Goal: Task Accomplishment & Management: Manage account settings

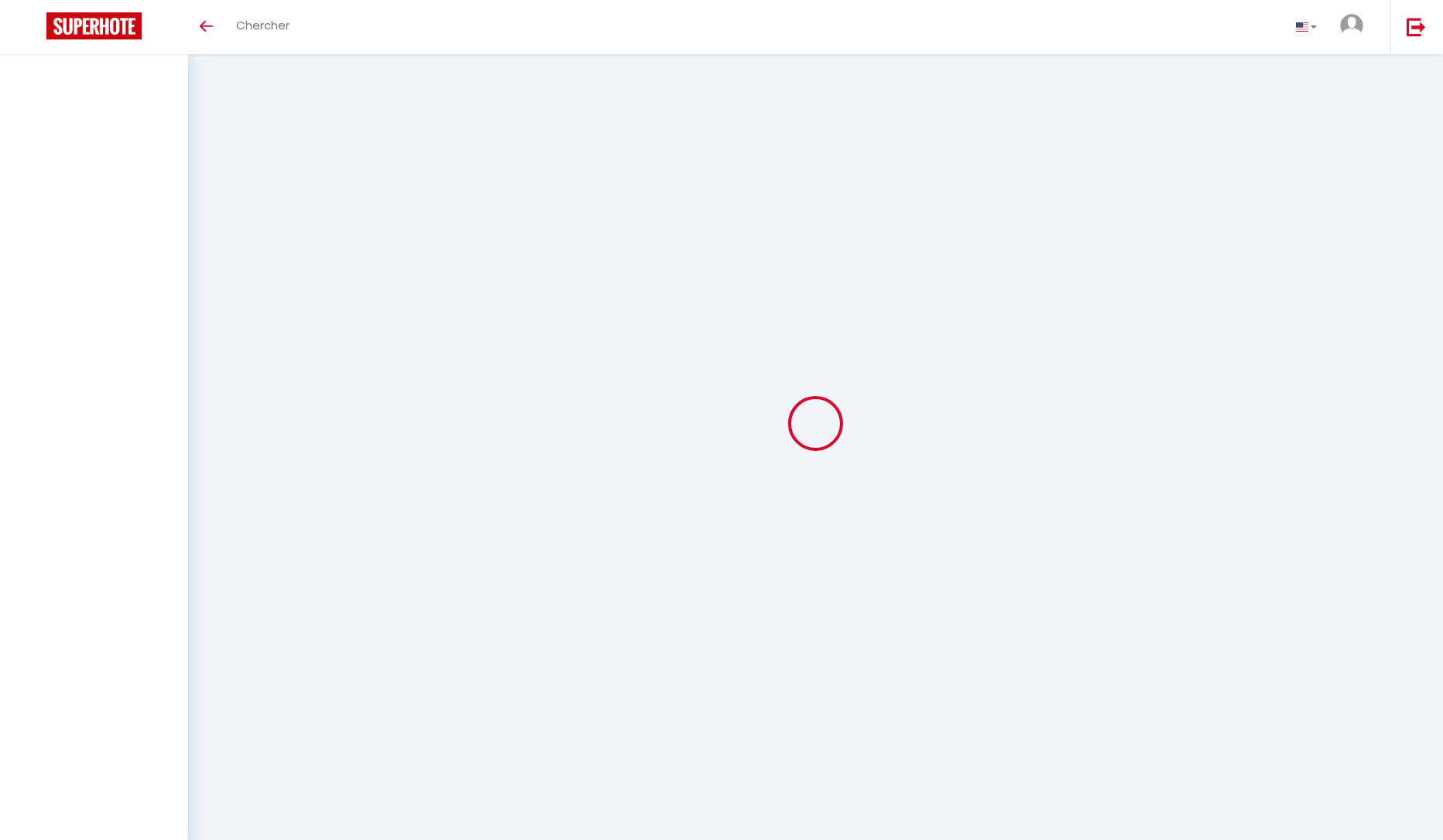
select select
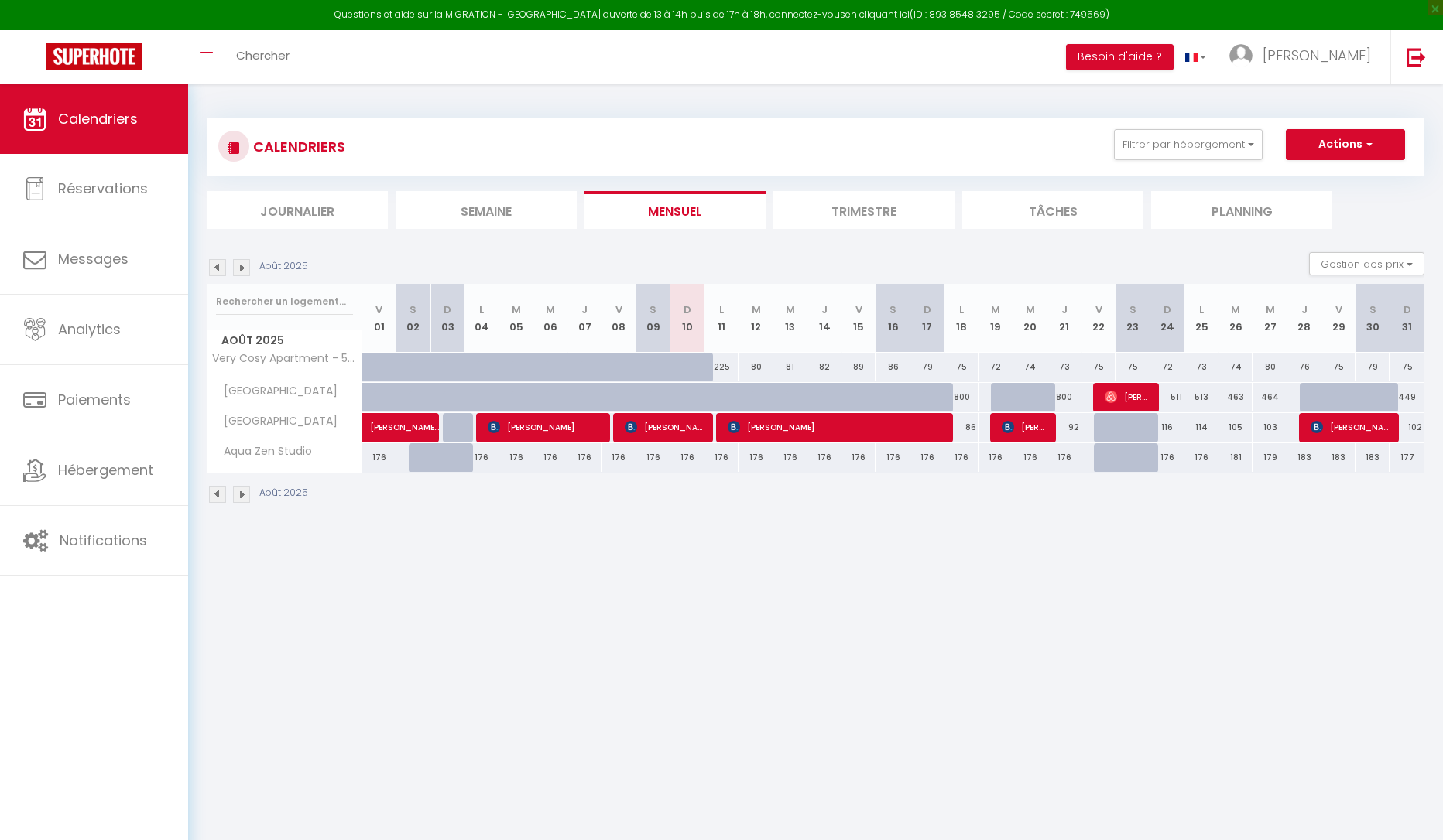
select select
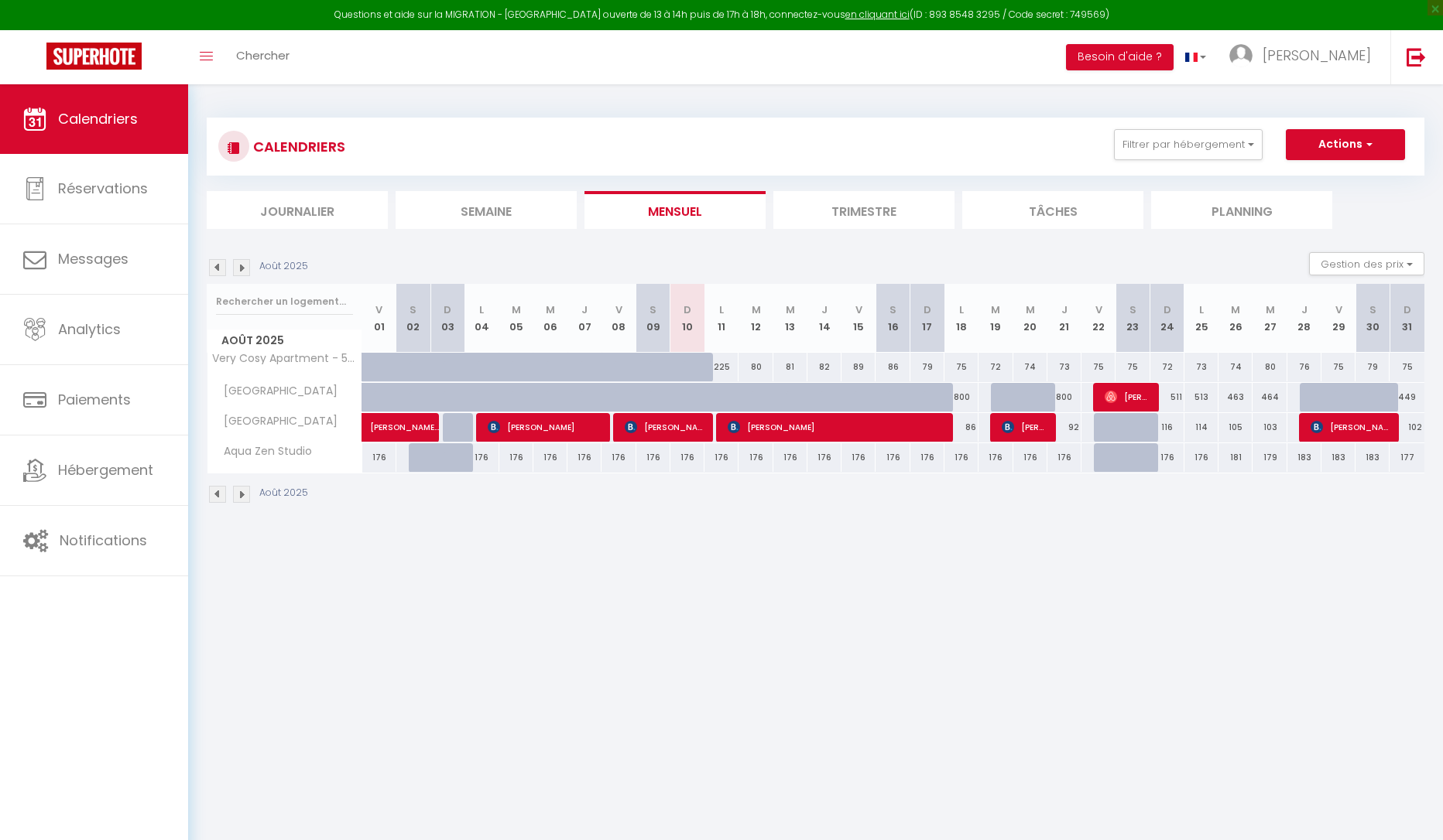
select select
click at [840, 427] on span "[PERSON_NAME]" at bounding box center [835, 427] width 216 height 30
select select "OK"
select select "KO"
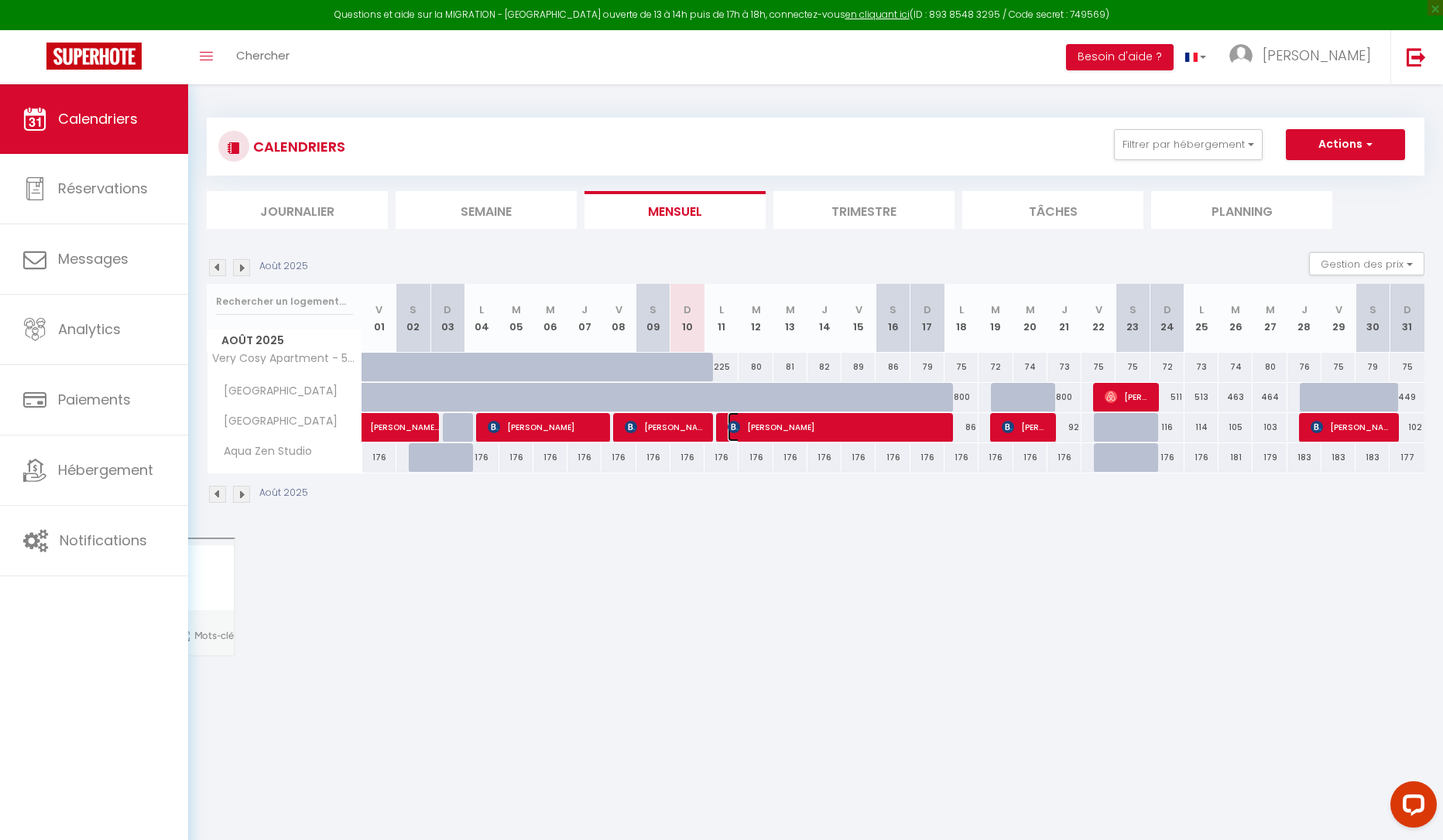
select select "0"
select select "1"
select select
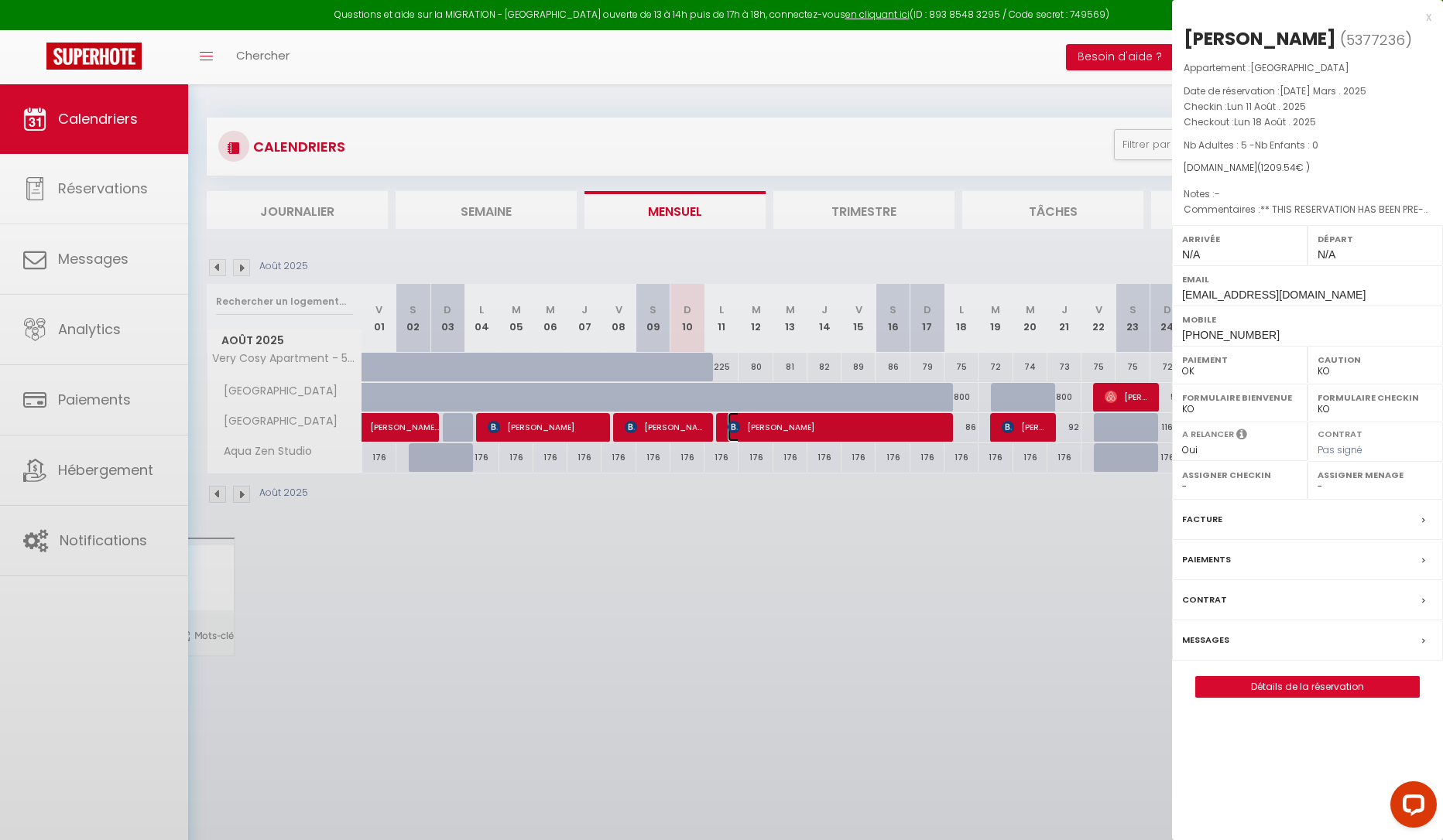
select select "6234"
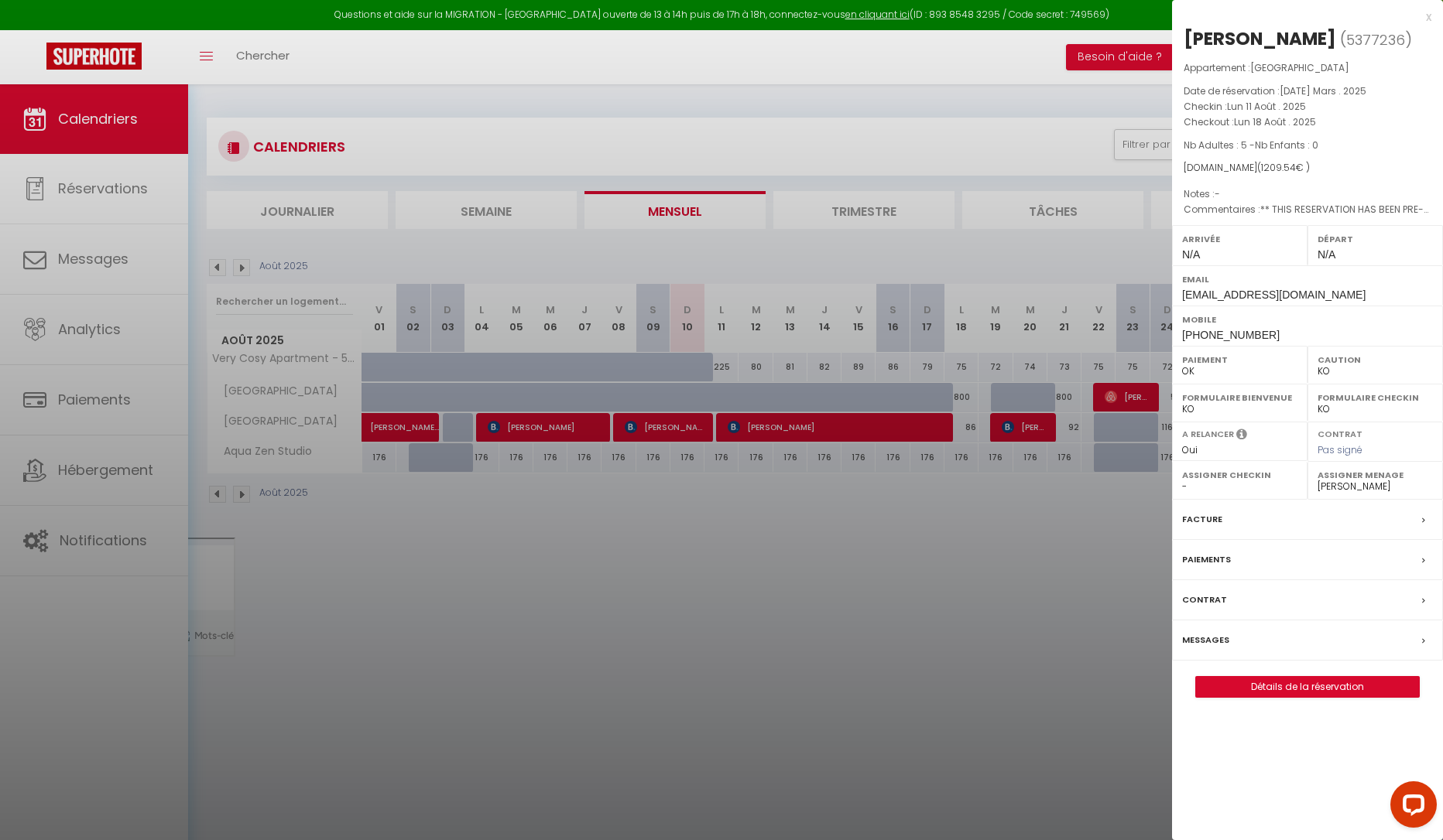
click at [1247, 643] on div "Messages" at bounding box center [1307, 641] width 271 height 40
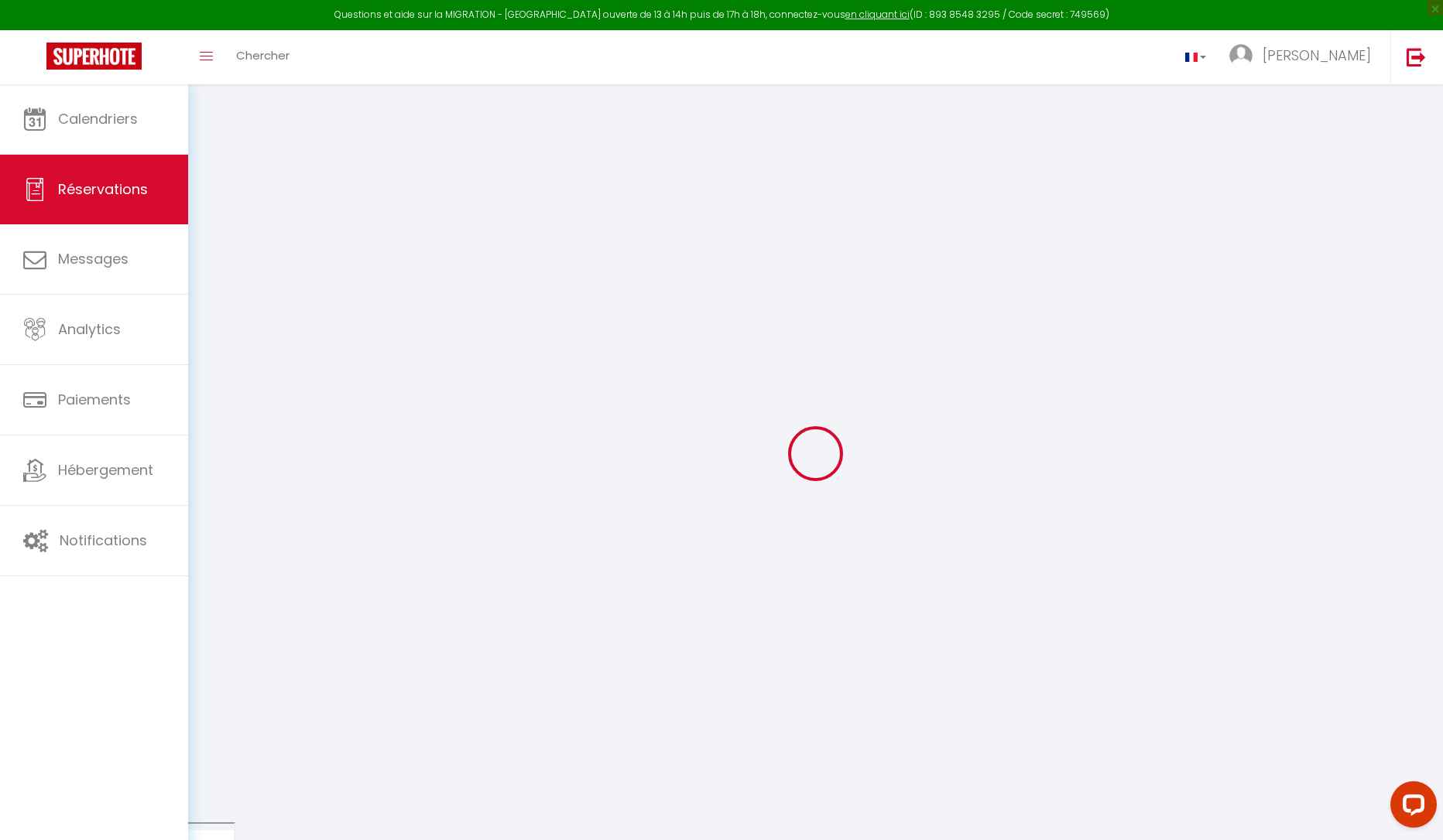
select select
checkbox input "false"
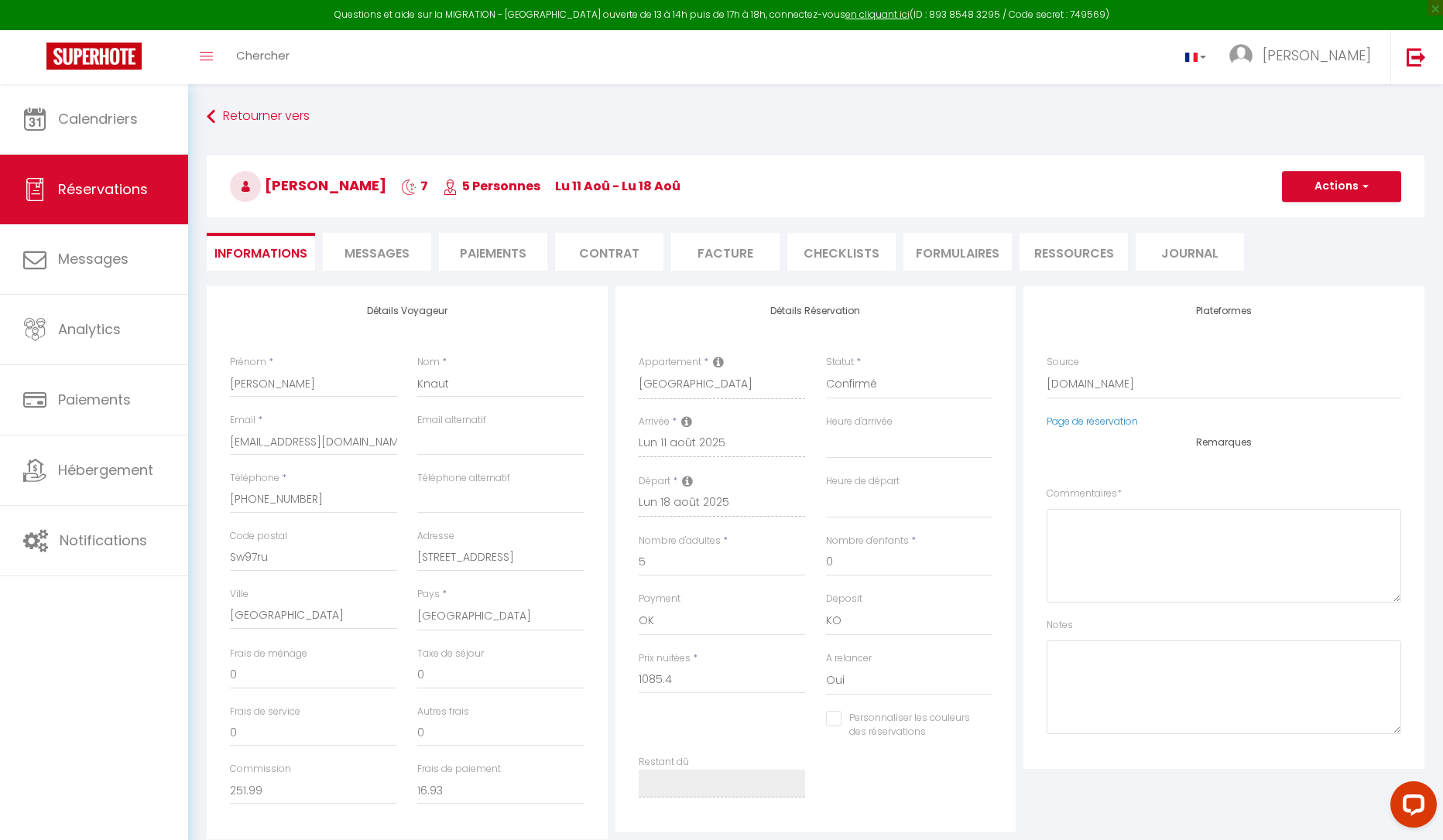
select select
checkbox input "false"
type textarea "** THIS RESERVATION HAS BEEN PRE-PAID ** BOOKING NOTE : Payment charge is EUR 1…"
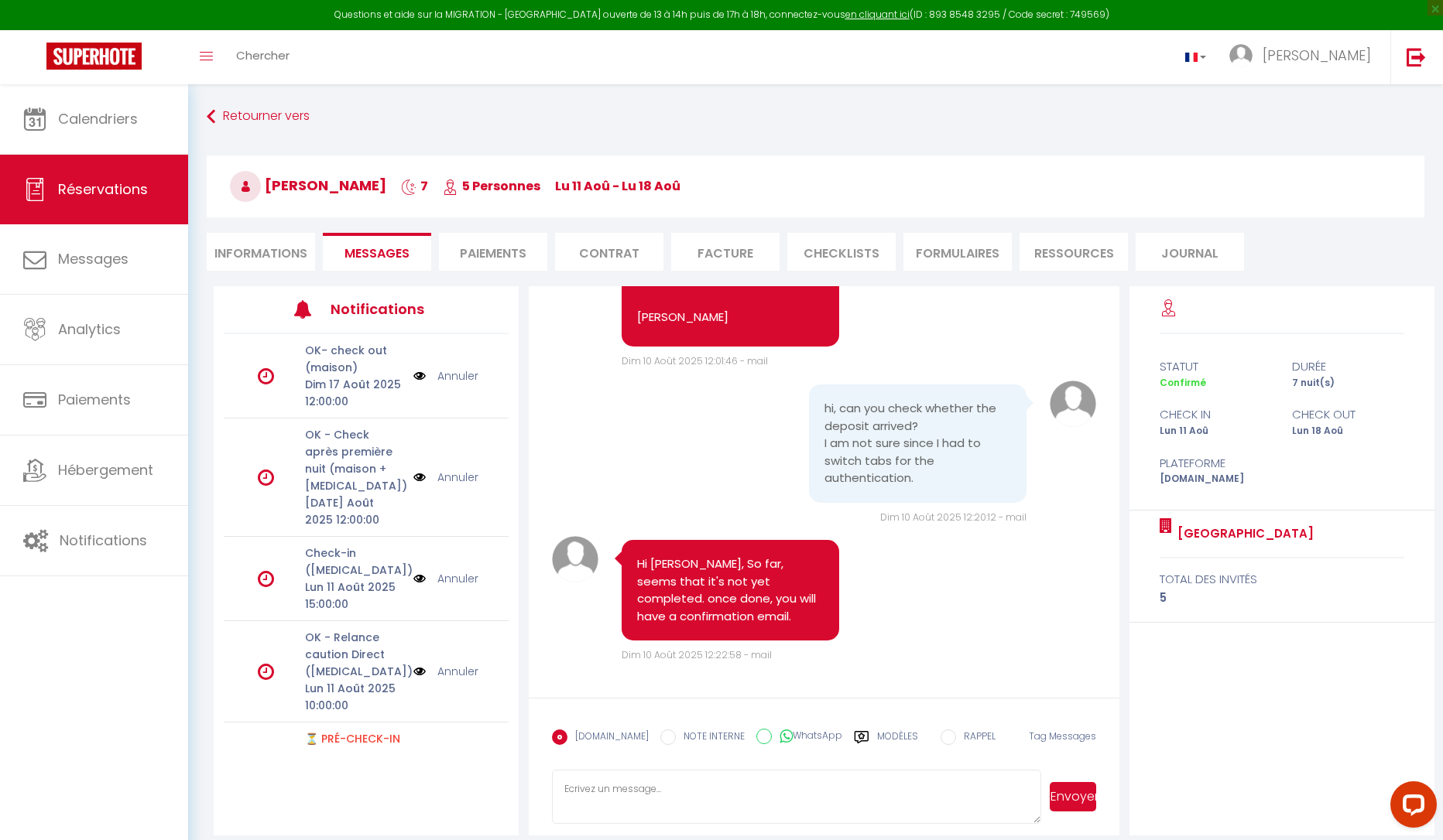
click at [244, 264] on li "Informations" at bounding box center [260, 252] width 109 height 38
select select
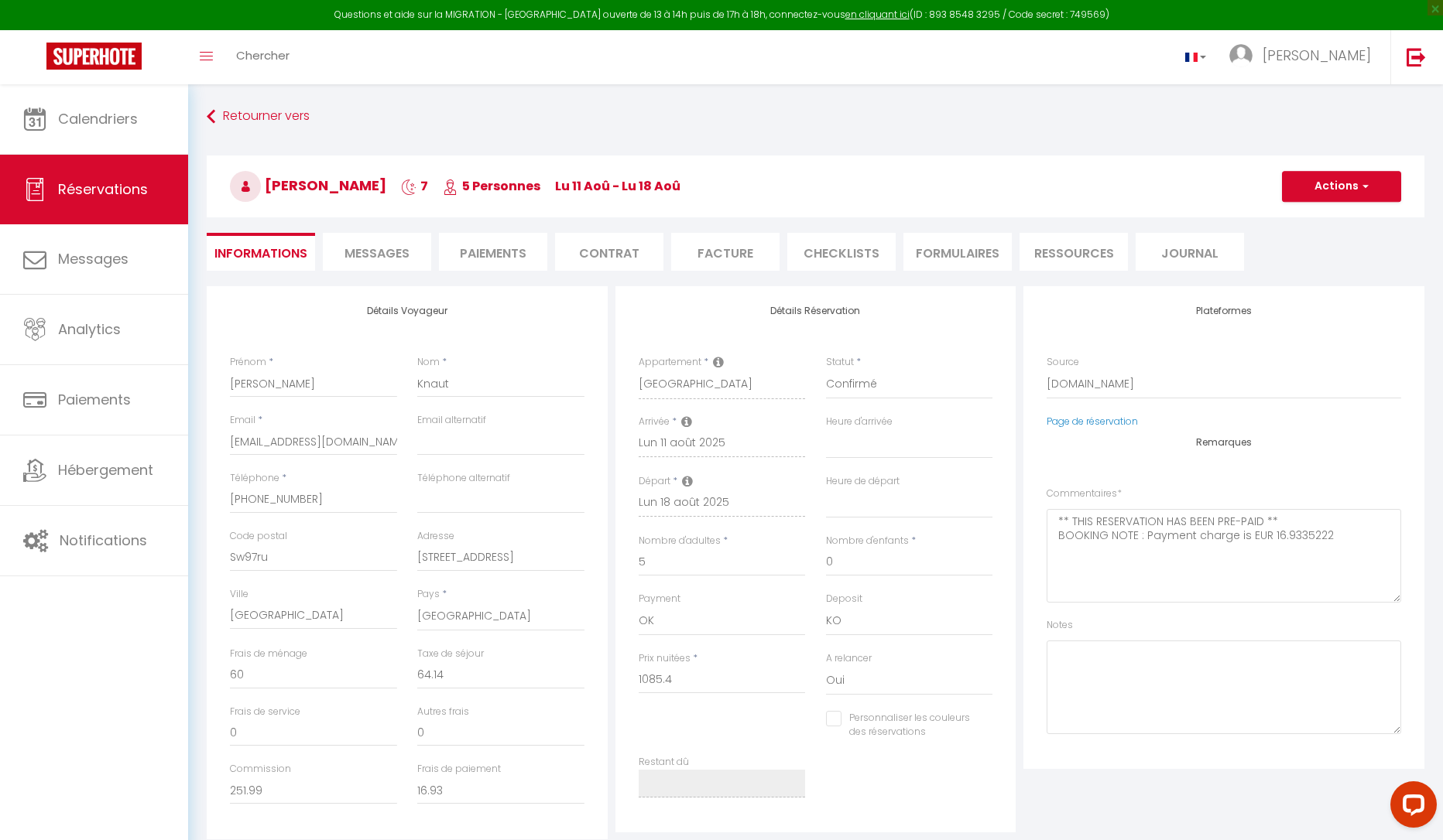
select select
checkbox input "false"
click at [394, 260] on span "Messages" at bounding box center [377, 253] width 65 height 18
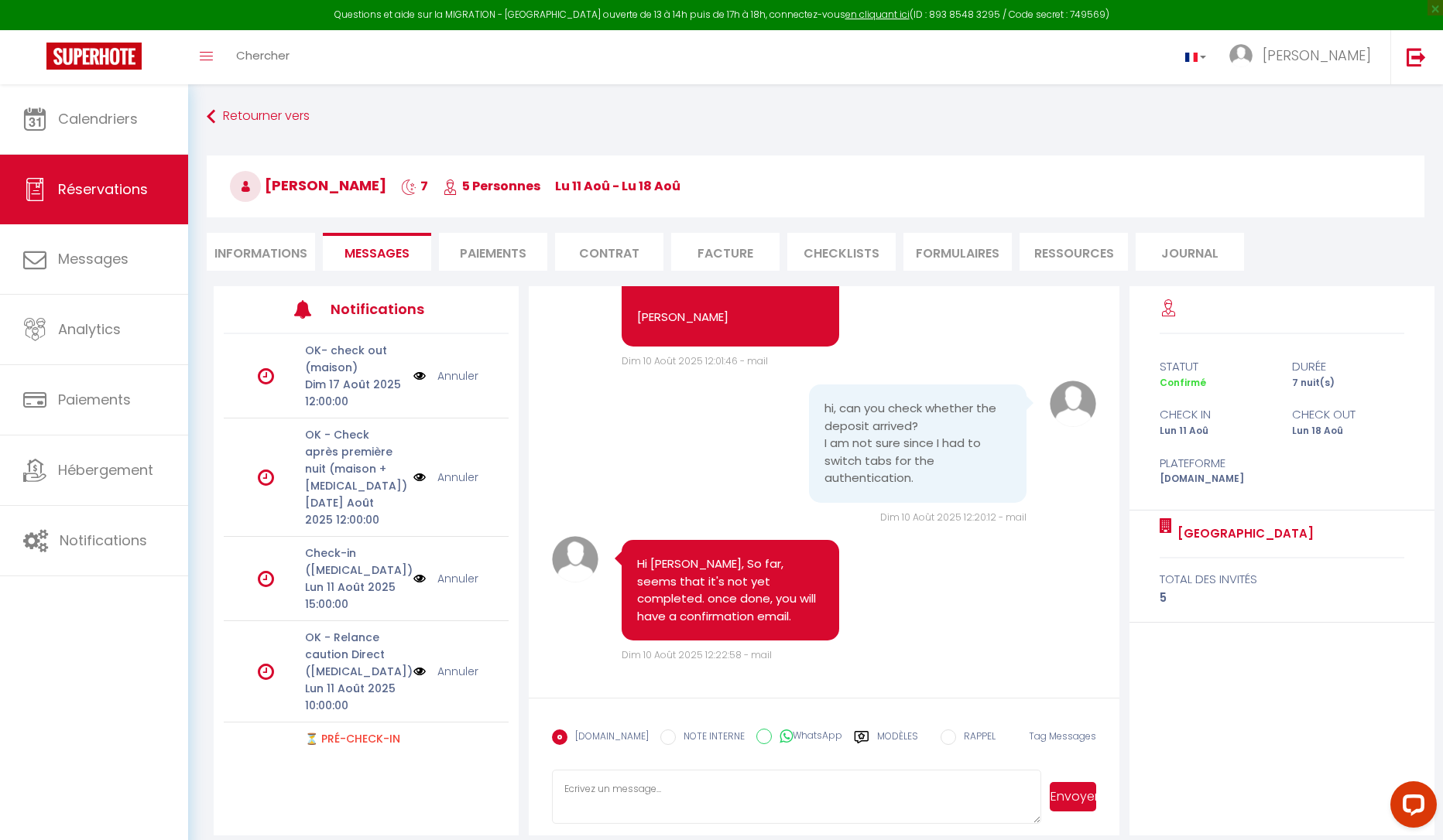
click at [507, 256] on li "Paiements" at bounding box center [492, 252] width 109 height 38
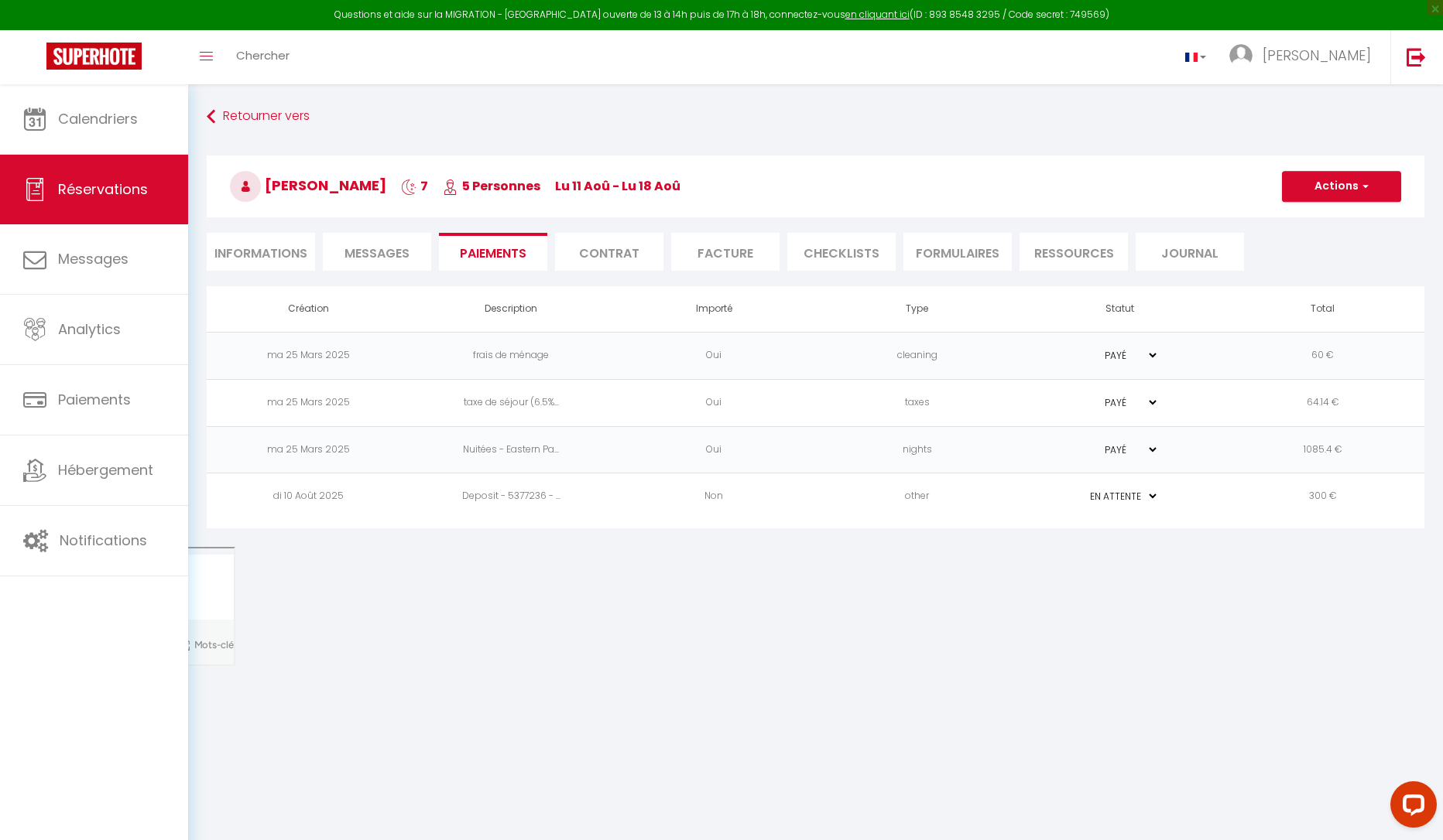
click at [625, 248] on li "Contrat" at bounding box center [609, 252] width 109 height 38
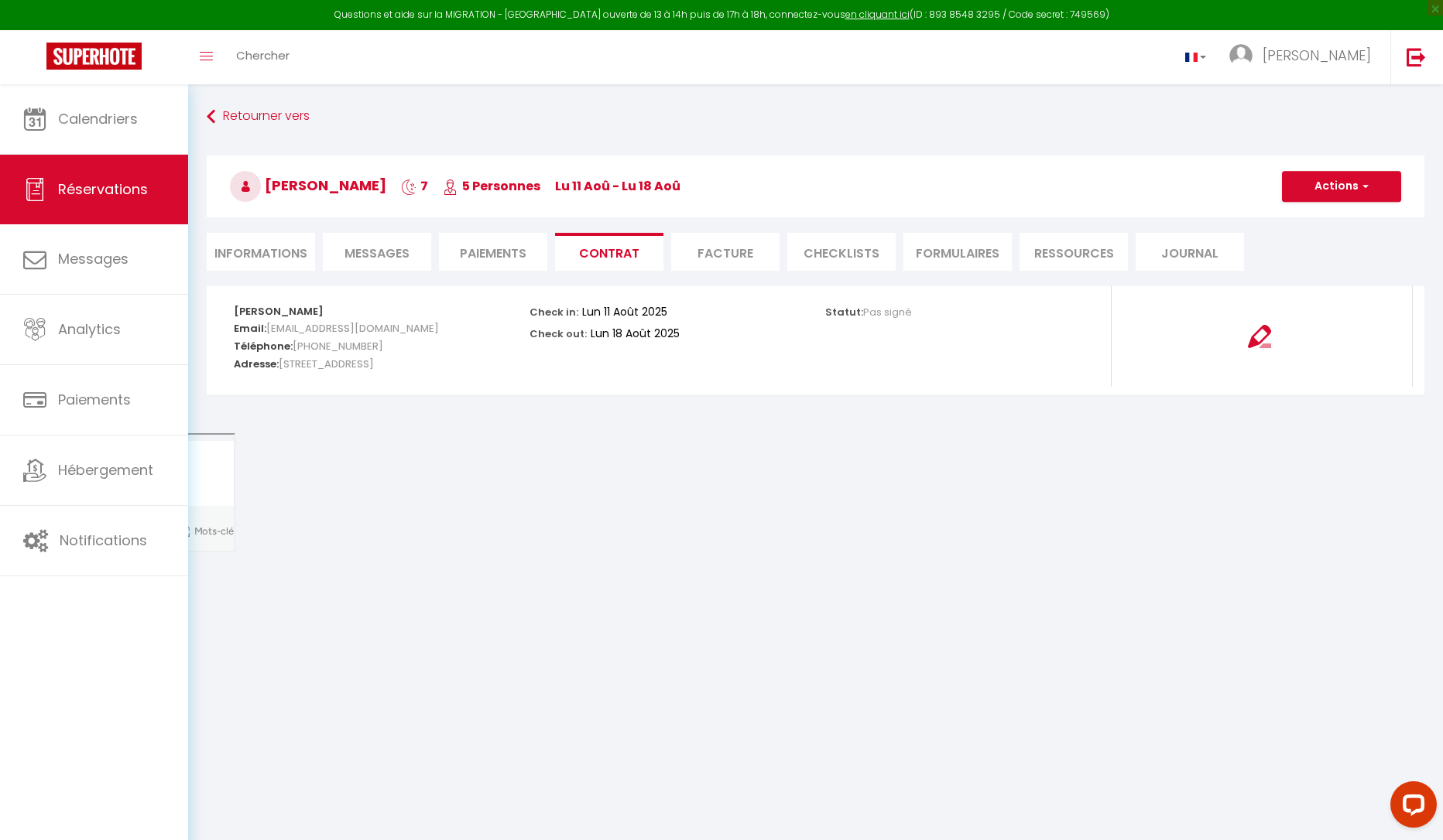
click at [722, 249] on li "Facture" at bounding box center [724, 252] width 109 height 38
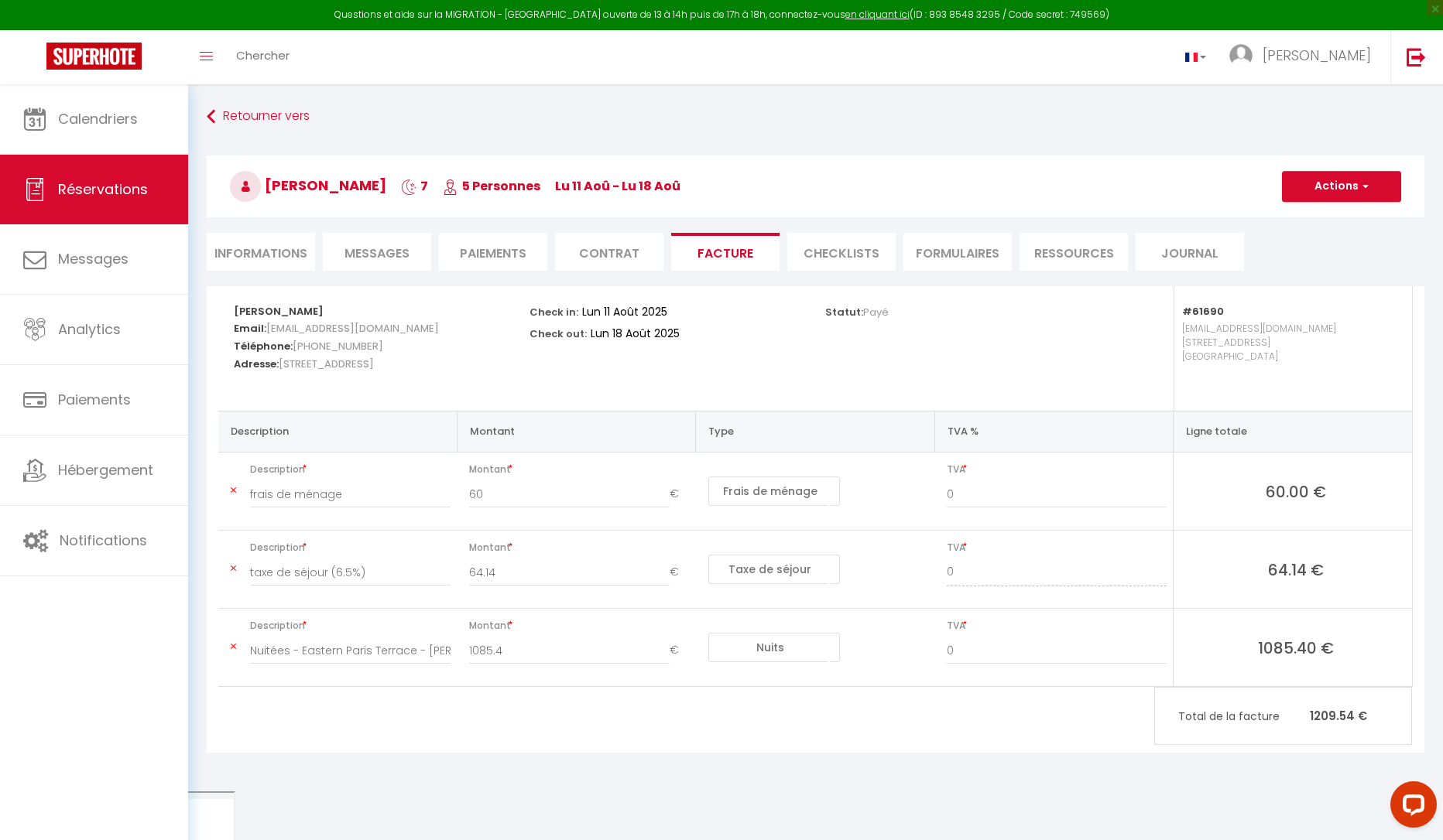
click at [843, 246] on li "CHECKLISTS" at bounding box center [841, 252] width 109 height 38
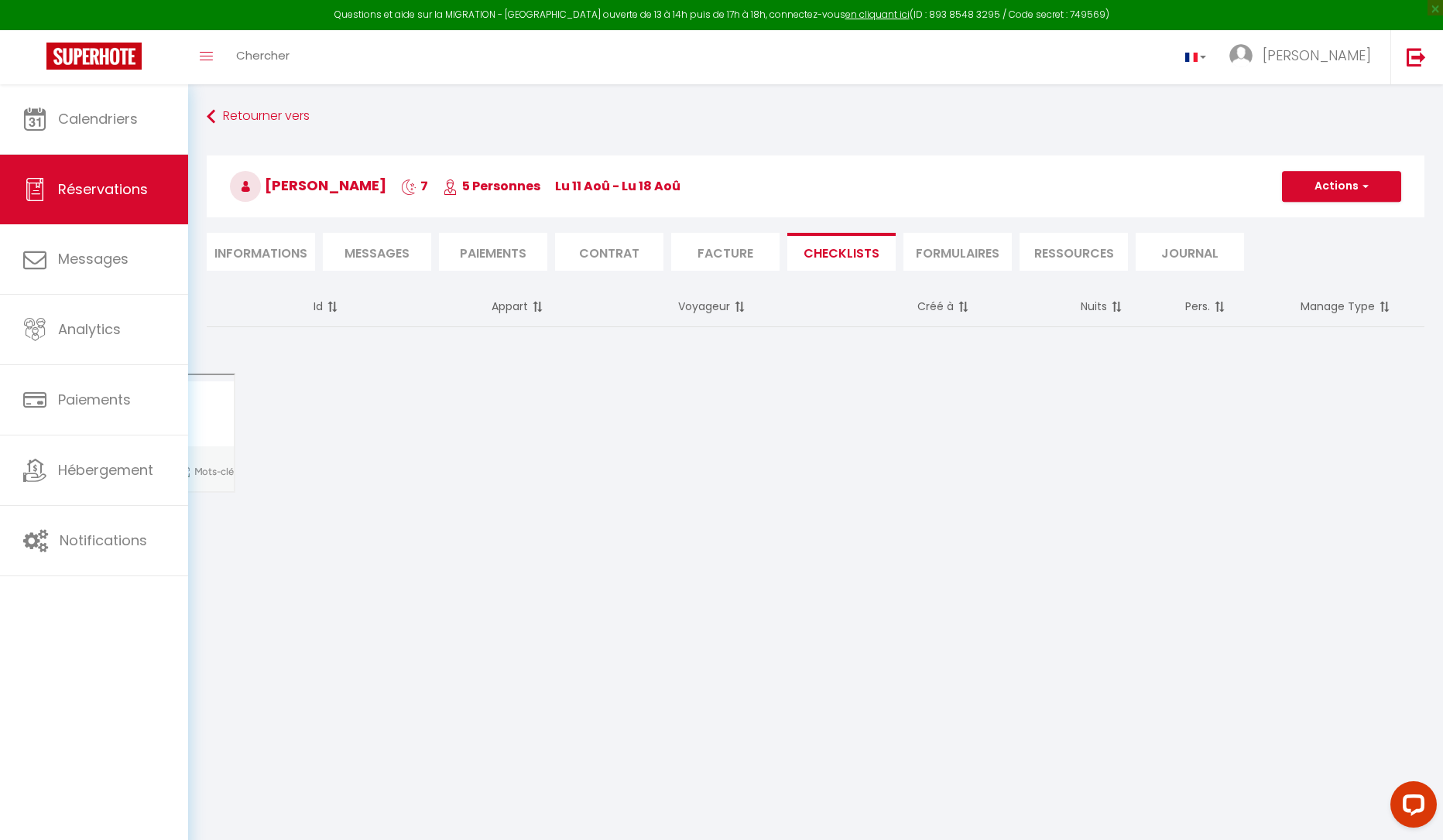
click at [903, 249] on li "FORMULAIRES" at bounding box center [957, 252] width 109 height 38
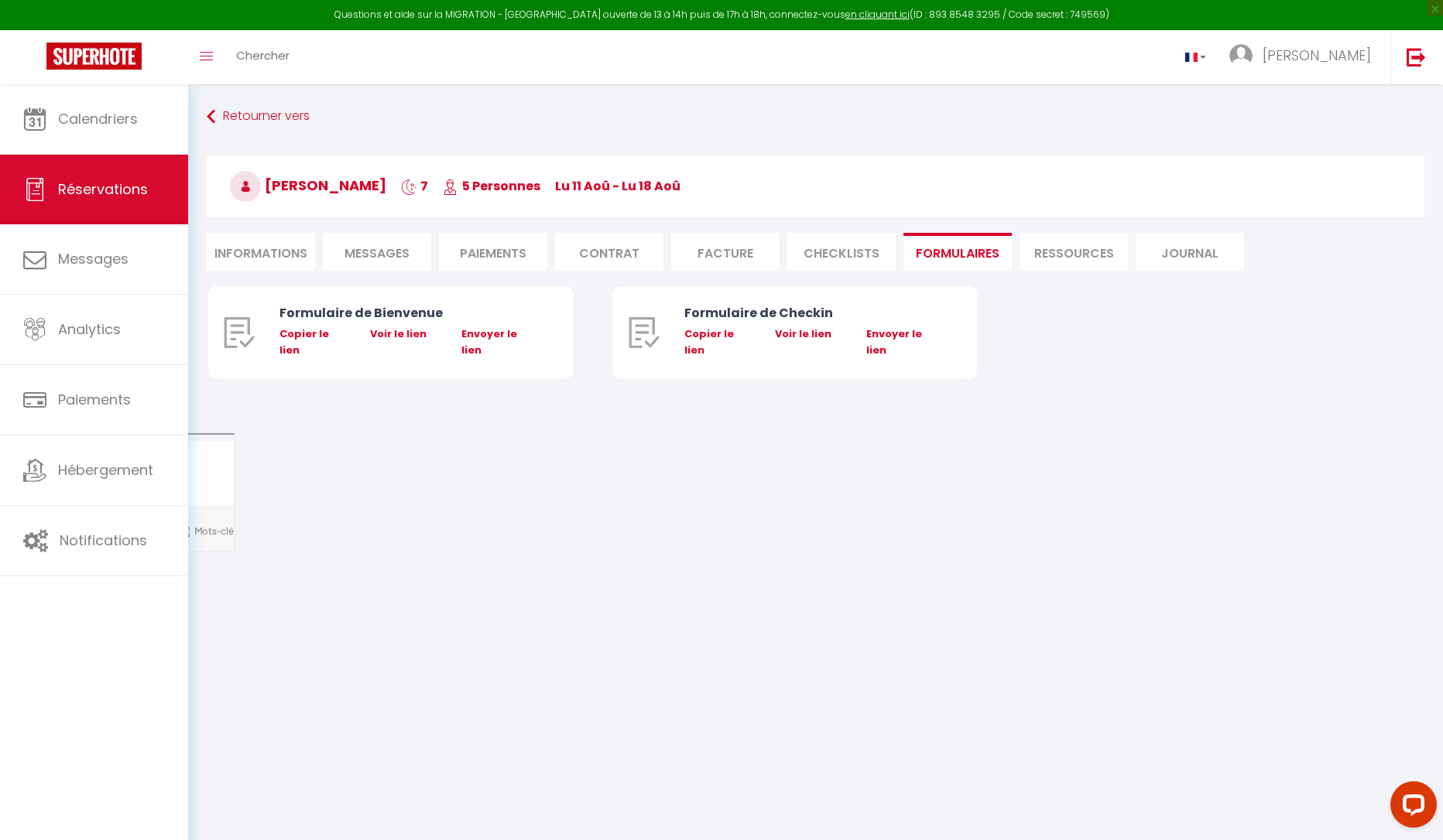
click at [1057, 256] on li "Ressources" at bounding box center [1073, 252] width 109 height 38
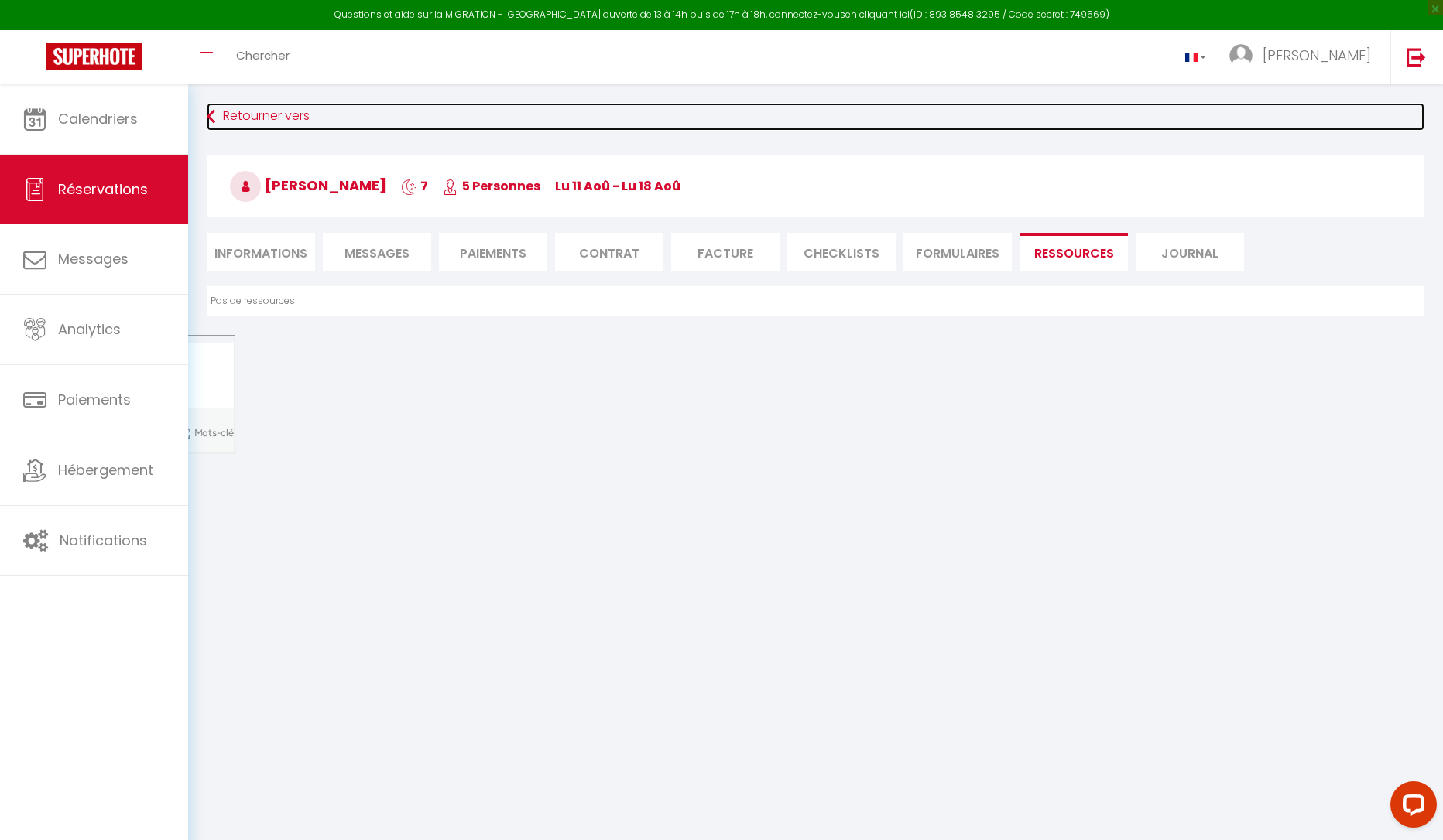
click at [213, 117] on icon at bounding box center [210, 117] width 9 height 28
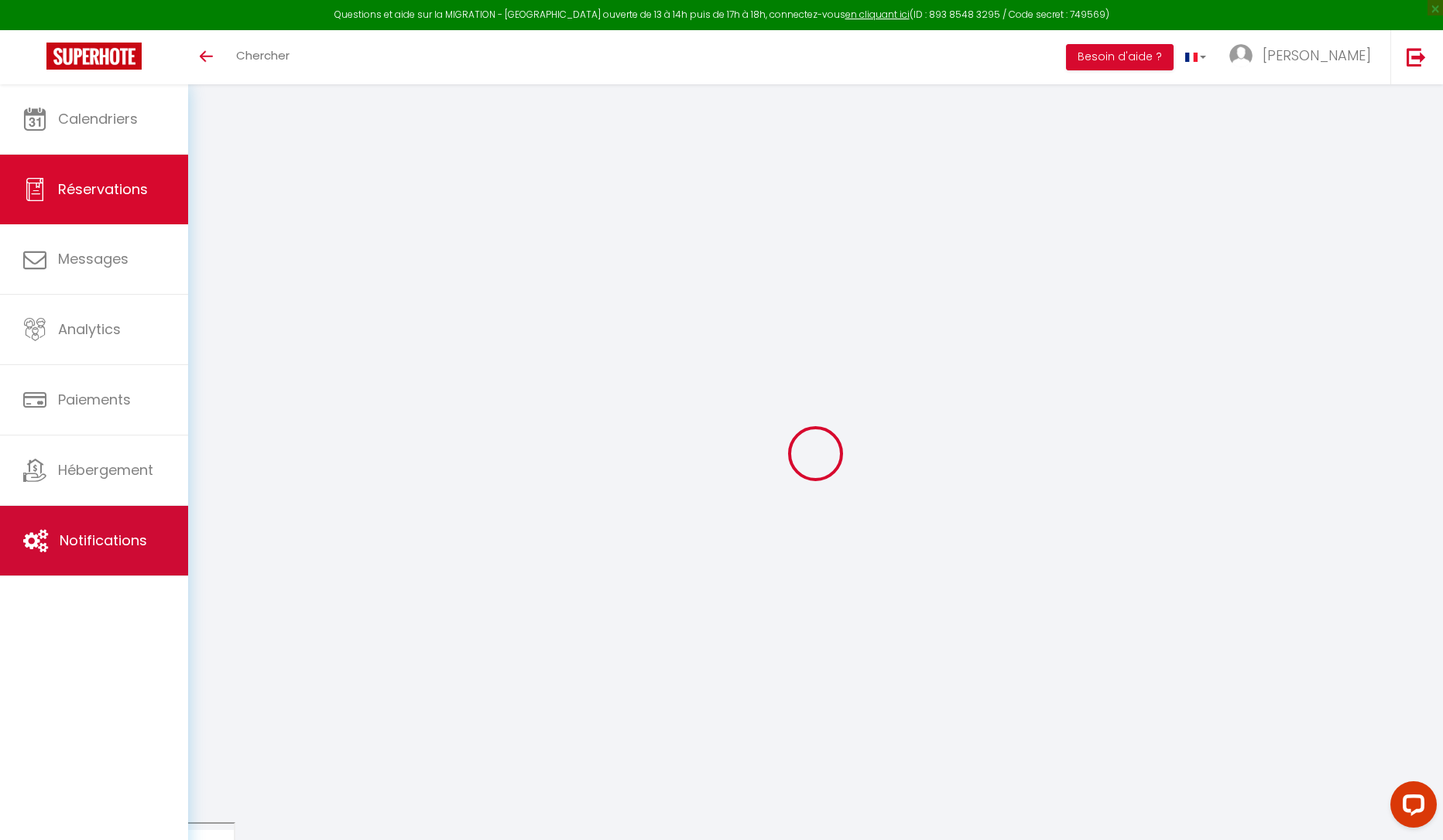
click at [127, 539] on span "Notifications" at bounding box center [104, 540] width 88 height 19
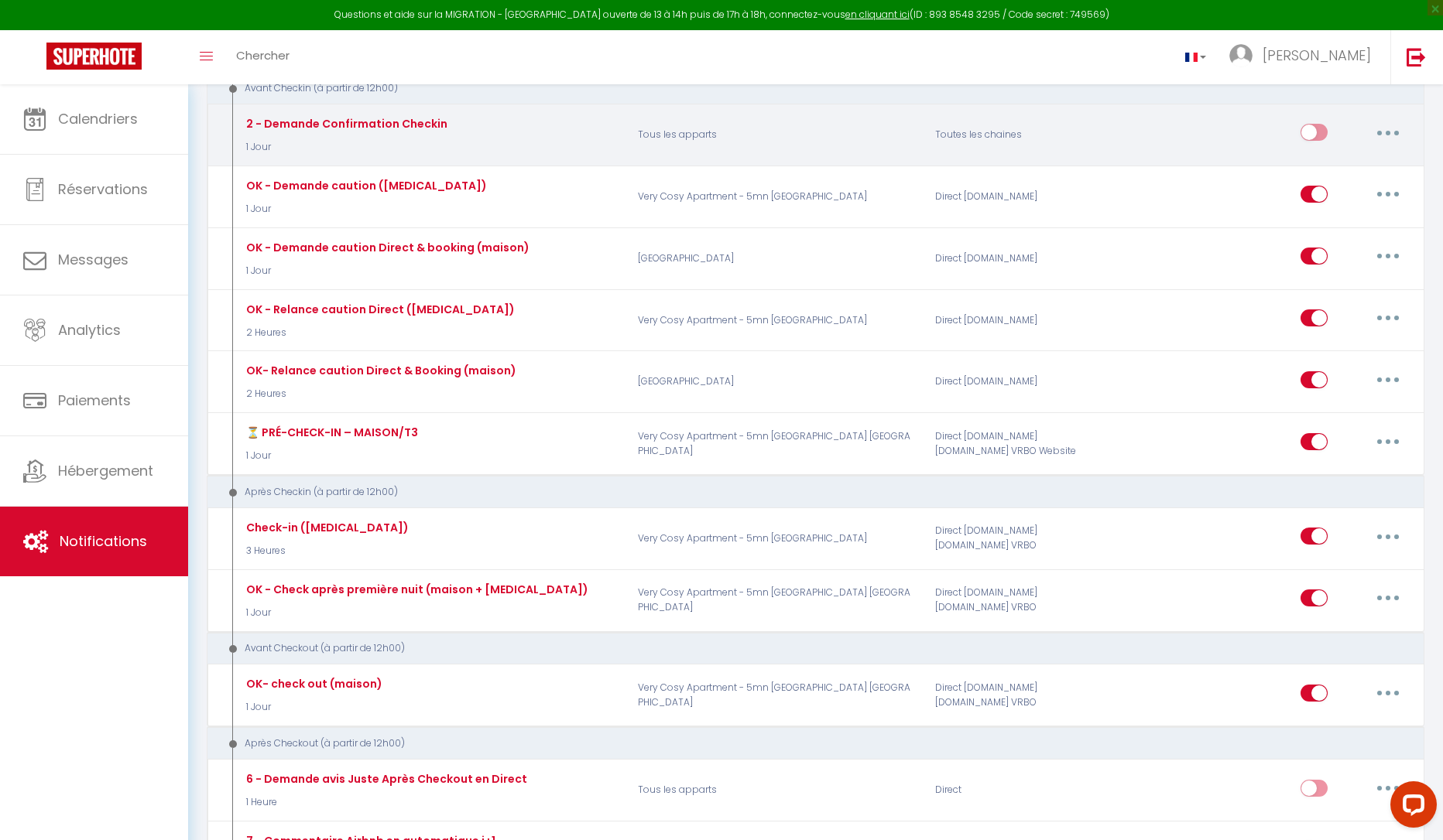
scroll to position [851, 0]
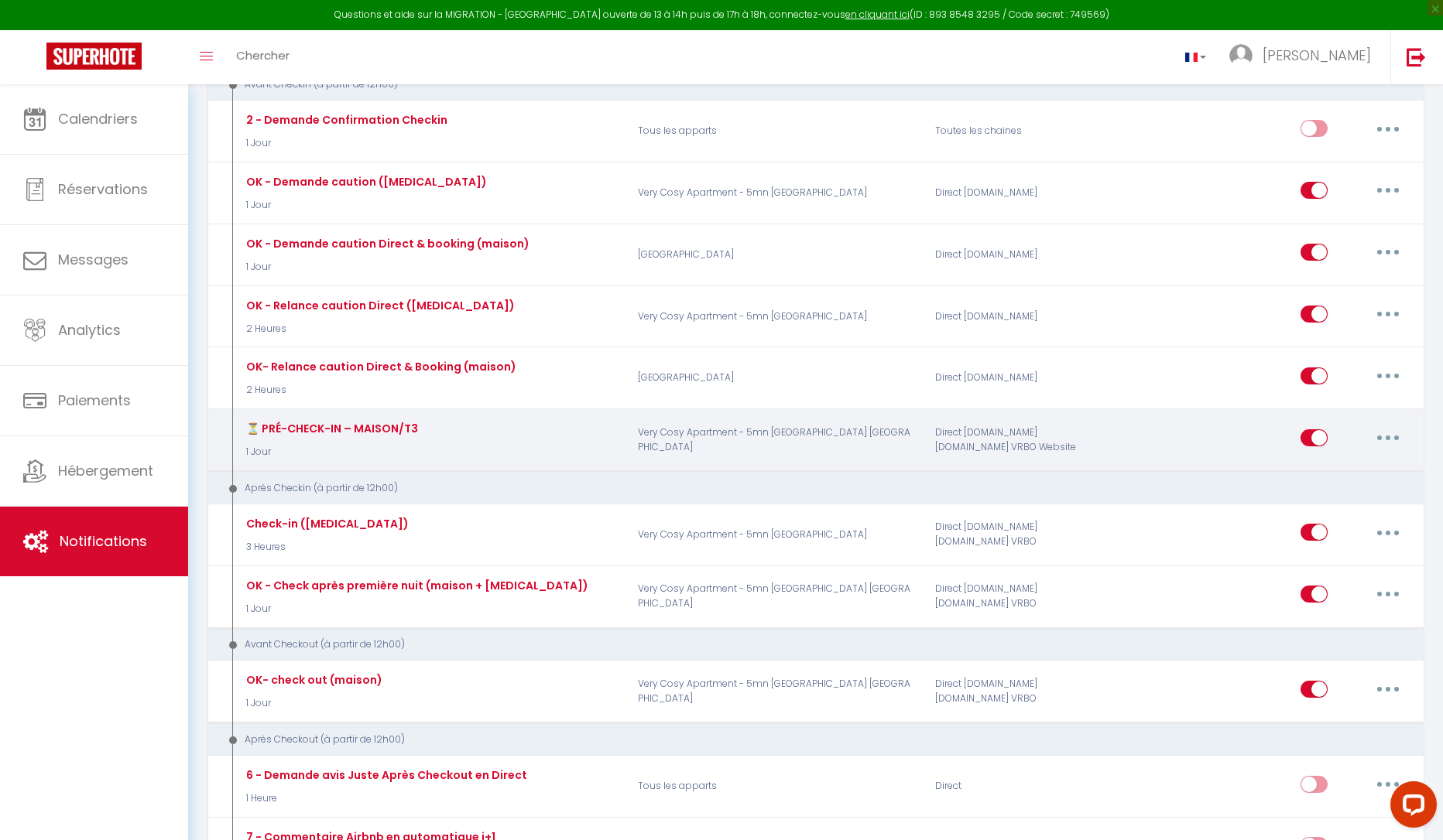
click at [1391, 434] on button "button" at bounding box center [1387, 437] width 43 height 25
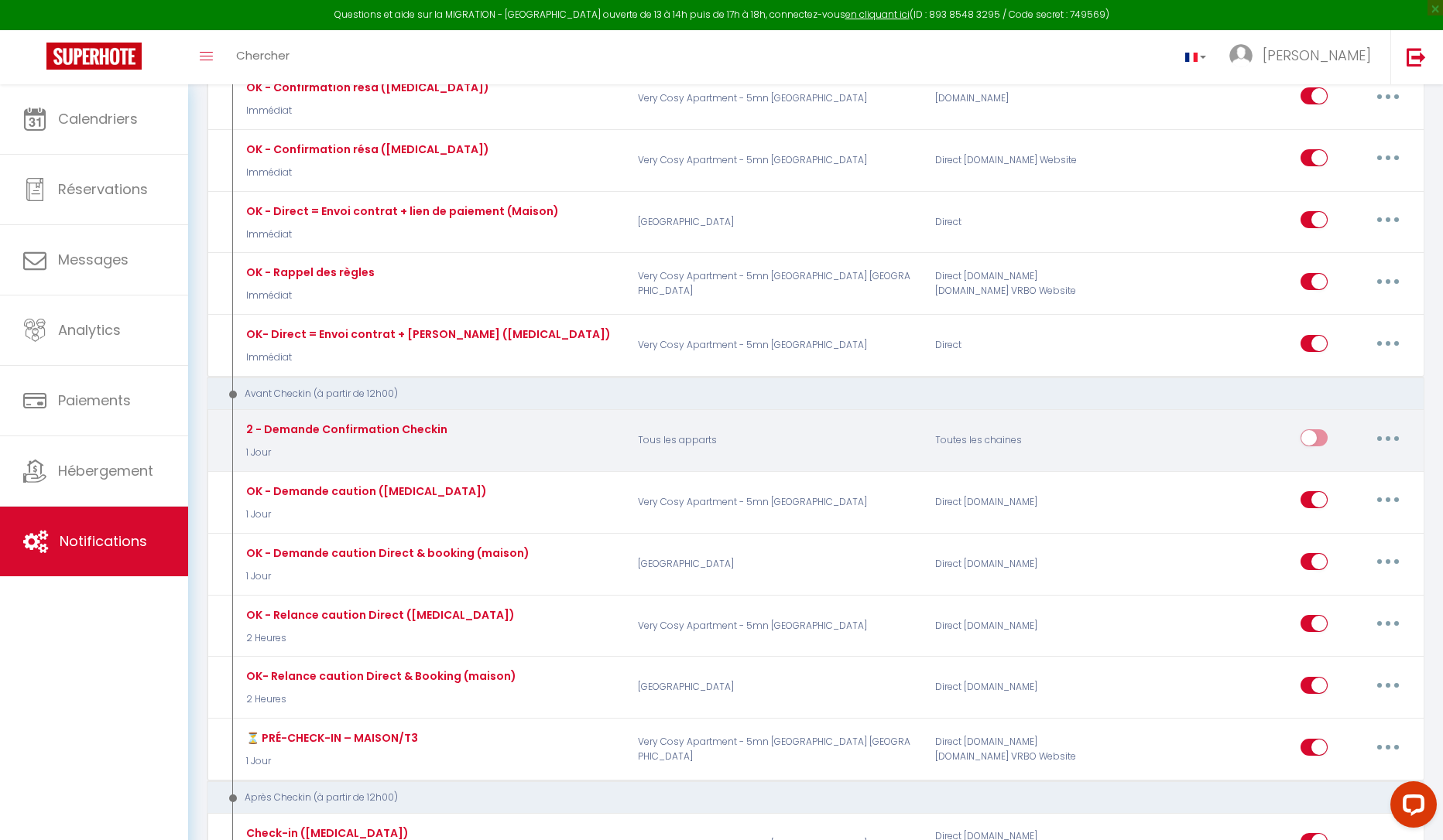
scroll to position [464, 0]
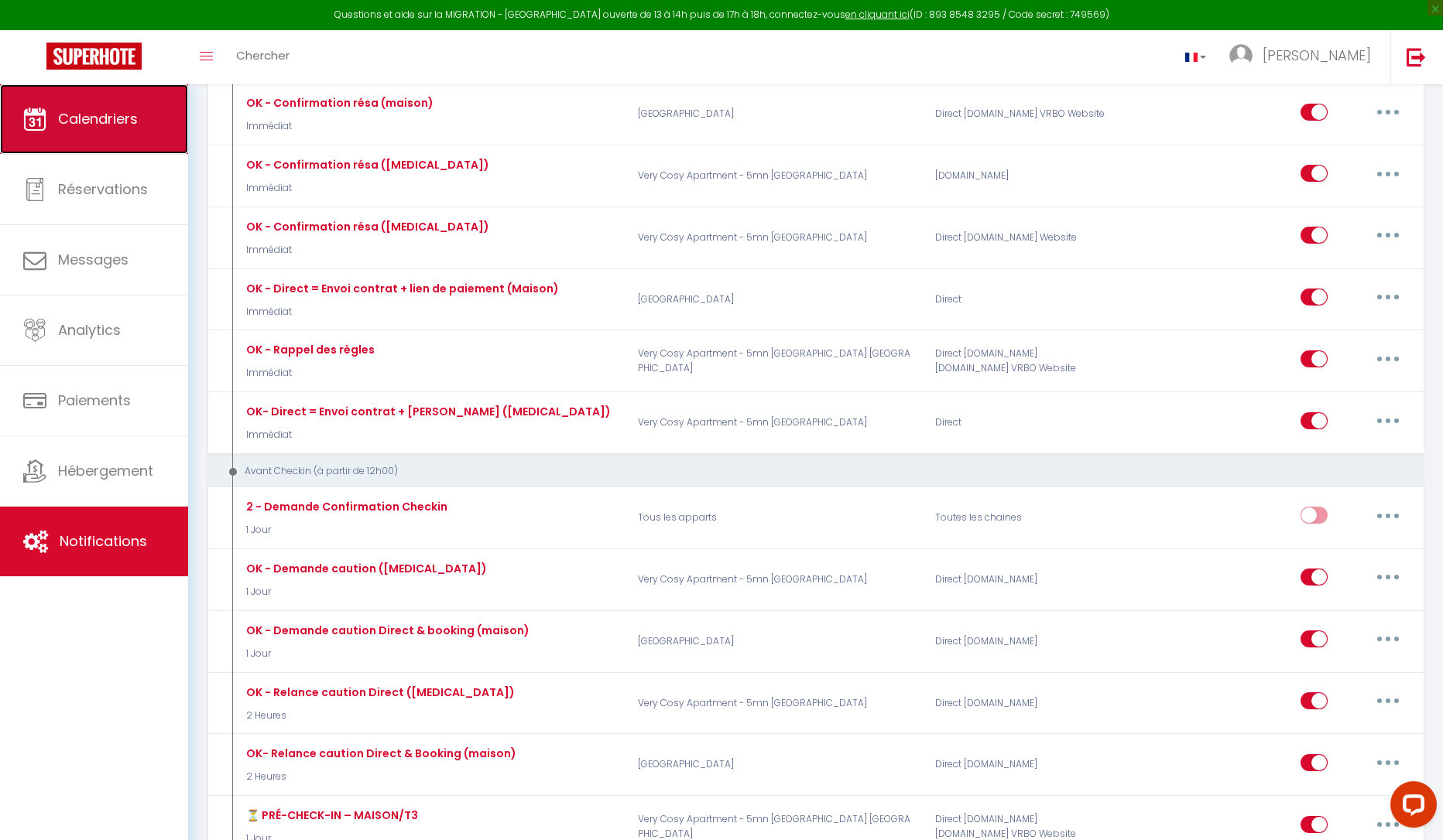
click at [84, 123] on span "Calendriers" at bounding box center [98, 118] width 80 height 19
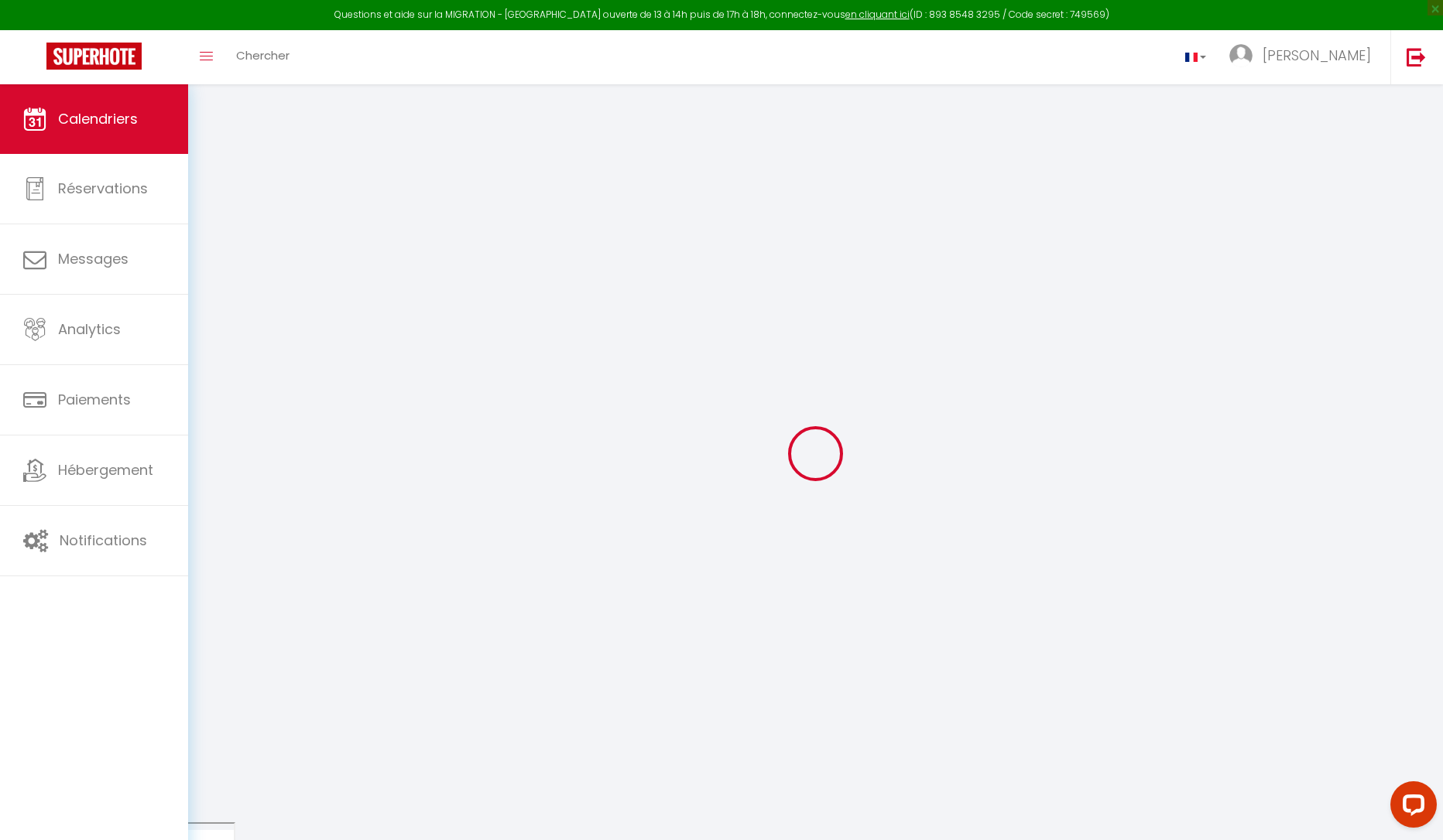
select select
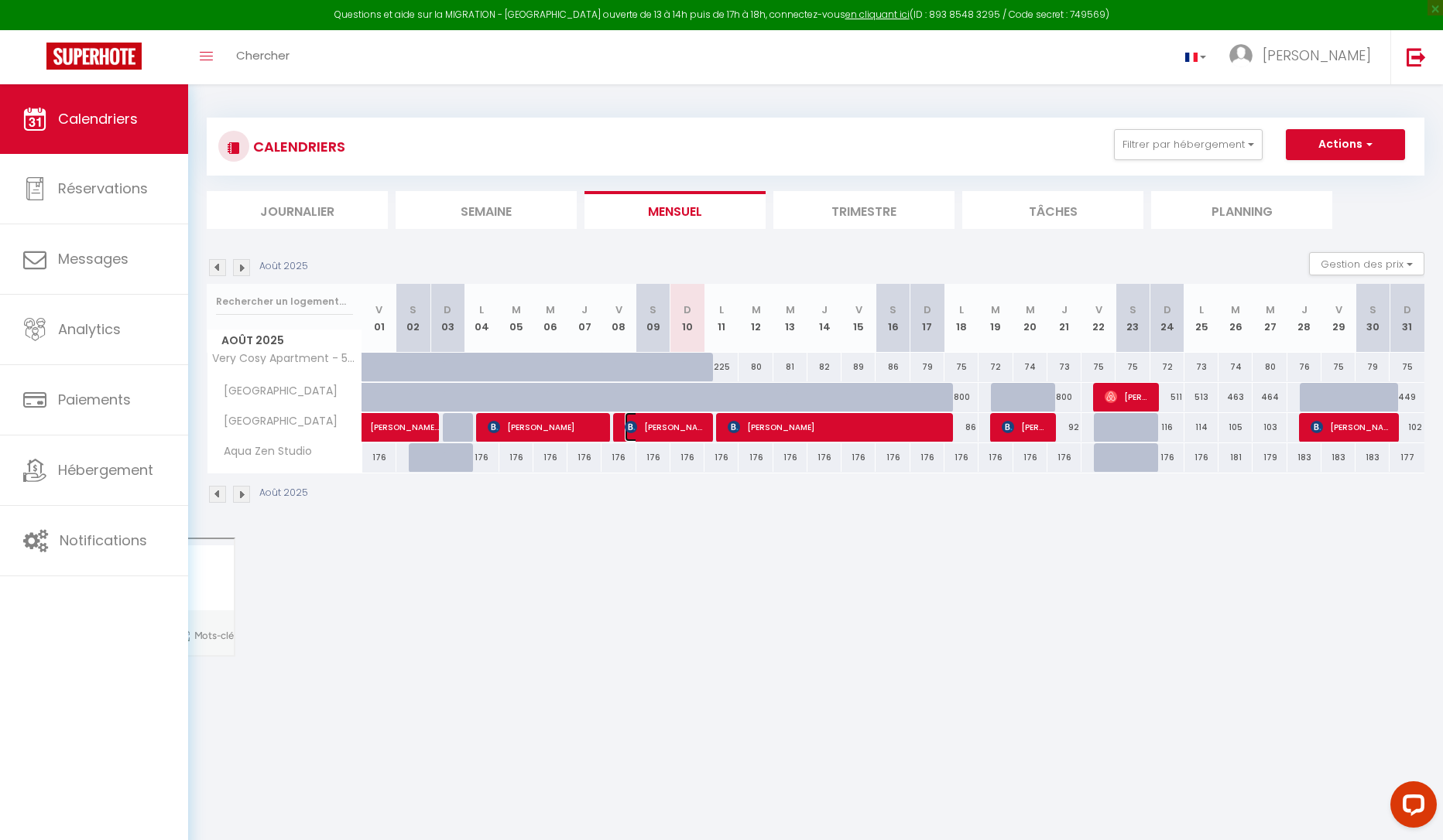
click at [657, 431] on span "[PERSON_NAME]" at bounding box center [665, 427] width 80 height 30
select select "OK"
select select "0"
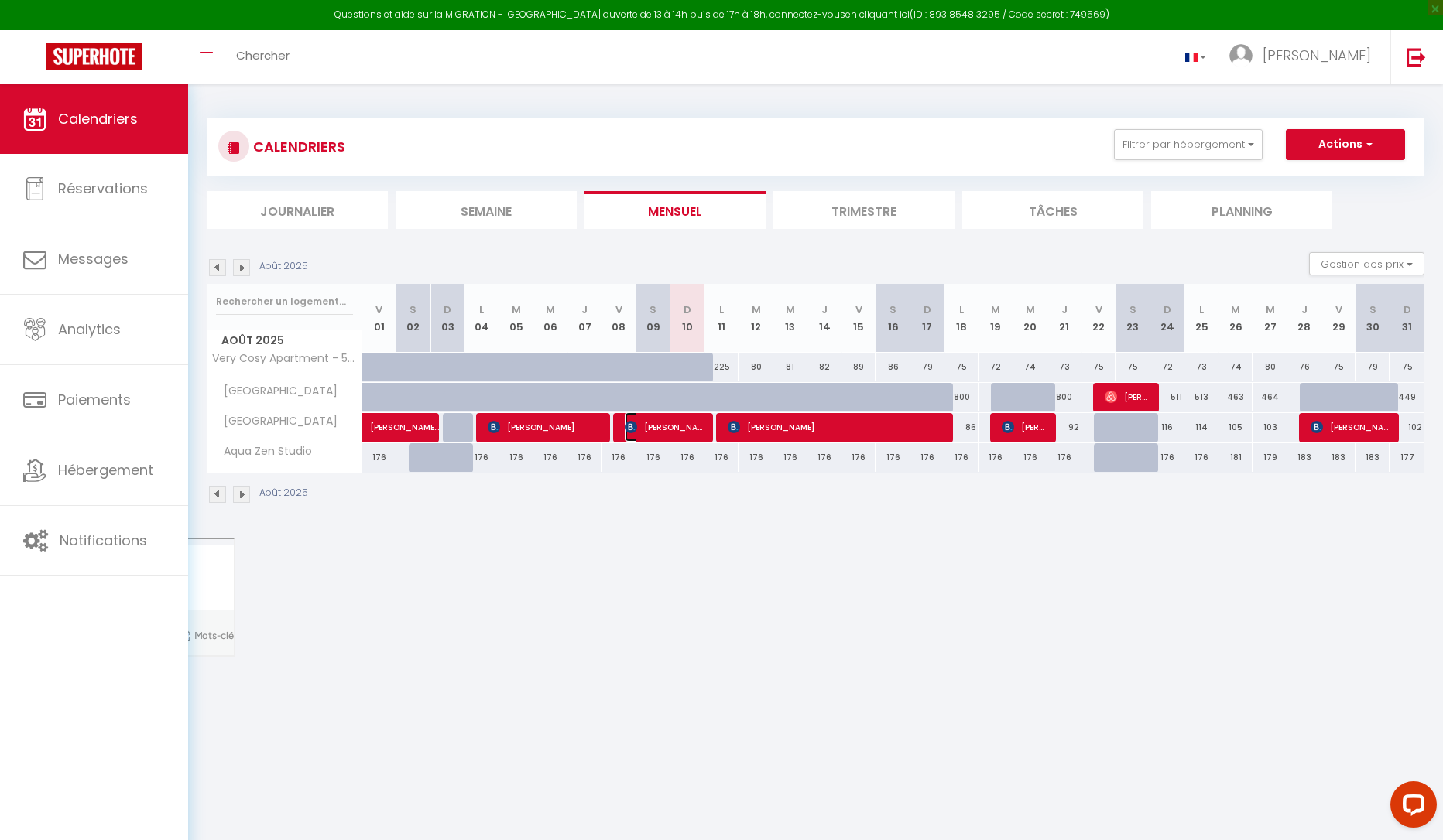
select select "1"
select select
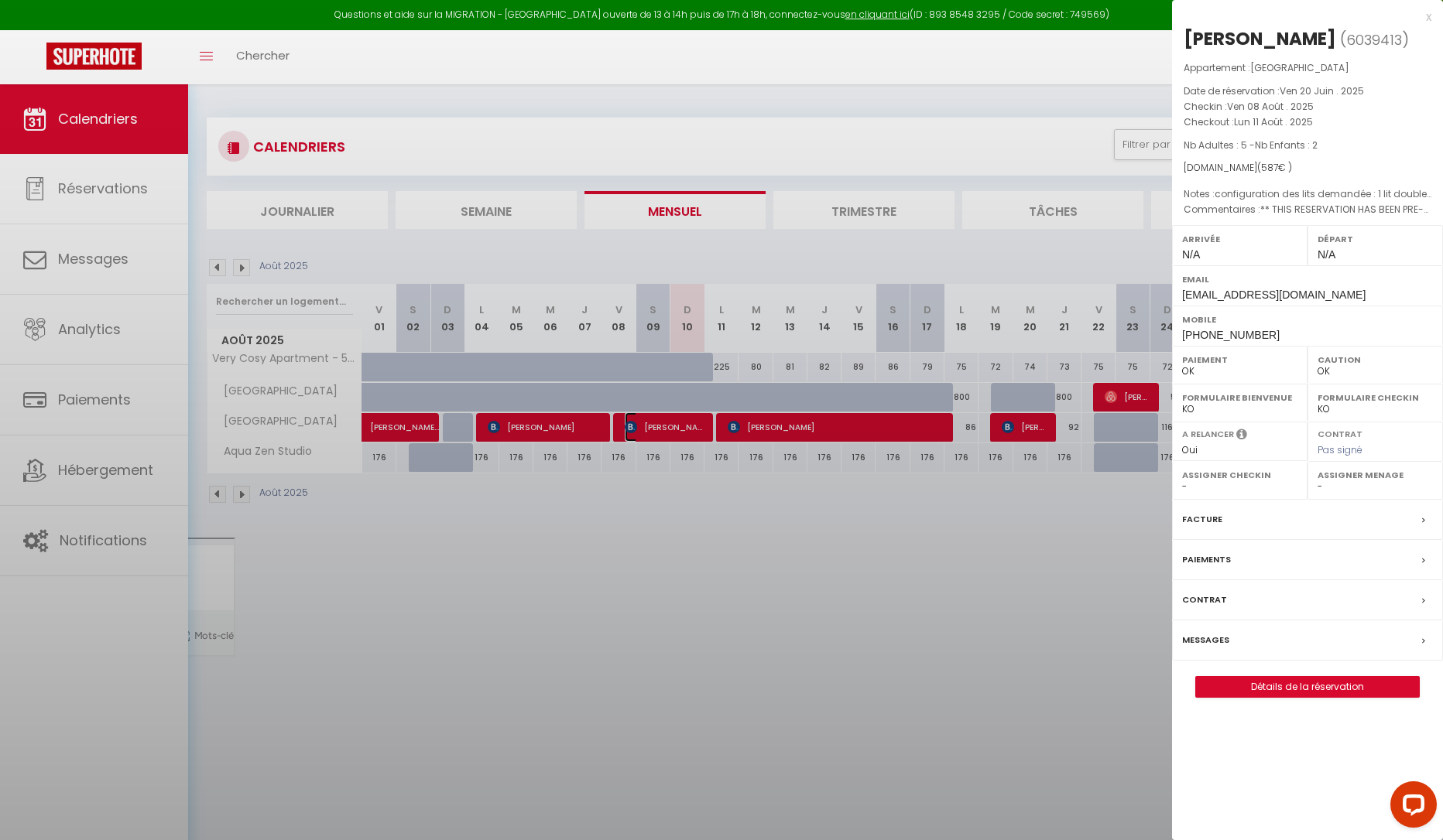
select select "6234"
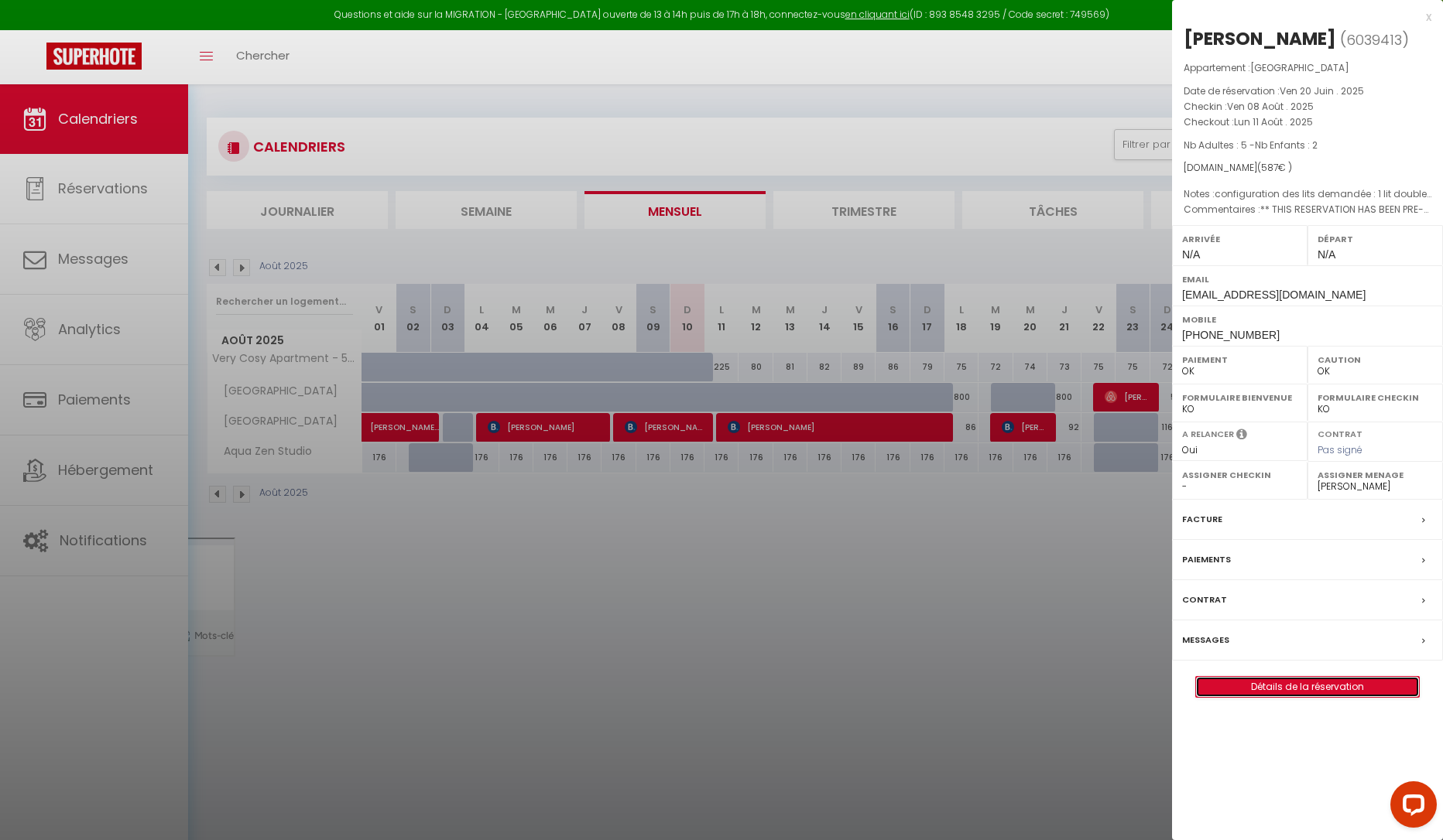
click at [1292, 698] on link "Détails de la réservation" at bounding box center [1307, 688] width 223 height 20
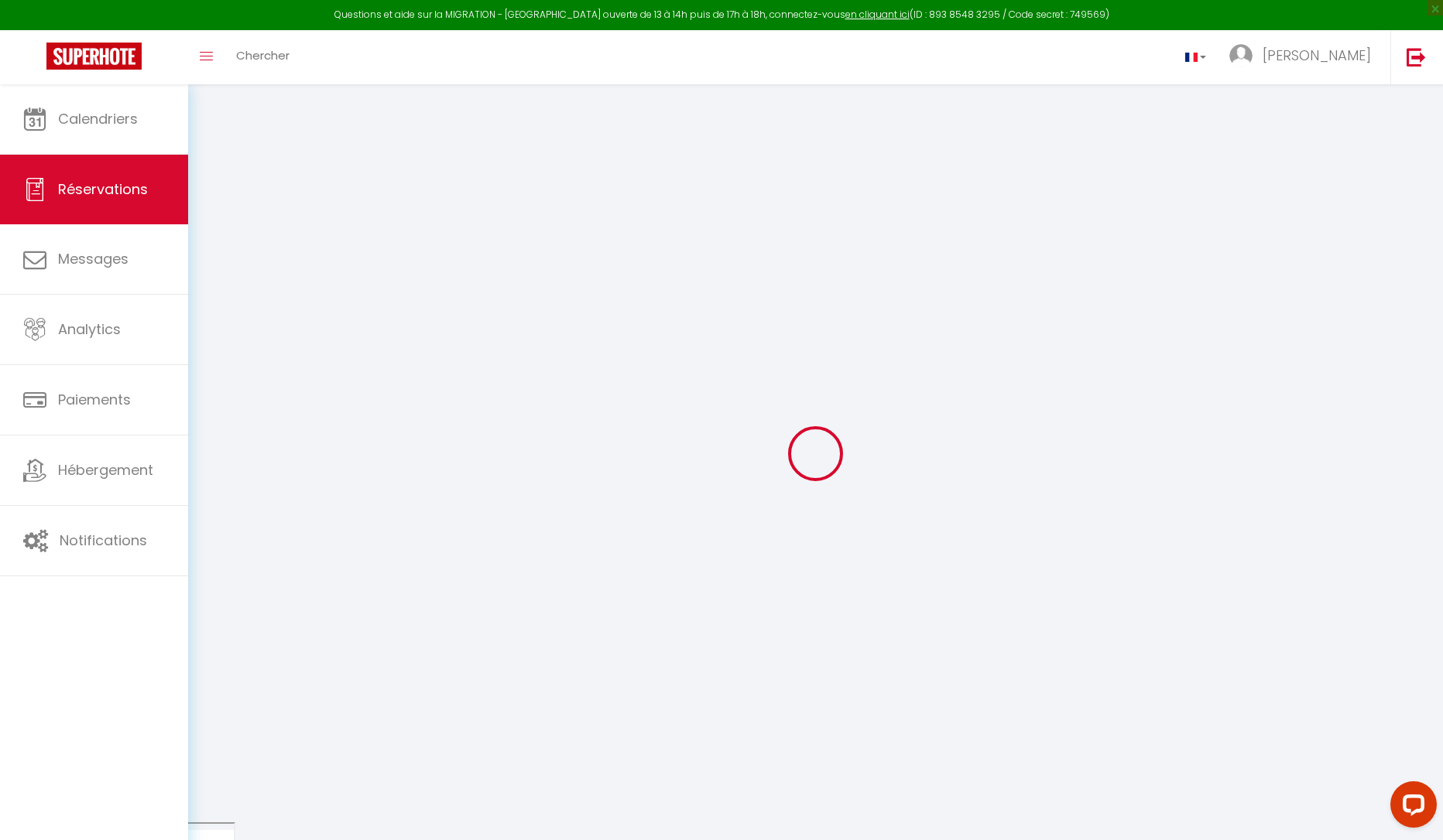
select select
checkbox input "false"
select select
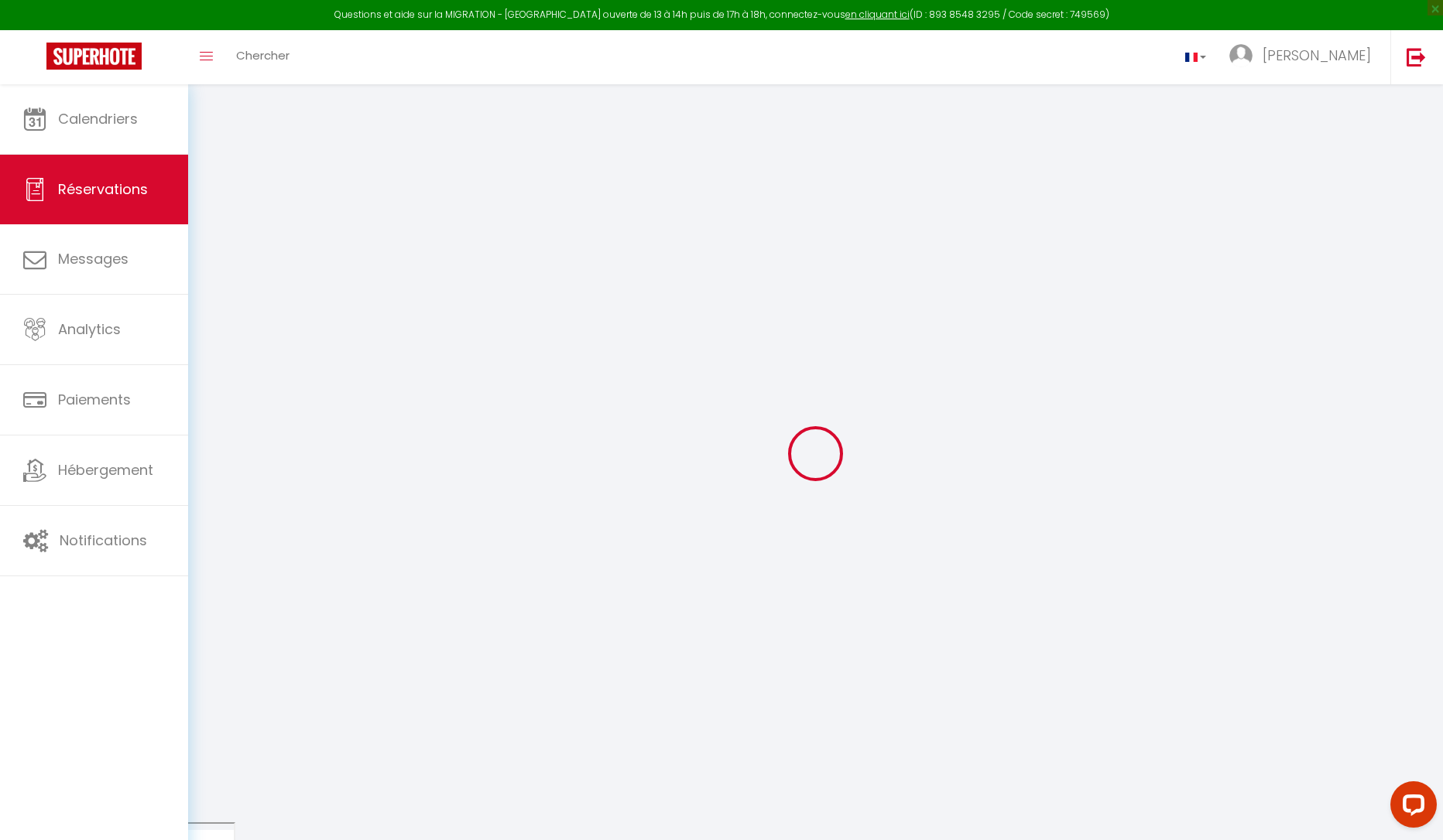
checkbox input "false"
select select
checkbox input "false"
type textarea "** THIS RESERVATION HAS BEEN PRE-PAID ** Reservation has a cancellation grace p…"
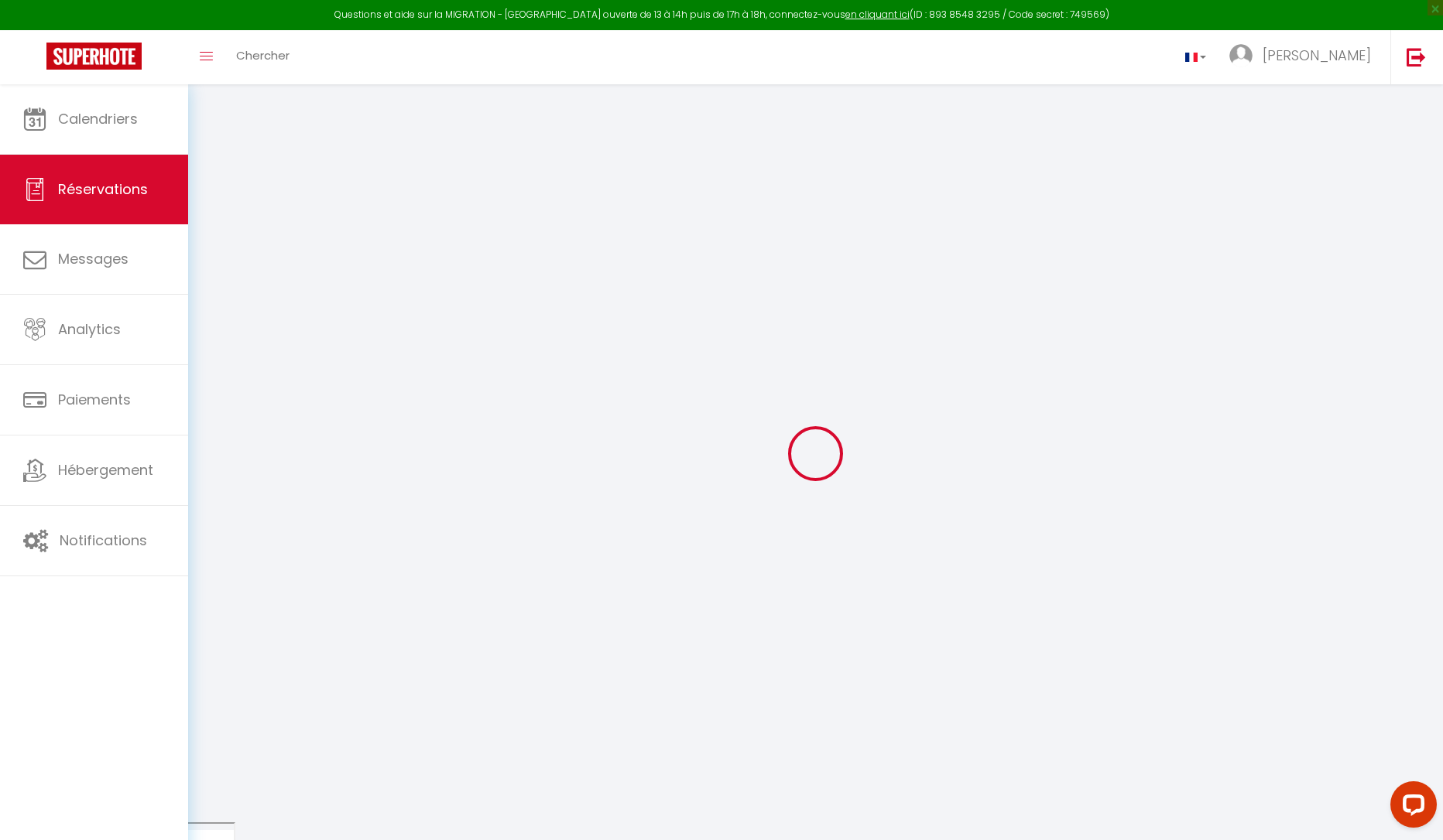
type textarea "configuration des lits demandée : 1 lit double et deux lits simples."
type input "60"
select select
checkbox input "false"
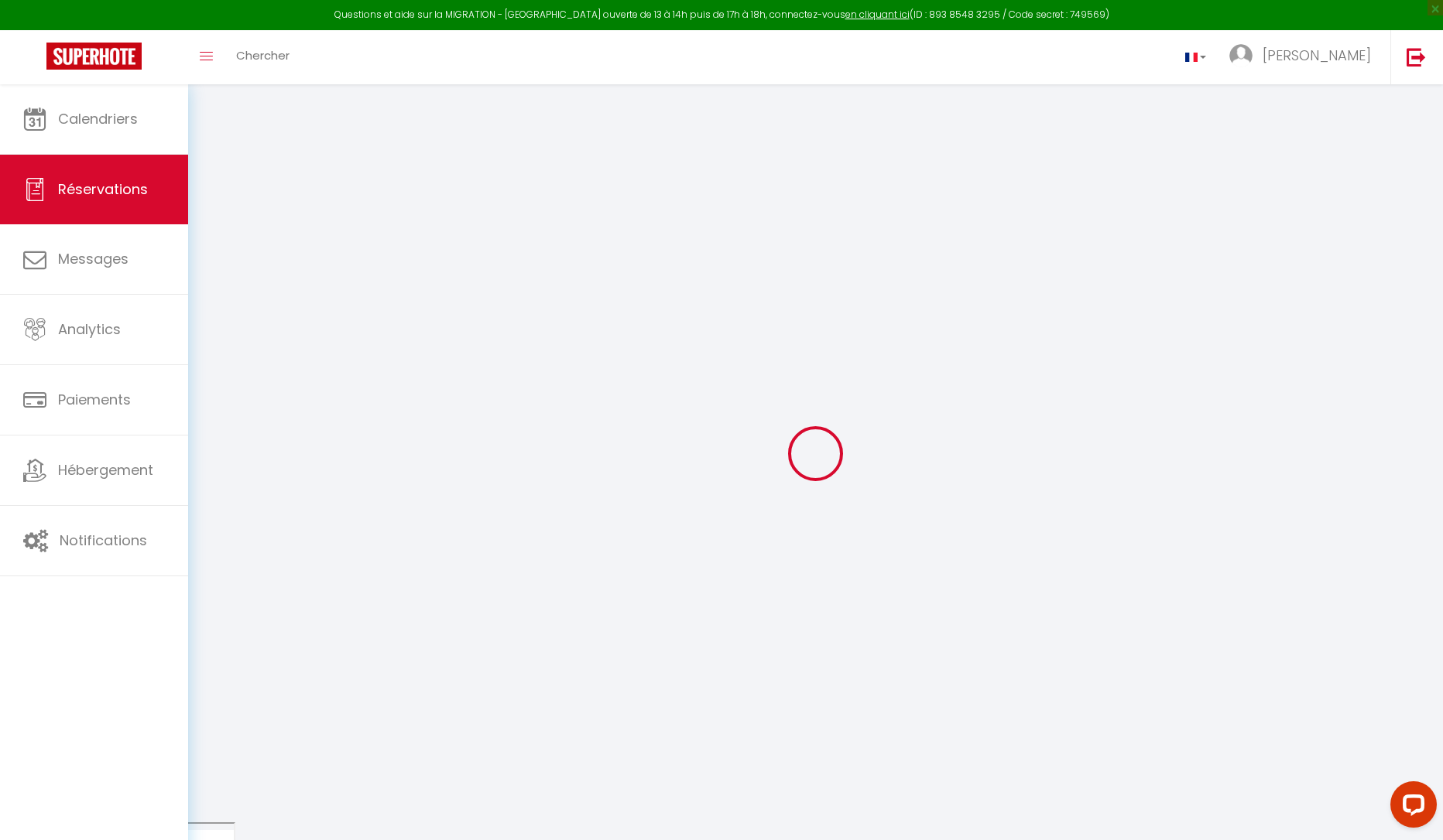
select select
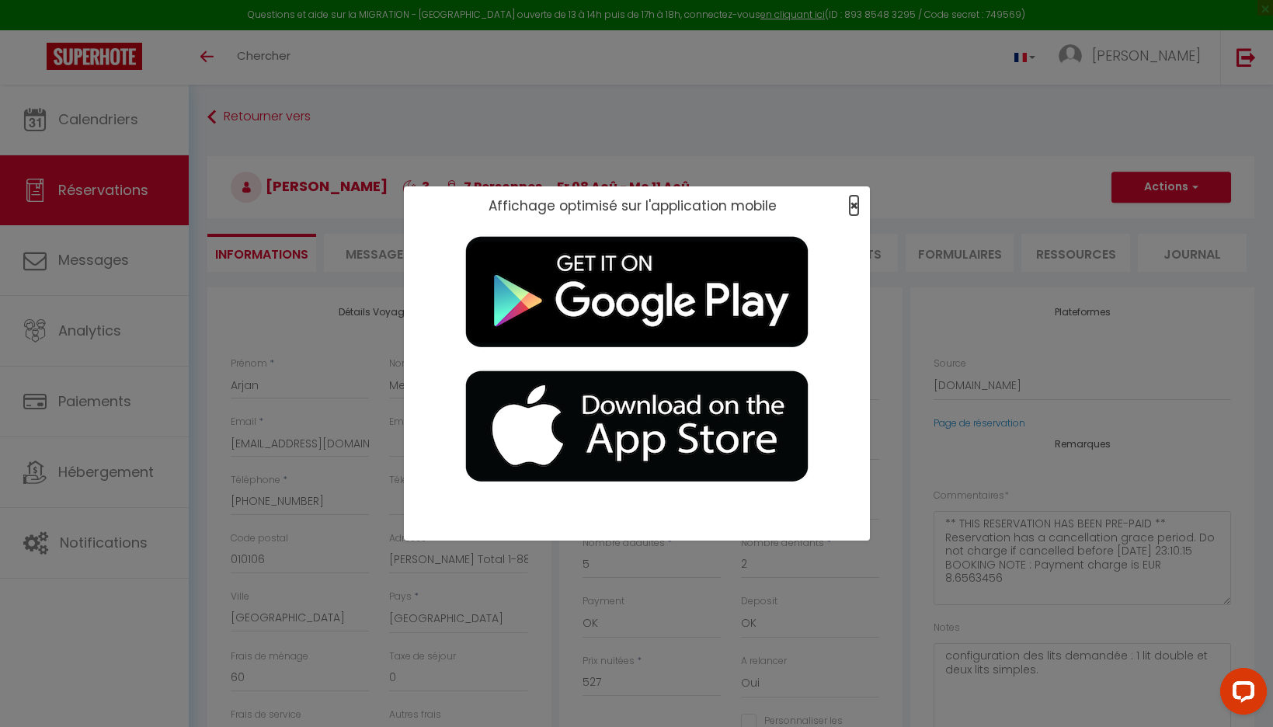
click at [851, 204] on span "×" at bounding box center [854, 205] width 9 height 19
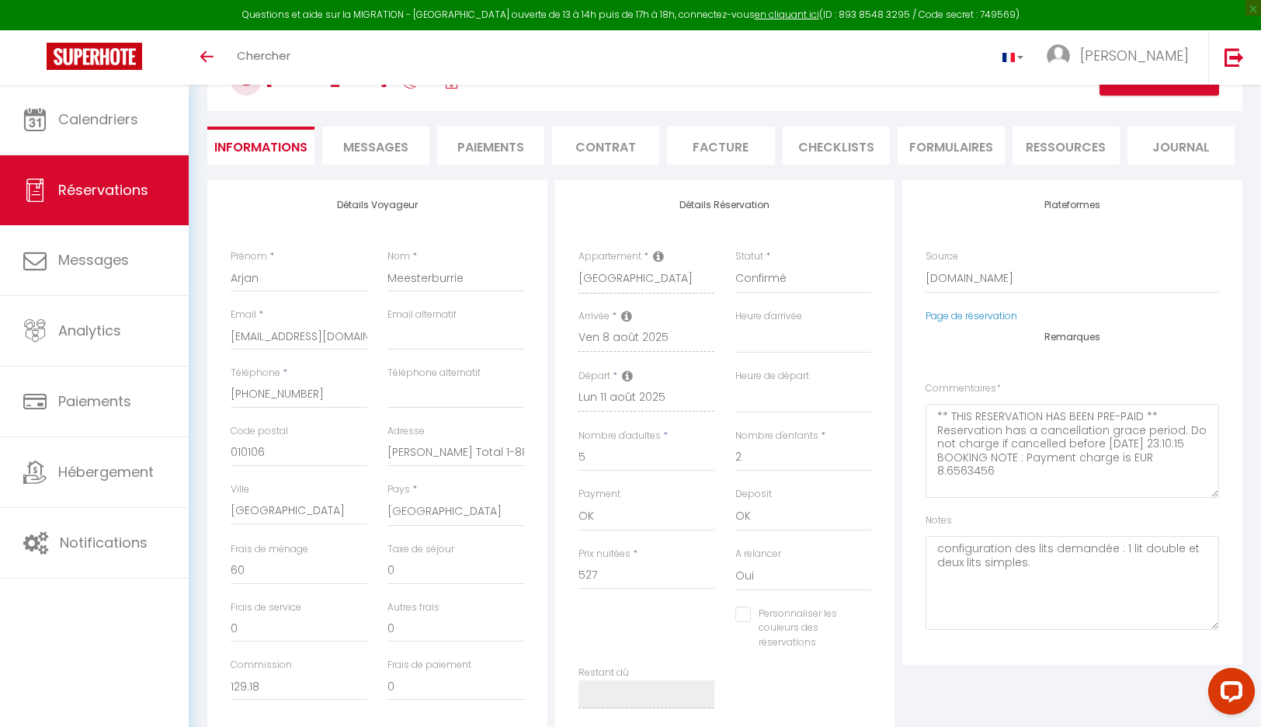
scroll to position [155, 0]
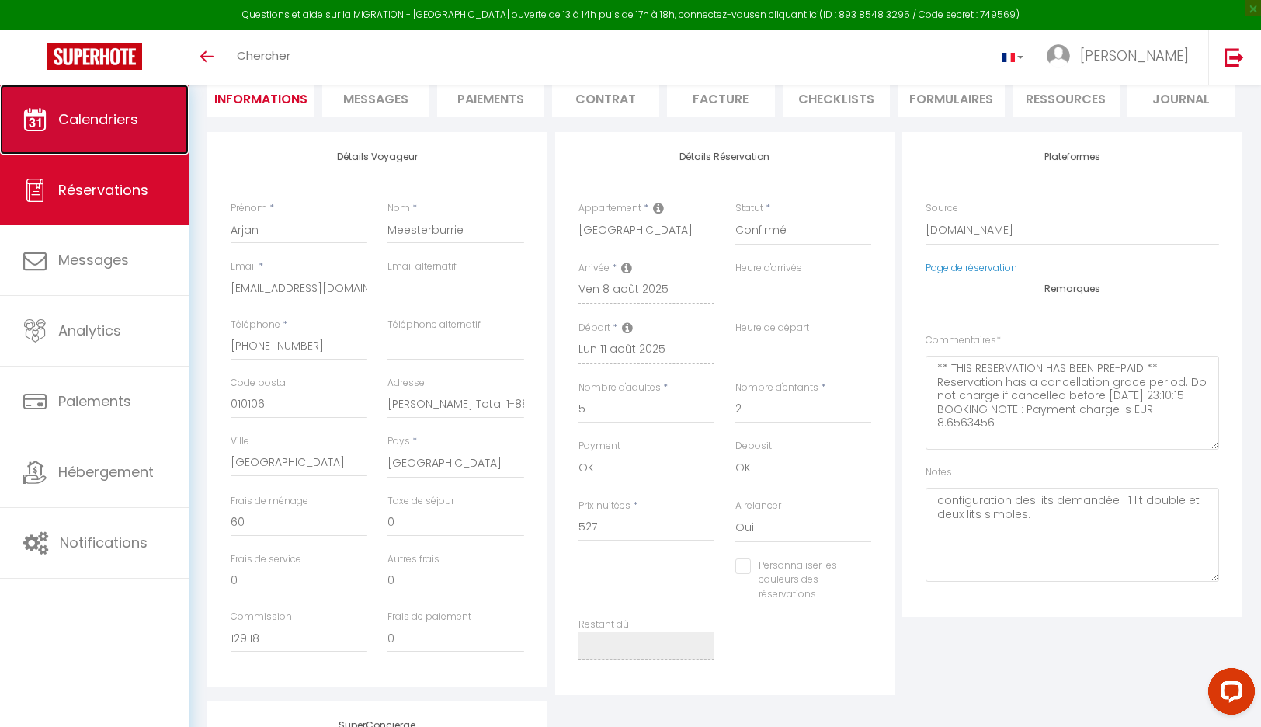
click at [111, 106] on link "Calendriers" at bounding box center [94, 120] width 189 height 70
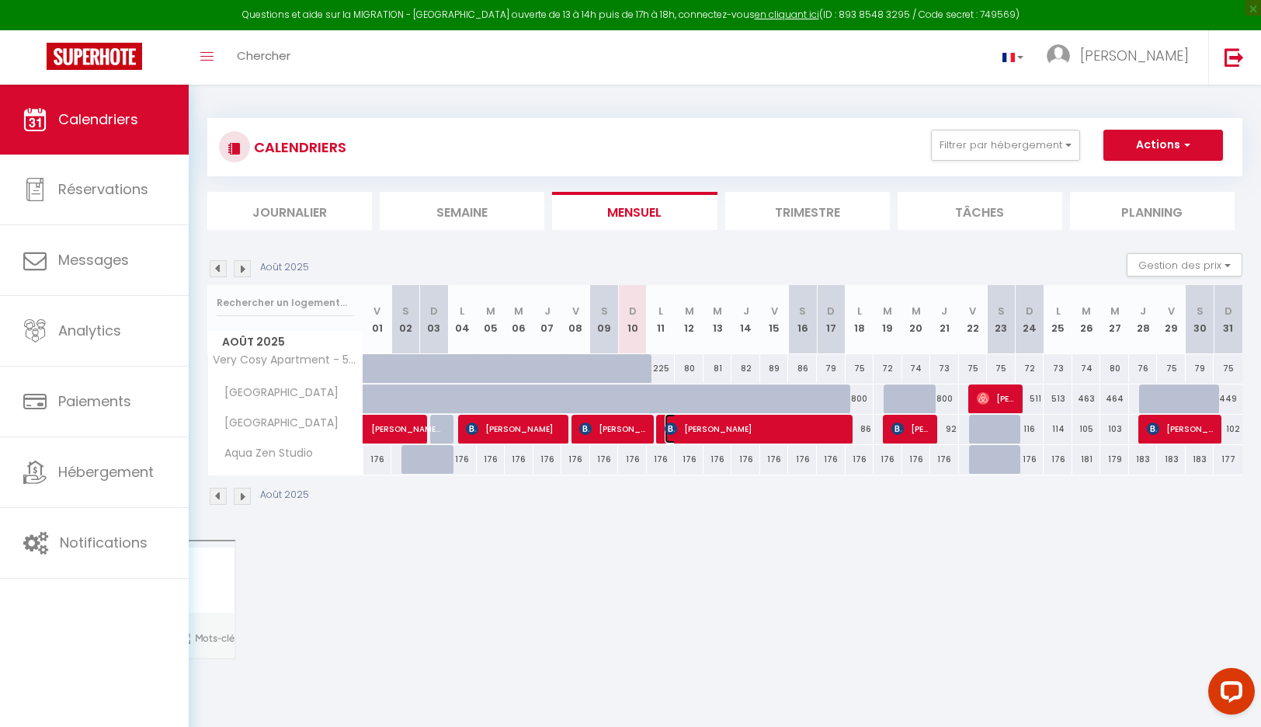
click at [720, 432] on span "[PERSON_NAME]" at bounding box center [756, 429] width 182 height 30
select select "OK"
select select "KO"
select select "0"
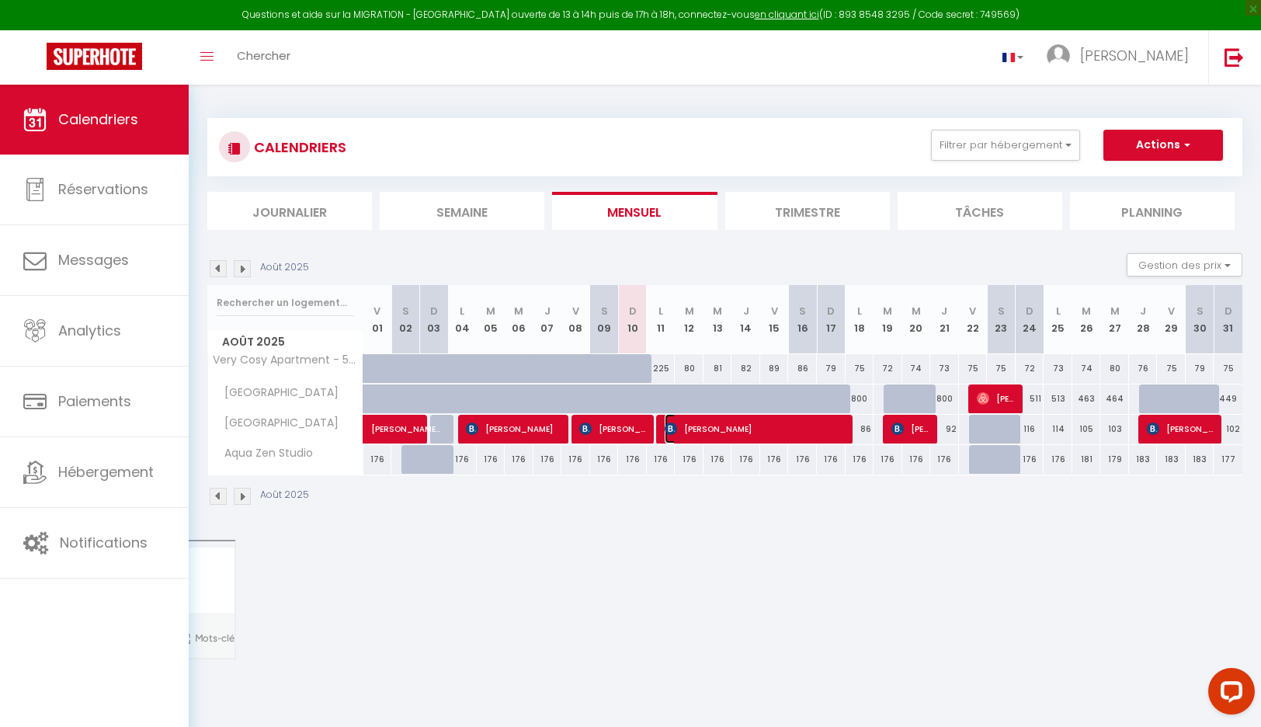
select select "1"
select select
select select "6234"
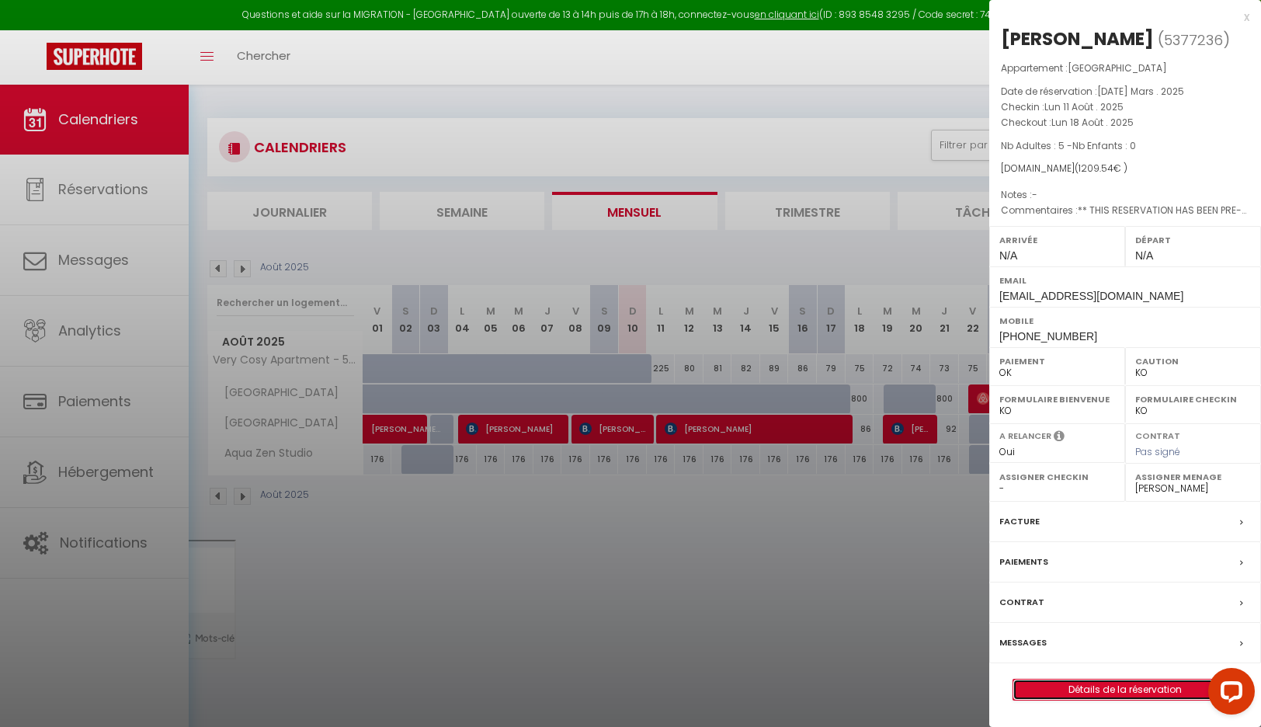
click at [1137, 689] on link "Détails de la réservation" at bounding box center [1125, 690] width 224 height 20
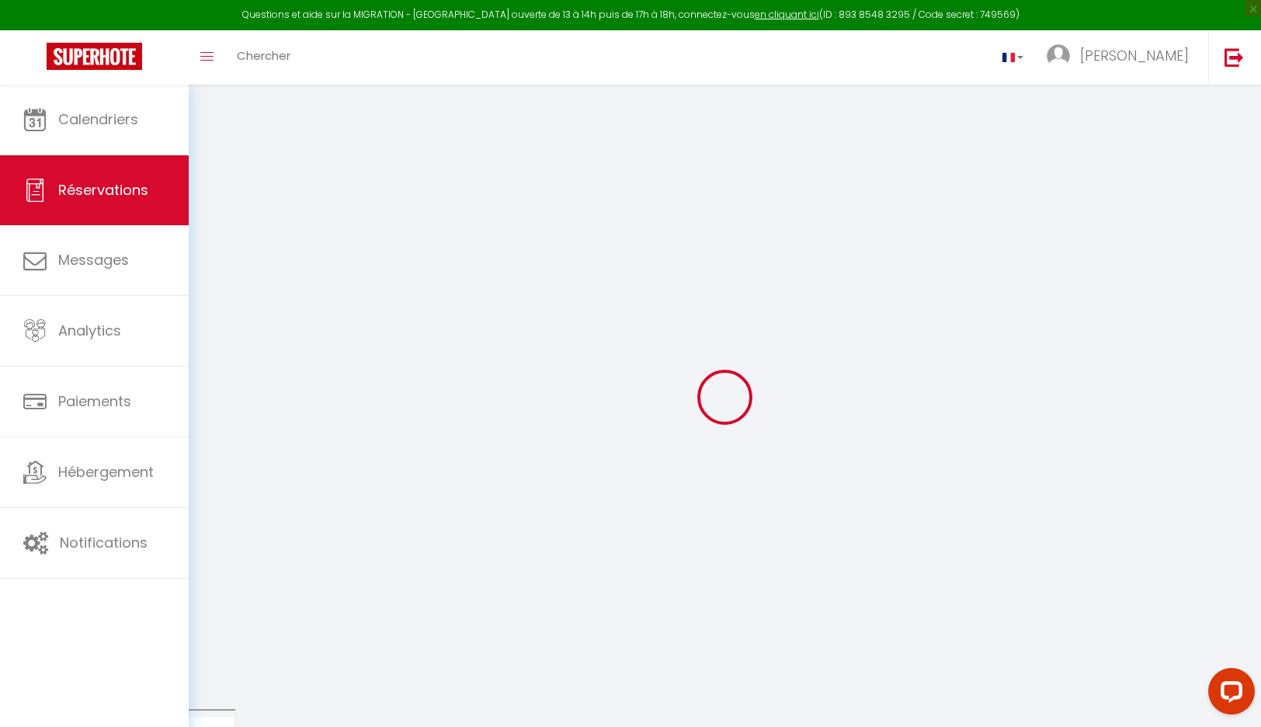
type input "[PERSON_NAME]"
type input "Knaut"
type input "[EMAIL_ADDRESS][DOMAIN_NAME]"
type input "[PHONE_NUMBER]"
type input "Sw97ru"
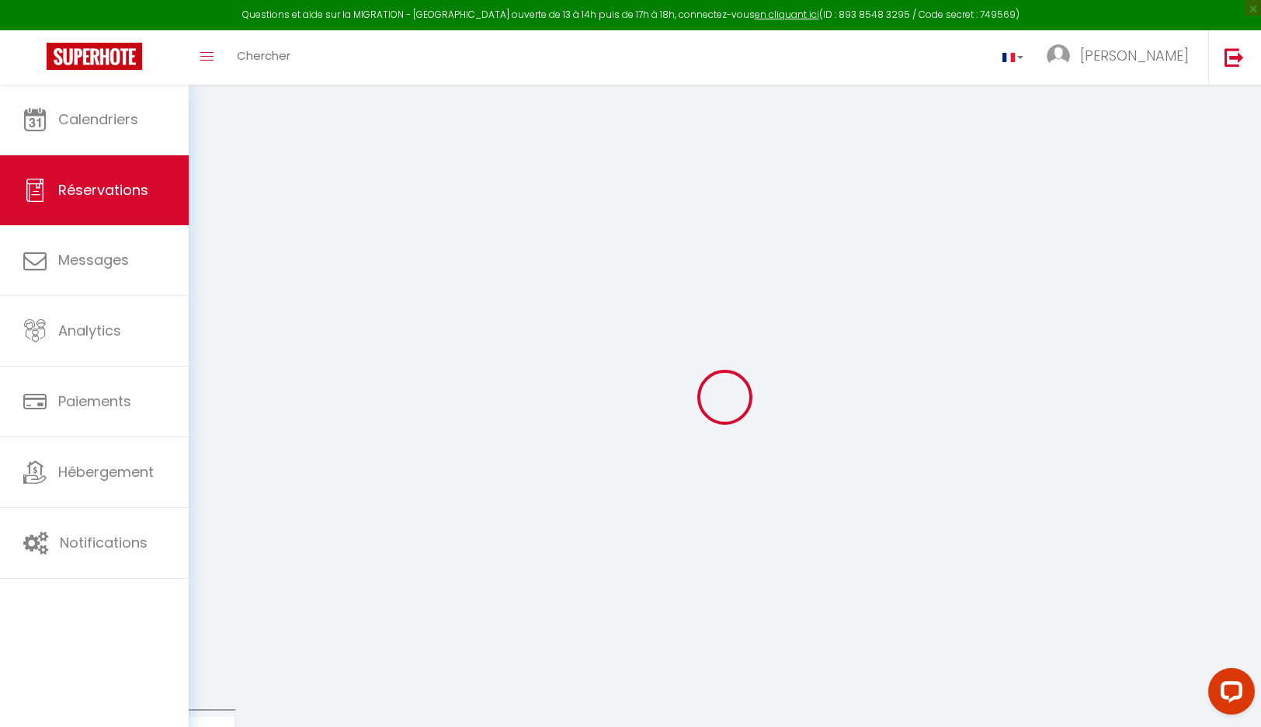
type input "[STREET_ADDRESS]"
type input "[GEOGRAPHIC_DATA]"
select select "GB"
type input "251.99"
type input "16.93"
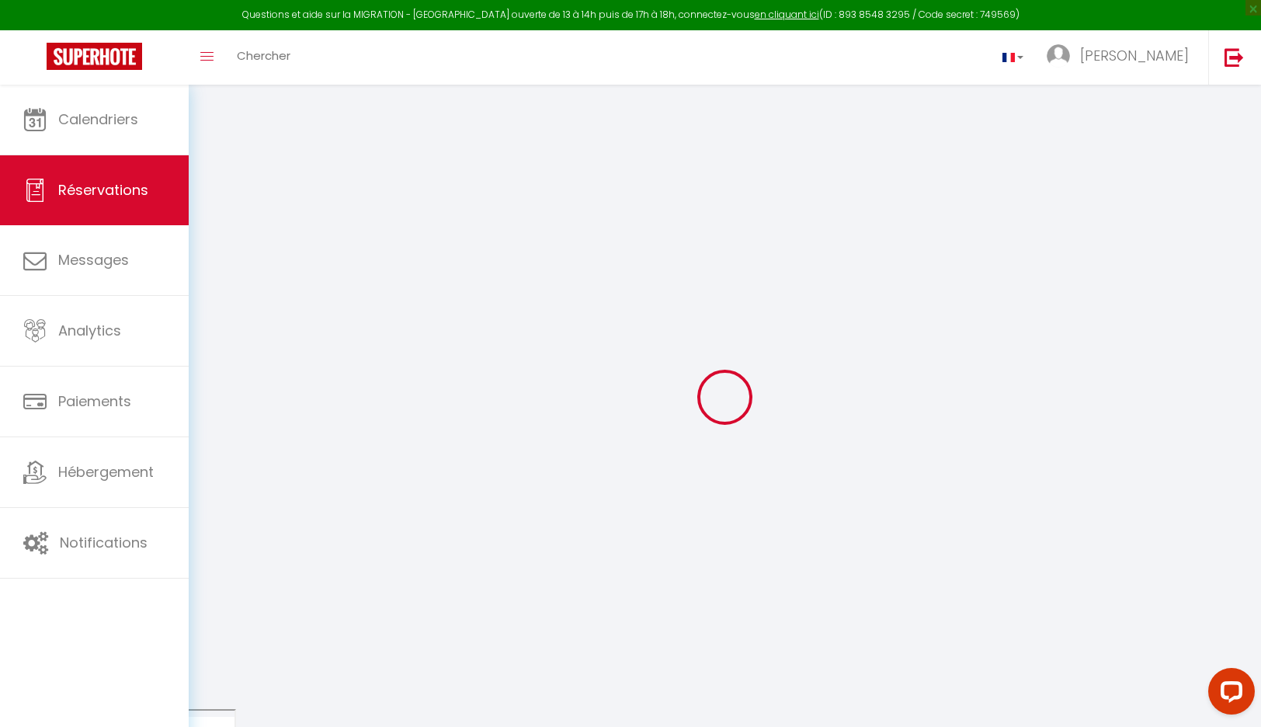
select select "61690"
select select "1"
select select
type input "5"
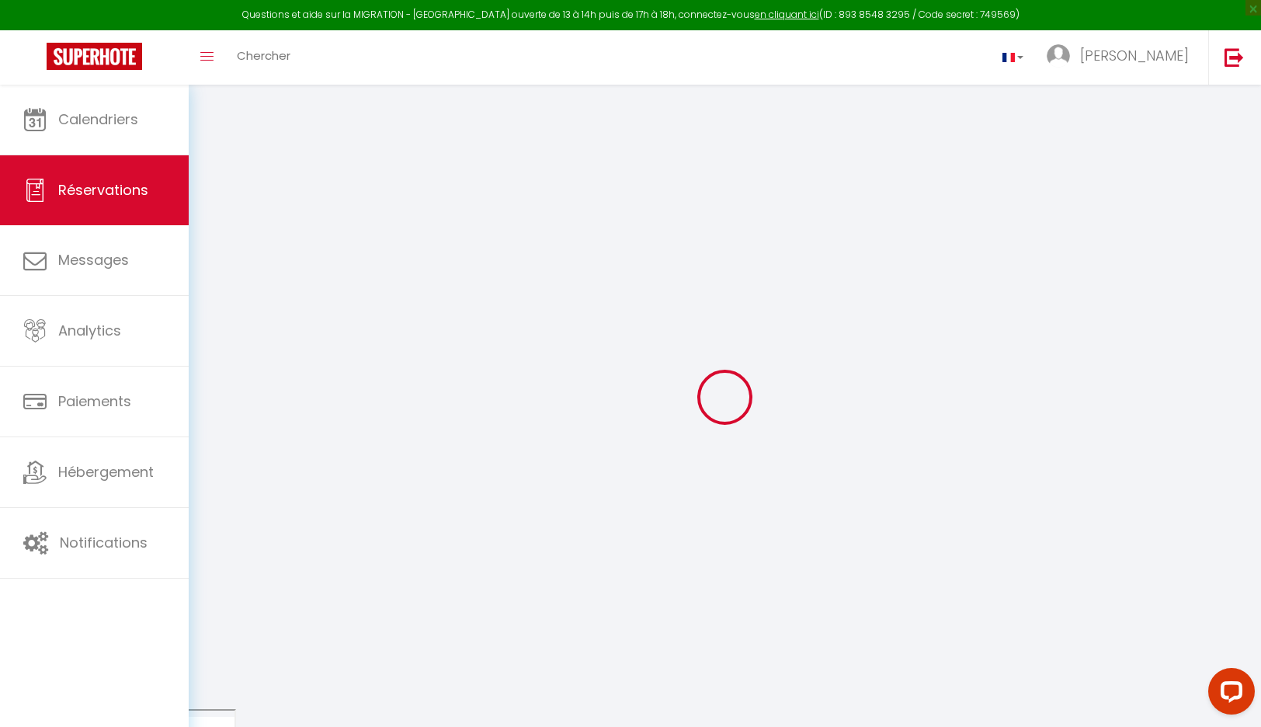
select select "12"
select select
type input "1085.4"
checkbox input "false"
select select "2"
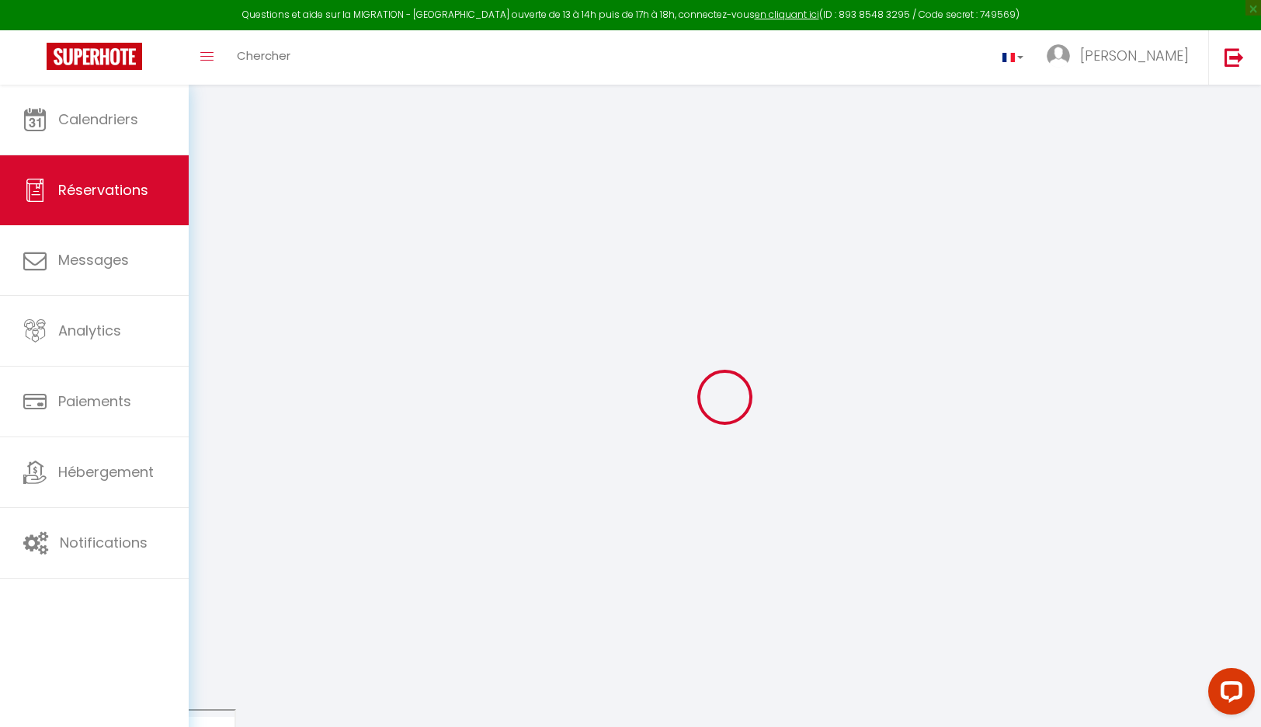
type input "0"
select select
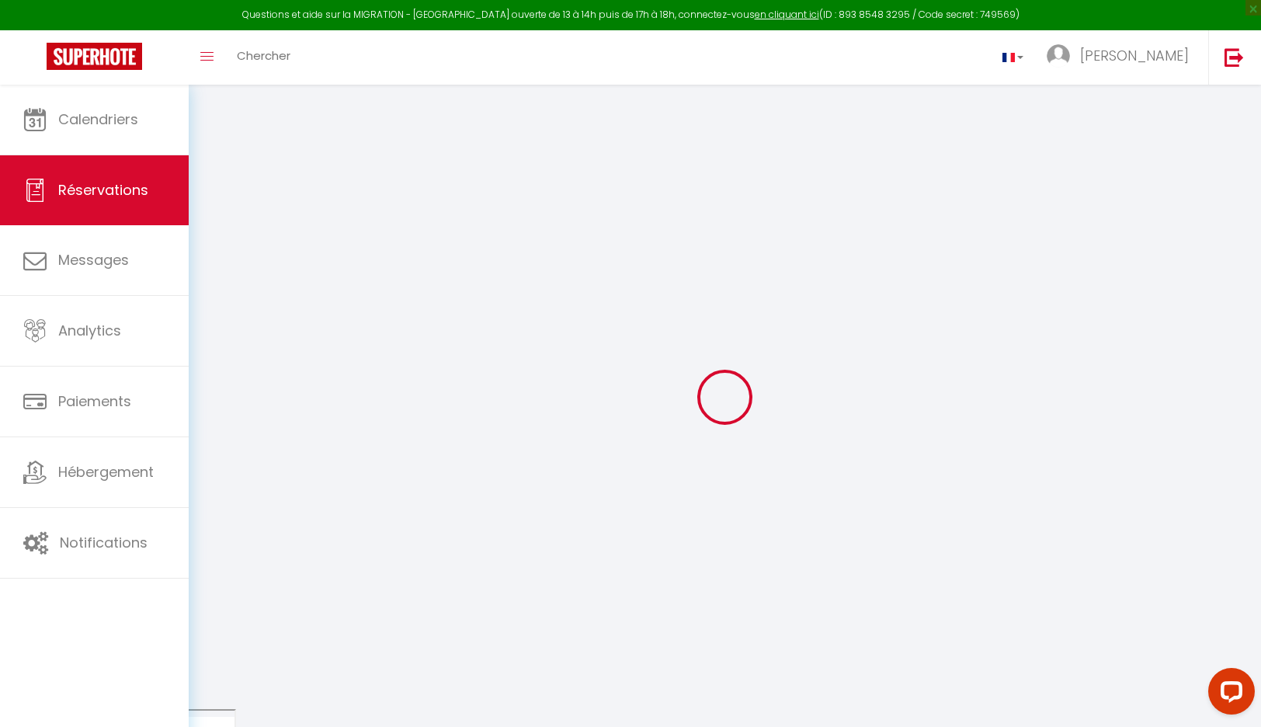
select select "14"
checkbox input "false"
select select
checkbox input "false"
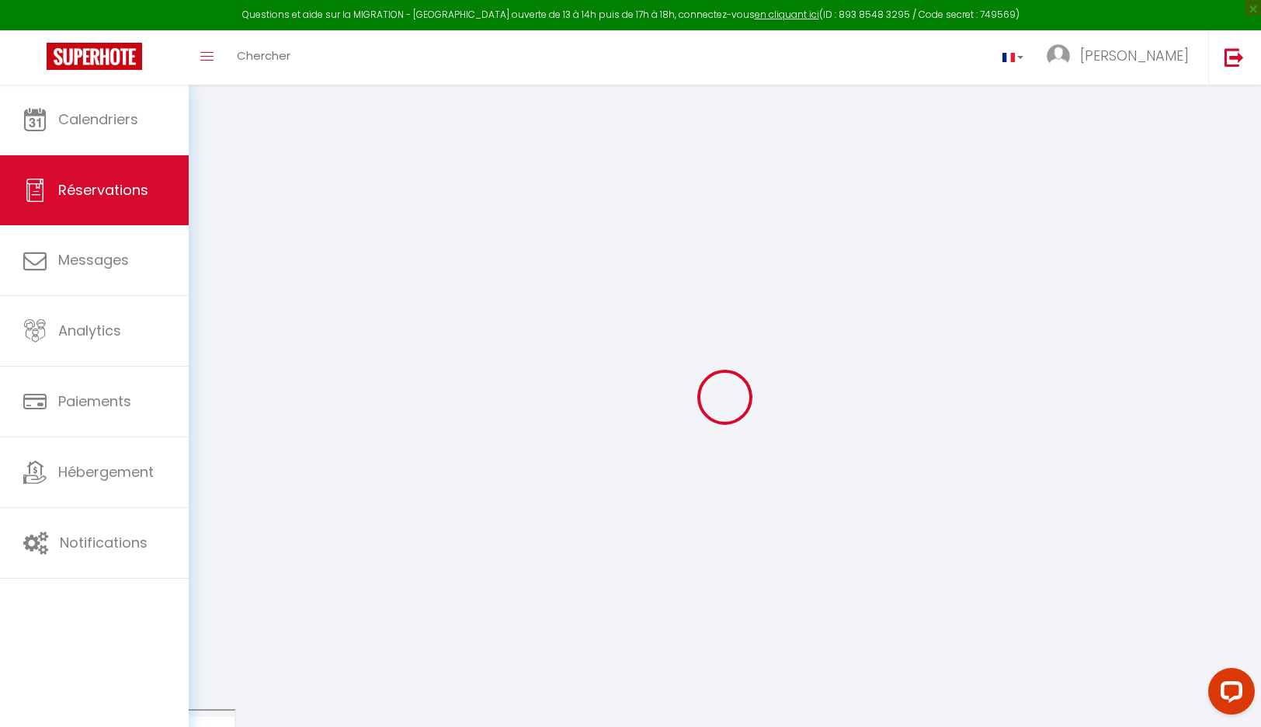
select select
checkbox input "false"
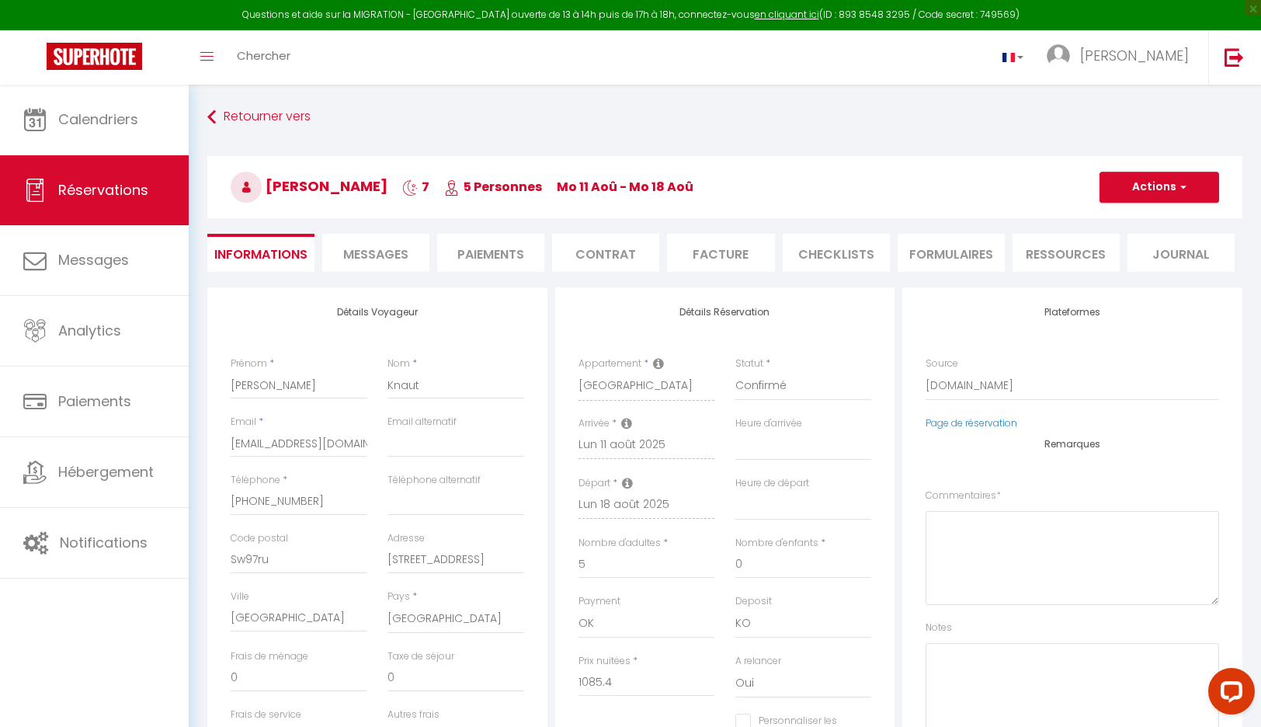
select select
checkbox input "false"
type textarea "** THIS RESERVATION HAS BEEN PRE-PAID ** BOOKING NOTE : Payment charge is EUR 1…"
type input "60"
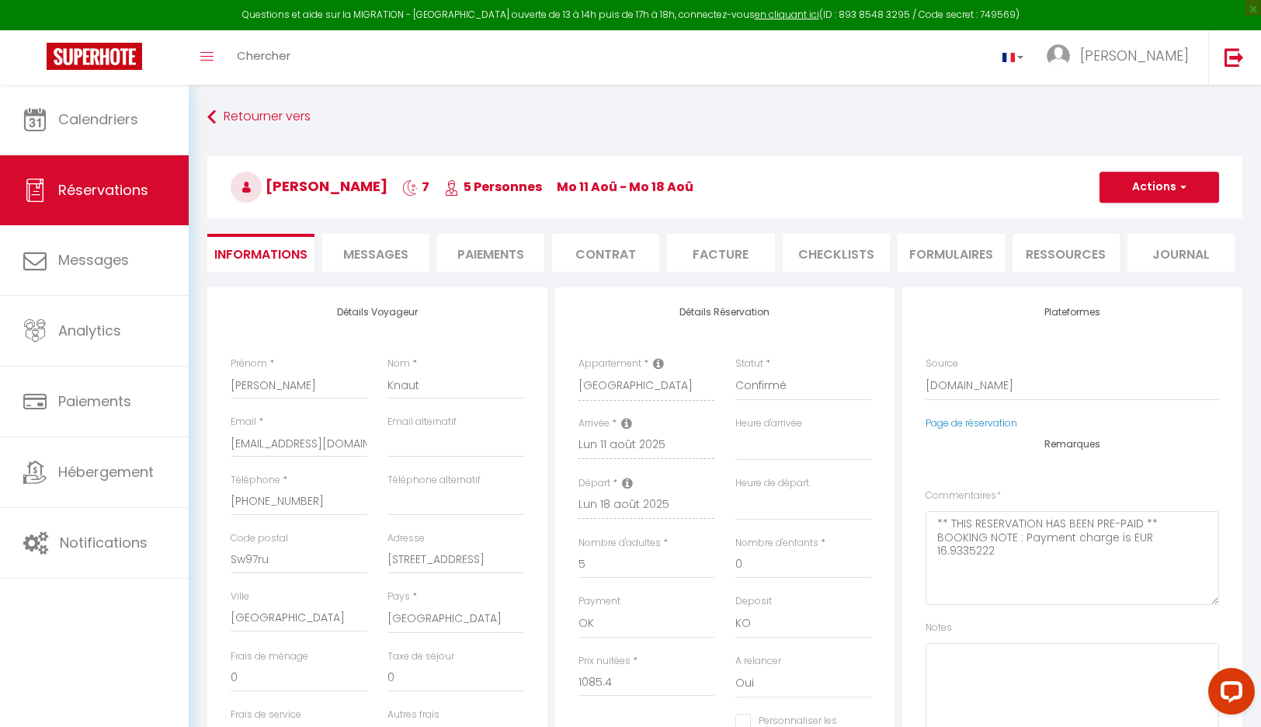
type input "64.14"
select select
checkbox input "false"
select select
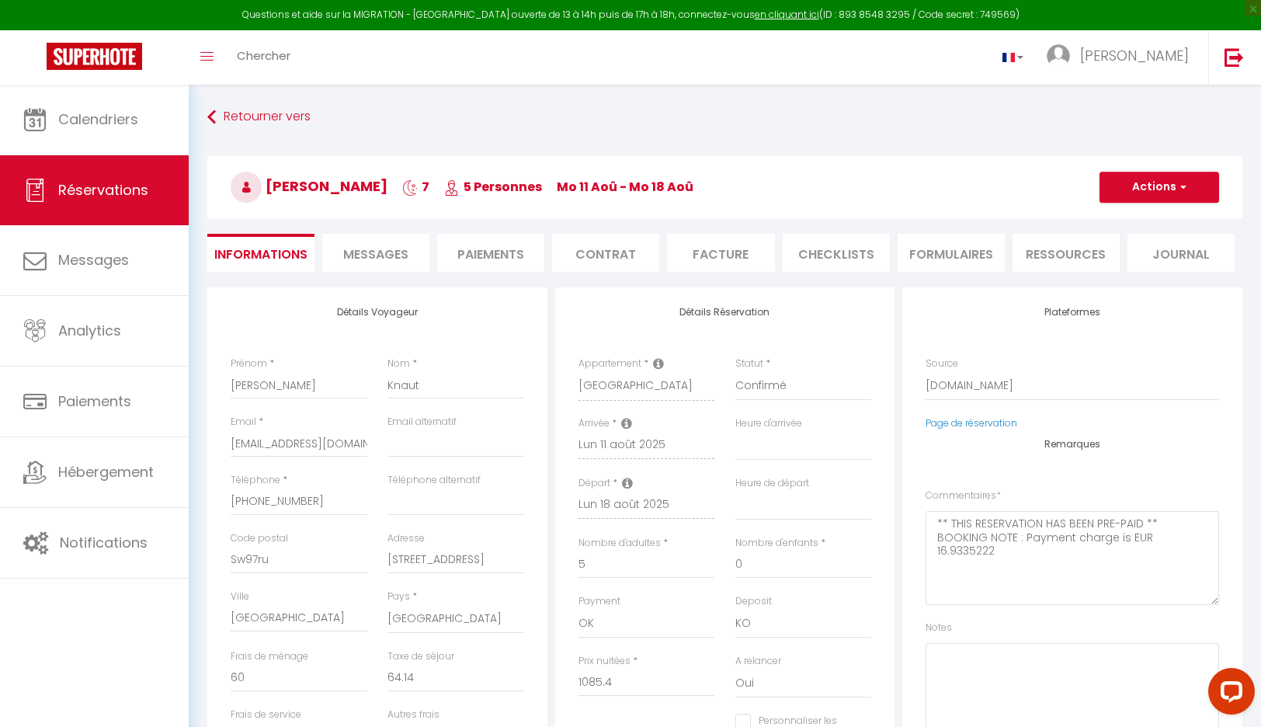
select select
click at [71, 197] on span "Réservations" at bounding box center [103, 189] width 90 height 19
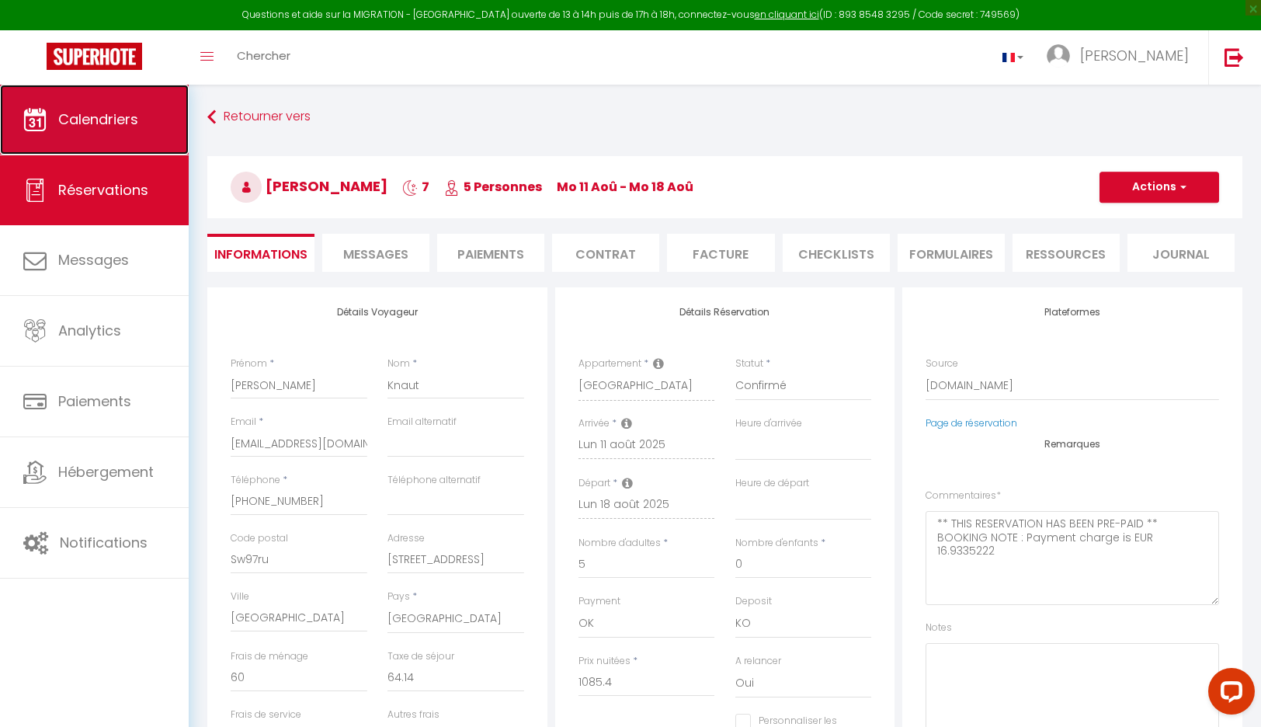
click at [99, 124] on span "Calendriers" at bounding box center [98, 118] width 80 height 19
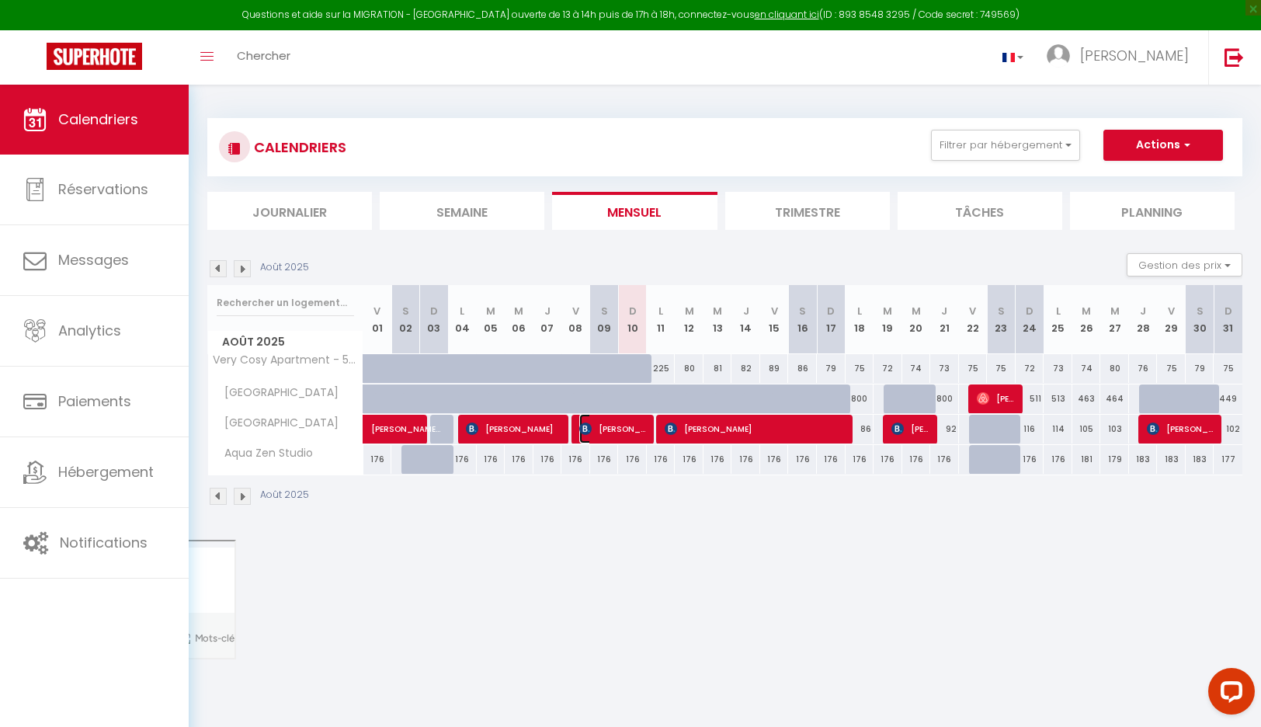
click at [620, 430] on span "[PERSON_NAME]" at bounding box center [612, 429] width 67 height 30
select select "OK"
select select "0"
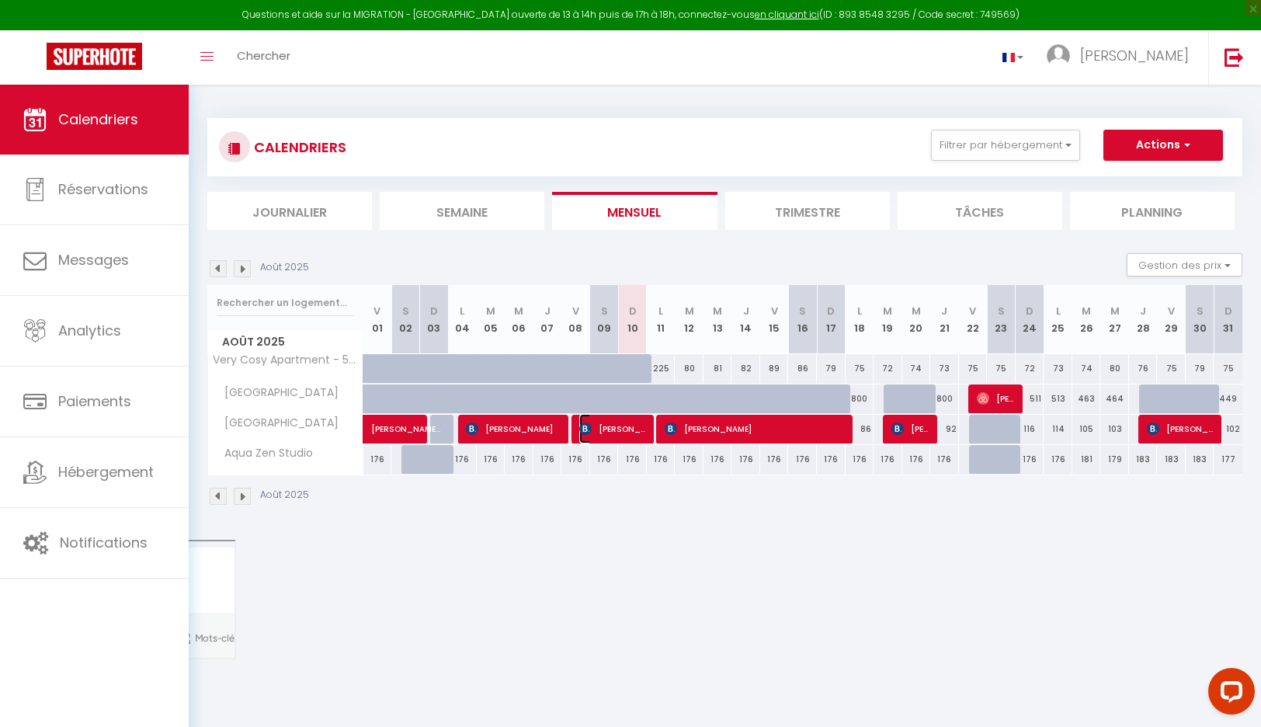
select select "1"
select select
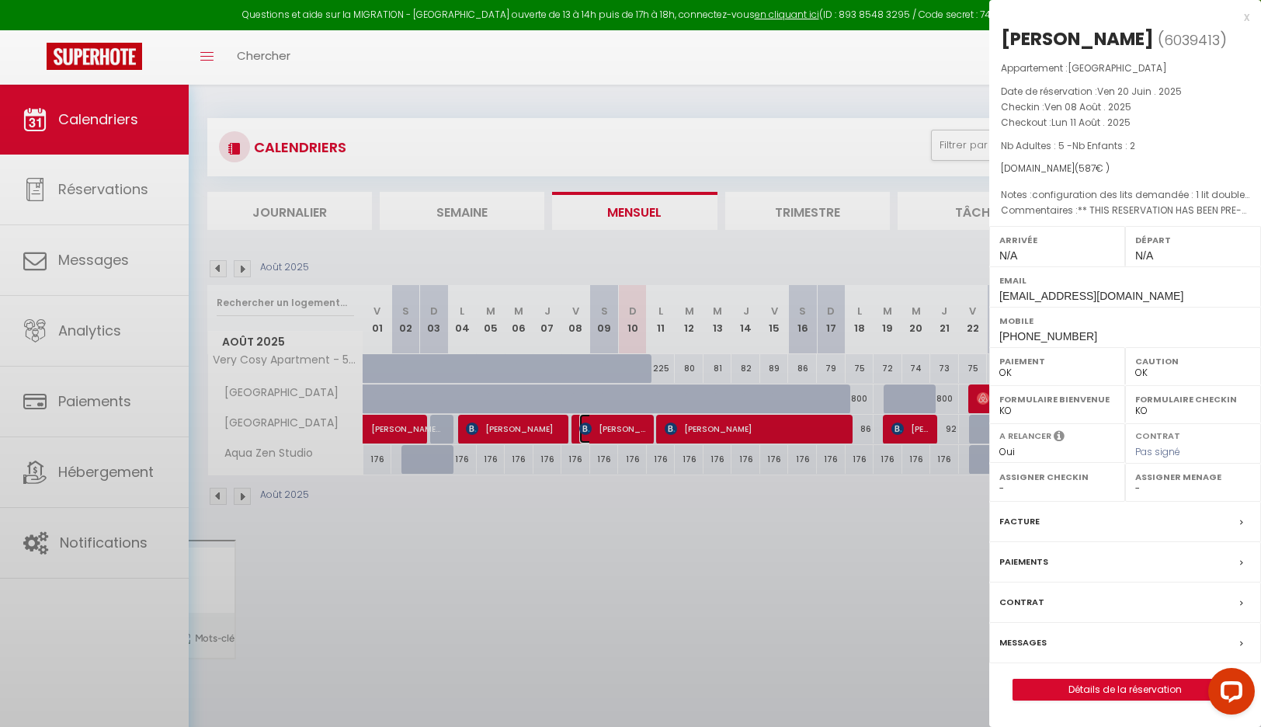
select select "6234"
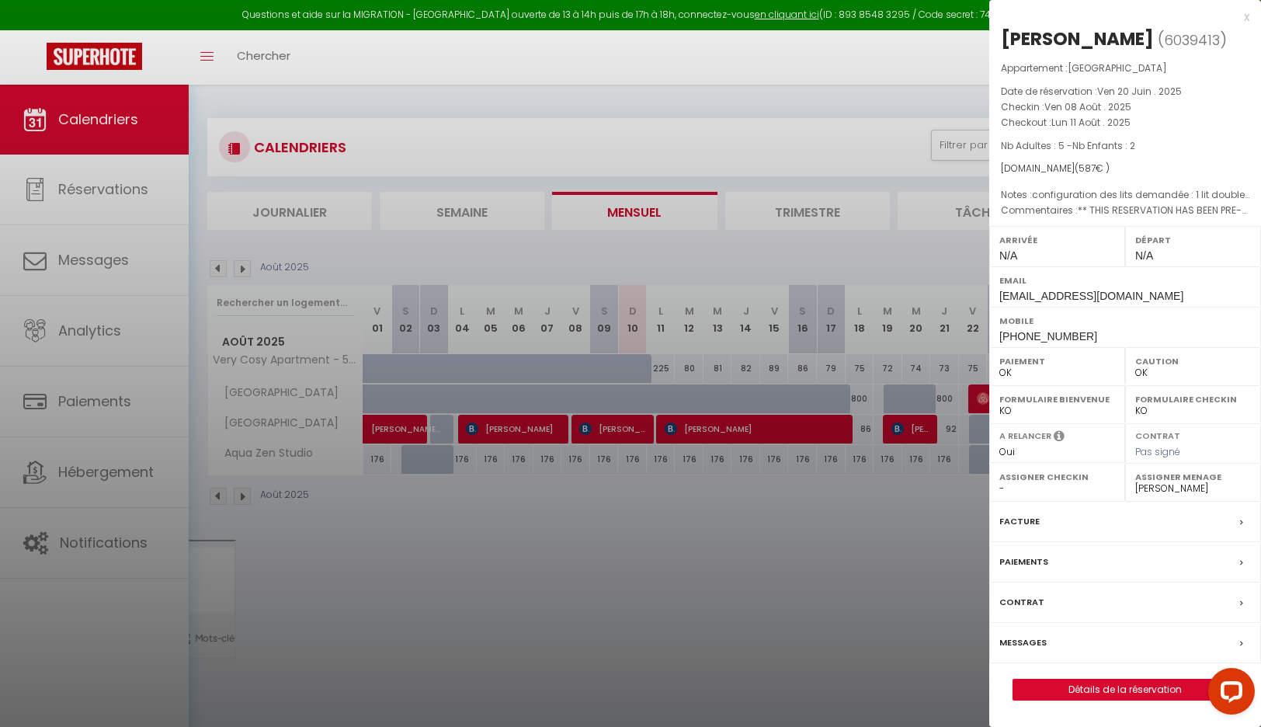
click at [1032, 651] on label "Messages" at bounding box center [1022, 642] width 47 height 16
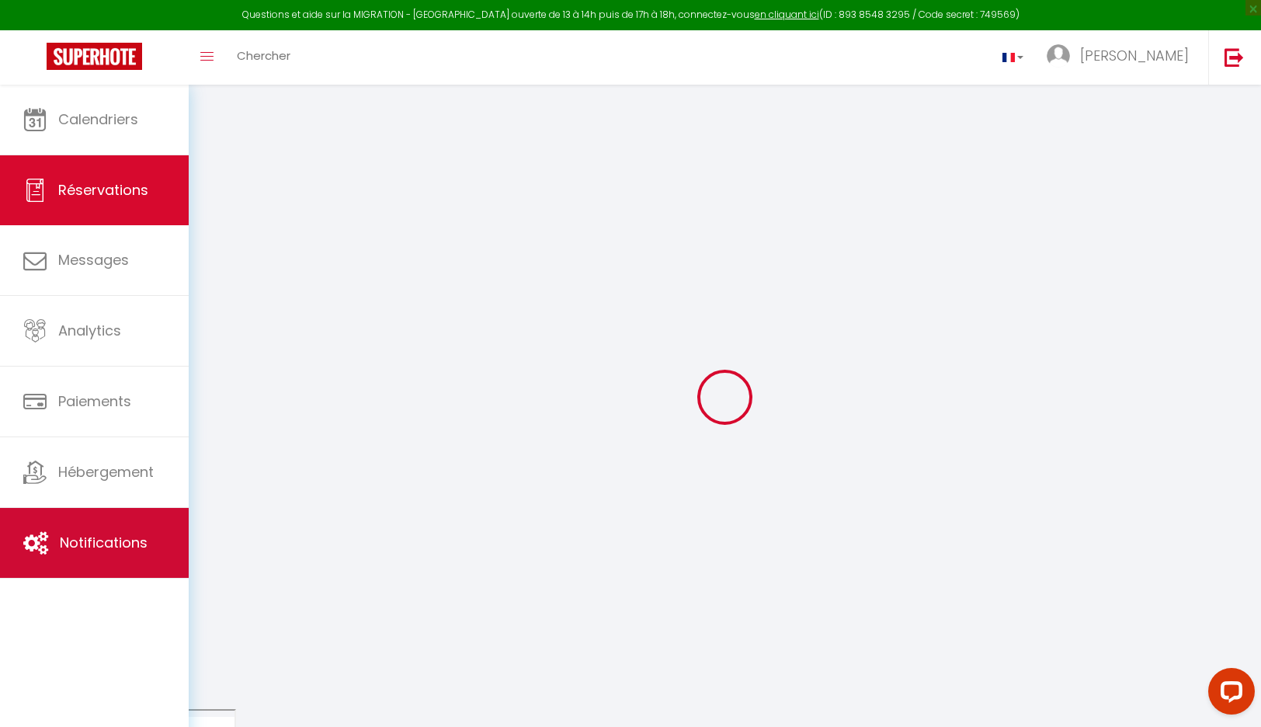
select select
checkbox input "false"
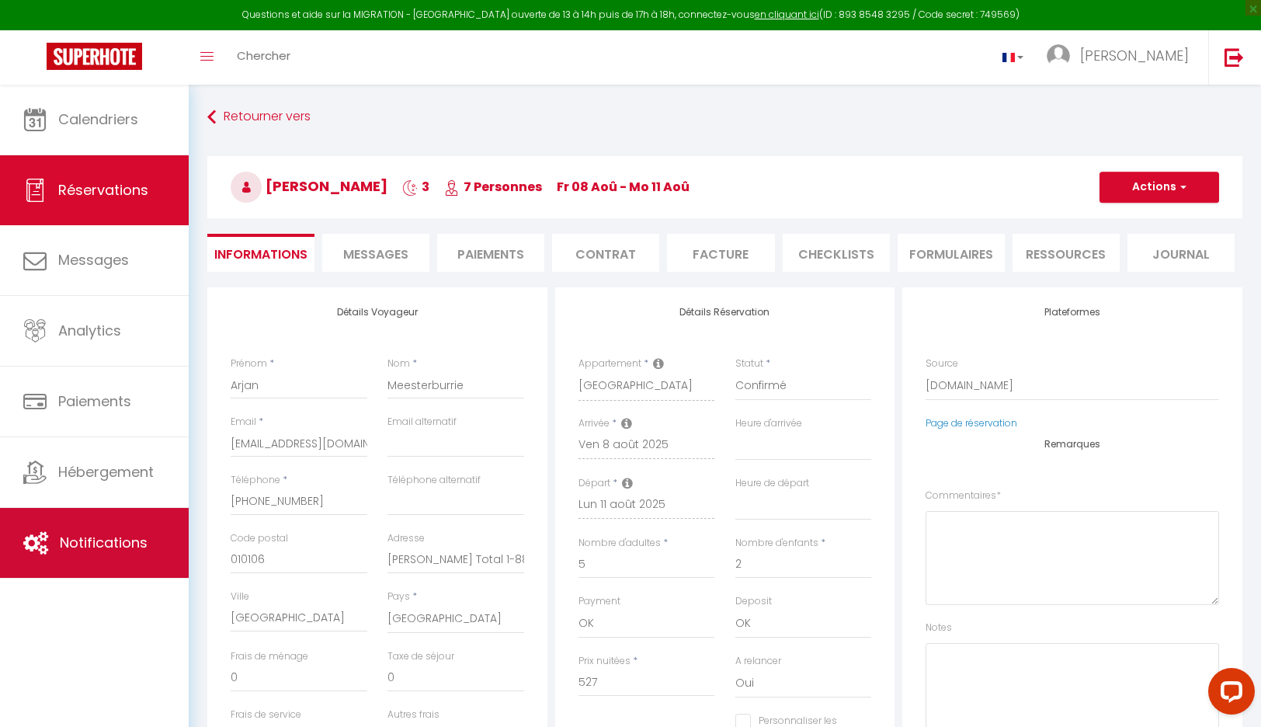
select select
checkbox input "false"
type textarea "** THIS RESERVATION HAS BEEN PRE-PAID ** Reservation has a cancellation grace p…"
type textarea "configuration des lits demandée : 1 lit double et deux lits simples."
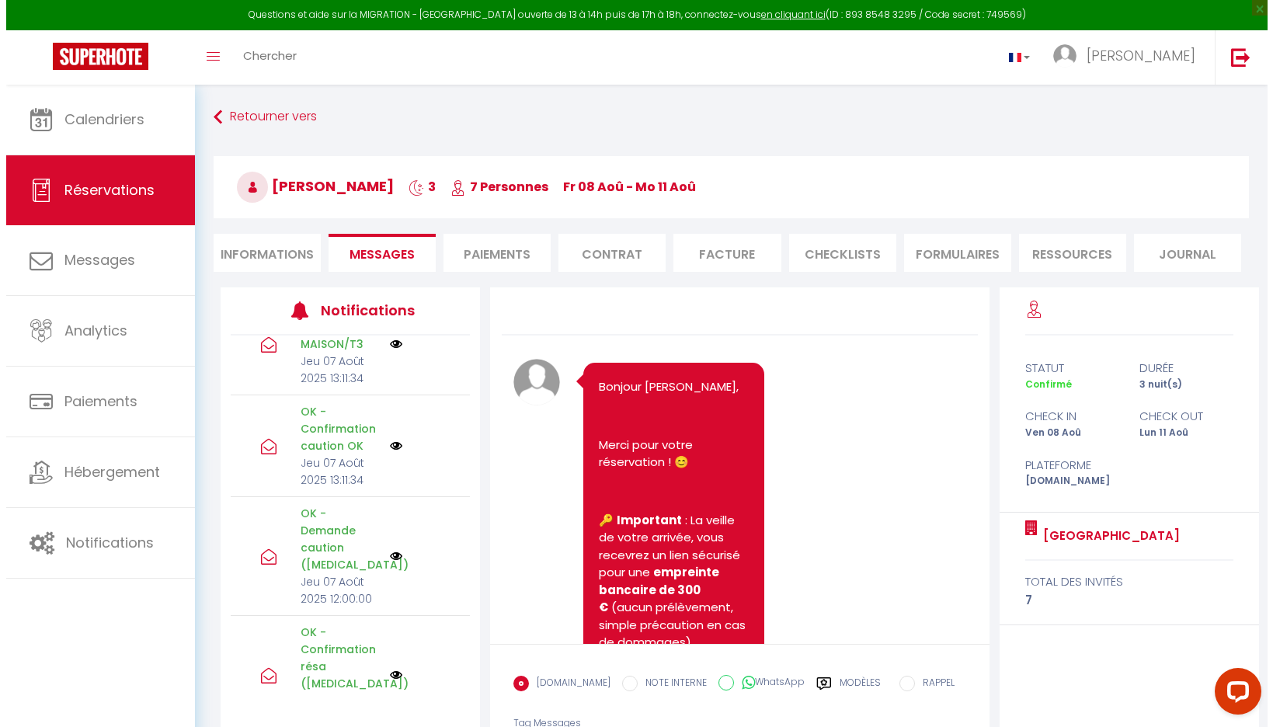
scroll to position [542, 0]
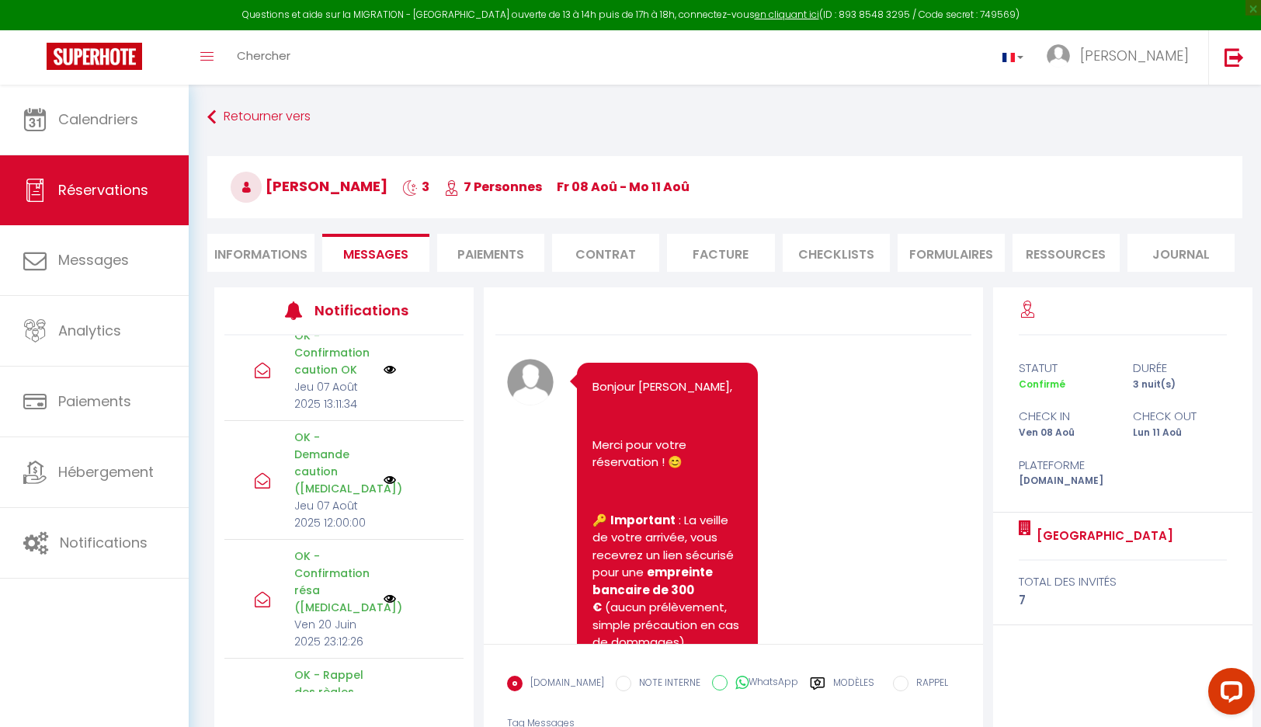
click at [384, 593] on img at bounding box center [390, 599] width 12 height 12
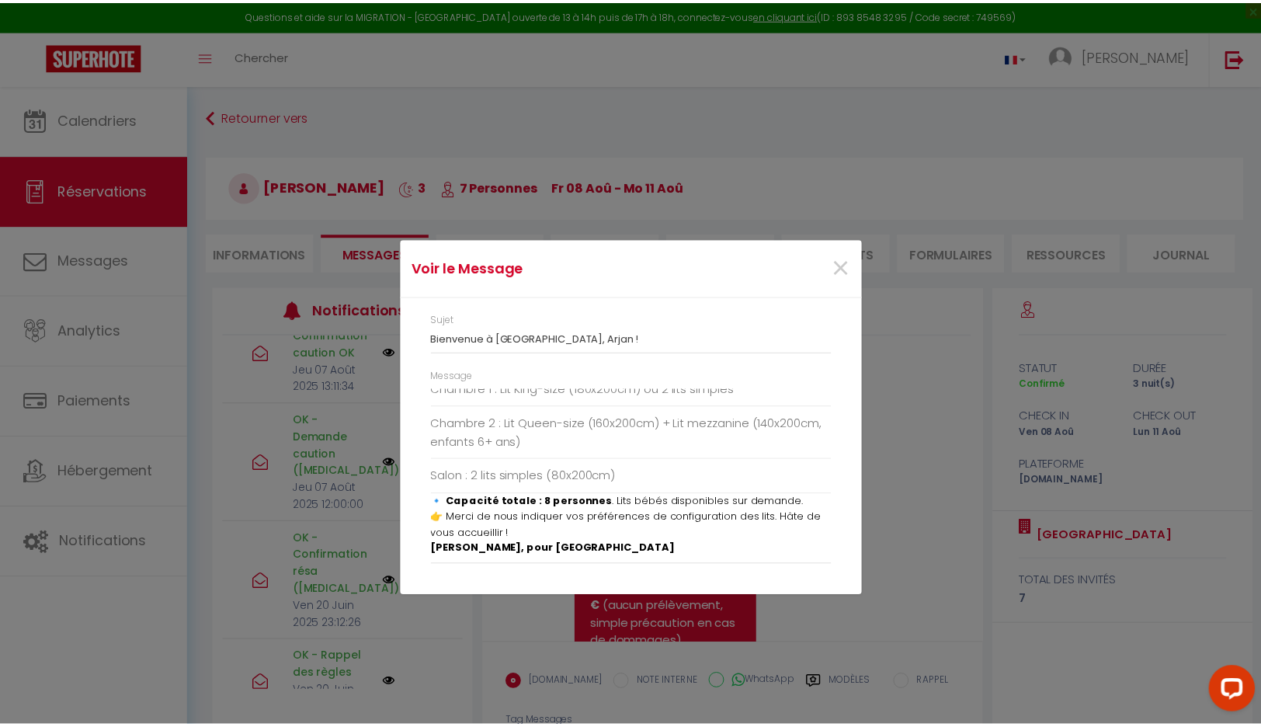
scroll to position [113, 0]
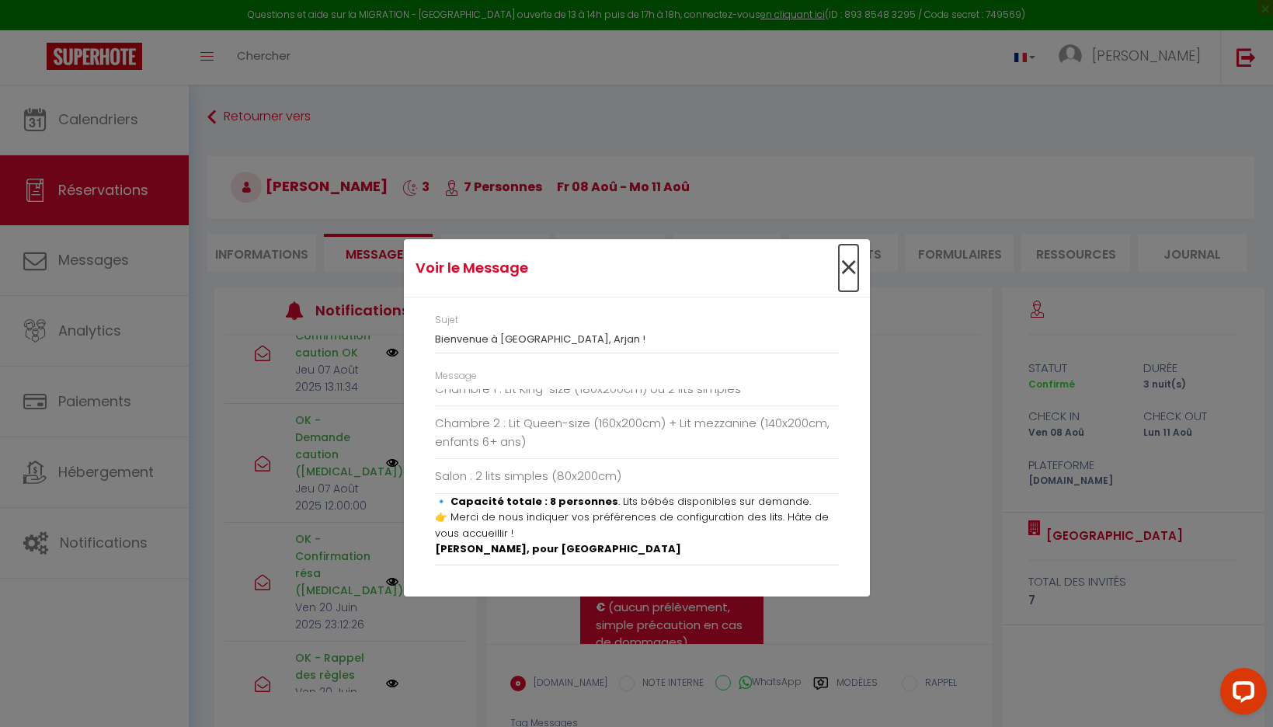
click at [846, 268] on span "×" at bounding box center [848, 268] width 19 height 47
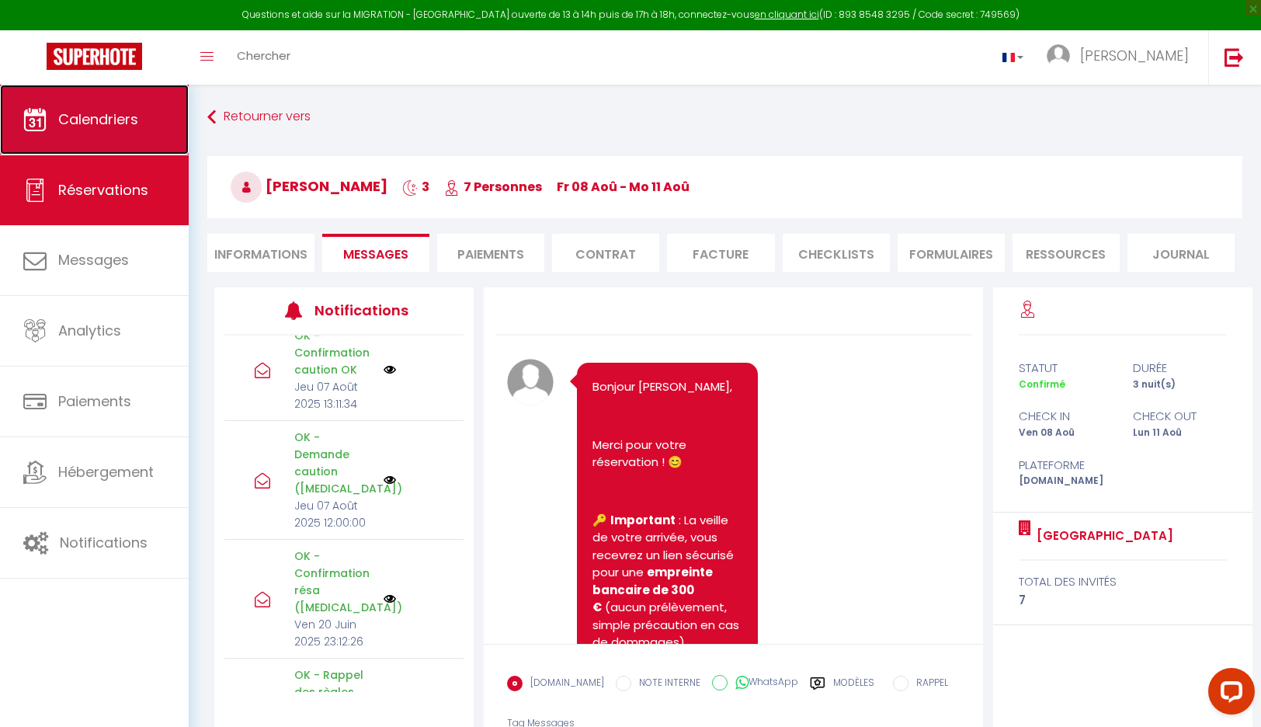
click at [97, 113] on span "Calendriers" at bounding box center [98, 118] width 80 height 19
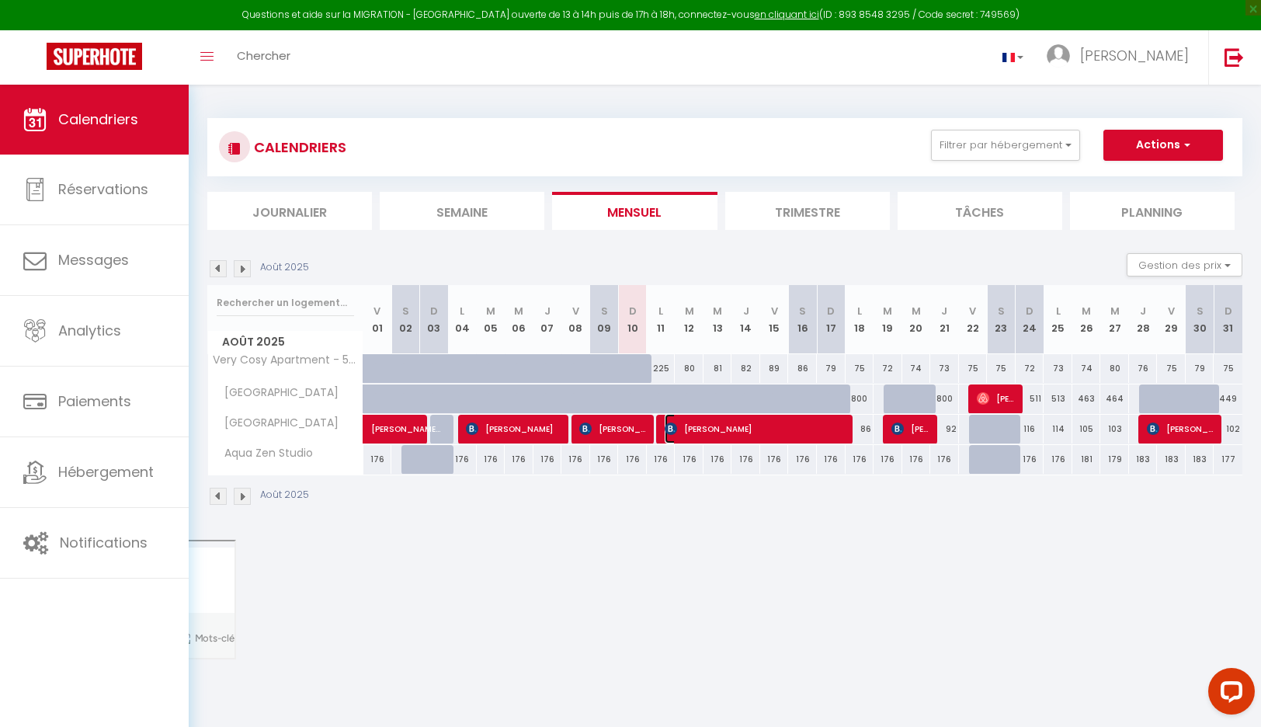
click at [691, 430] on span "[PERSON_NAME]" at bounding box center [756, 429] width 182 height 30
select select "OK"
select select "KO"
select select "0"
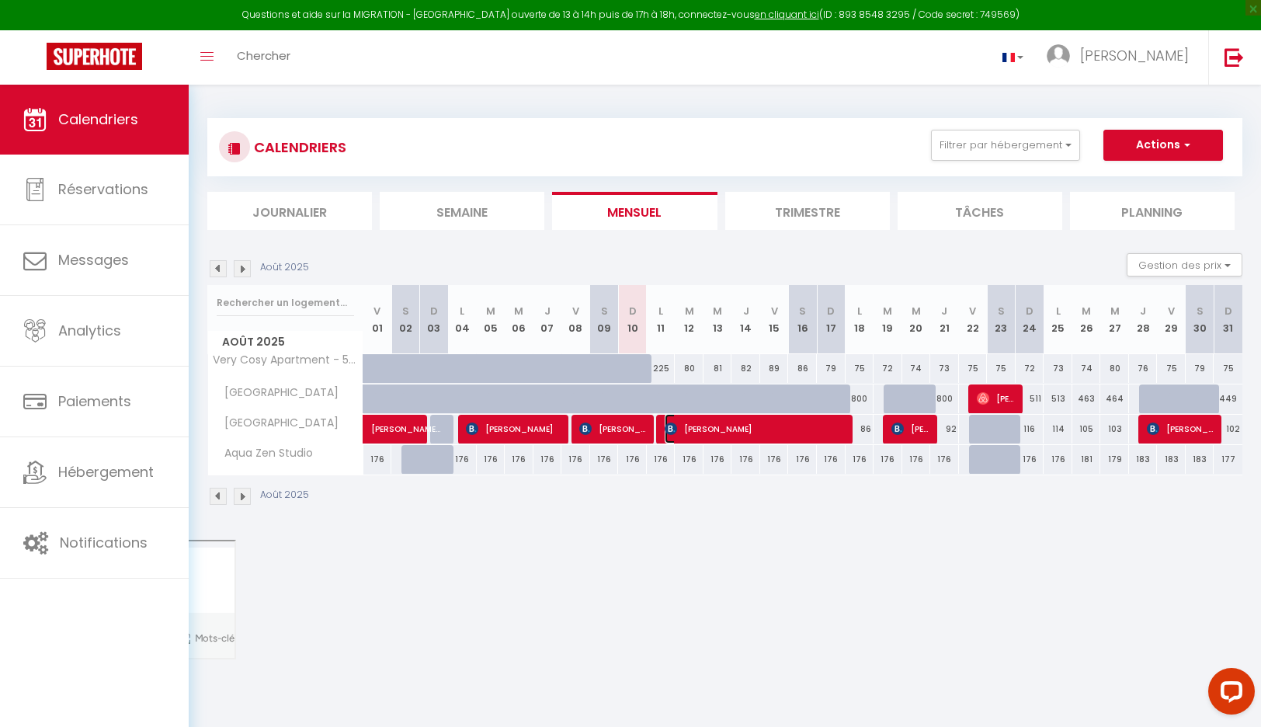
select select "1"
select select
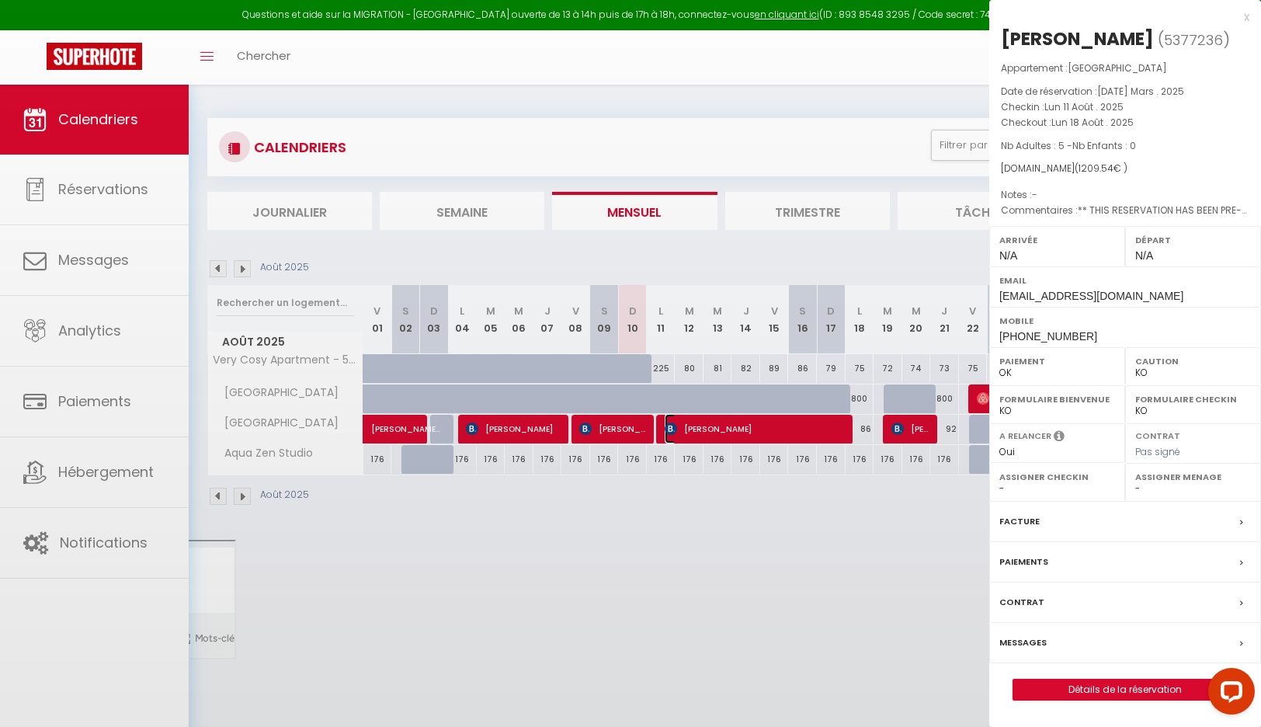
select select "6234"
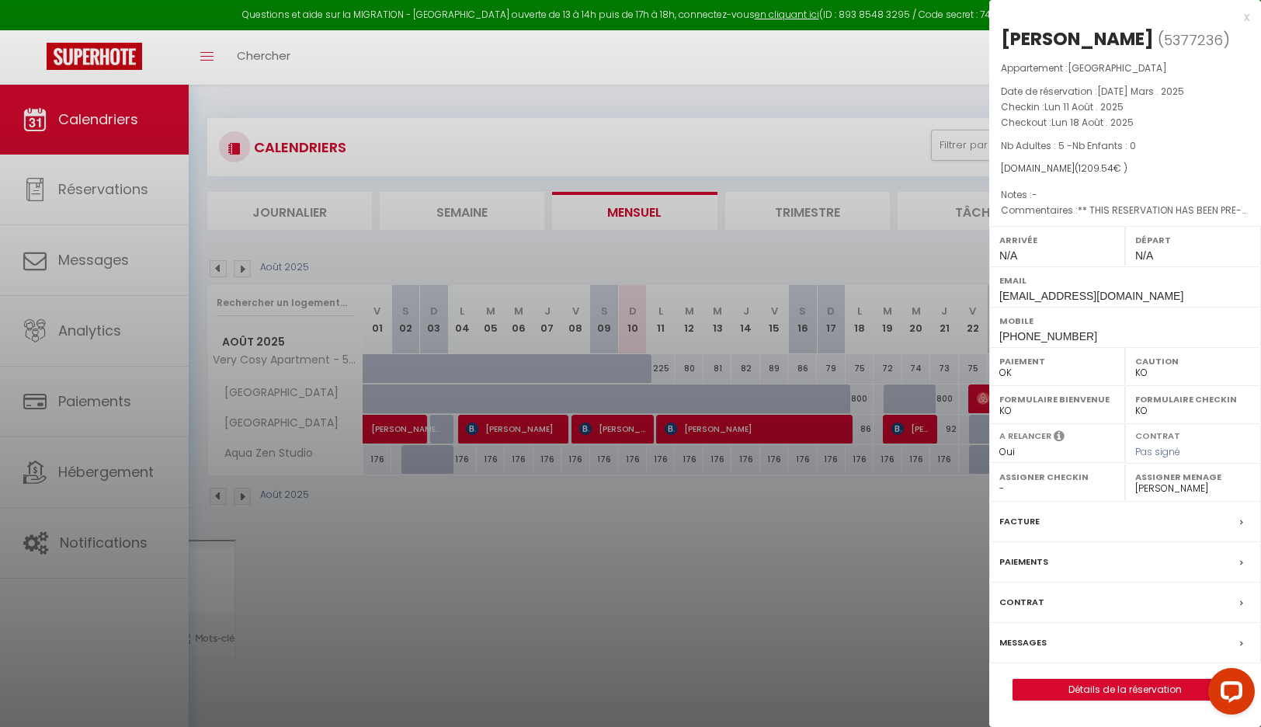
click at [1244, 16] on div "x" at bounding box center [1119, 17] width 260 height 19
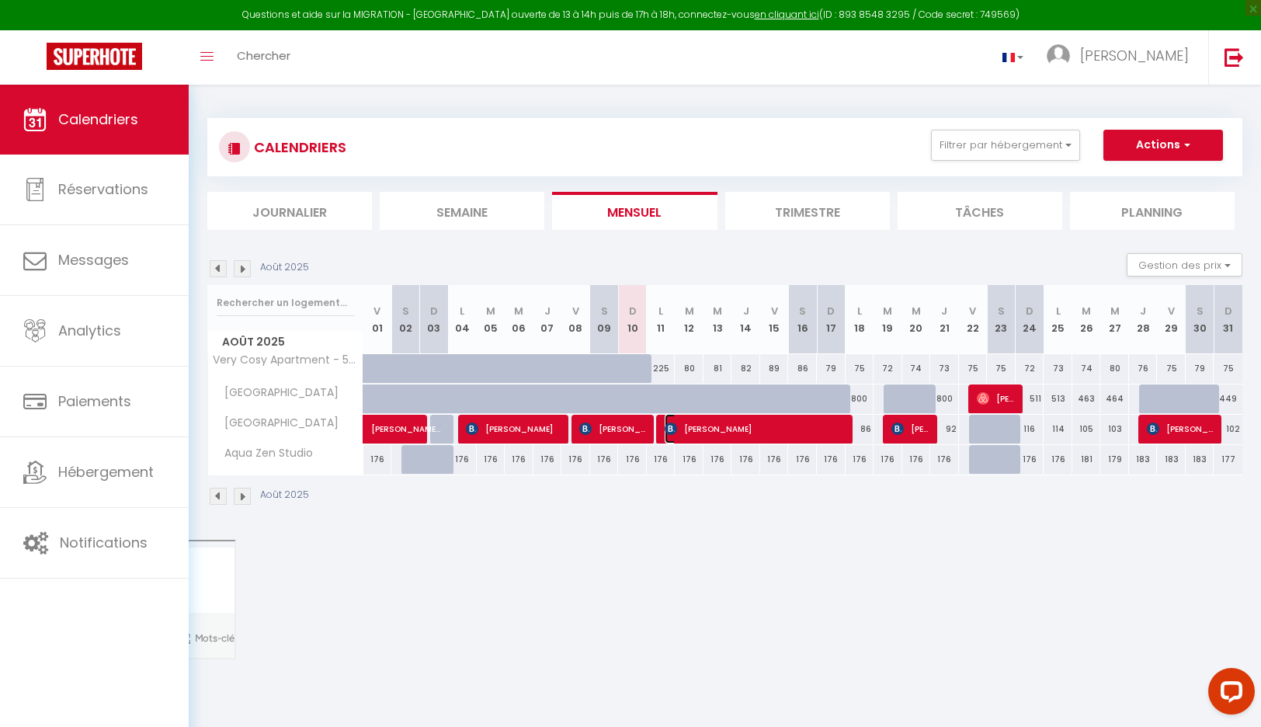
click at [766, 431] on span "[PERSON_NAME]" at bounding box center [756, 429] width 182 height 30
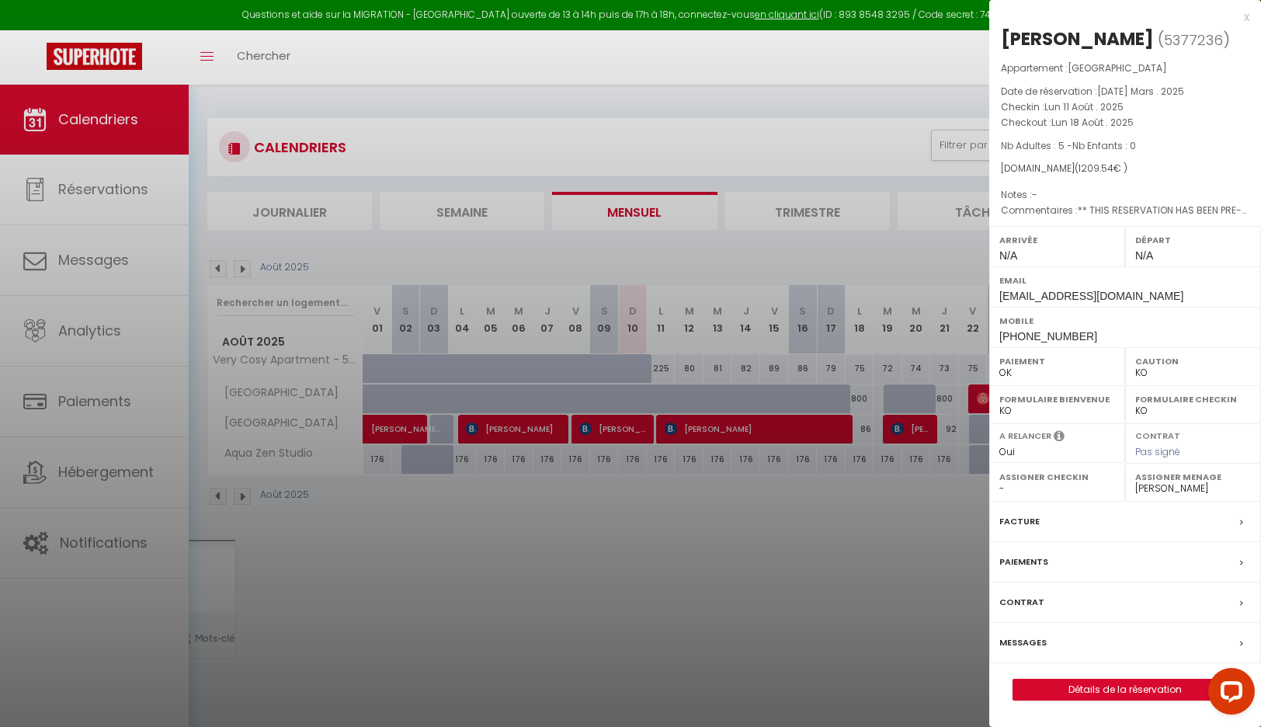
click at [1241, 19] on div "x" at bounding box center [1119, 17] width 260 height 19
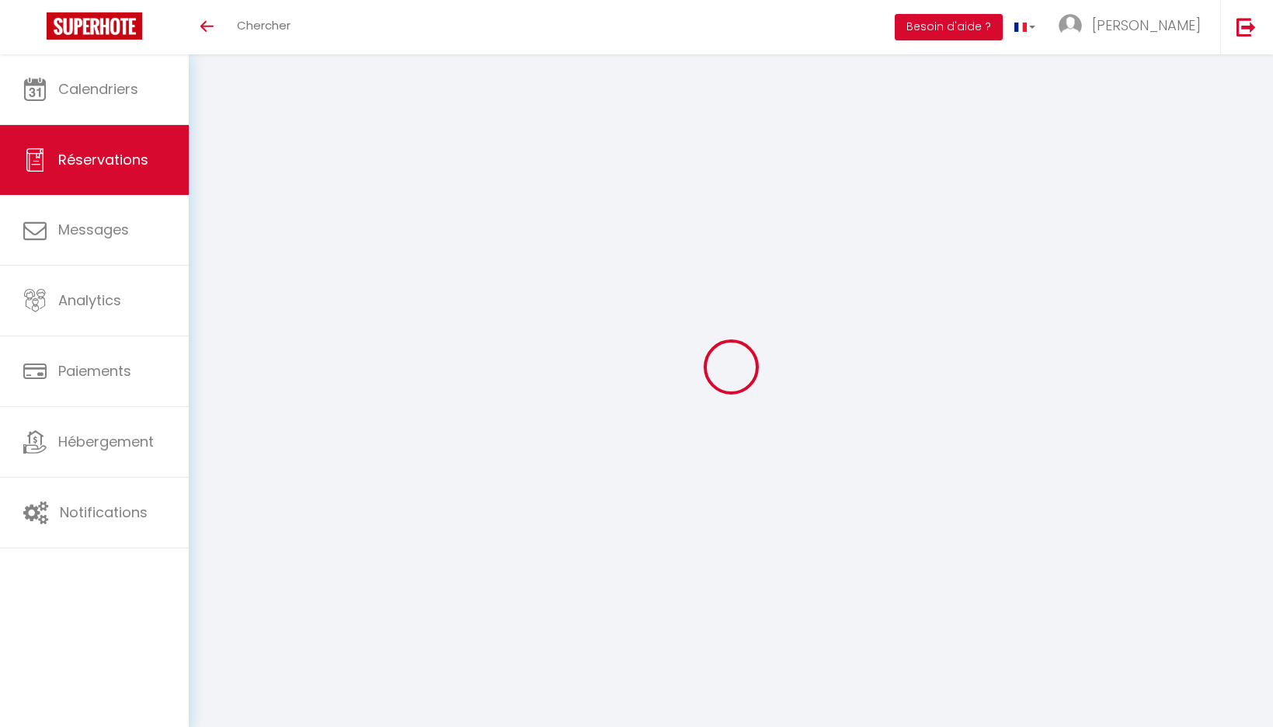
select select "not_cancelled"
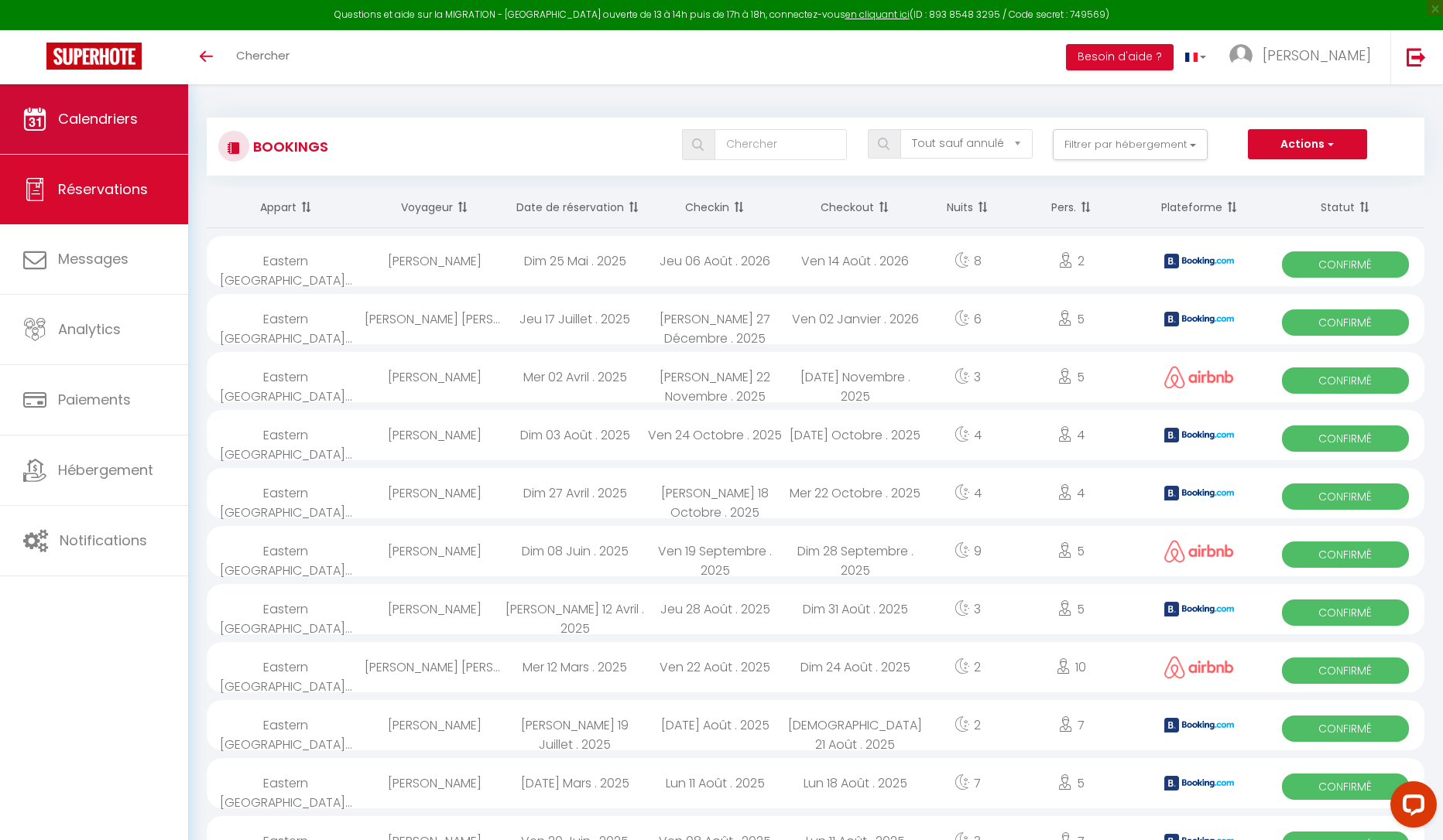
click at [79, 120] on span "Calendriers" at bounding box center [98, 118] width 80 height 19
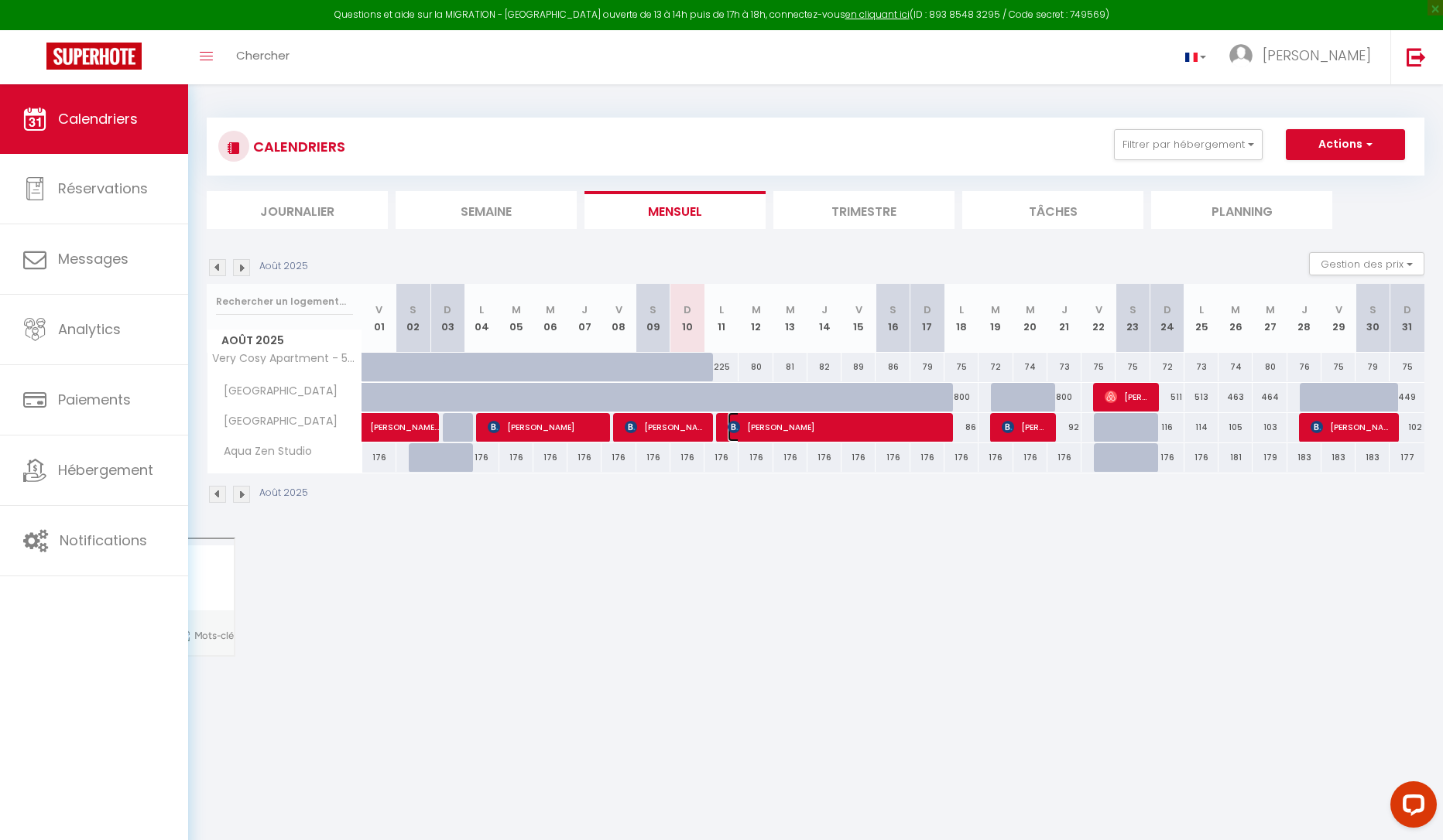
click at [816, 431] on span "[PERSON_NAME]" at bounding box center [835, 427] width 216 height 30
select select "OK"
select select "KO"
select select "0"
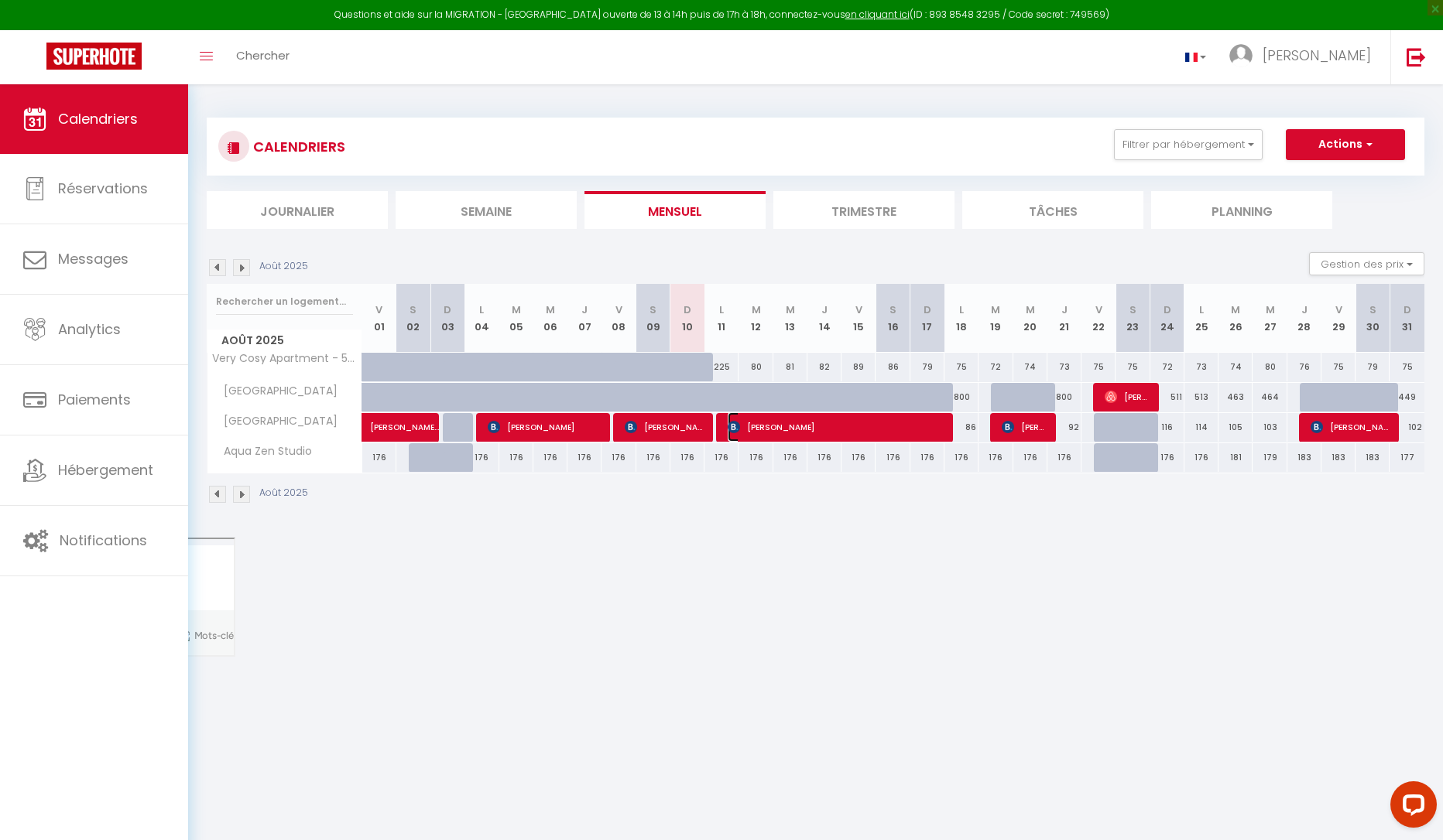
select select "1"
select select
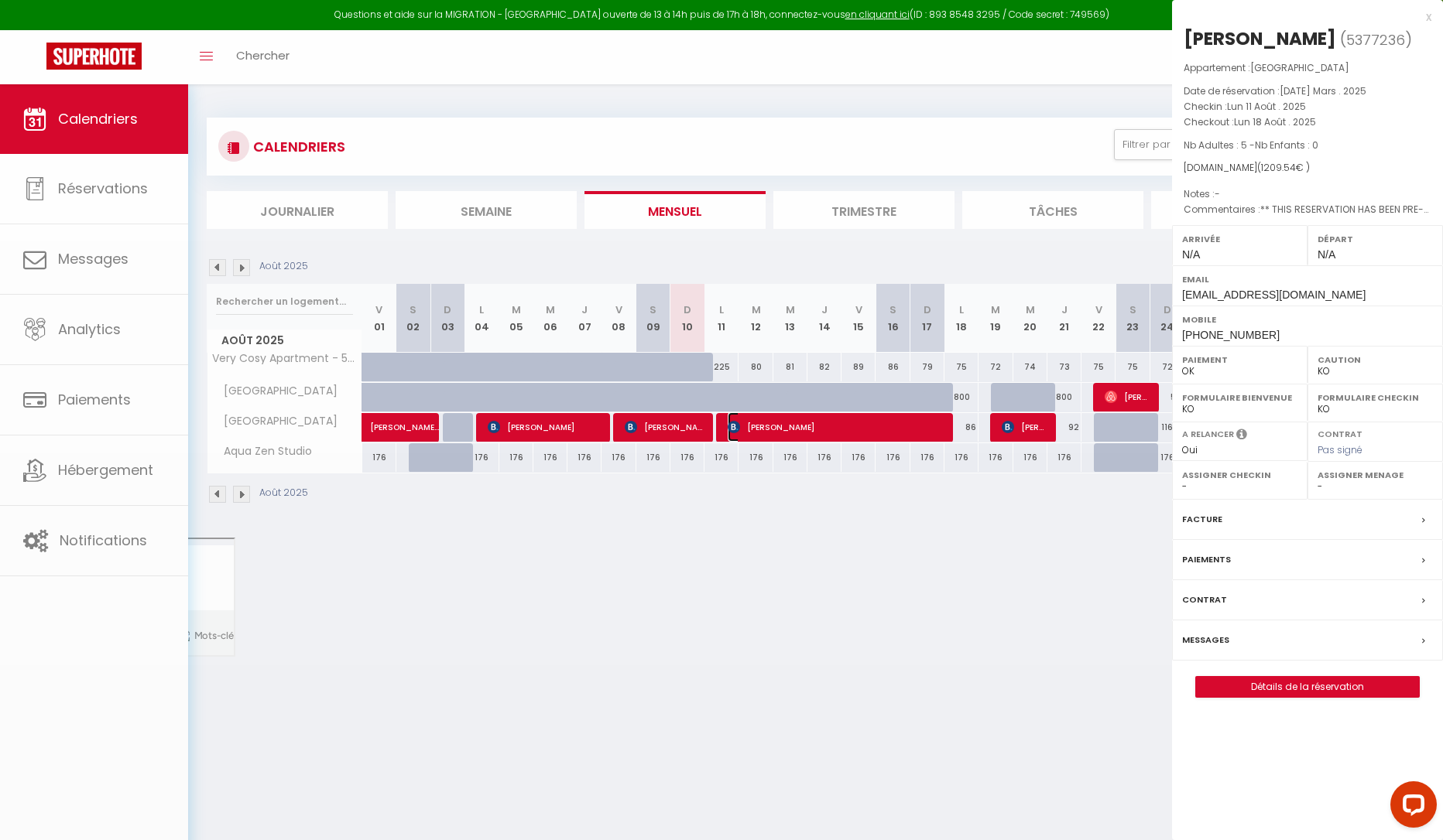
select select "6234"
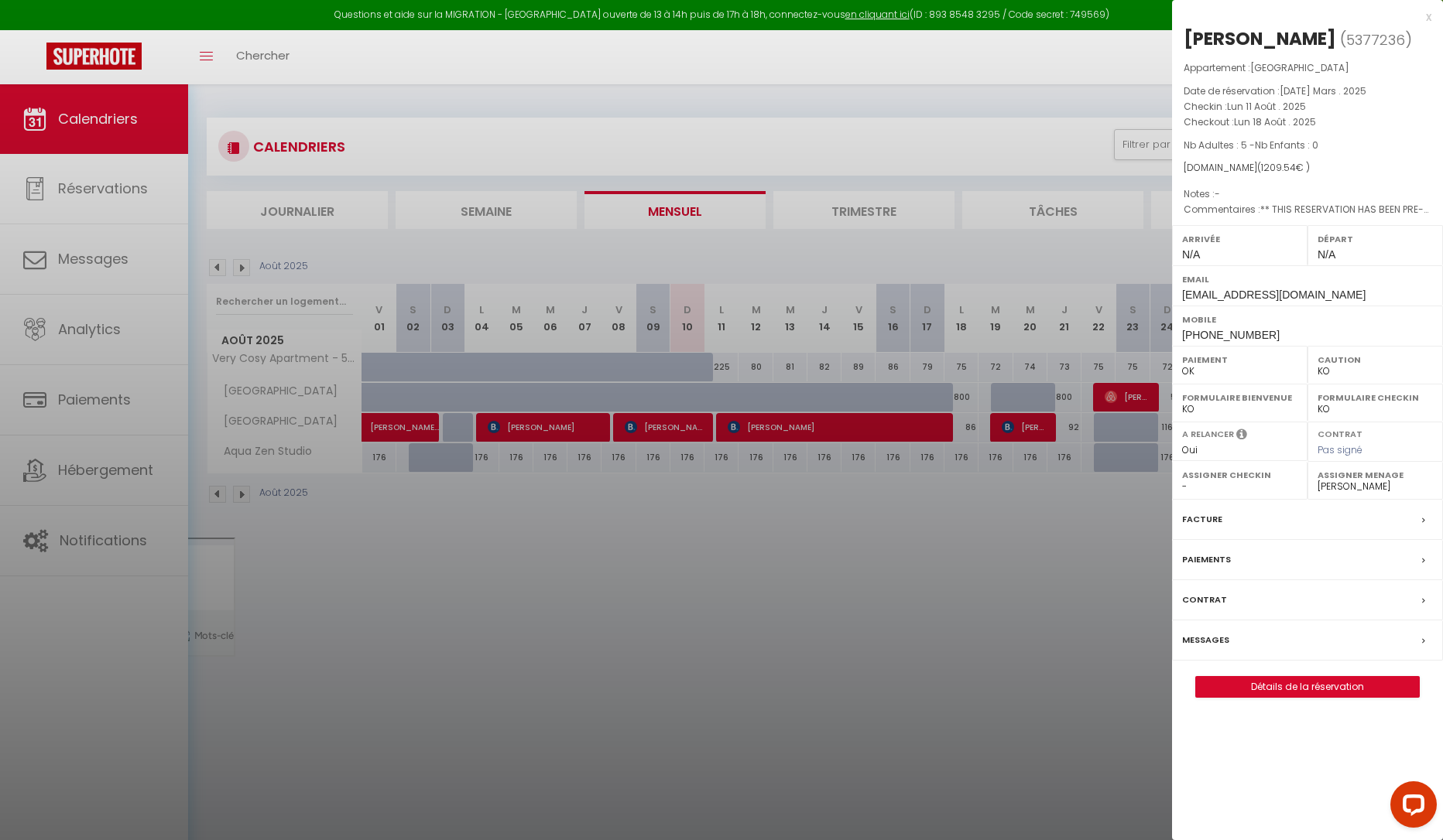
click at [618, 74] on div at bounding box center [722, 420] width 1443 height 840
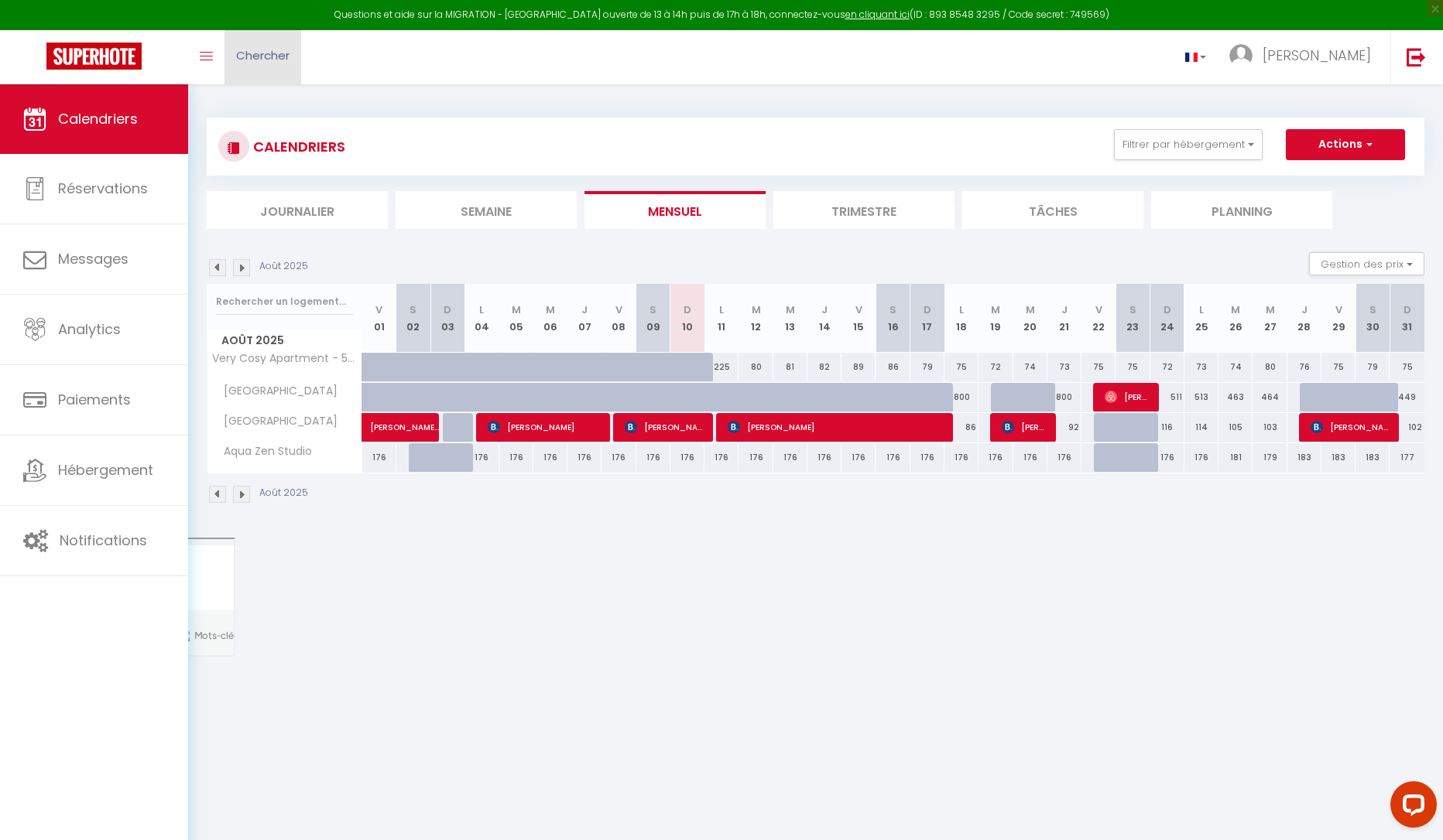
click at [237, 55] on span "Chercher" at bounding box center [263, 55] width 54 height 16
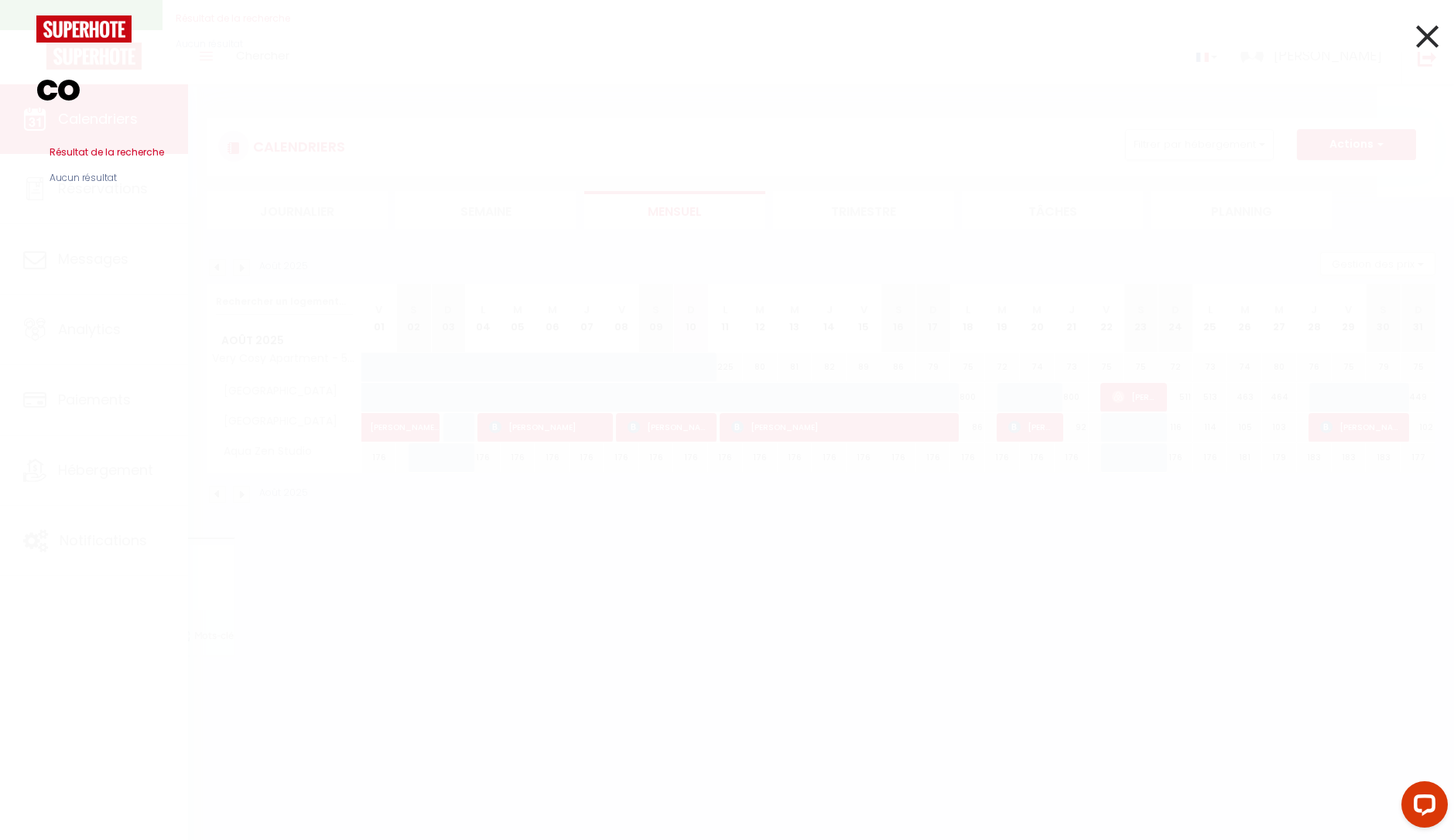
type input "c"
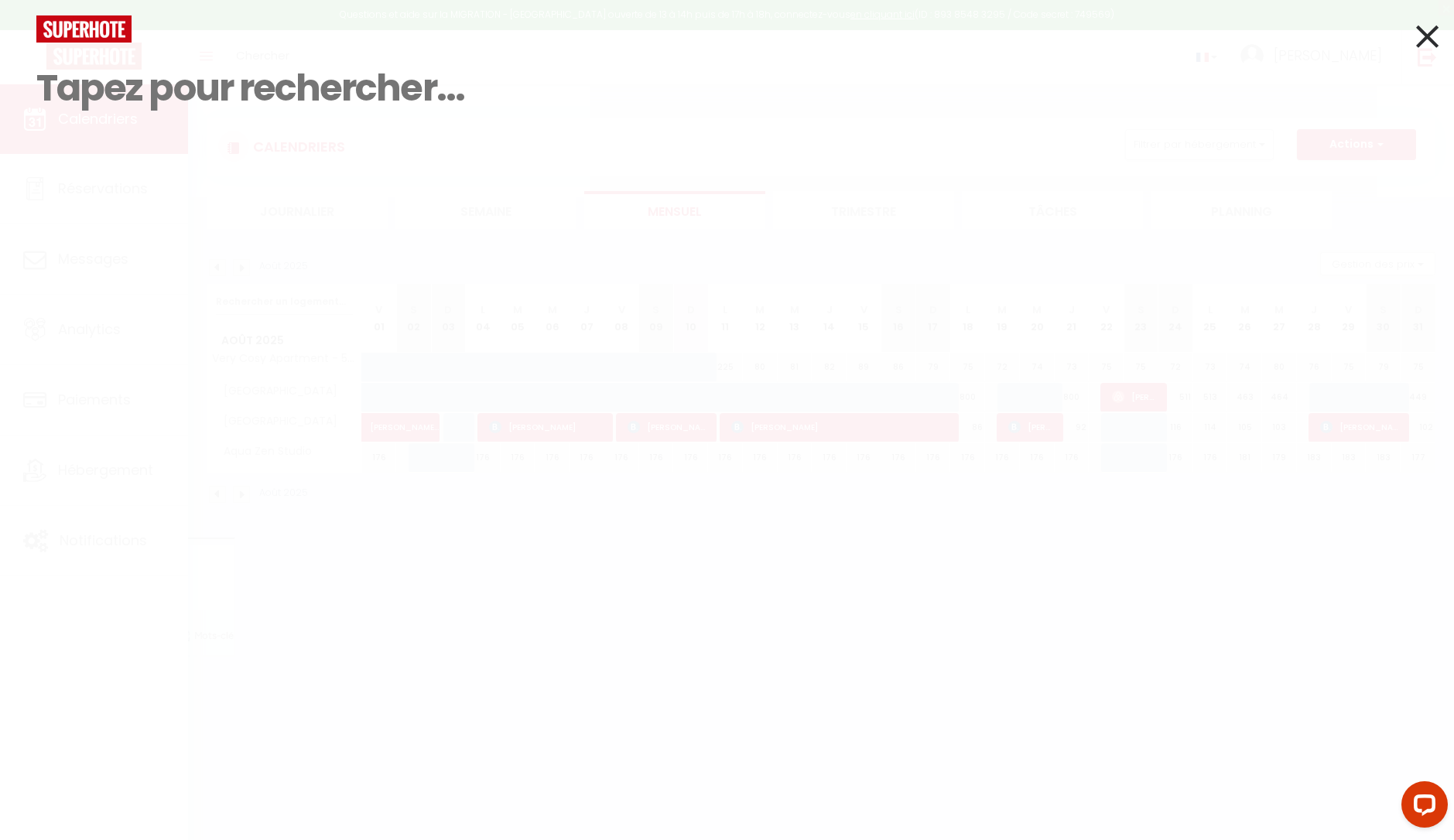
click at [1268, 29] on icon at bounding box center [1427, 36] width 23 height 39
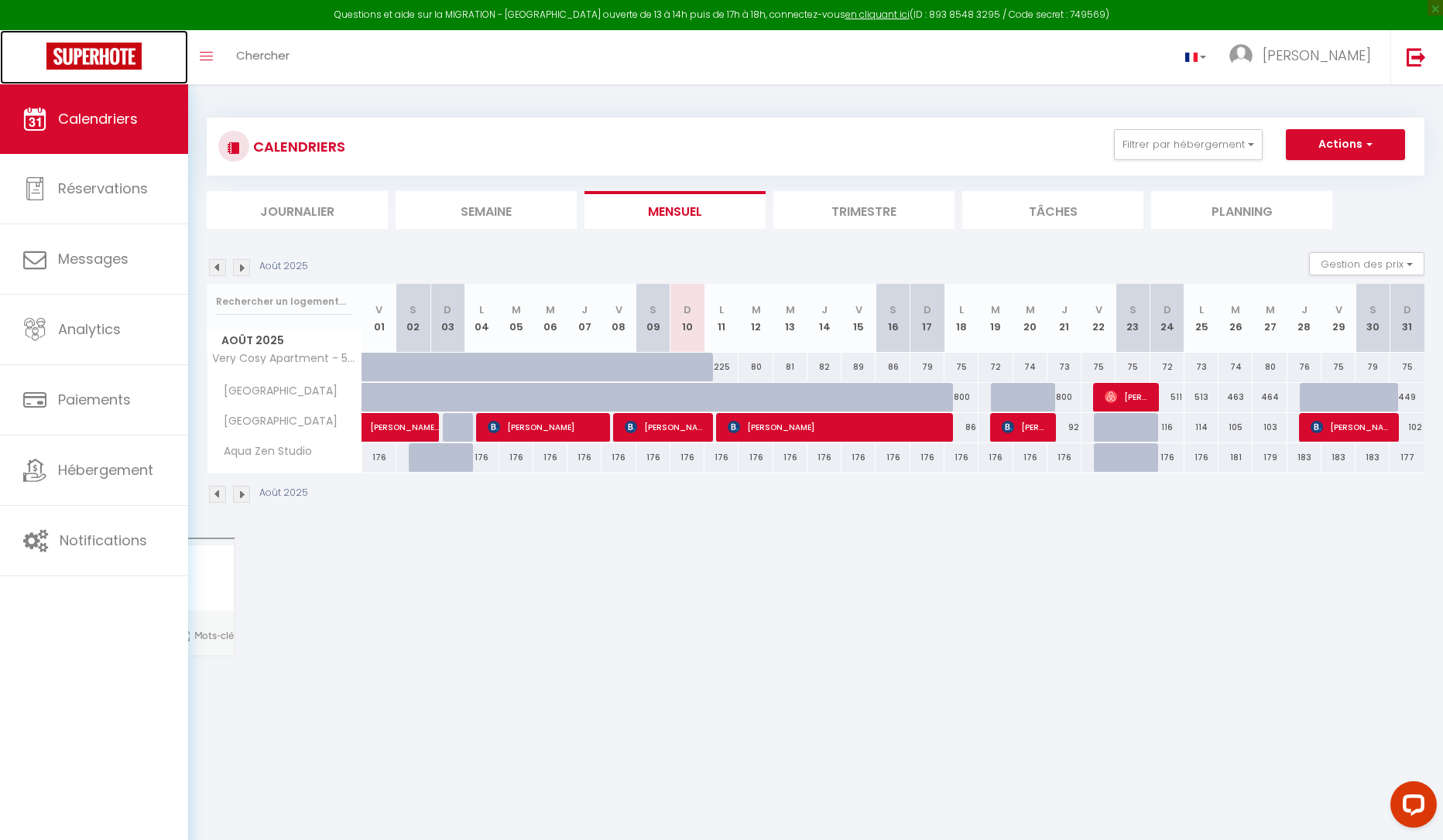
click at [118, 59] on img at bounding box center [95, 56] width 96 height 27
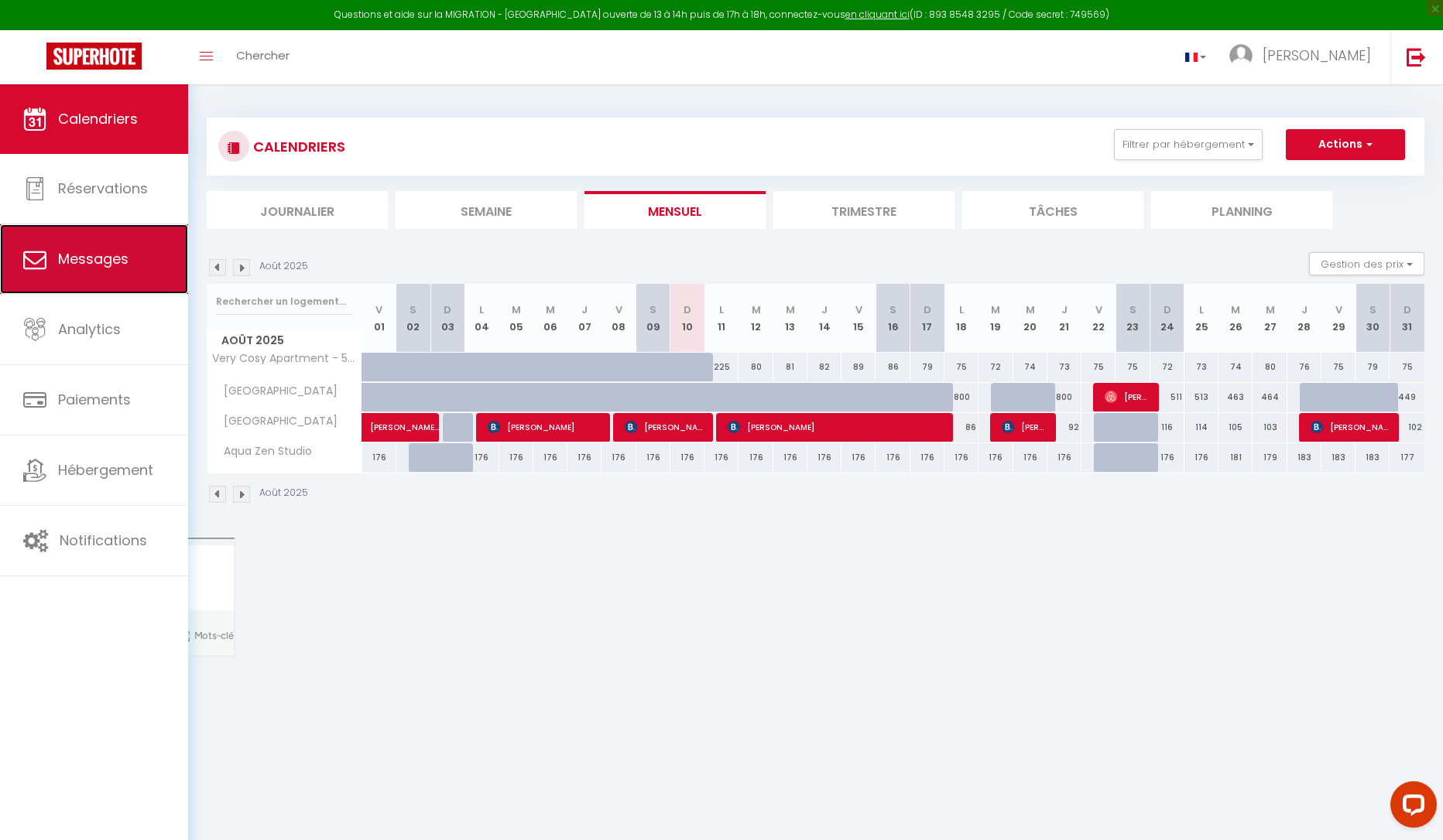
click at [74, 275] on link "Messages" at bounding box center [94, 259] width 188 height 70
select select "message"
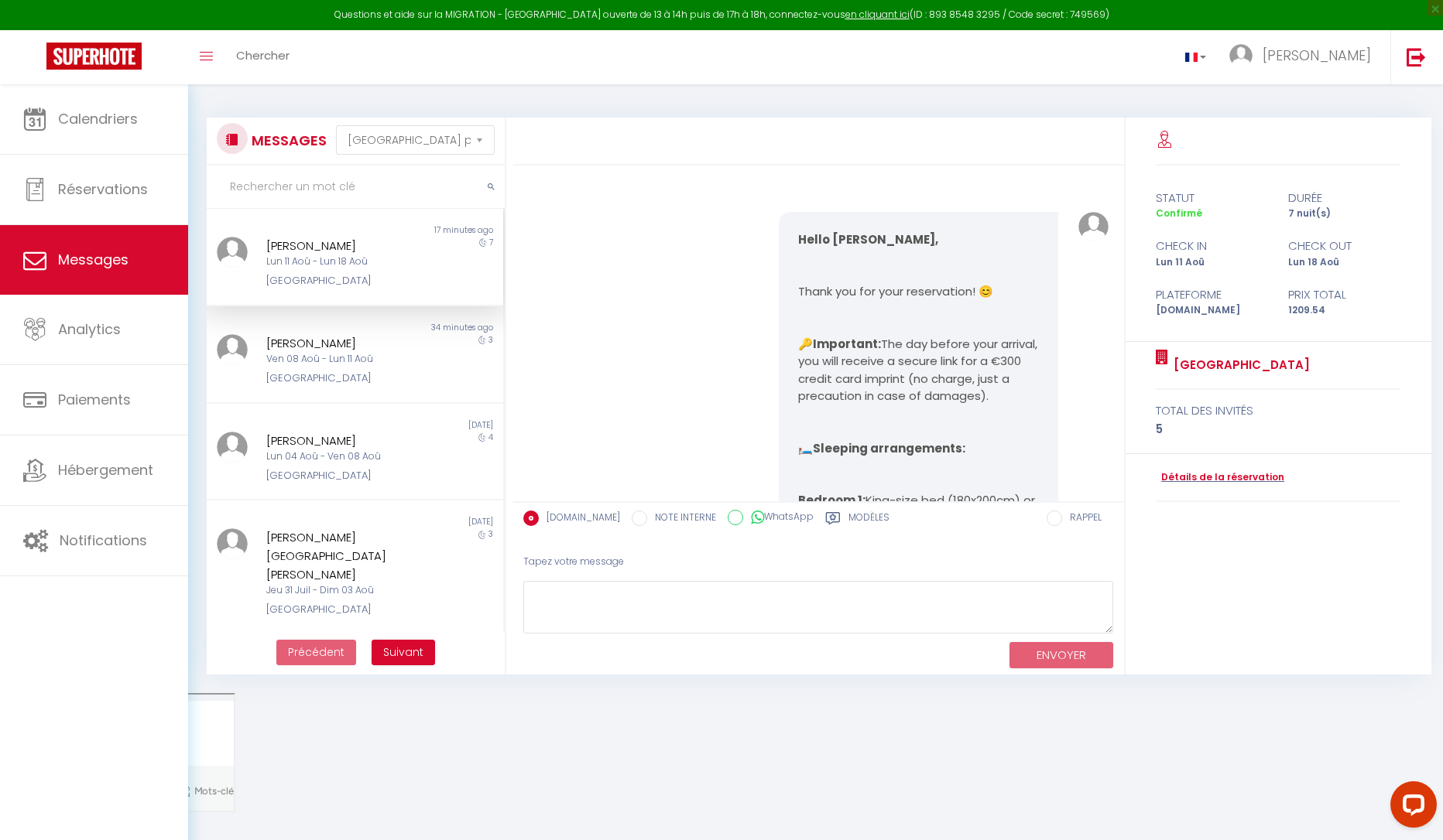
scroll to position [2790, 0]
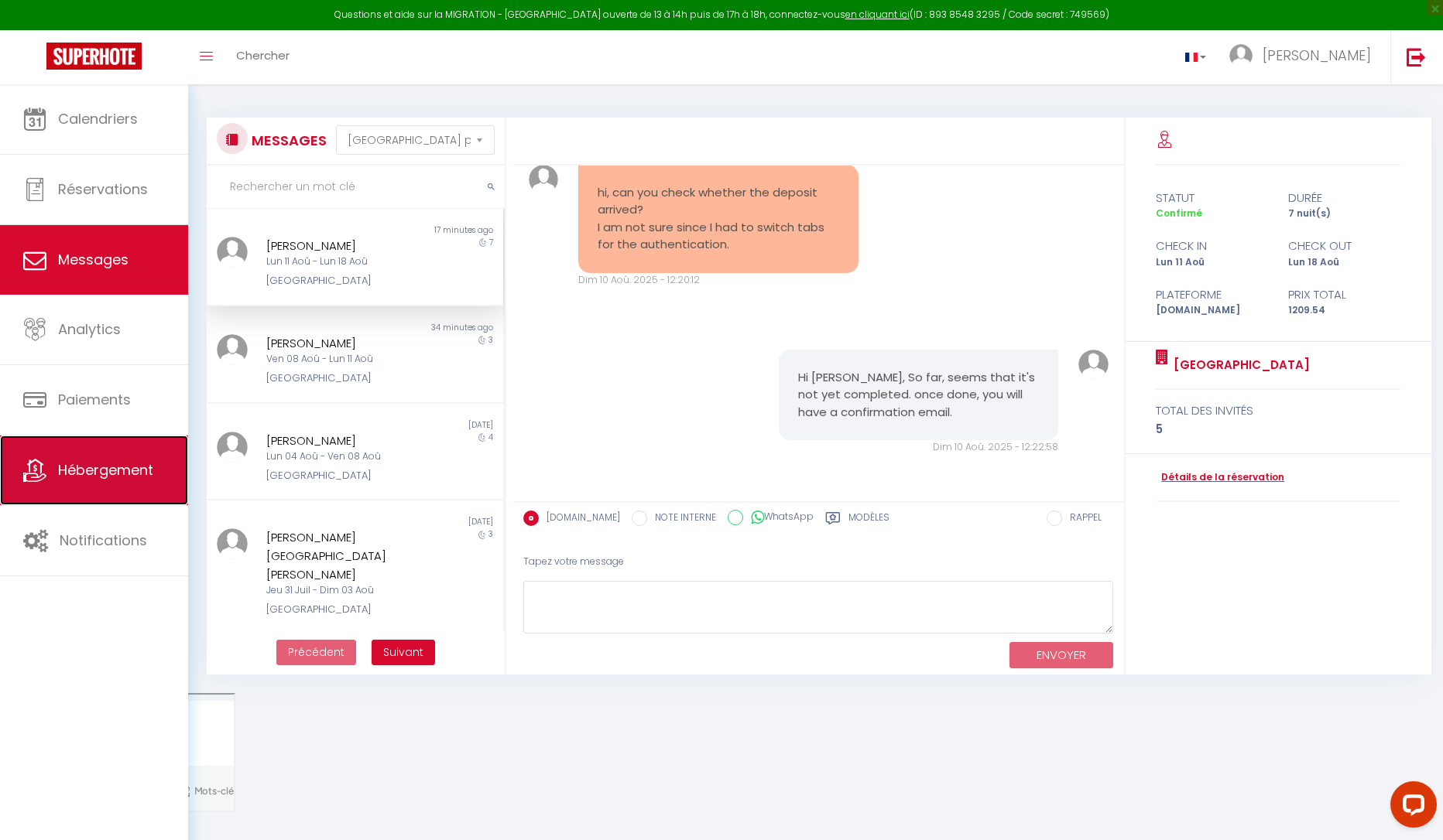
click at [104, 466] on span "Hébergement" at bounding box center [106, 469] width 96 height 19
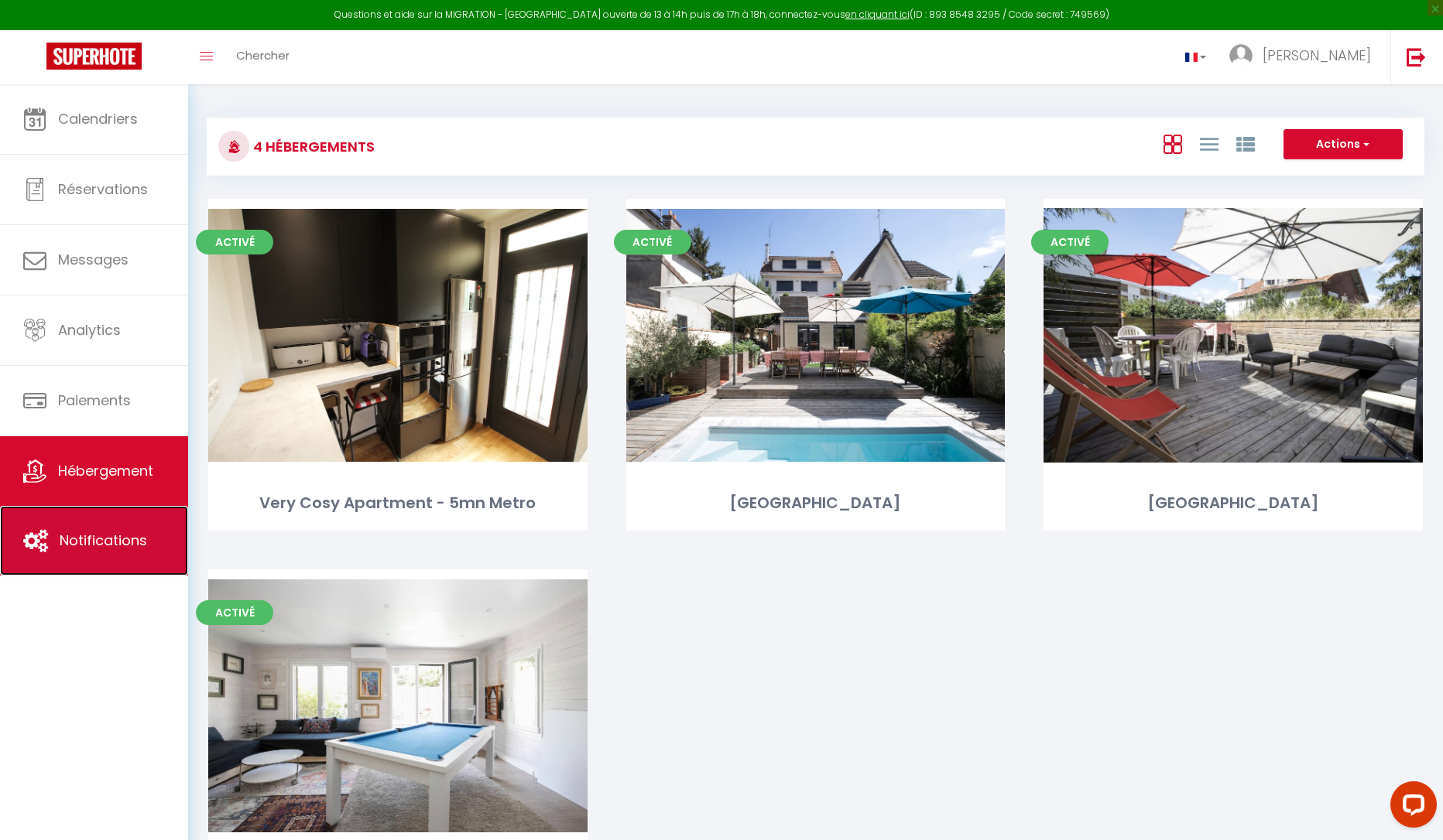
click at [95, 542] on span "Notifications" at bounding box center [104, 540] width 88 height 19
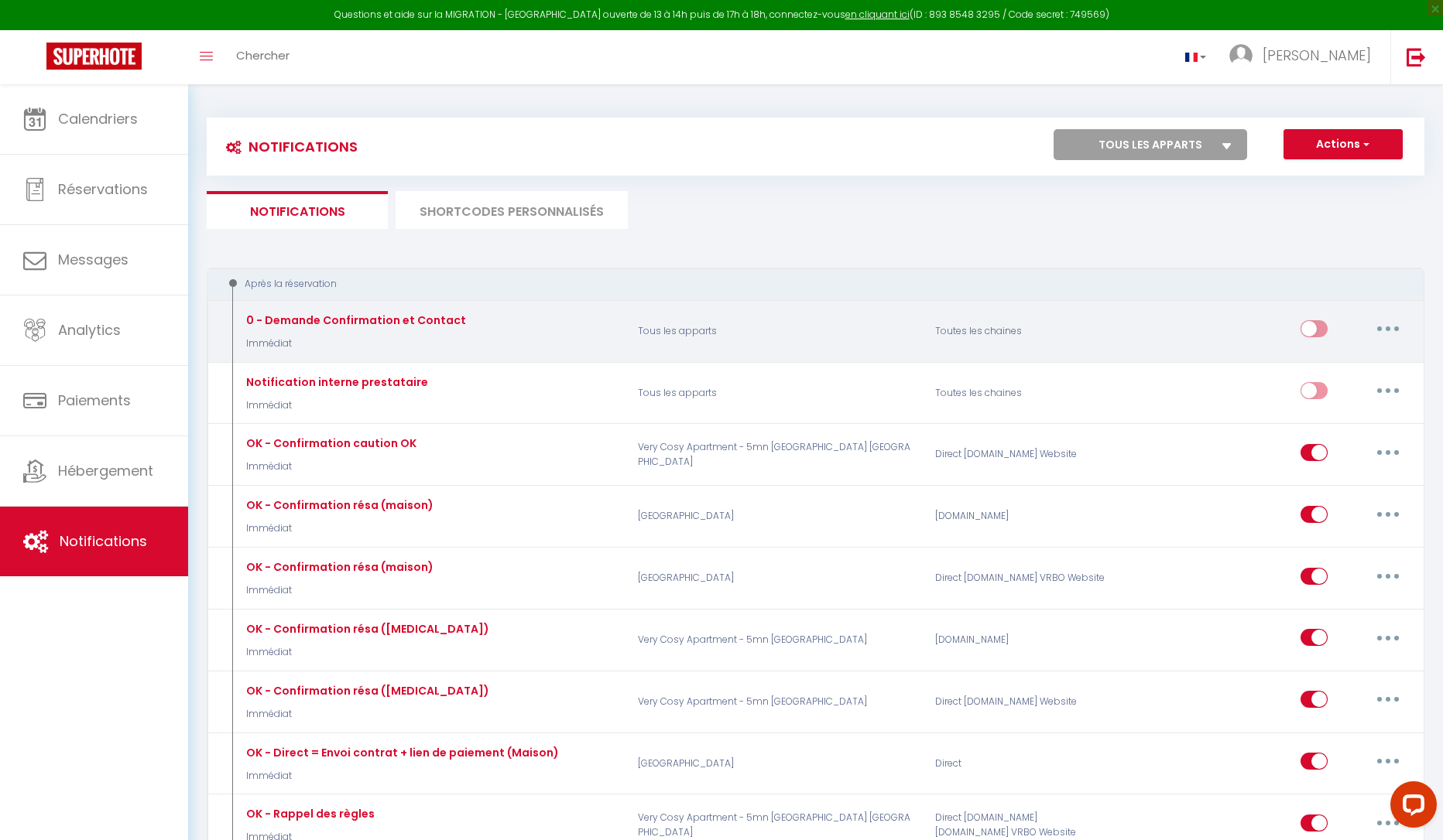
click at [1268, 329] on button "button" at bounding box center [1387, 329] width 43 height 25
click at [1268, 361] on link "Editer" at bounding box center [1347, 365] width 115 height 26
type input "0 - Demande Confirmation et Contact"
select select "Immédiat"
select select "if_booking_is_paid"
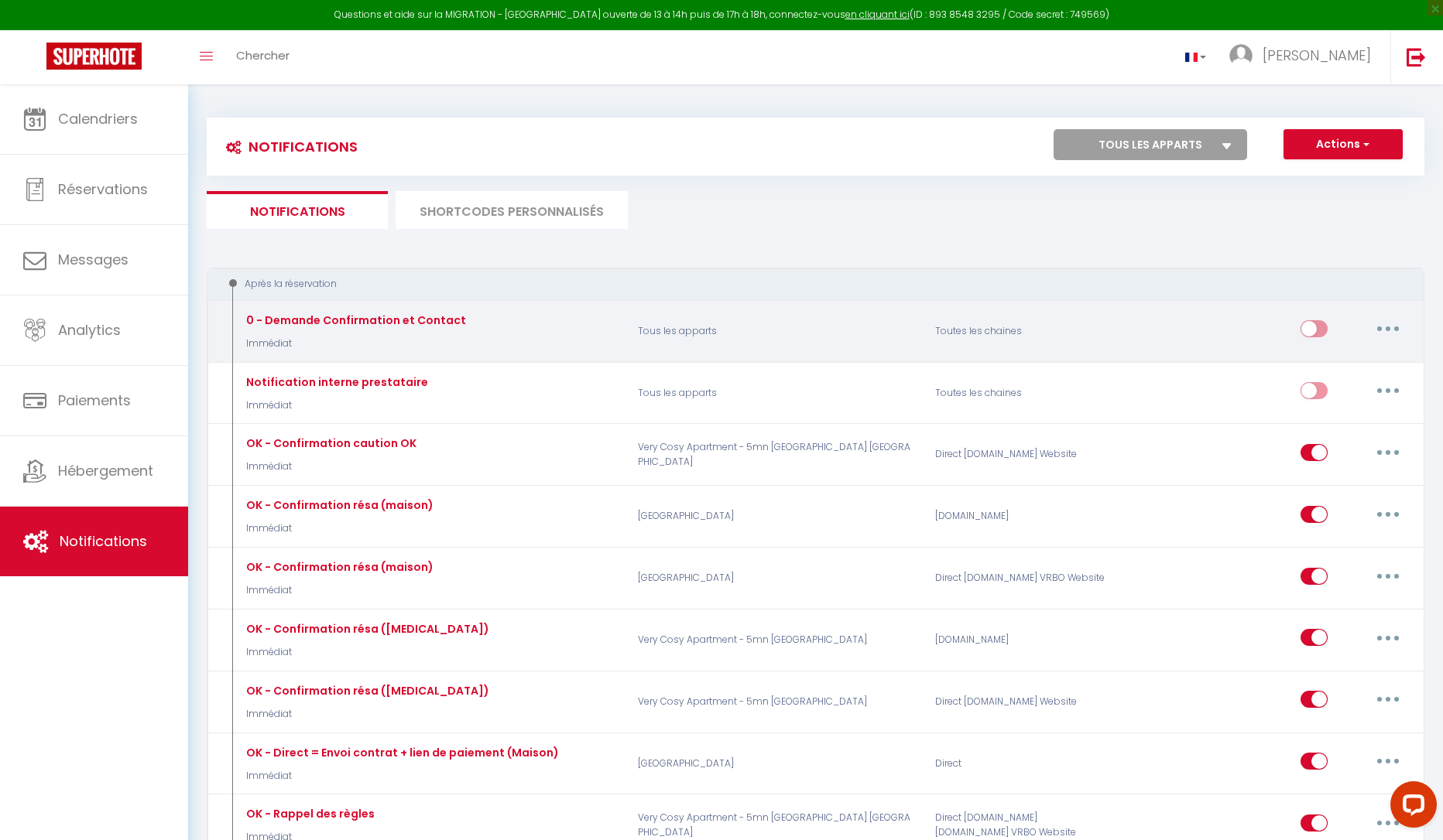
checkbox input "true"
checkbox input "false"
radio input "true"
type input "Merci de confirmer votre réservation - [BOOKING:ID] - [GUEST:FIRST_NAME] [GUEST…"
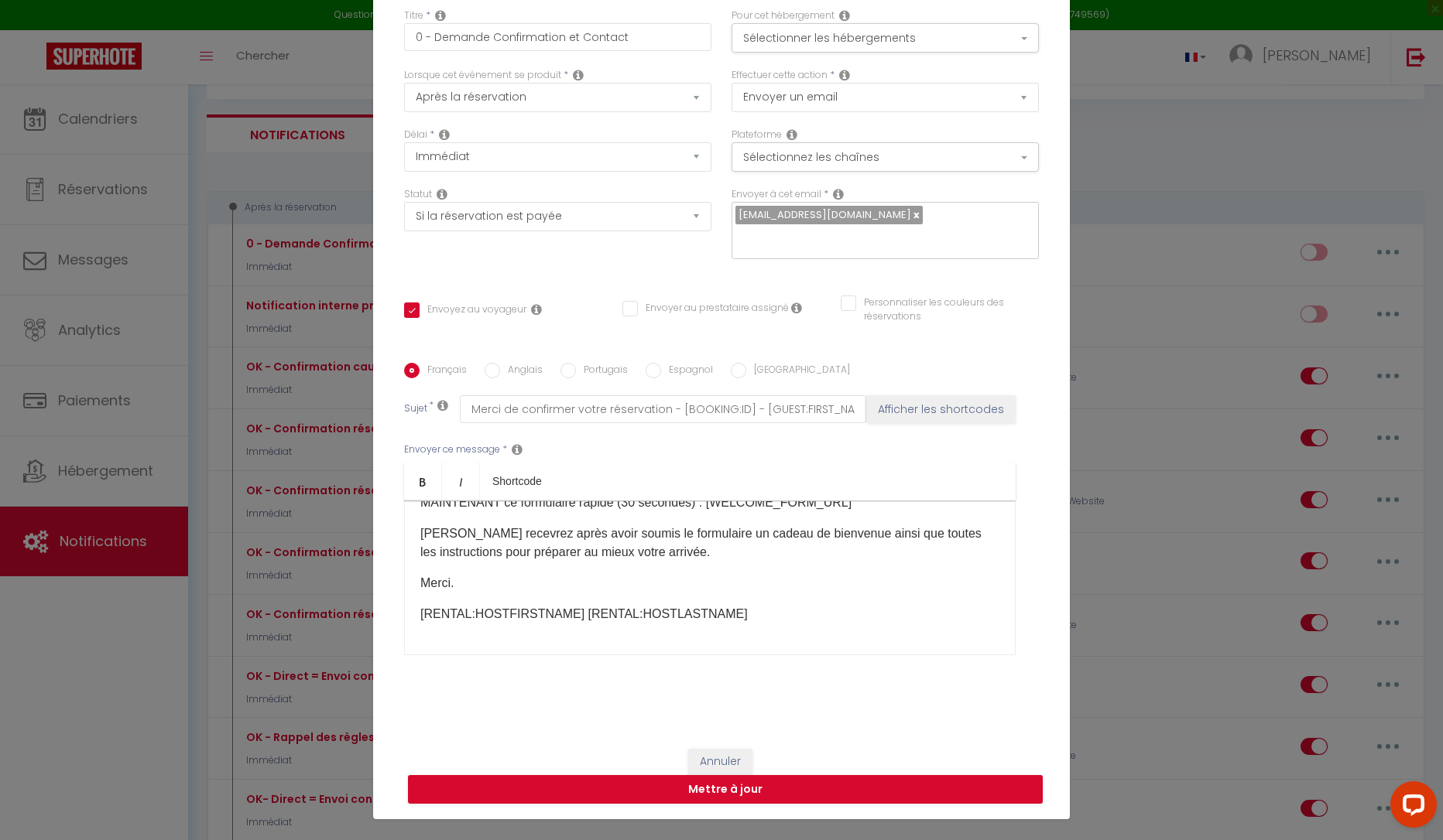
scroll to position [78, 0]
click at [1146, 452] on div "Modifier la notification × Titre * 0 - Demande Confirmation et Contact Pour cet…" at bounding box center [722, 420] width 1443 height 840
click at [705, 723] on button "Annuler" at bounding box center [720, 762] width 64 height 26
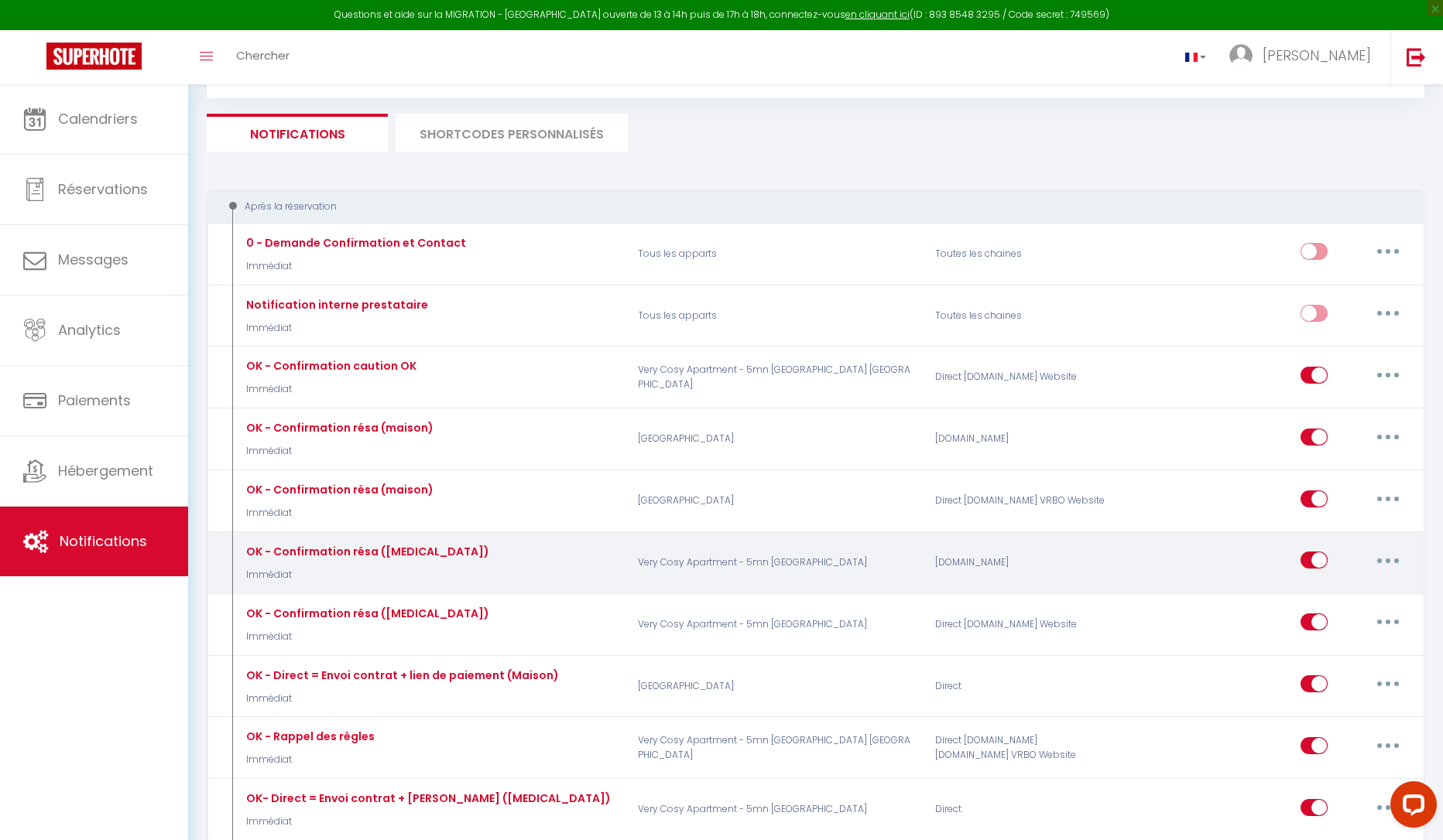
click at [1268, 556] on button "button" at bounding box center [1387, 560] width 43 height 25
click at [1268, 595] on link "Editer" at bounding box center [1347, 596] width 115 height 26
type input "OK - Confirmation résa ([MEDICAL_DATA])"
select select
checkbox input "true"
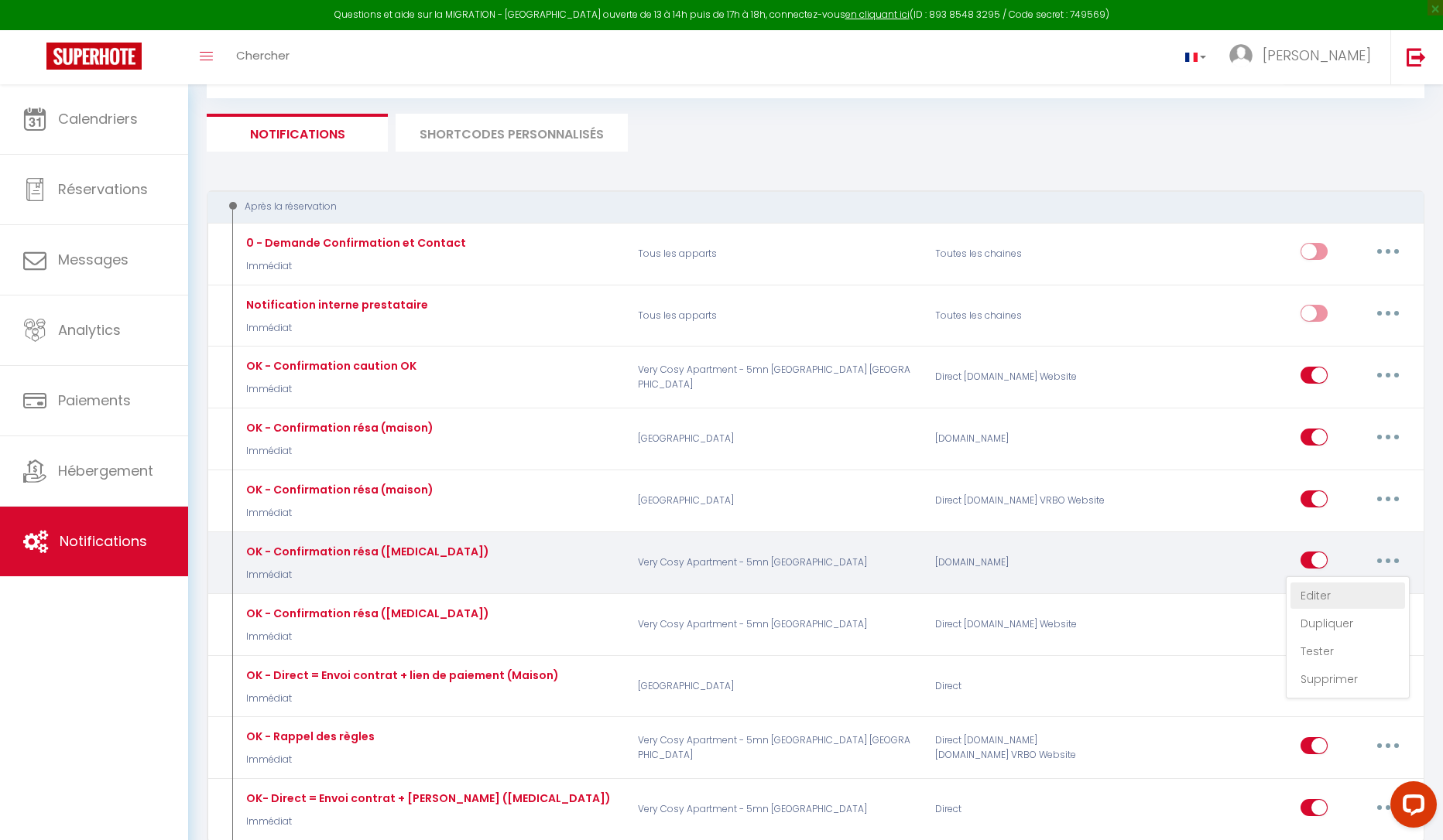
checkbox input "false"
type input "Bienvenue à [RENTAL:NAME], [GUEST:FIRST_NAME] !"
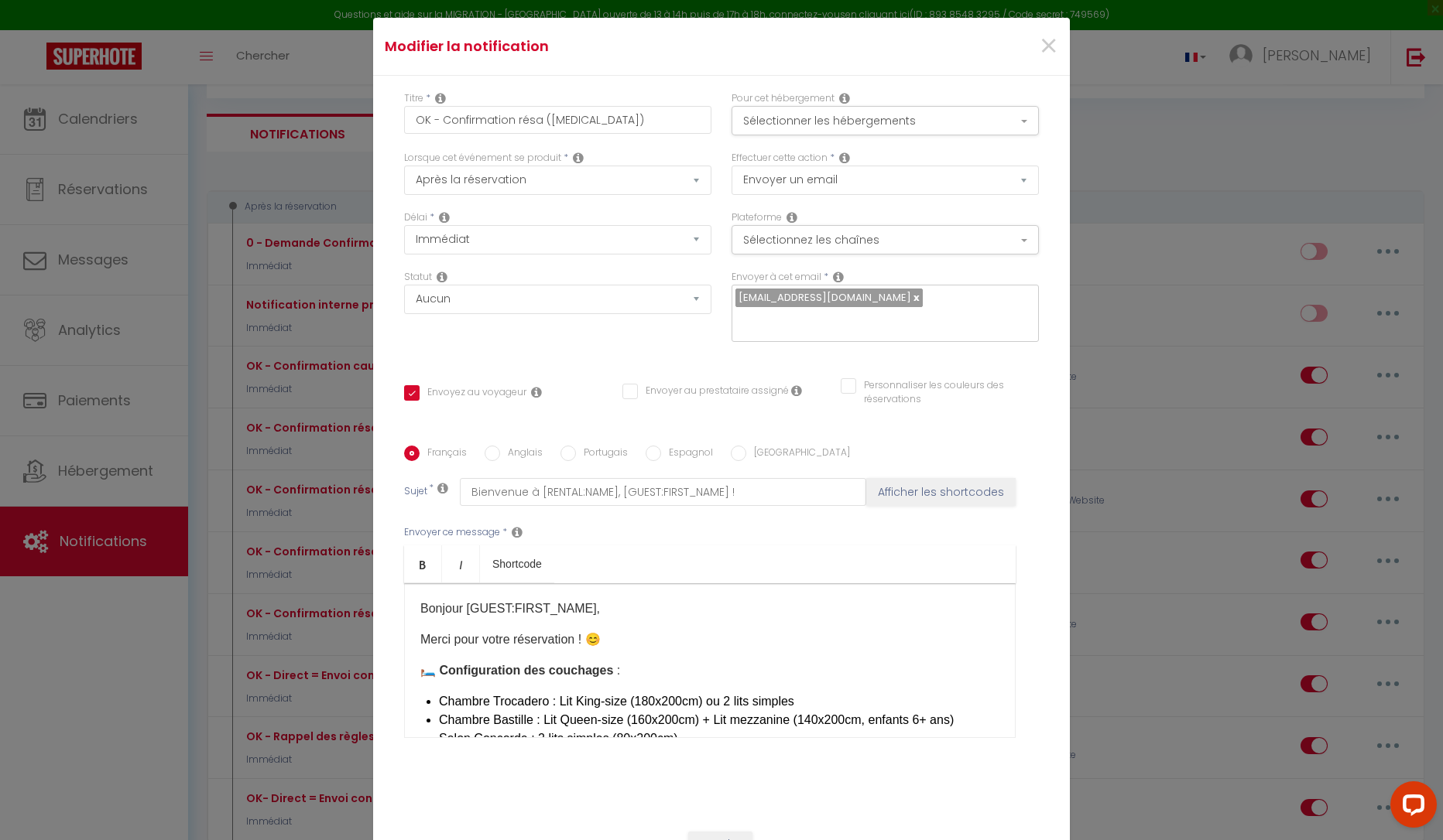
scroll to position [0, 0]
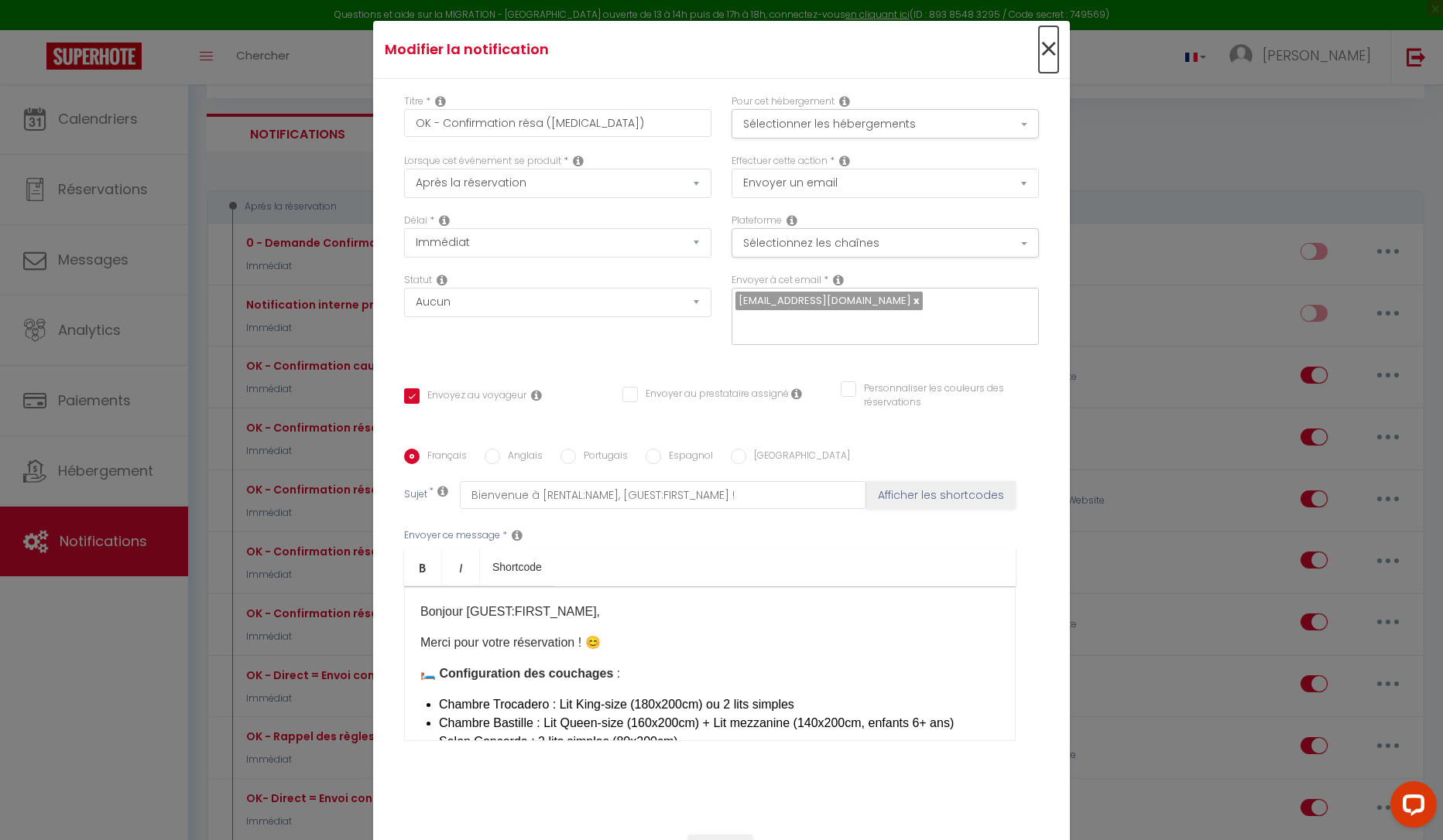
click at [1041, 59] on span "×" at bounding box center [1047, 49] width 19 height 47
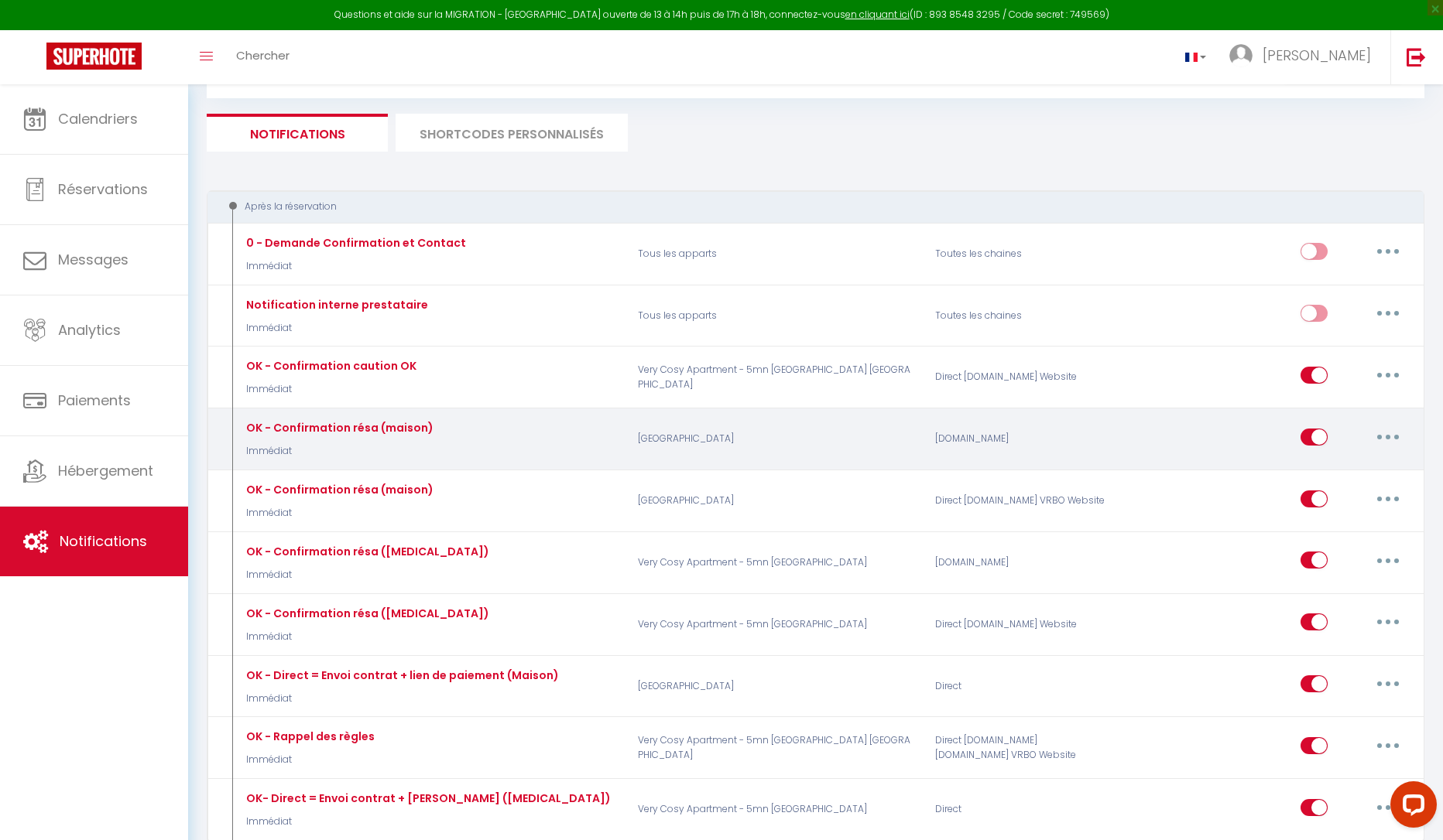
click at [1268, 437] on button "button" at bounding box center [1387, 436] width 43 height 25
click at [1268, 475] on link "Editer" at bounding box center [1347, 472] width 115 height 26
type input "OK - Confirmation résa (maison)"
select select "if_booking_is_paid"
checkbox input "true"
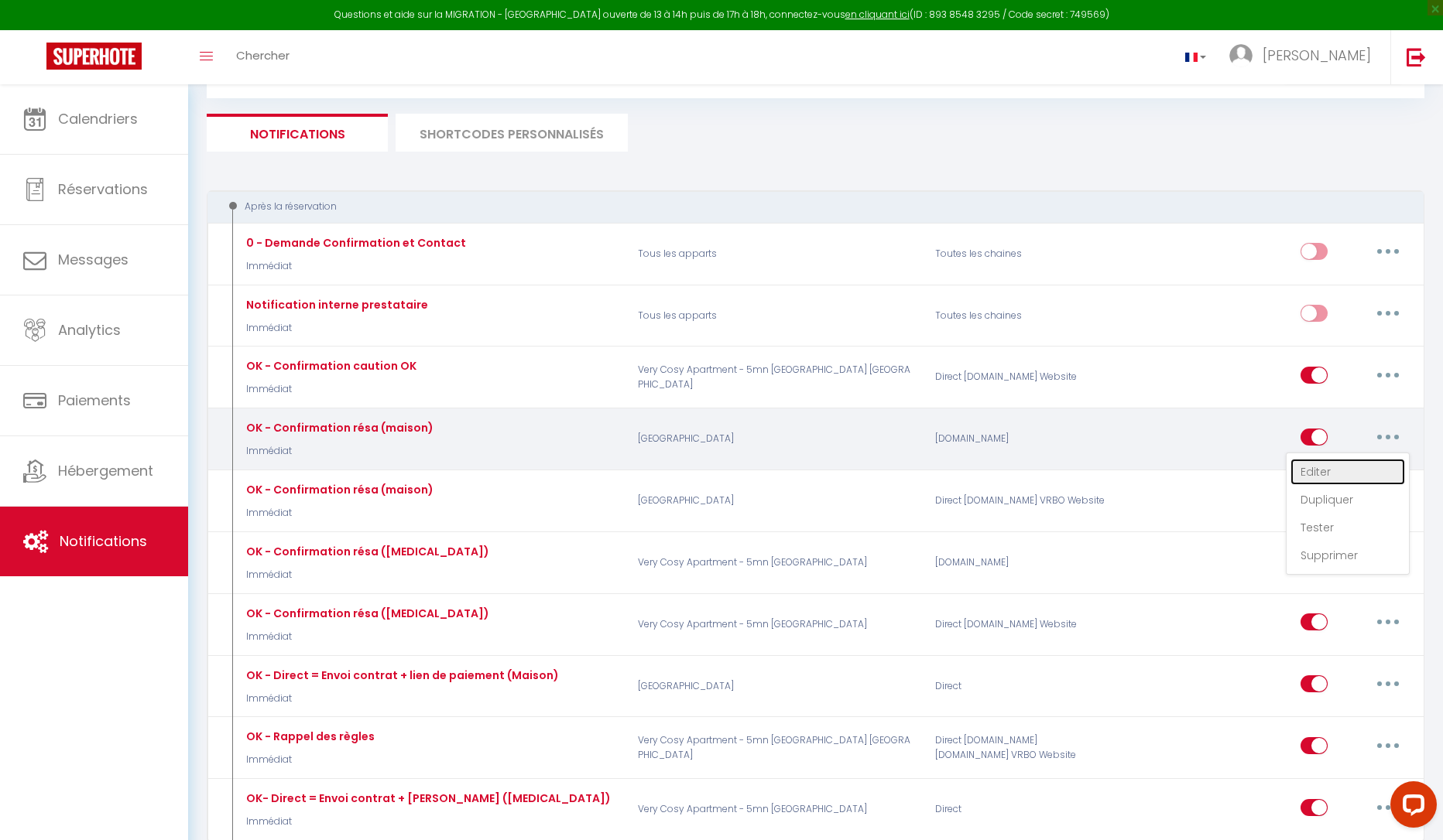
checkbox input "false"
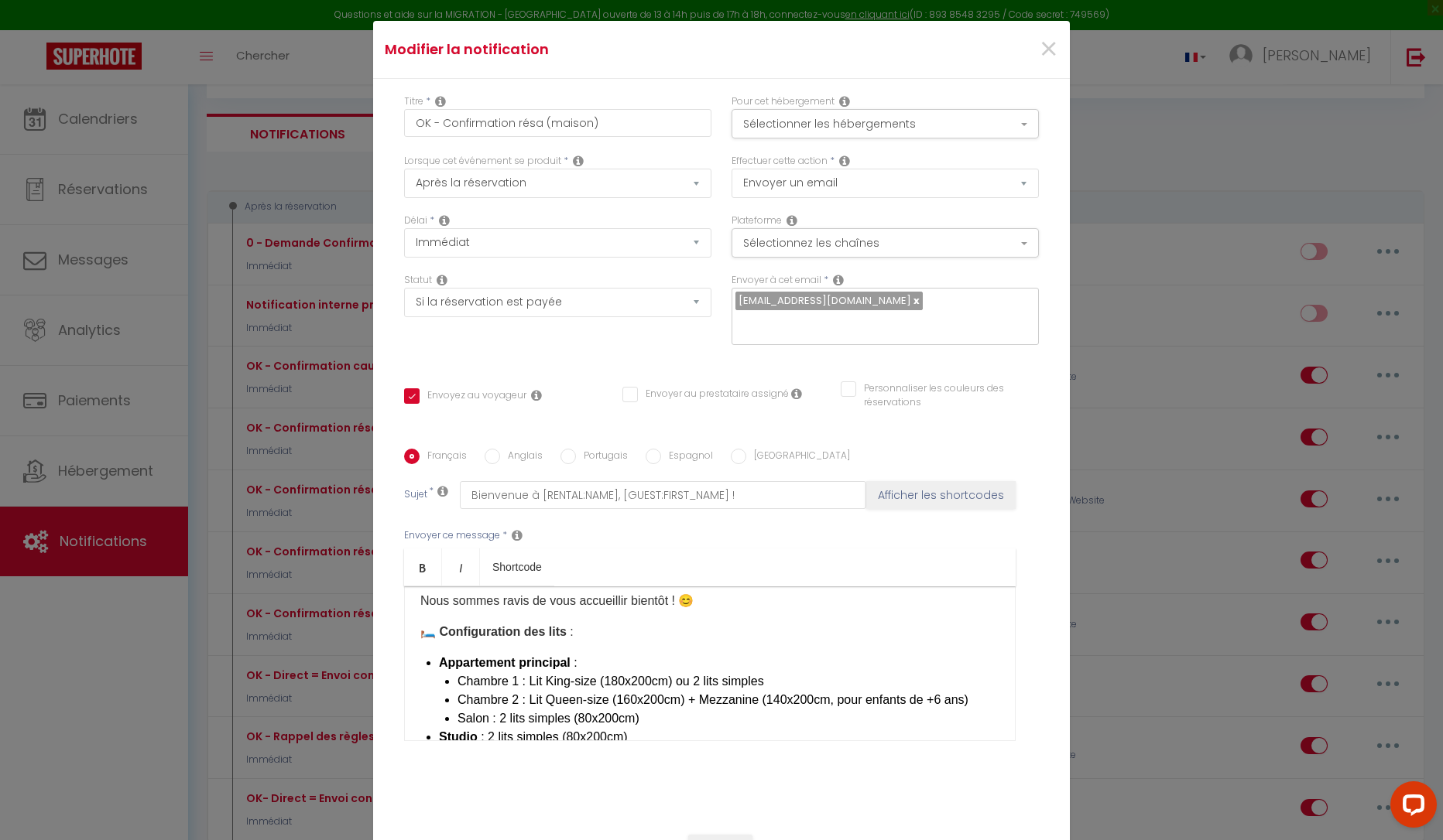
scroll to position [78, 0]
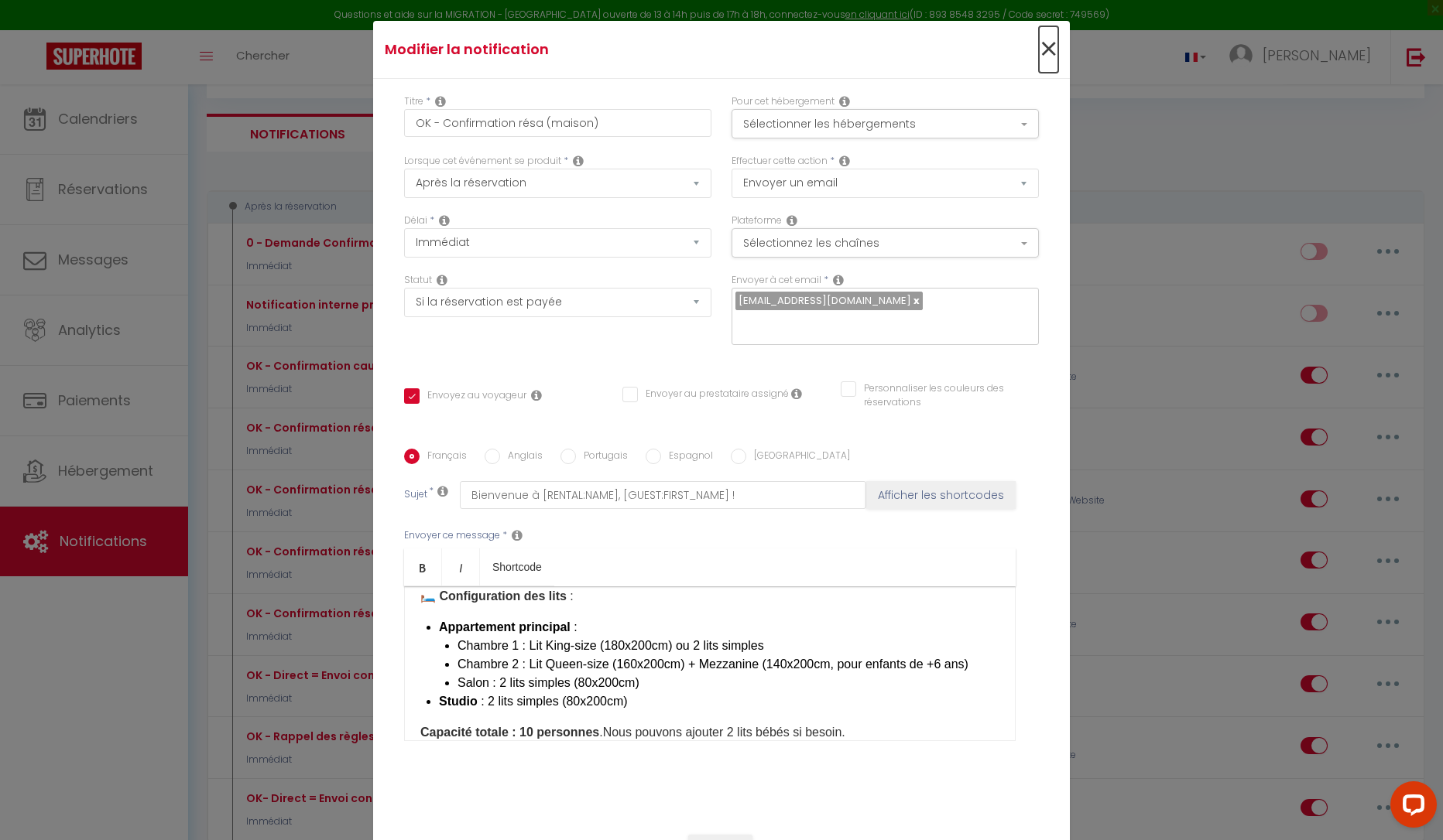
click at [1041, 62] on span "×" at bounding box center [1047, 49] width 19 height 47
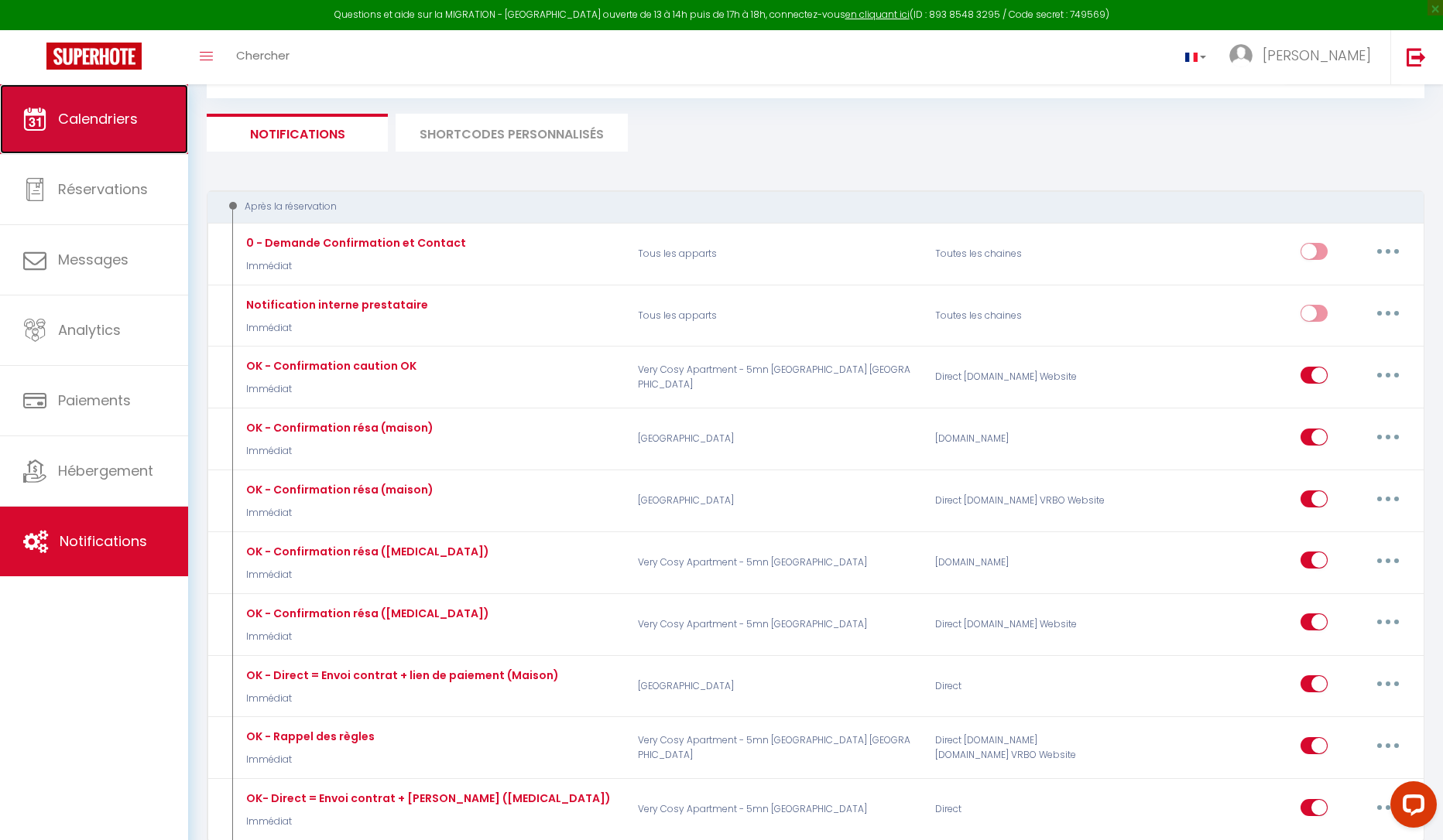
click at [116, 130] on link "Calendriers" at bounding box center [94, 120] width 188 height 70
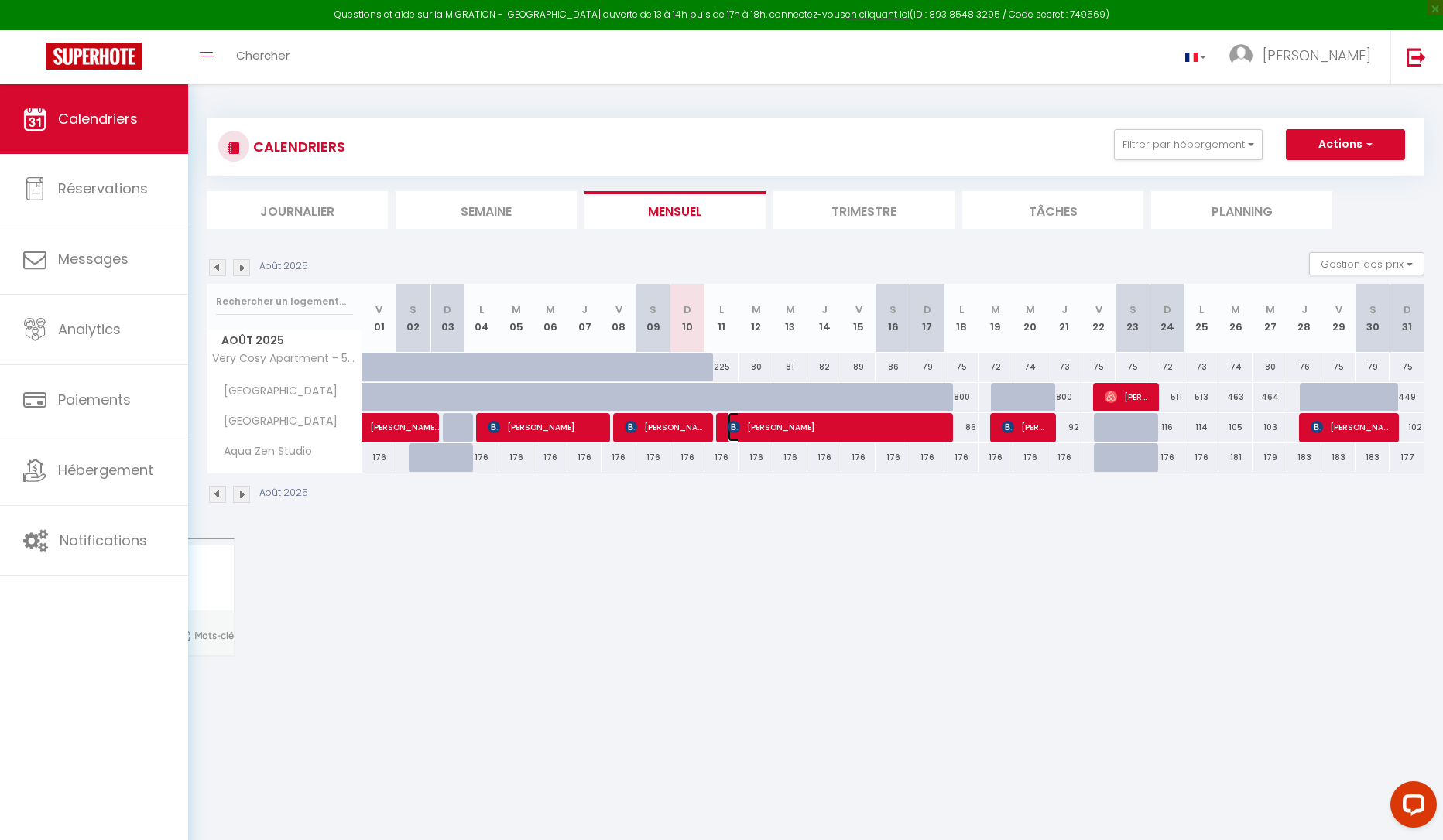
click at [828, 428] on span "[PERSON_NAME]" at bounding box center [835, 427] width 216 height 30
select select "OK"
select select "KO"
select select "0"
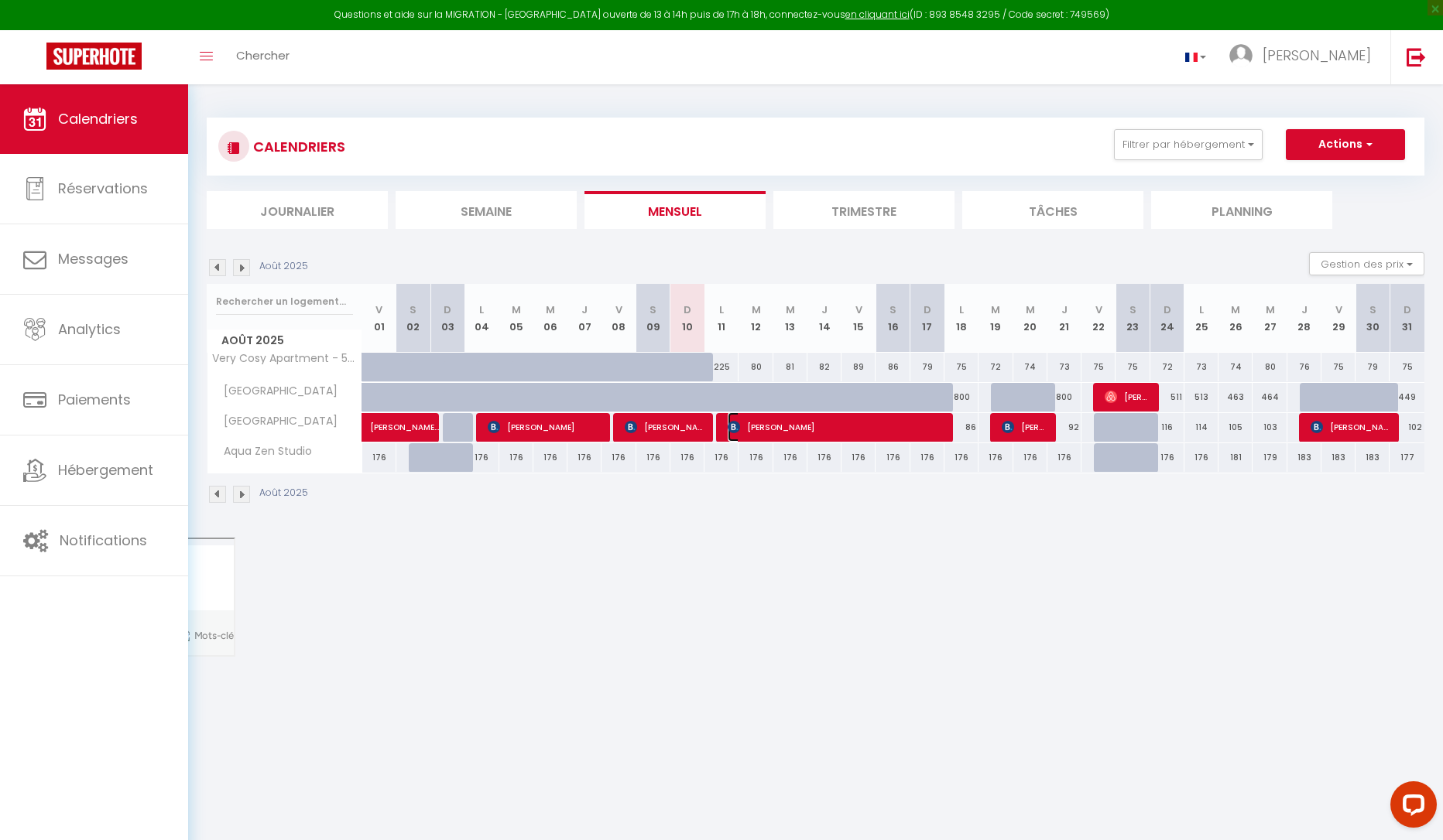
select select "1"
select select
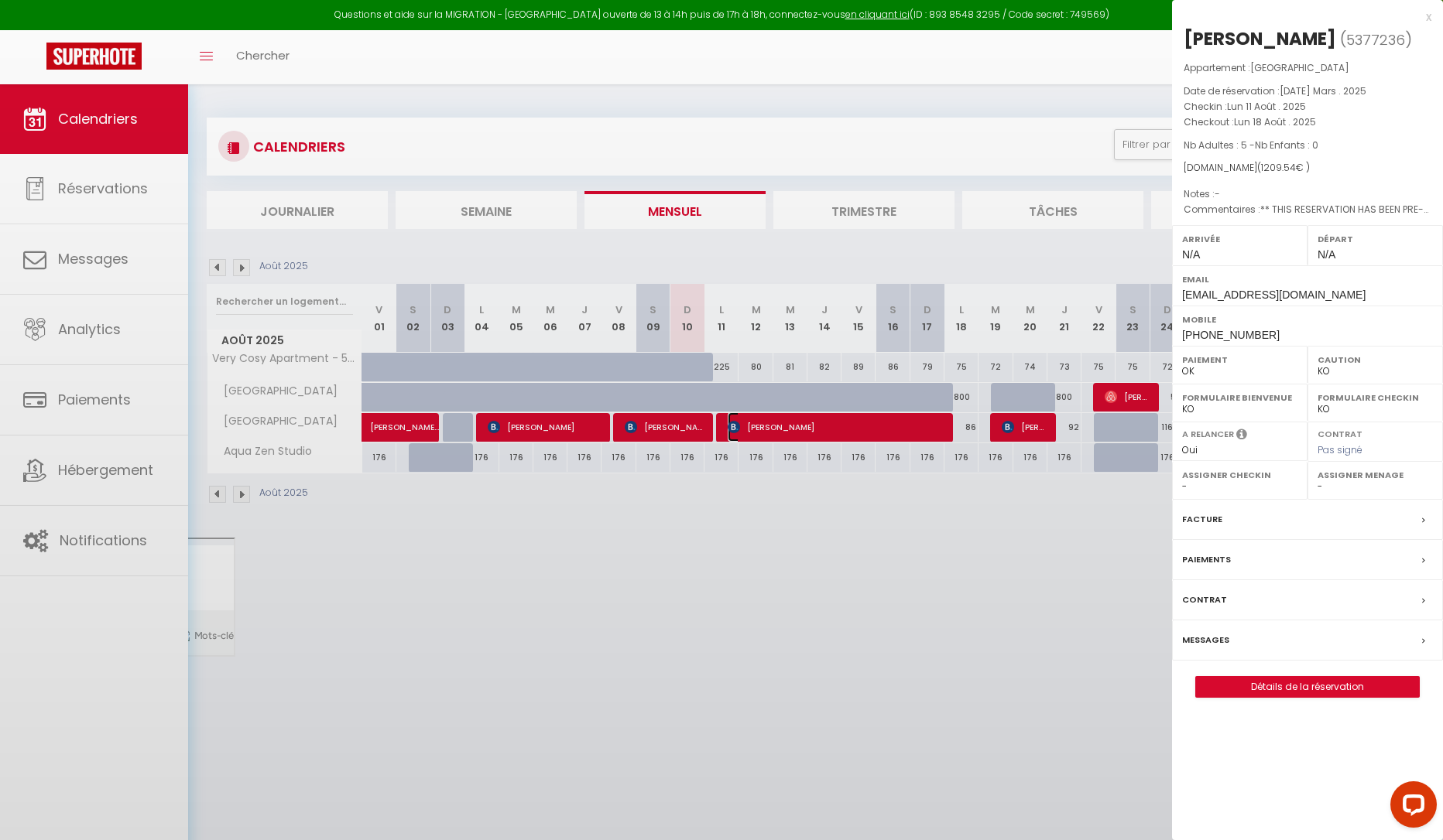
select select "6234"
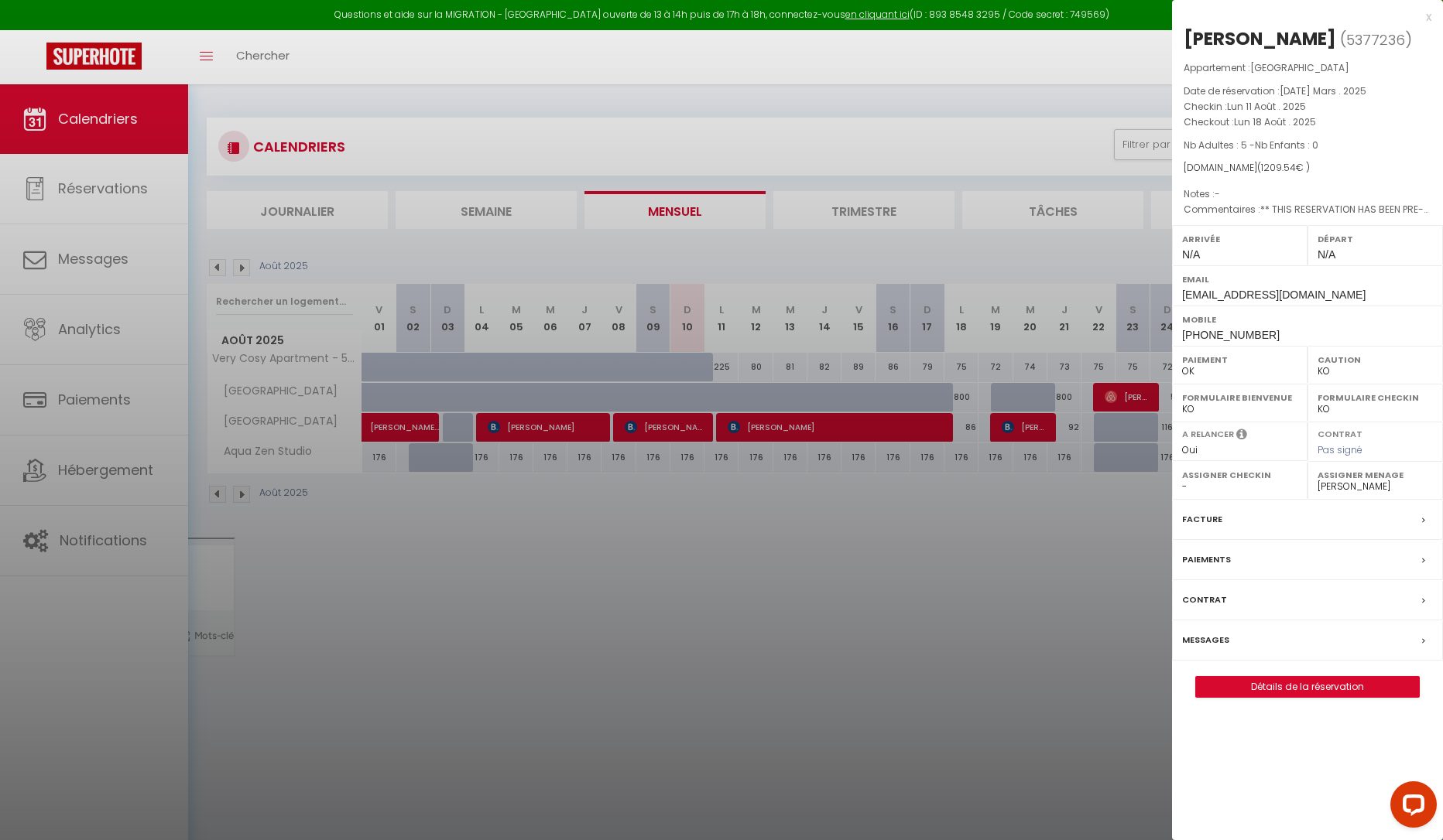
click at [685, 431] on div at bounding box center [722, 420] width 1443 height 840
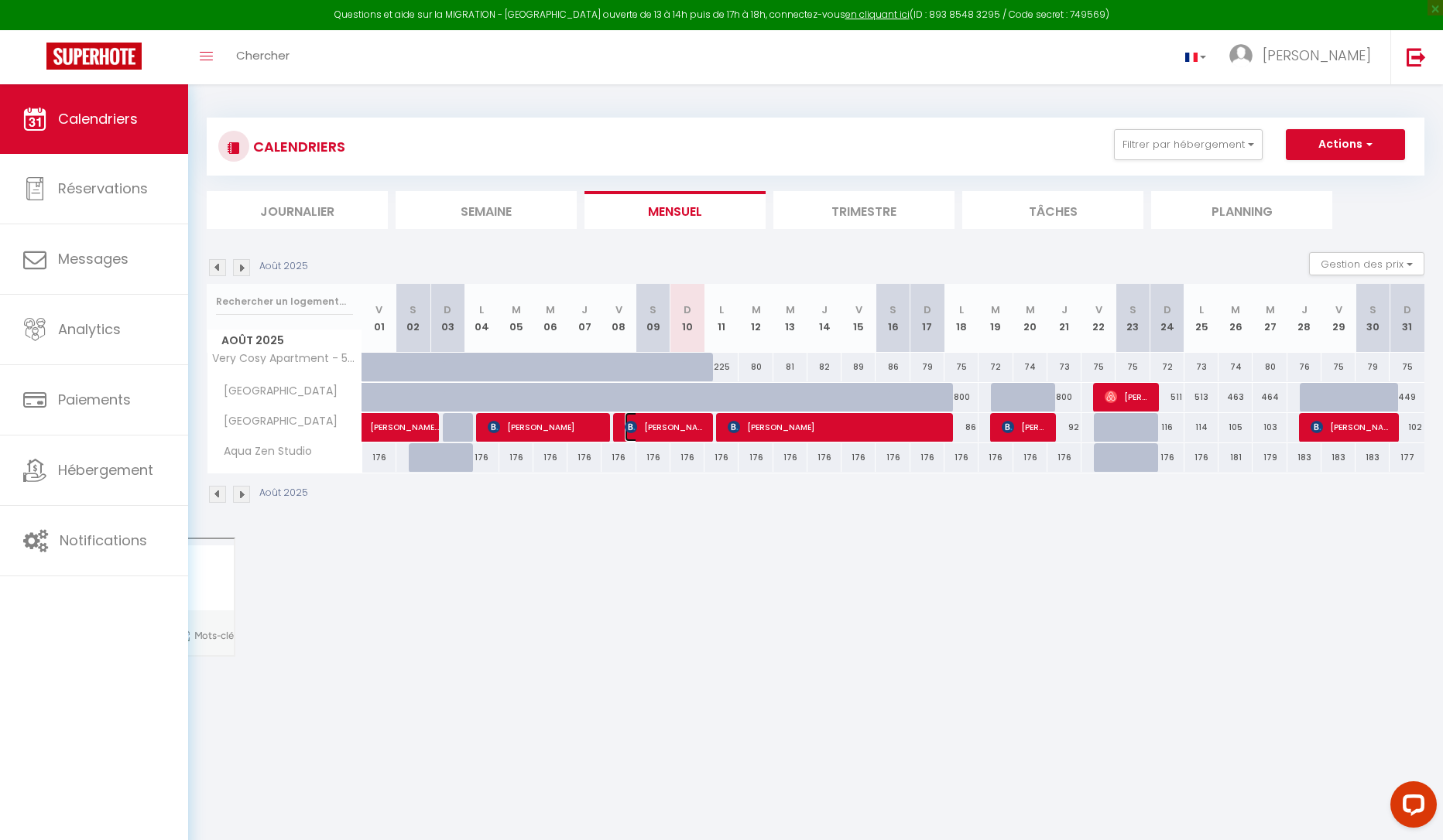
click at [660, 432] on span "[PERSON_NAME]" at bounding box center [665, 427] width 80 height 30
select select "OK"
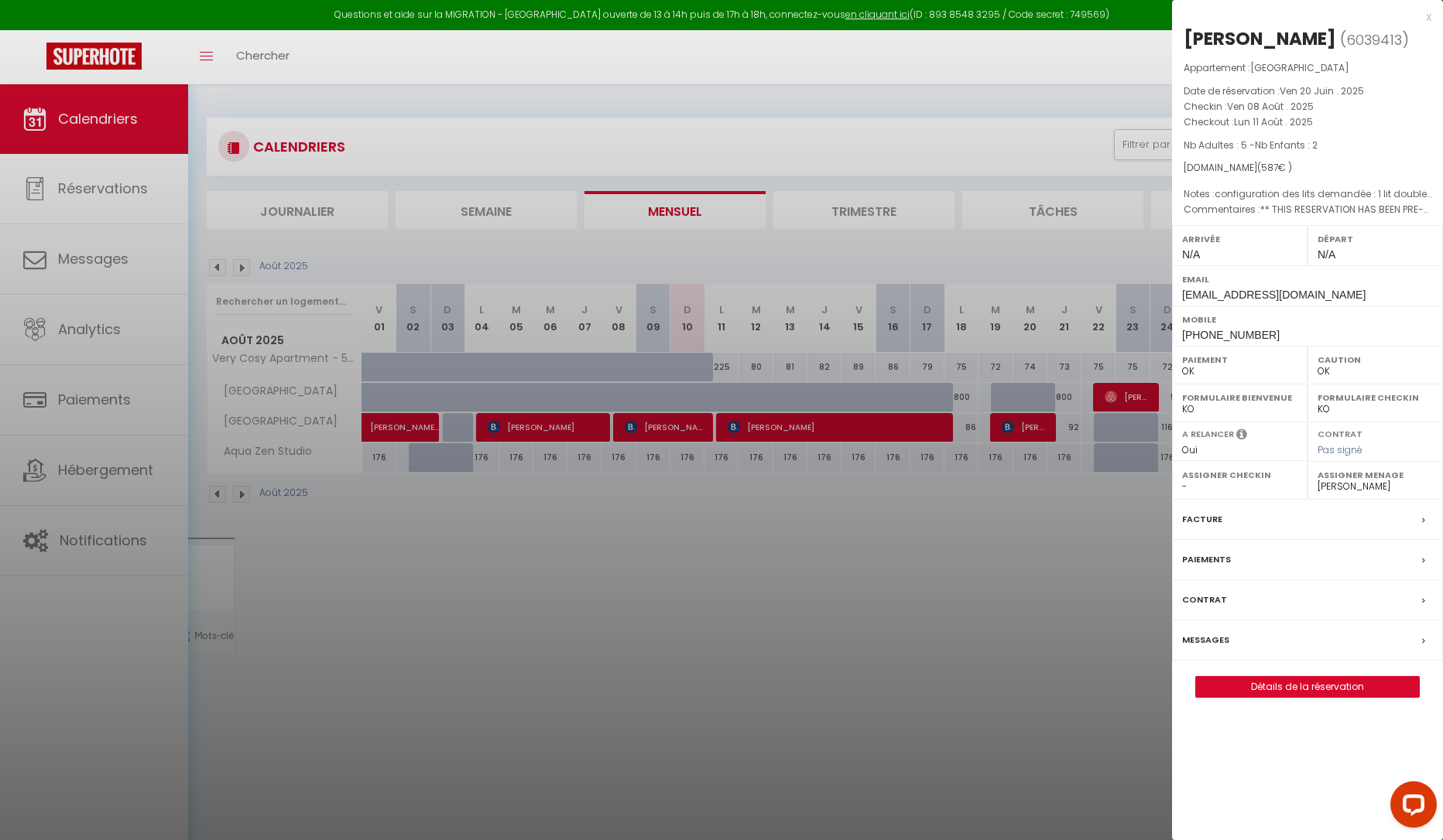
click at [157, 242] on div at bounding box center [722, 420] width 1443 height 840
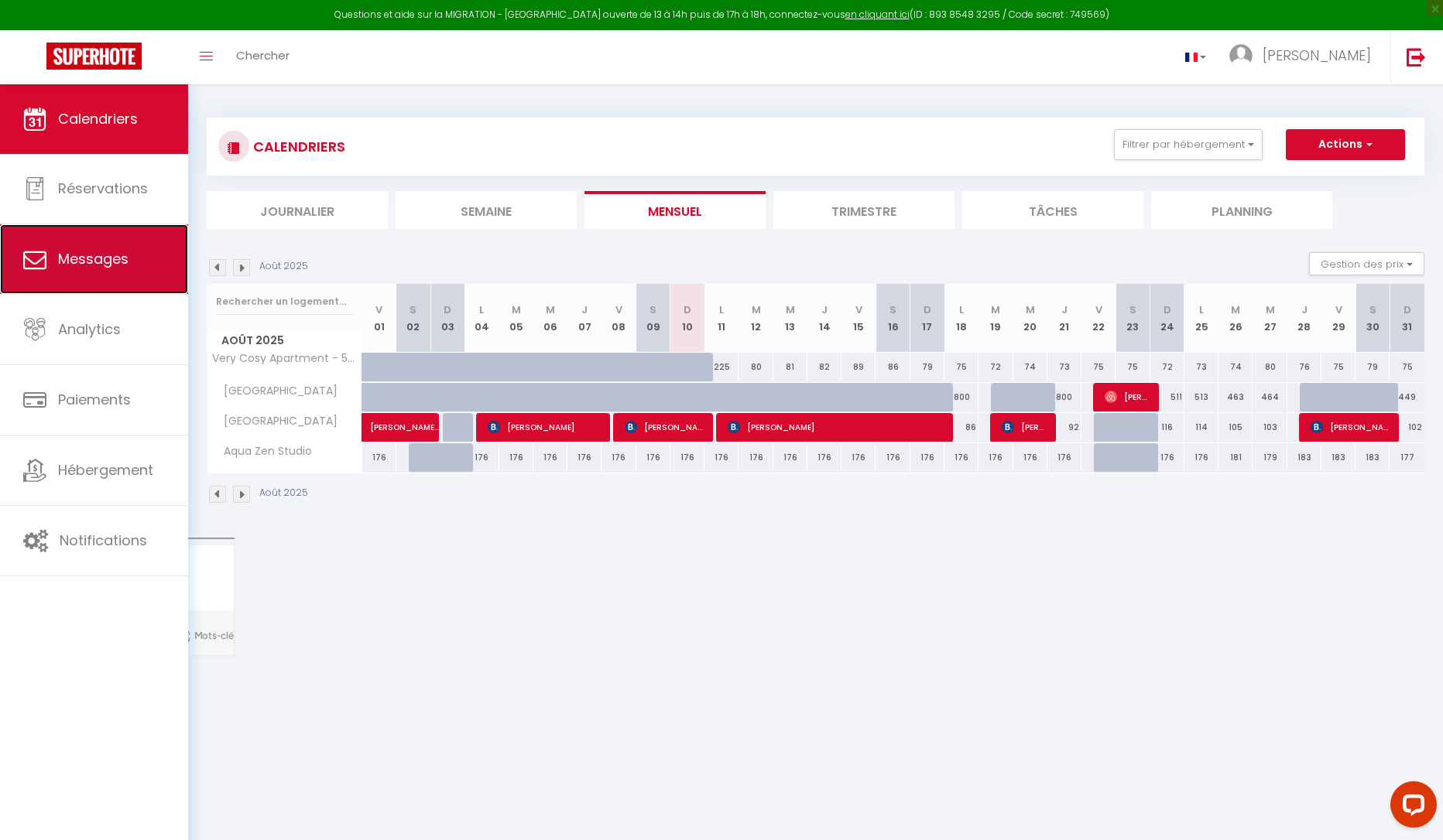
click at [122, 266] on span "Messages" at bounding box center [93, 258] width 71 height 19
select select "message"
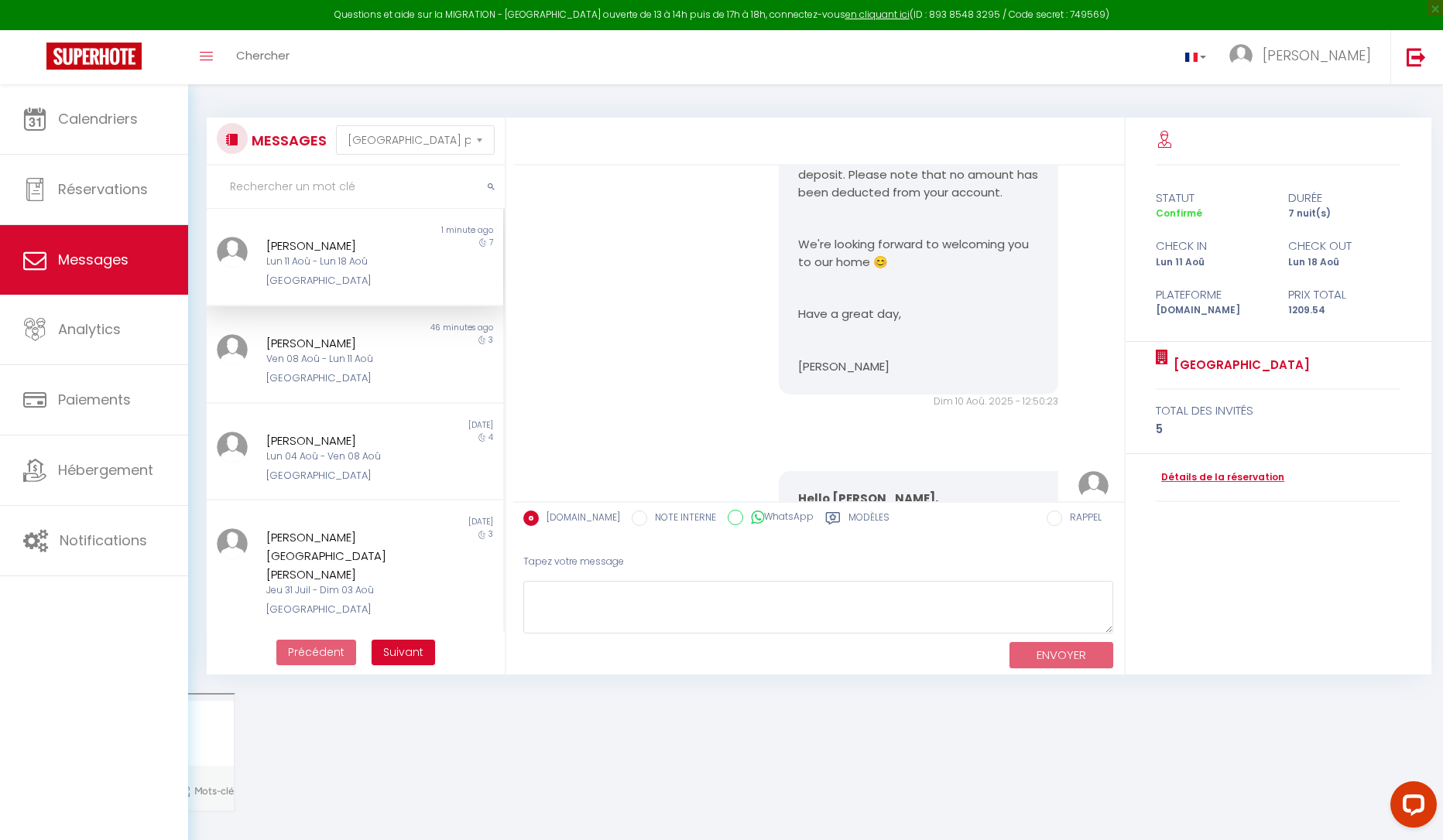
scroll to position [3198, 0]
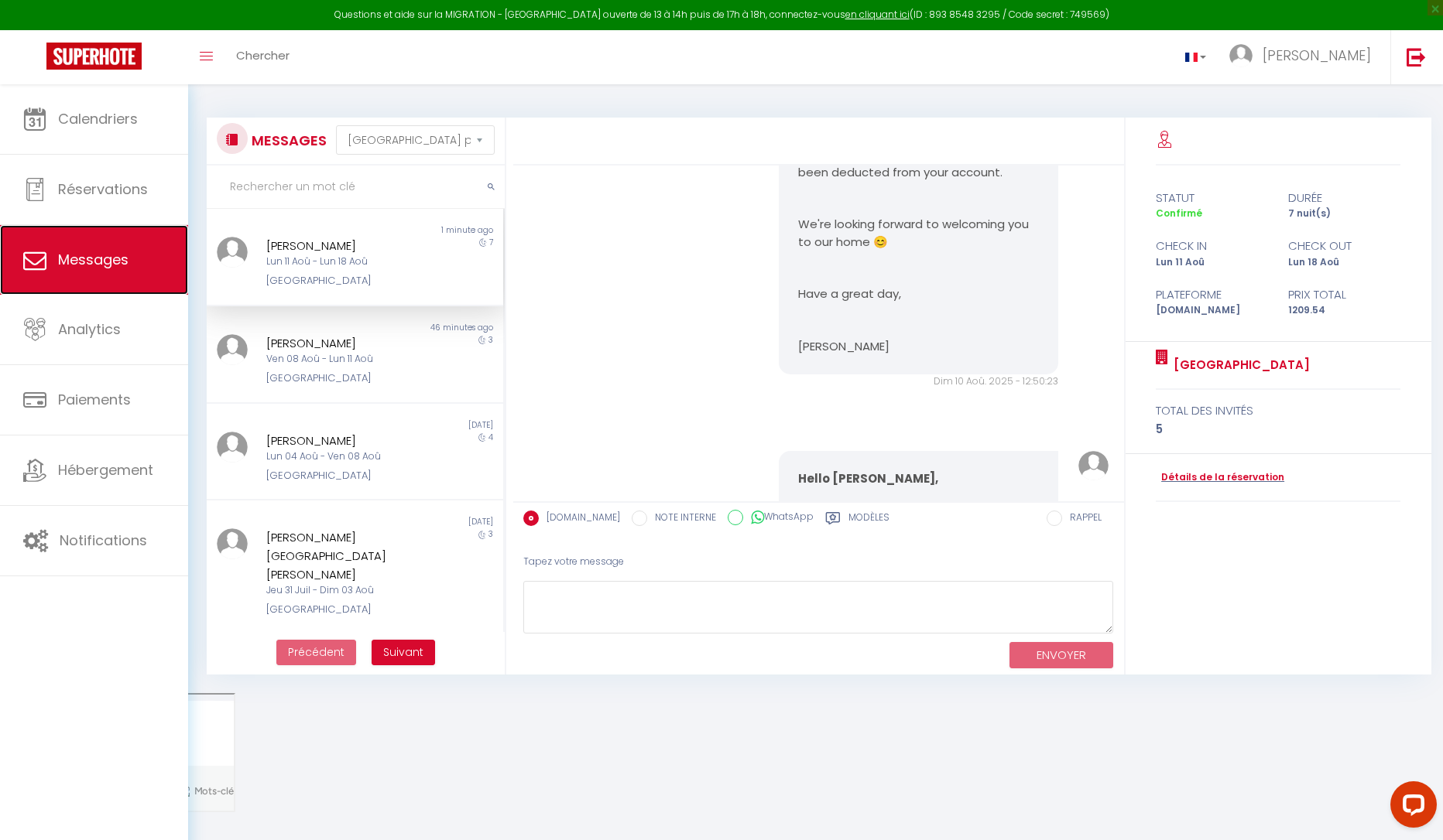
click at [126, 270] on link "Messages" at bounding box center [94, 260] width 188 height 70
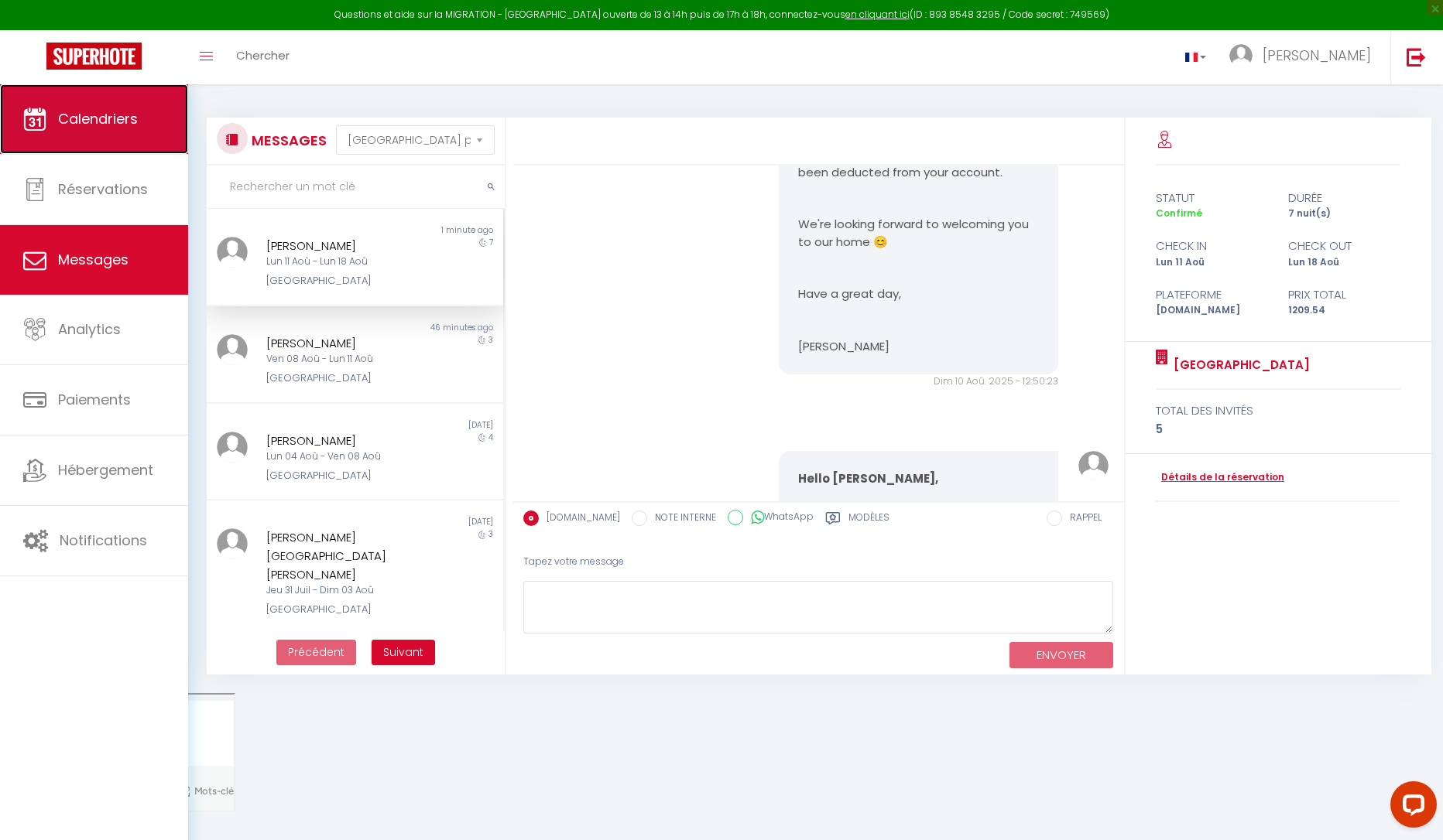
click at [116, 114] on span "Calendriers" at bounding box center [98, 118] width 80 height 19
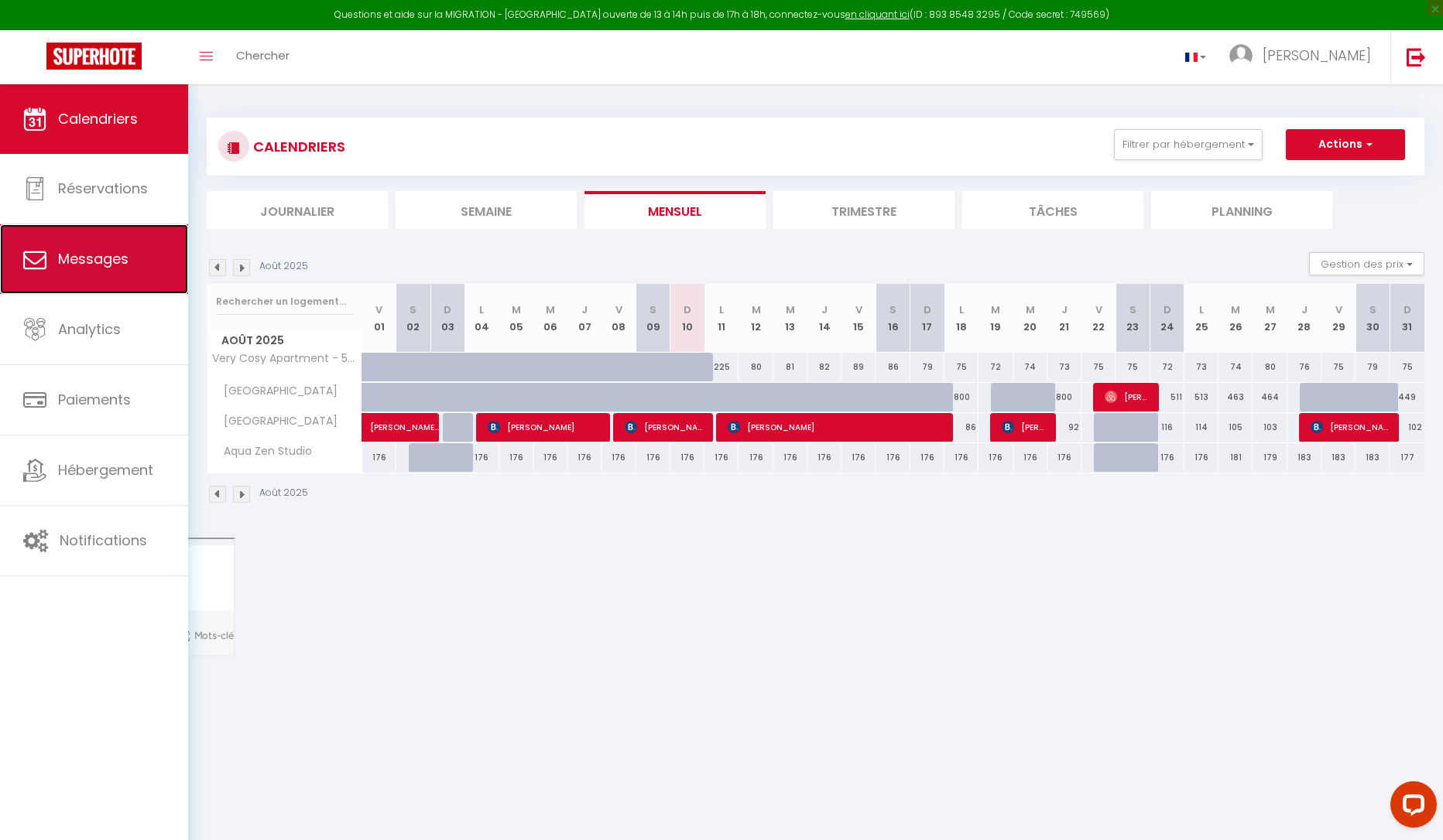
click at [134, 242] on link "Messages" at bounding box center [94, 259] width 188 height 70
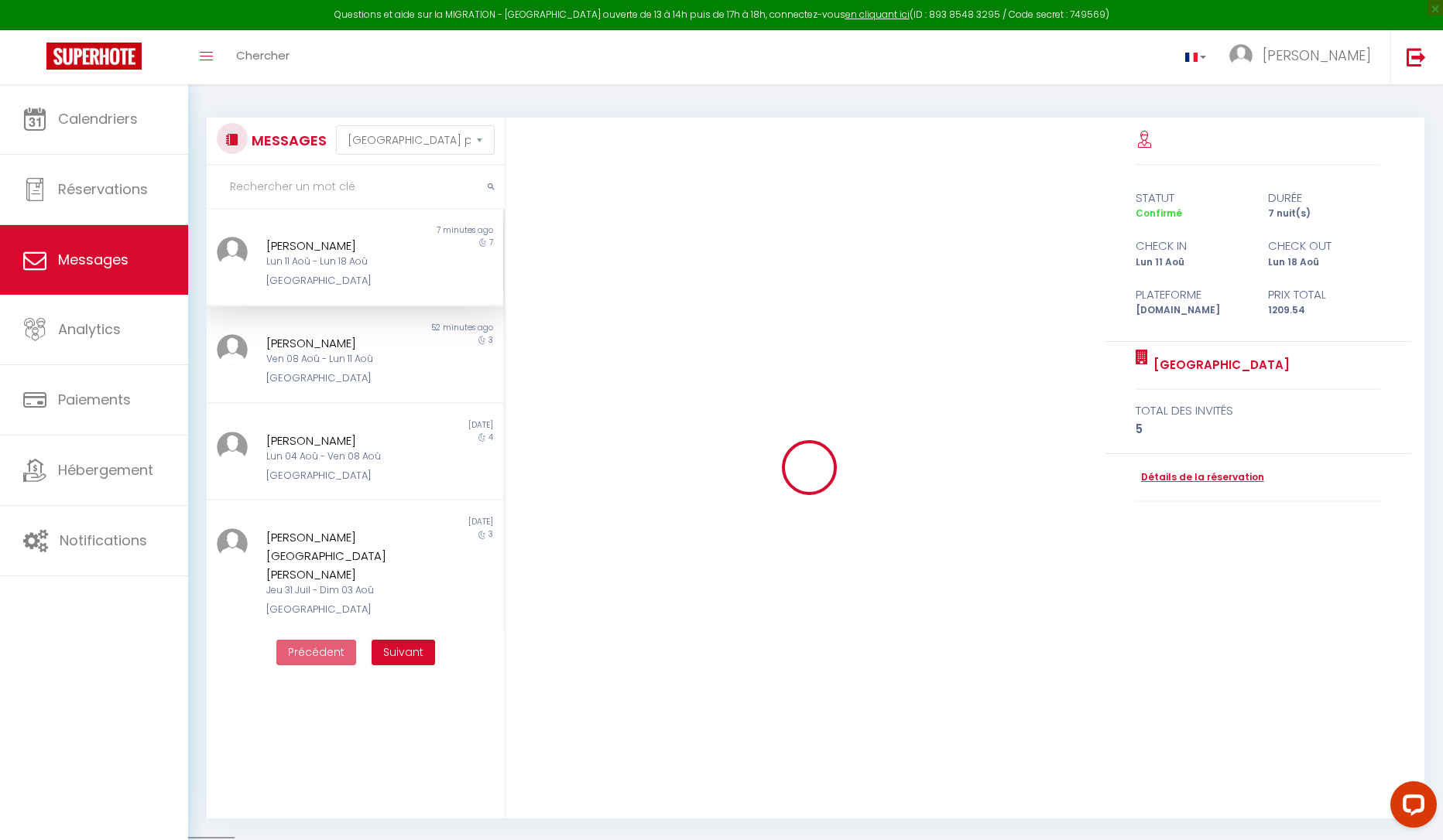
scroll to position [3971, 0]
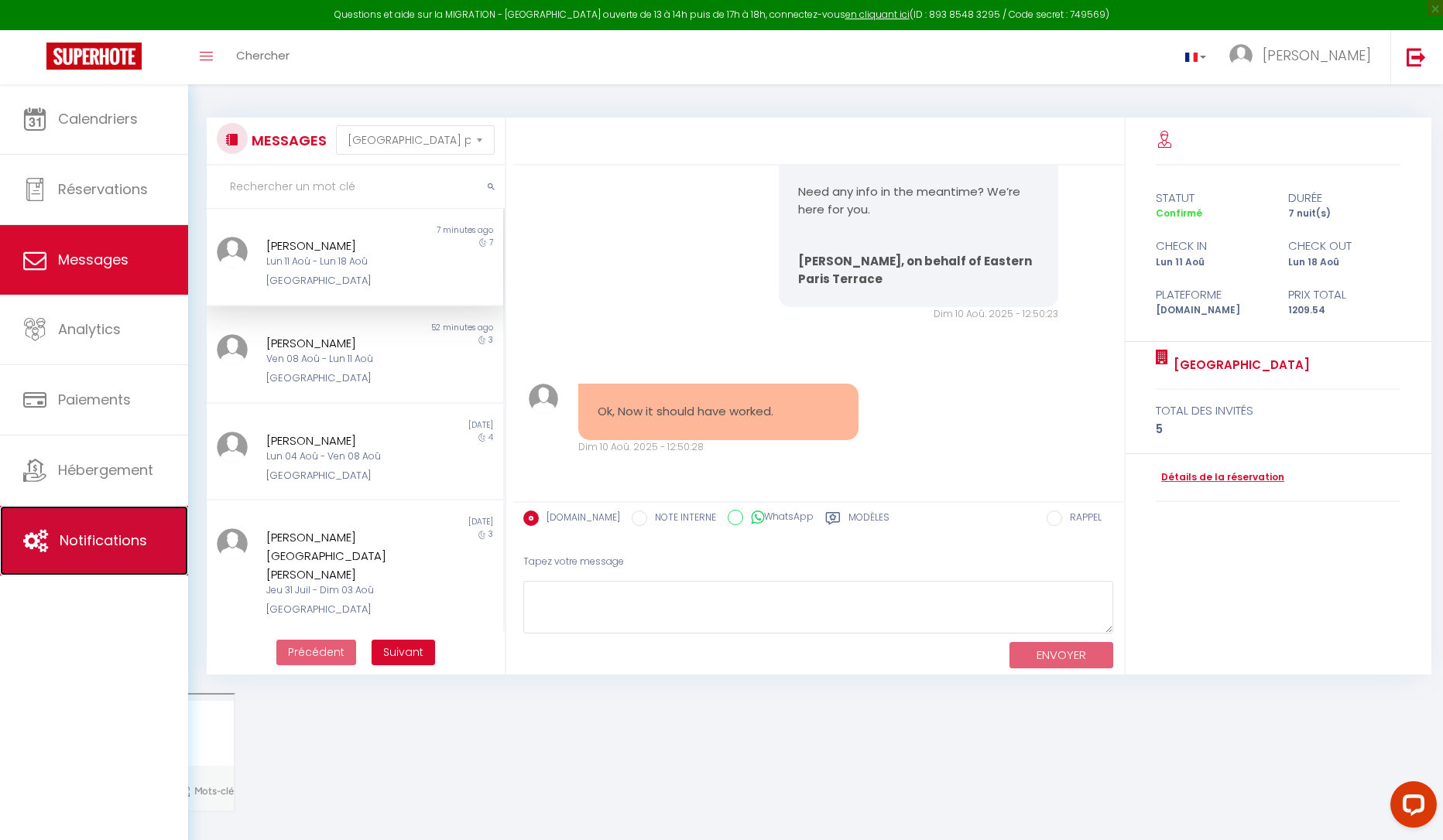
click at [103, 547] on span "Notifications" at bounding box center [104, 540] width 88 height 19
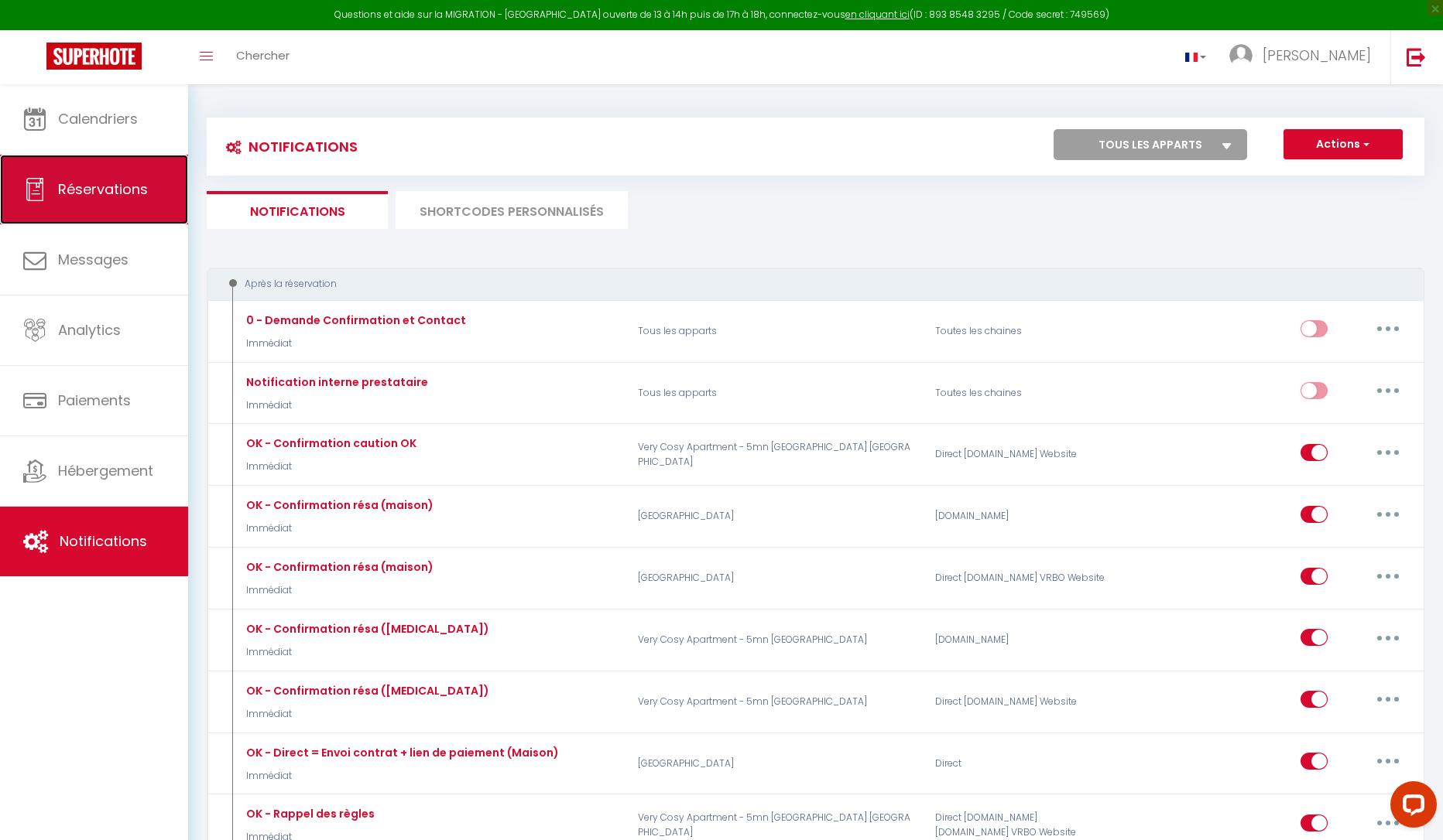
click at [117, 188] on span "Réservations" at bounding box center [103, 188] width 90 height 19
select select "not_cancelled"
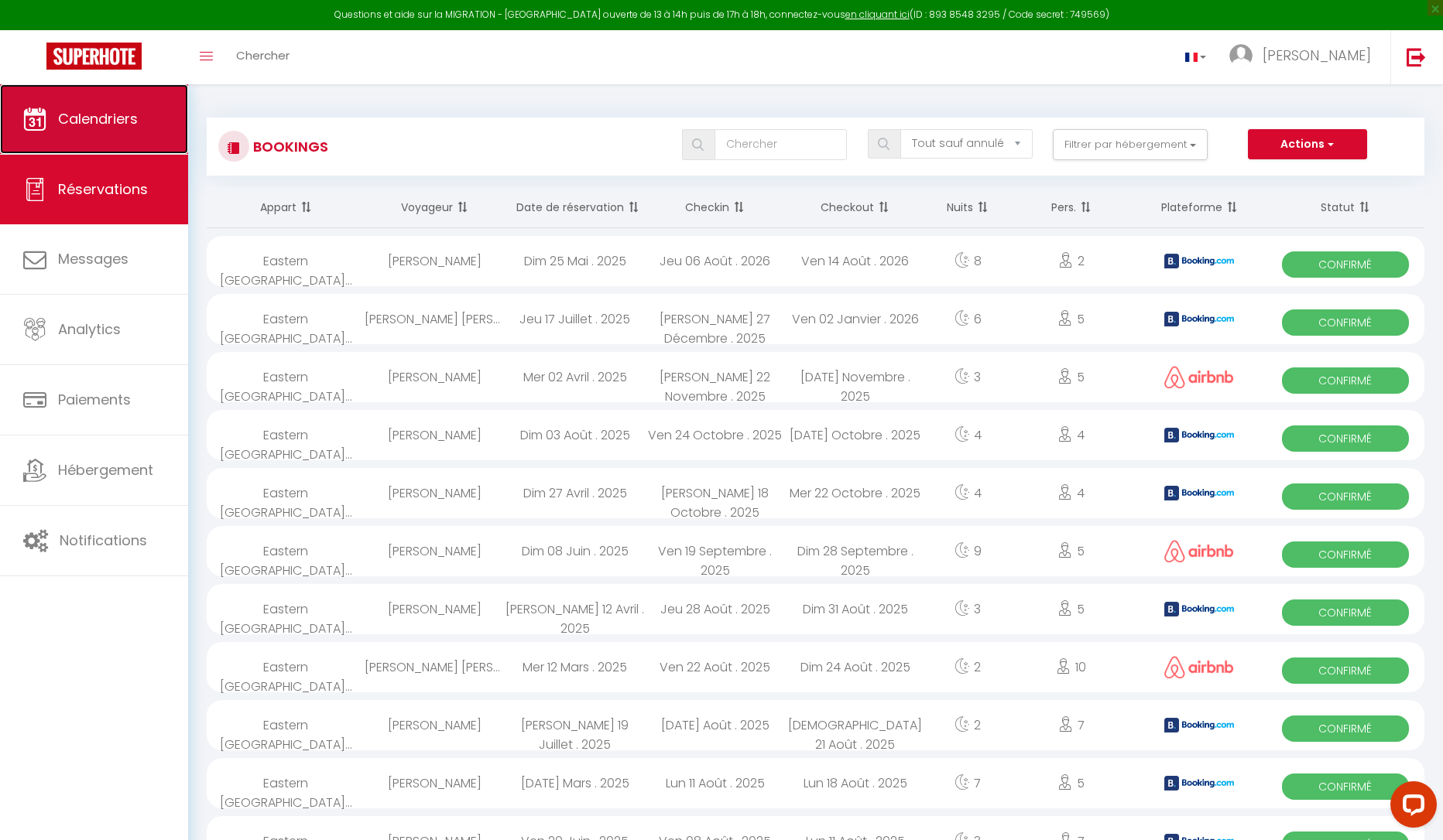
click at [120, 120] on span "Calendriers" at bounding box center [98, 118] width 80 height 19
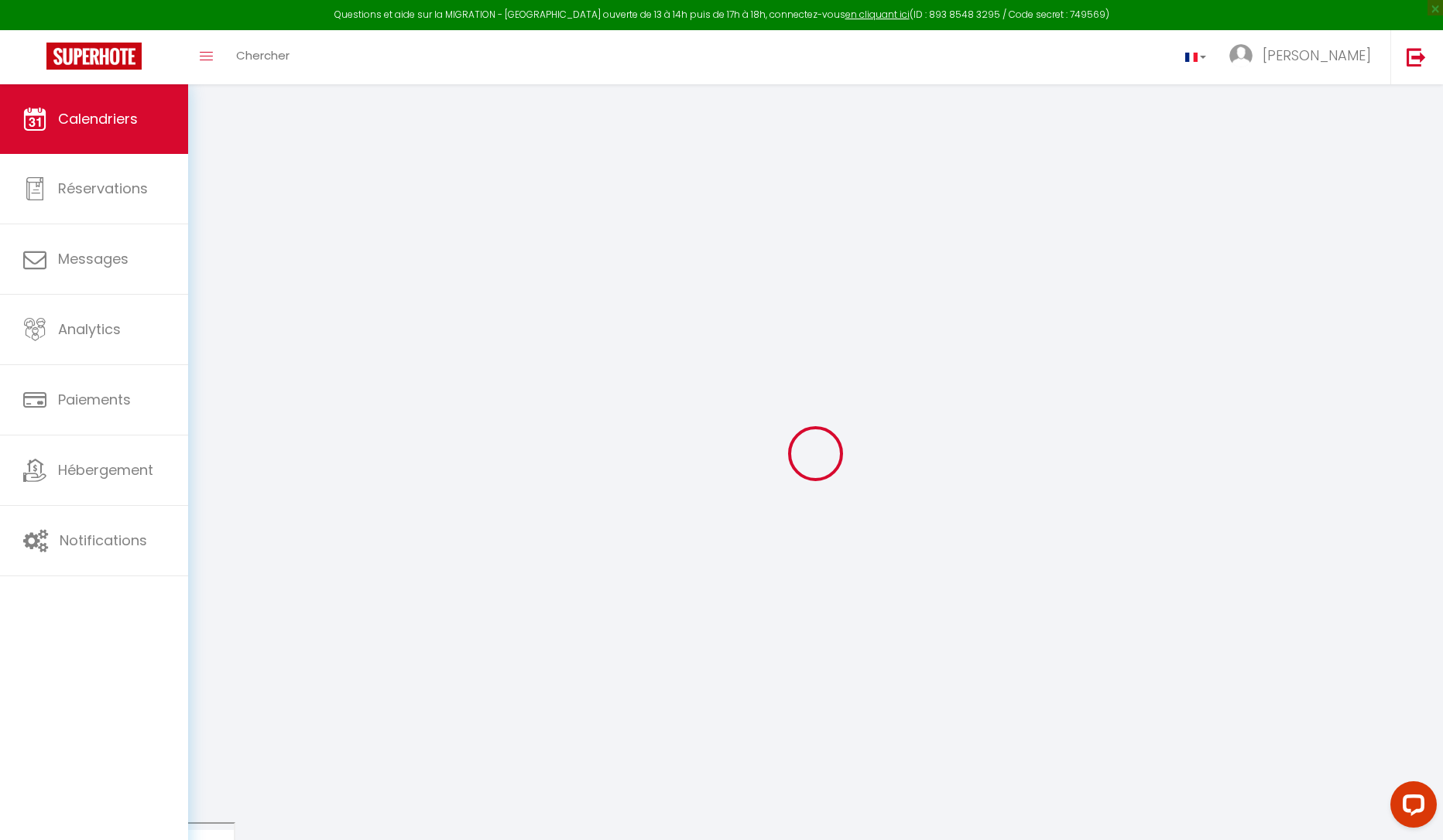
select select
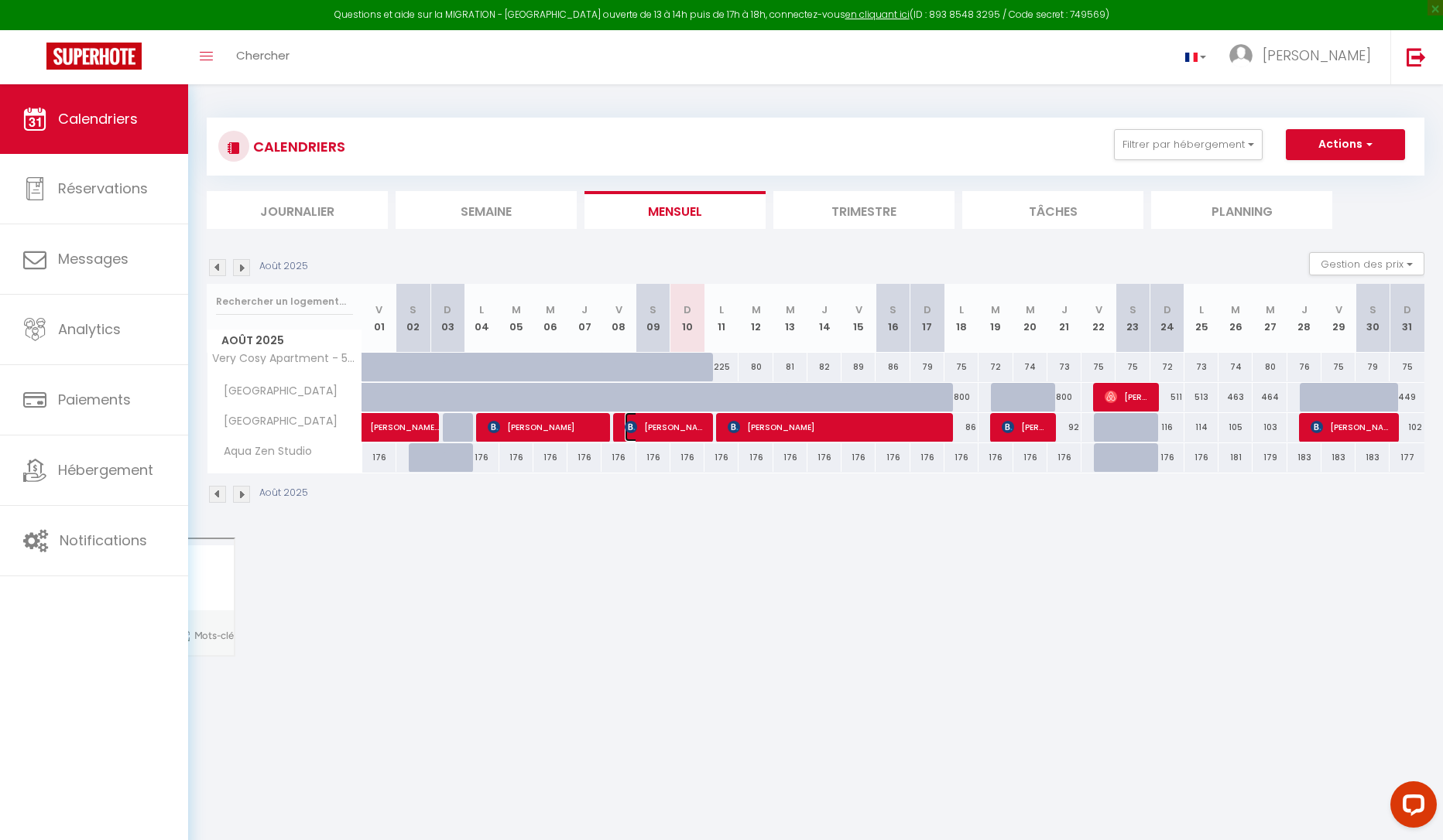
click at [651, 429] on span "[PERSON_NAME]" at bounding box center [665, 427] width 80 height 30
select select "OK"
select select "0"
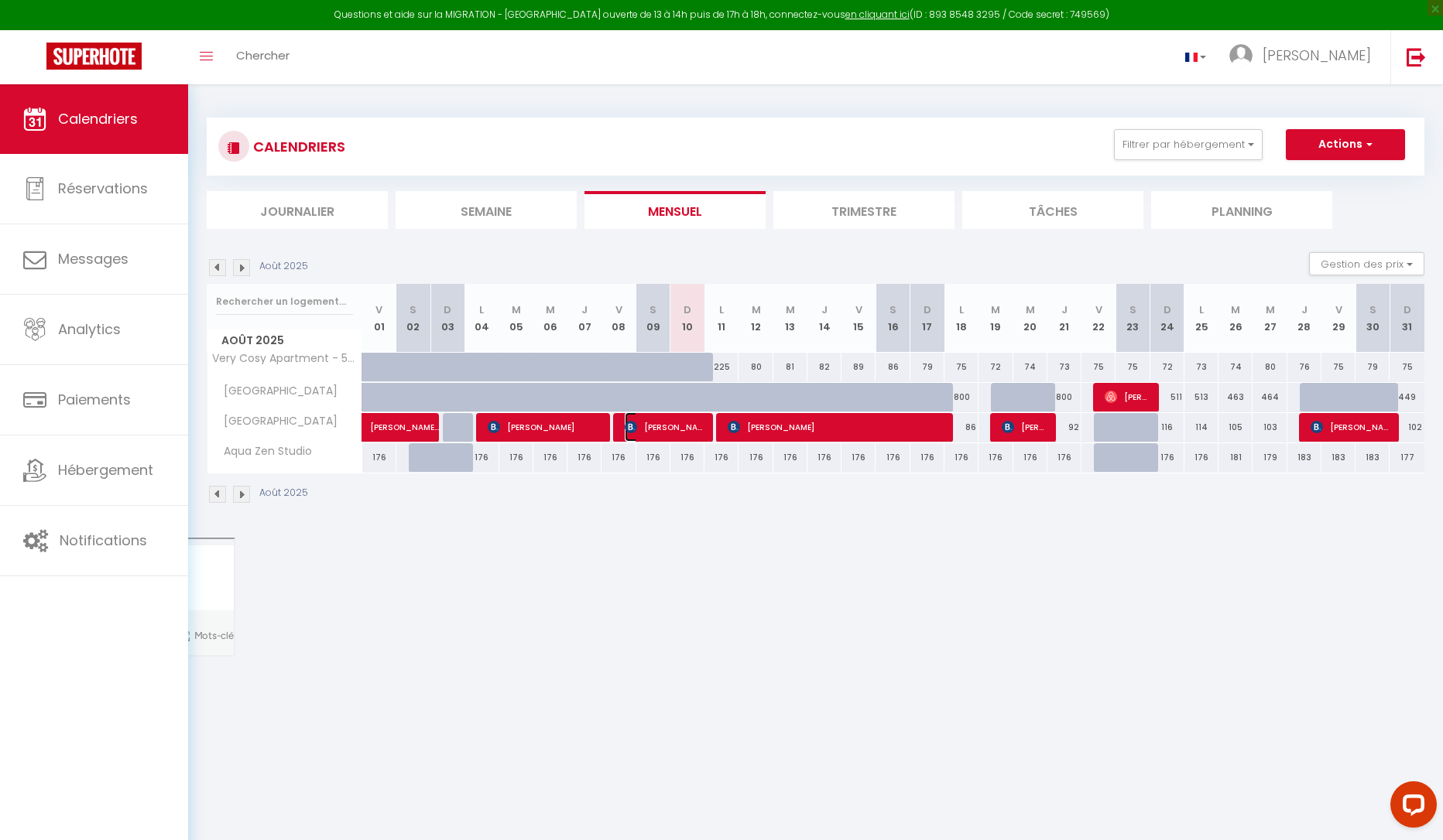
select select "1"
select select
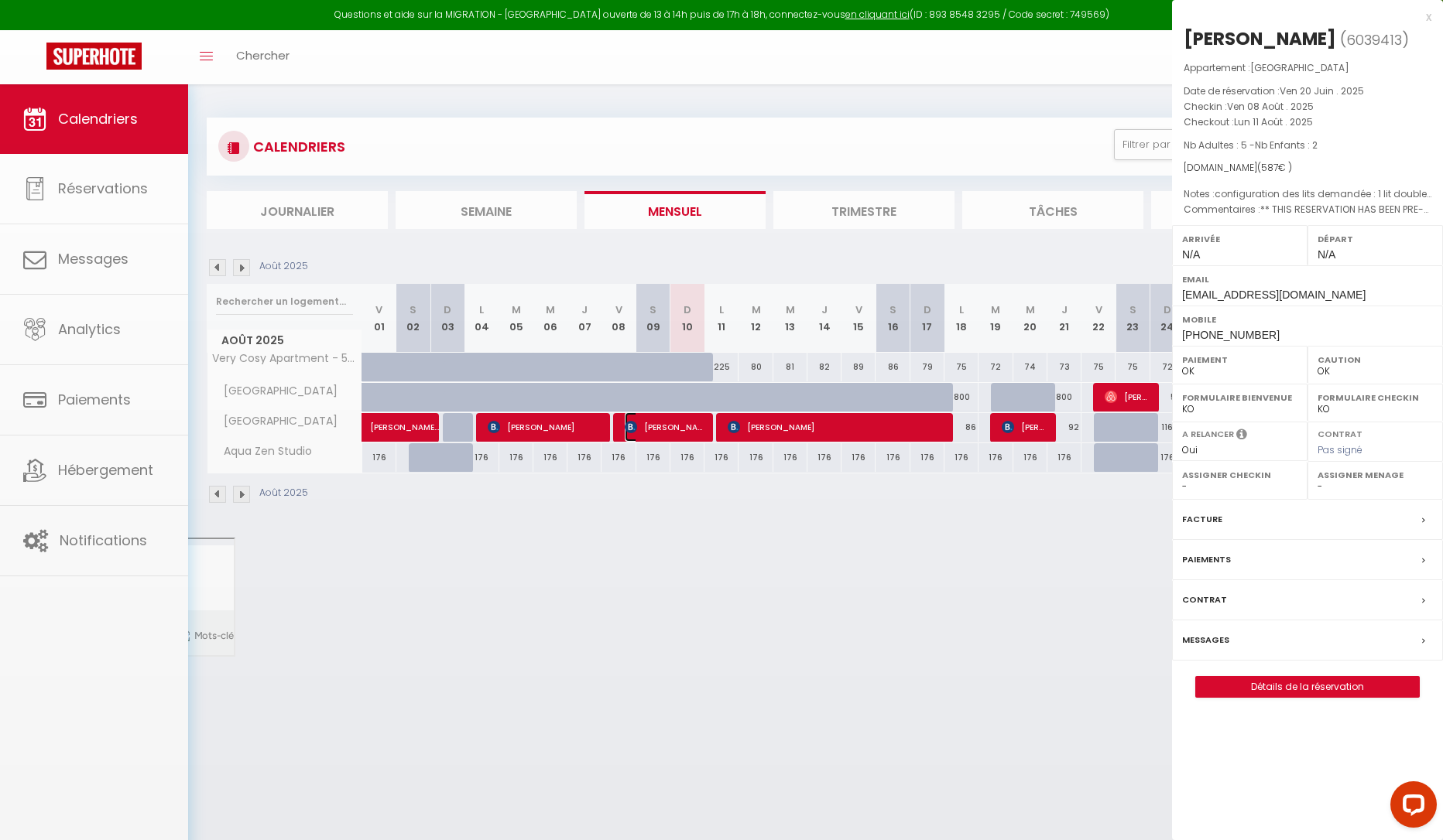
select select "6234"
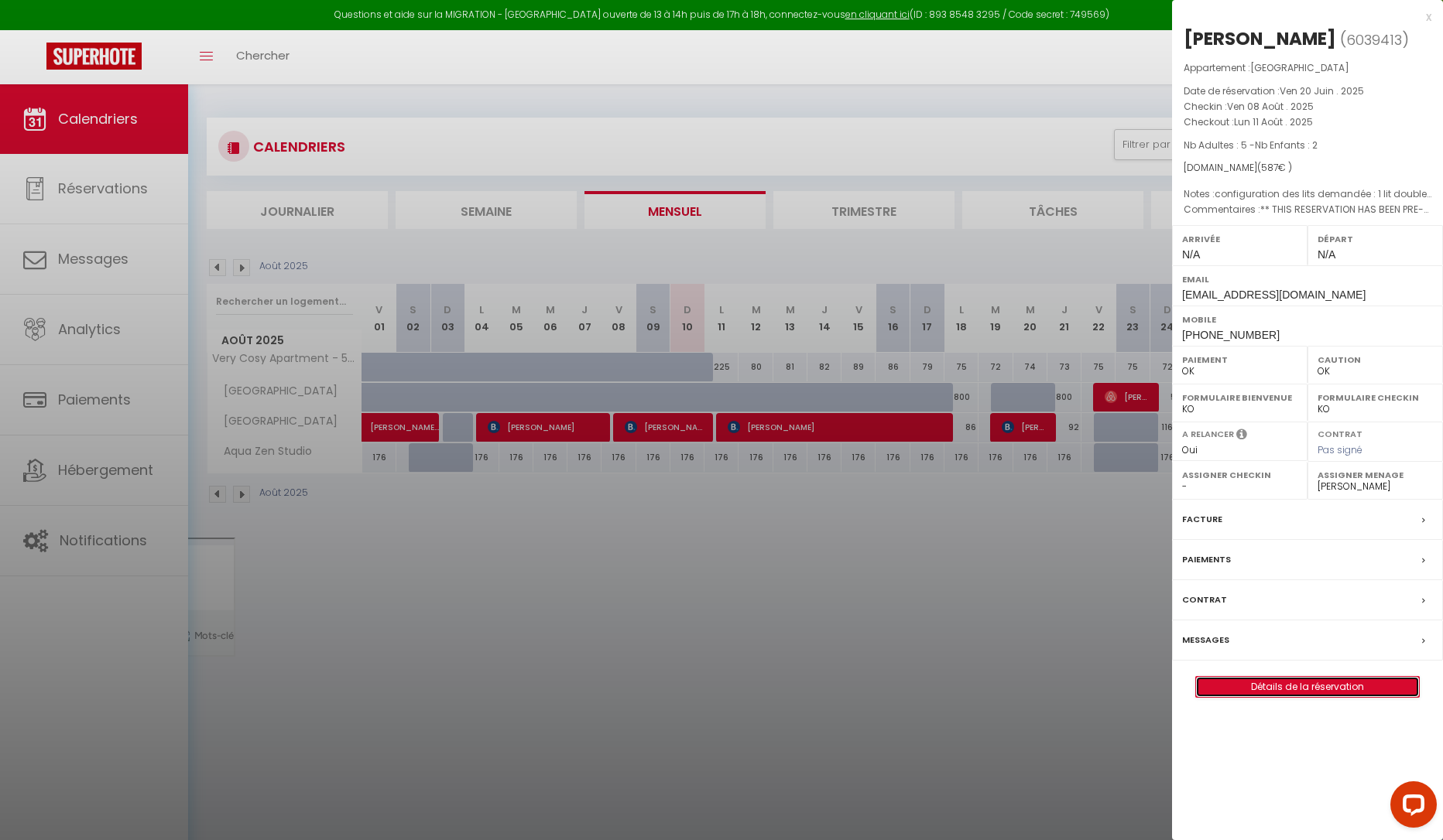
click at [1268, 698] on link "Détails de la réservation" at bounding box center [1307, 688] width 223 height 20
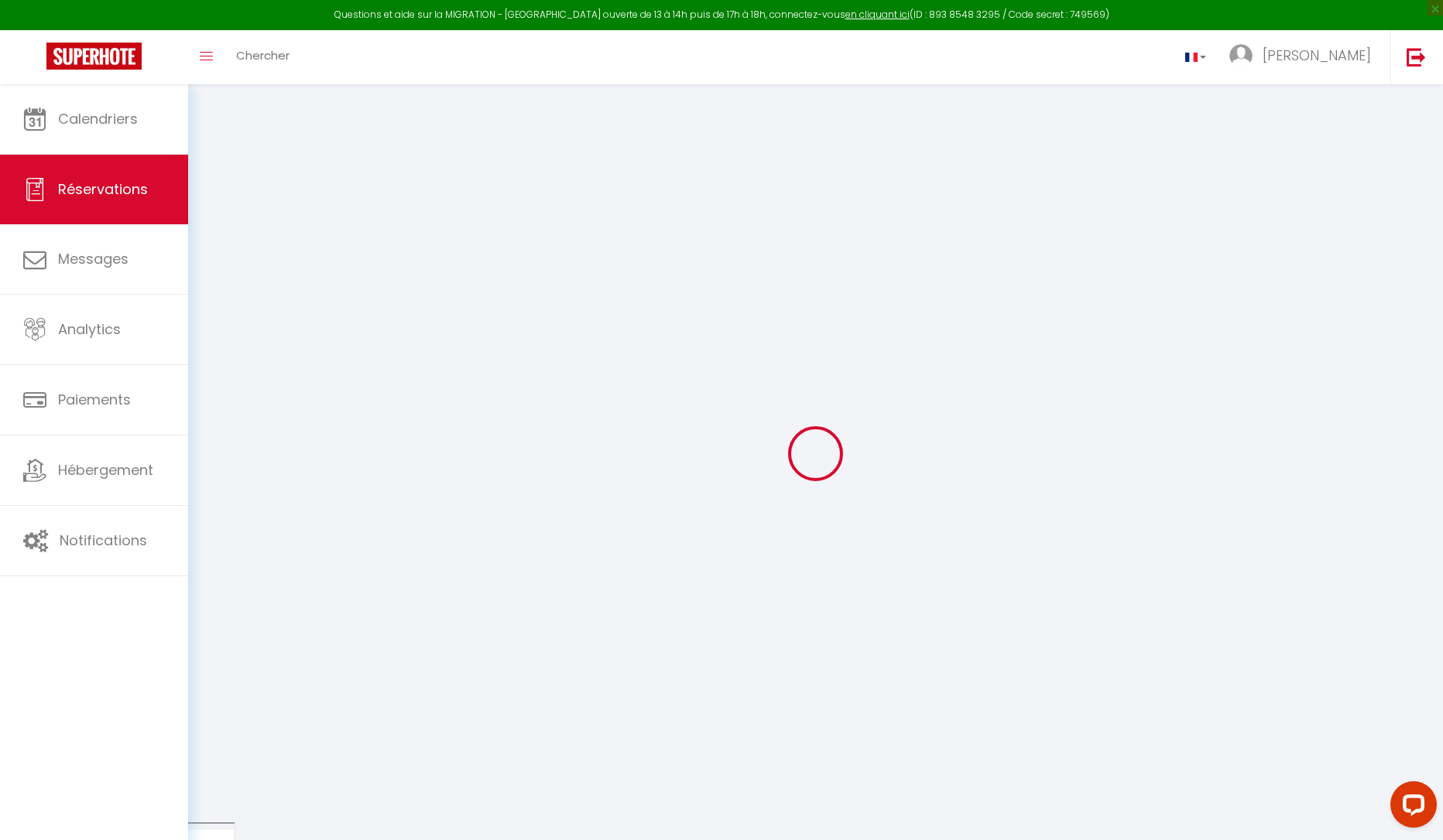
type input "Arjan"
type input "Meesterburrie"
type input "[EMAIL_ADDRESS][DOMAIN_NAME]"
type input "[PHONE_NUMBER]"
type input "010106"
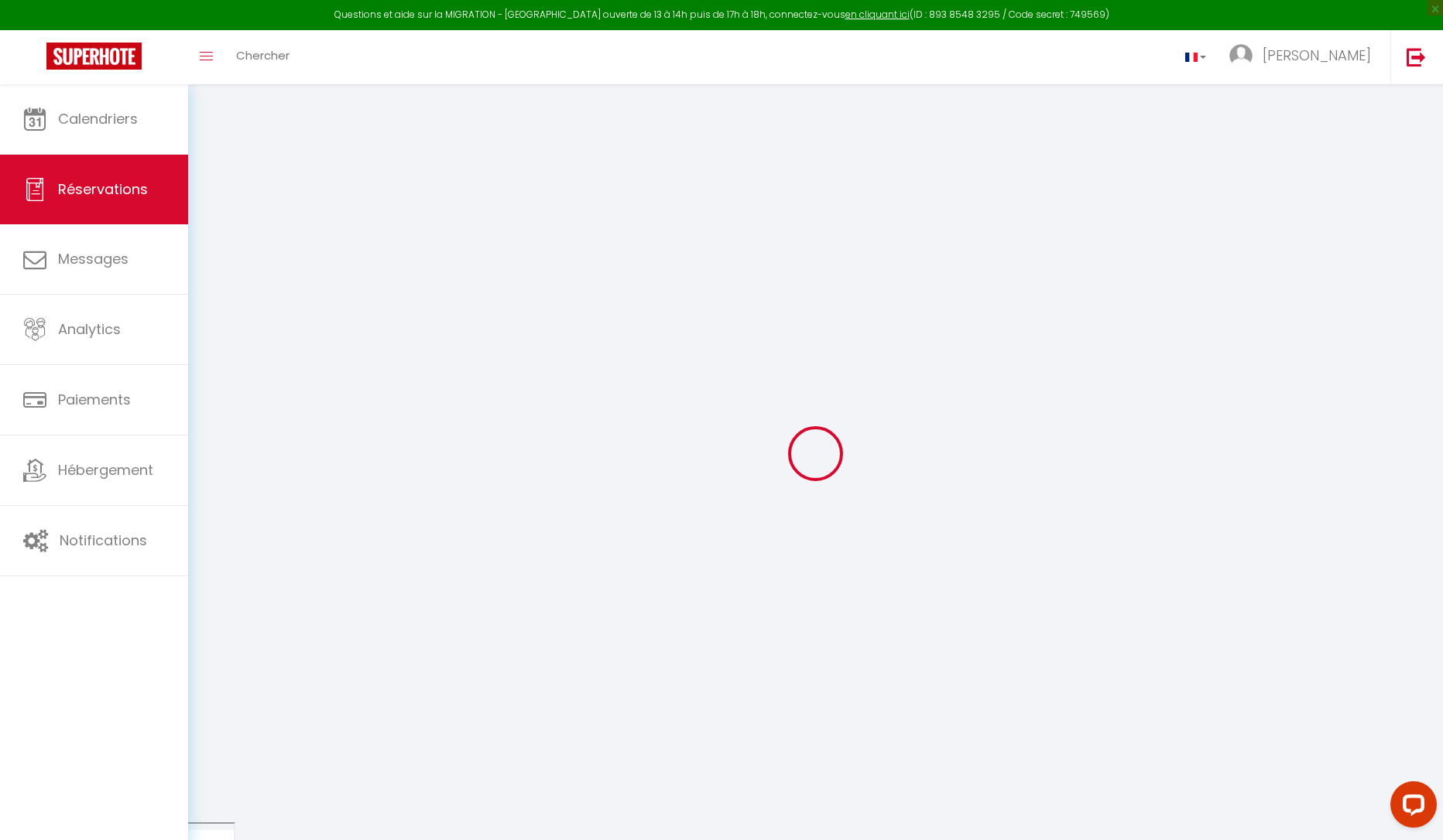
type input "[PERSON_NAME] Total 1-88"
type input "[GEOGRAPHIC_DATA]"
select select "EC"
type input "129.18"
select select "61690"
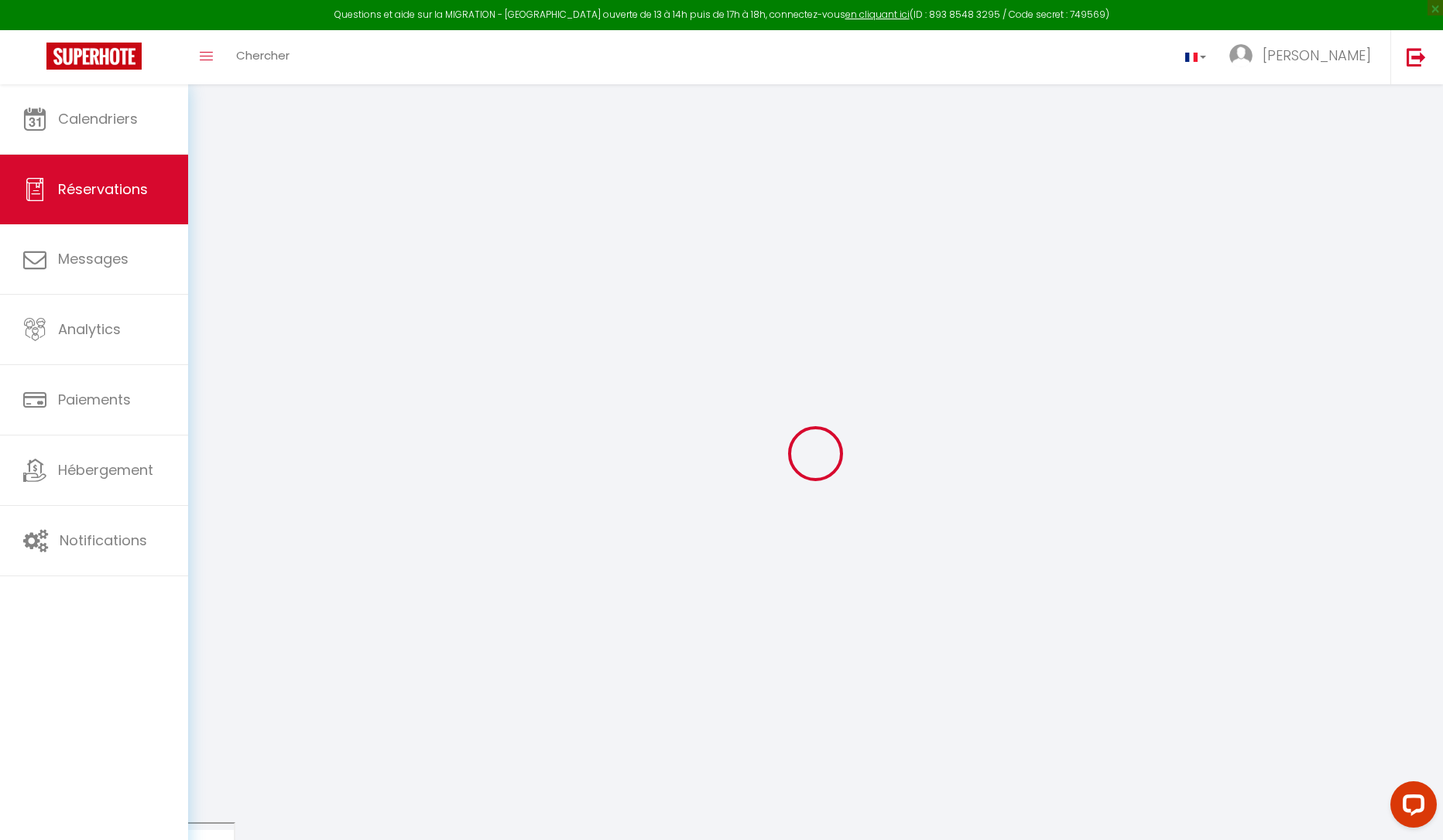
select select "1"
select select
type input "5"
type input "2"
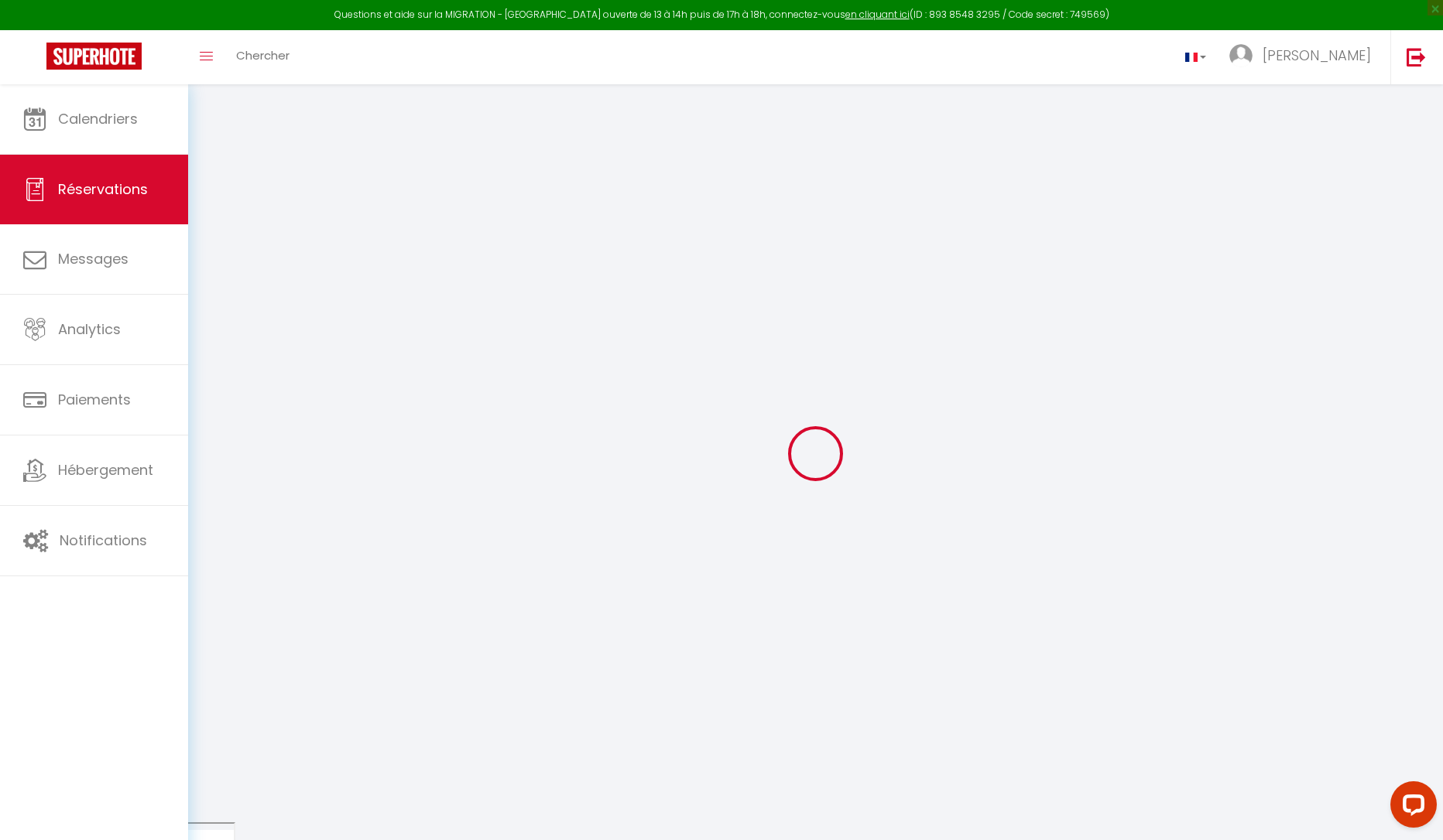
select select "12"
select select "15"
type input "527"
checkbox input "false"
select select "2"
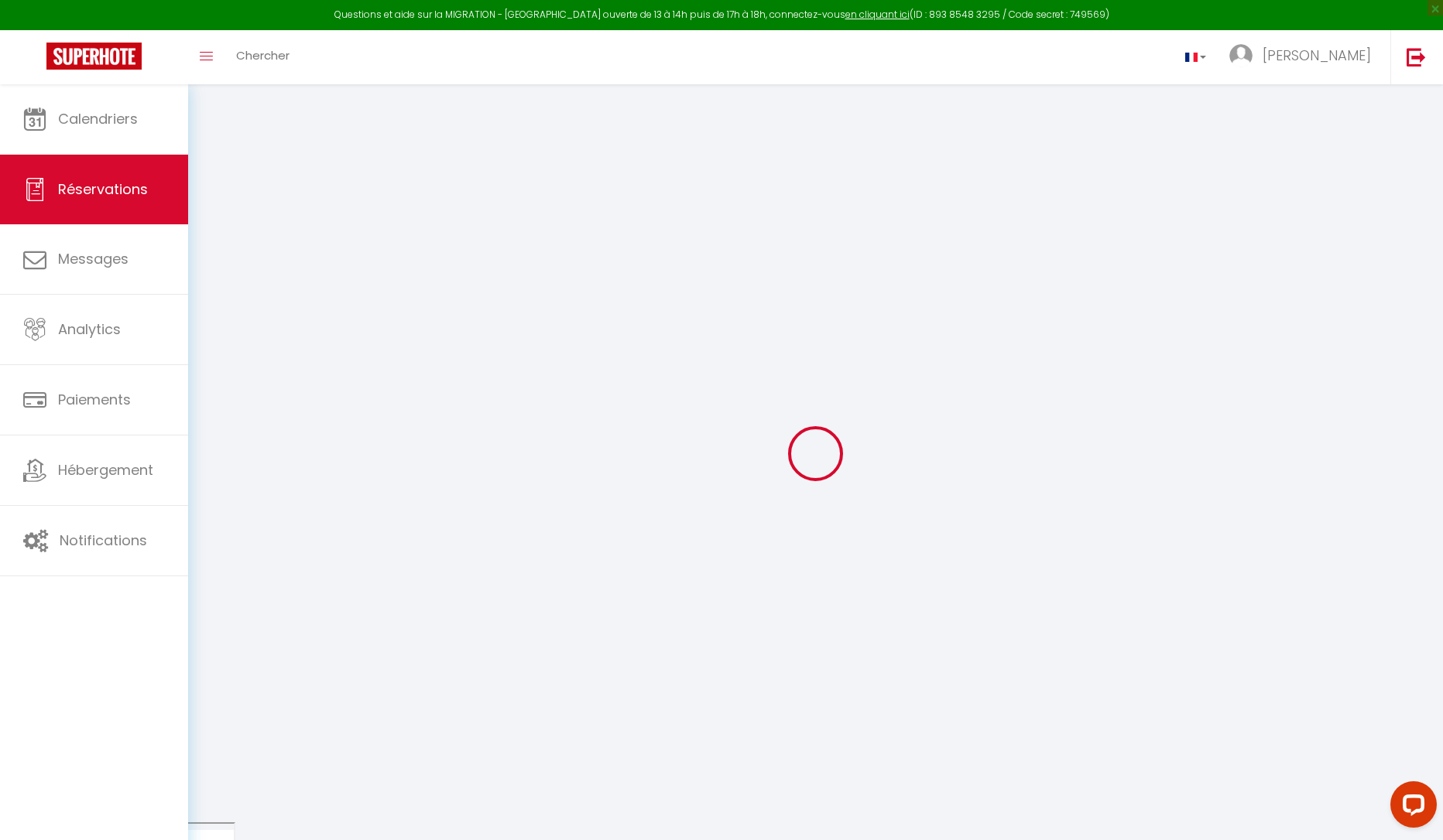
type input "0"
select select
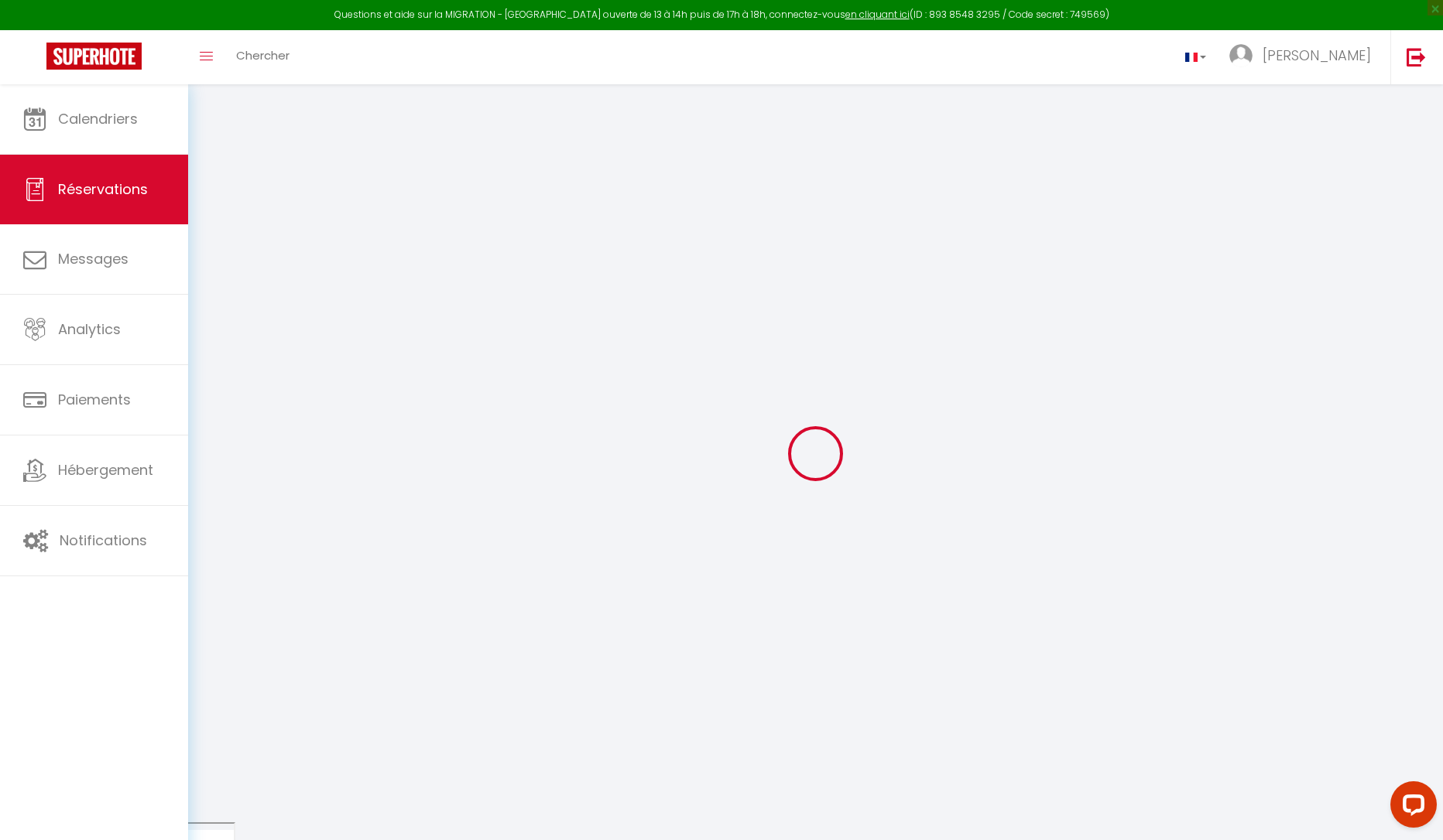
checkbox input "false"
select select
checkbox input "false"
select select
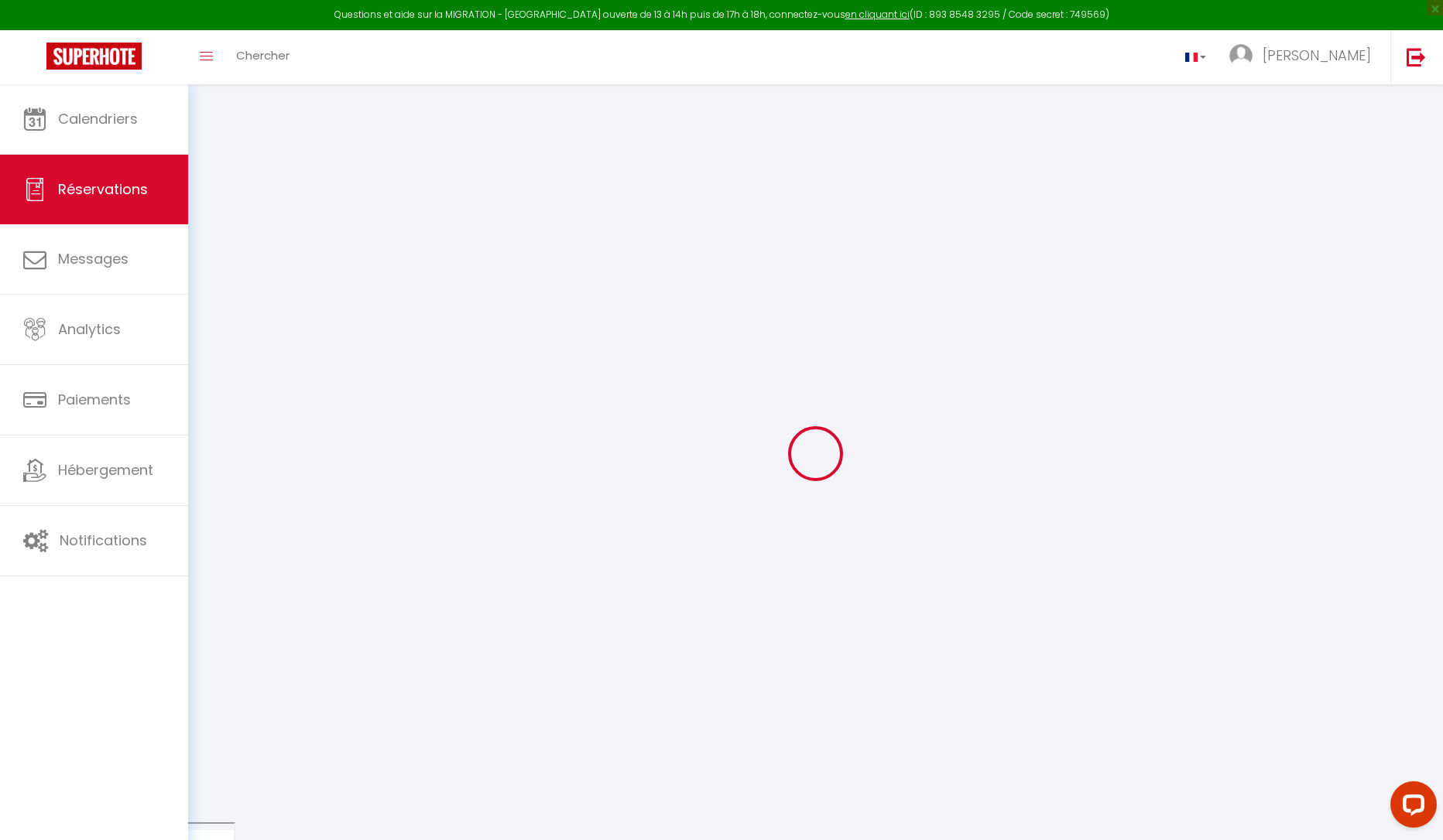
select select
checkbox input "false"
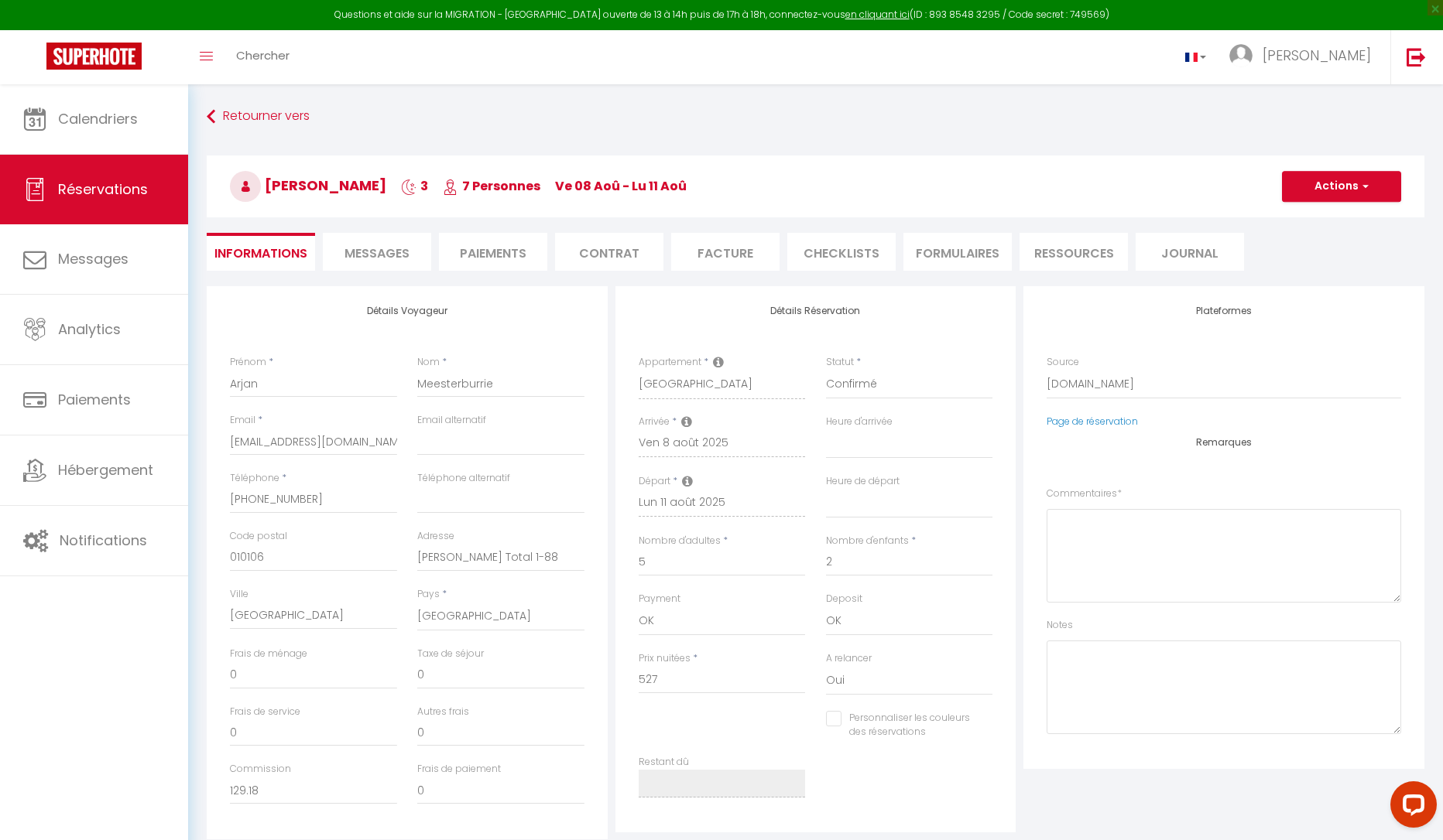
select select
checkbox input "false"
type textarea "** THIS RESERVATION HAS BEEN PRE-PAID ** Reservation has a cancellation grace p…"
type textarea "configuration des lits demandée : 1 lit double et deux lits simples."
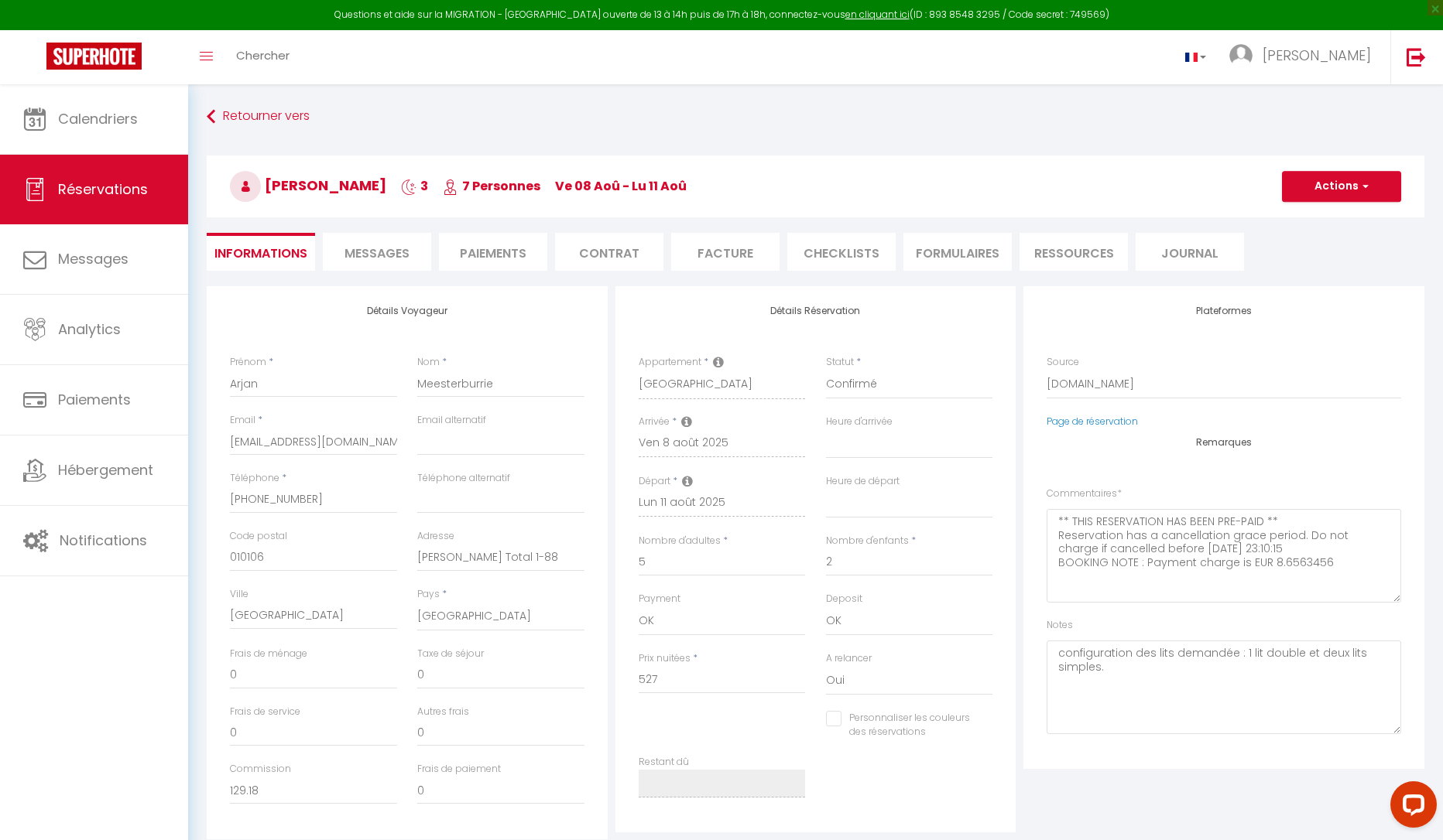
type input "60"
select select
checkbox input "false"
select select
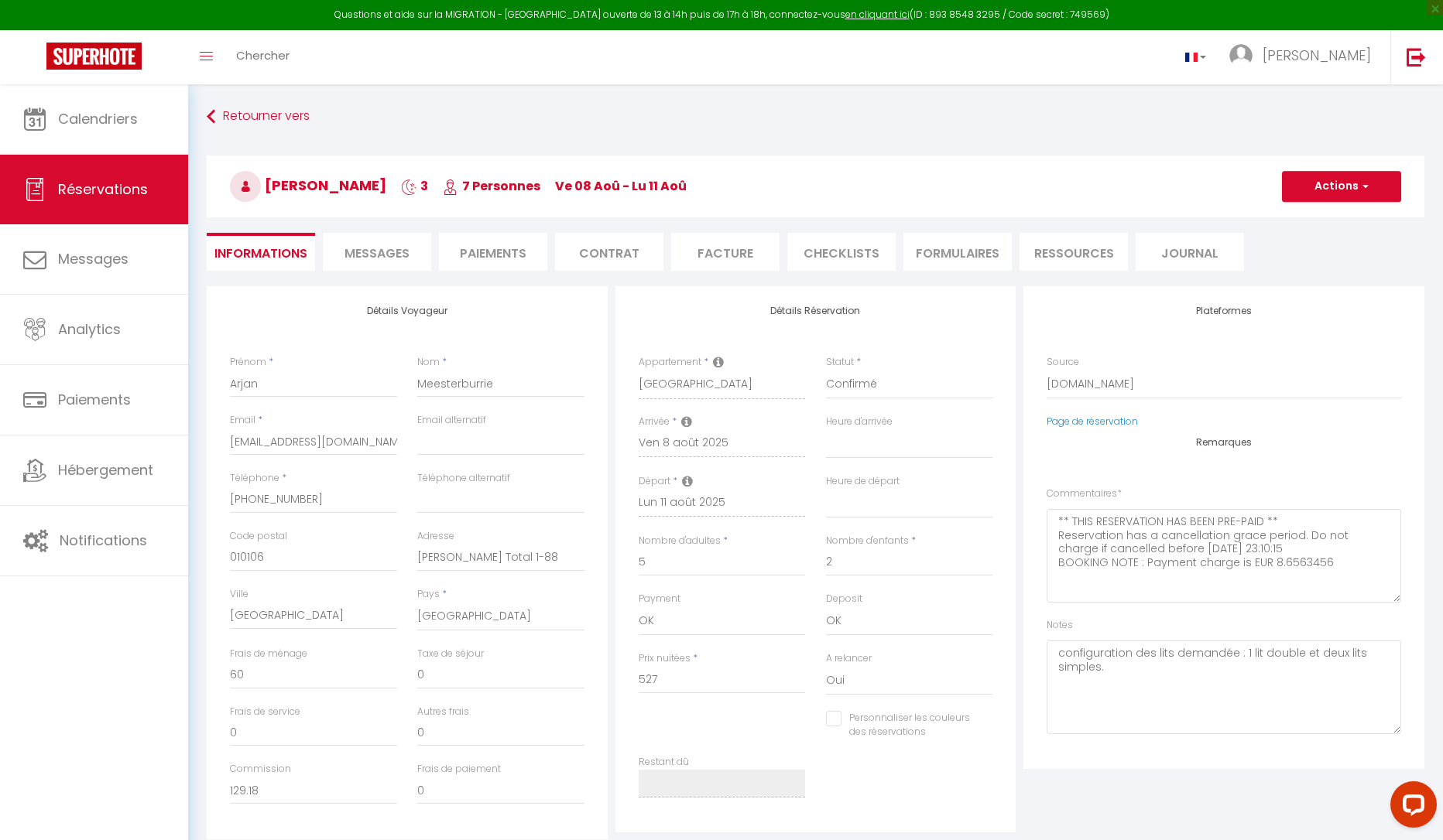
select select
click at [144, 273] on link "Messages" at bounding box center [94, 259] width 188 height 70
select select "message"
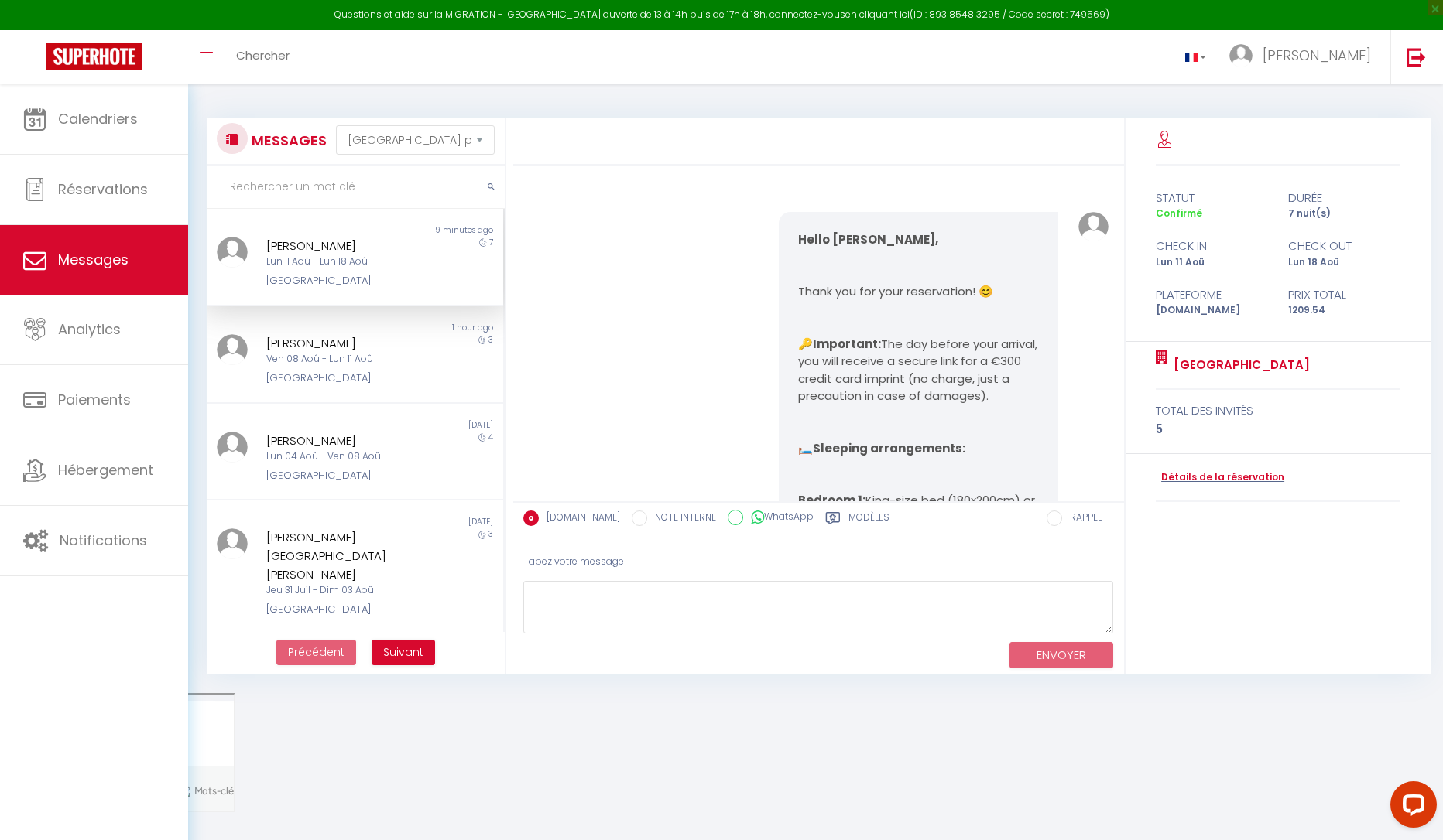
scroll to position [3971, 0]
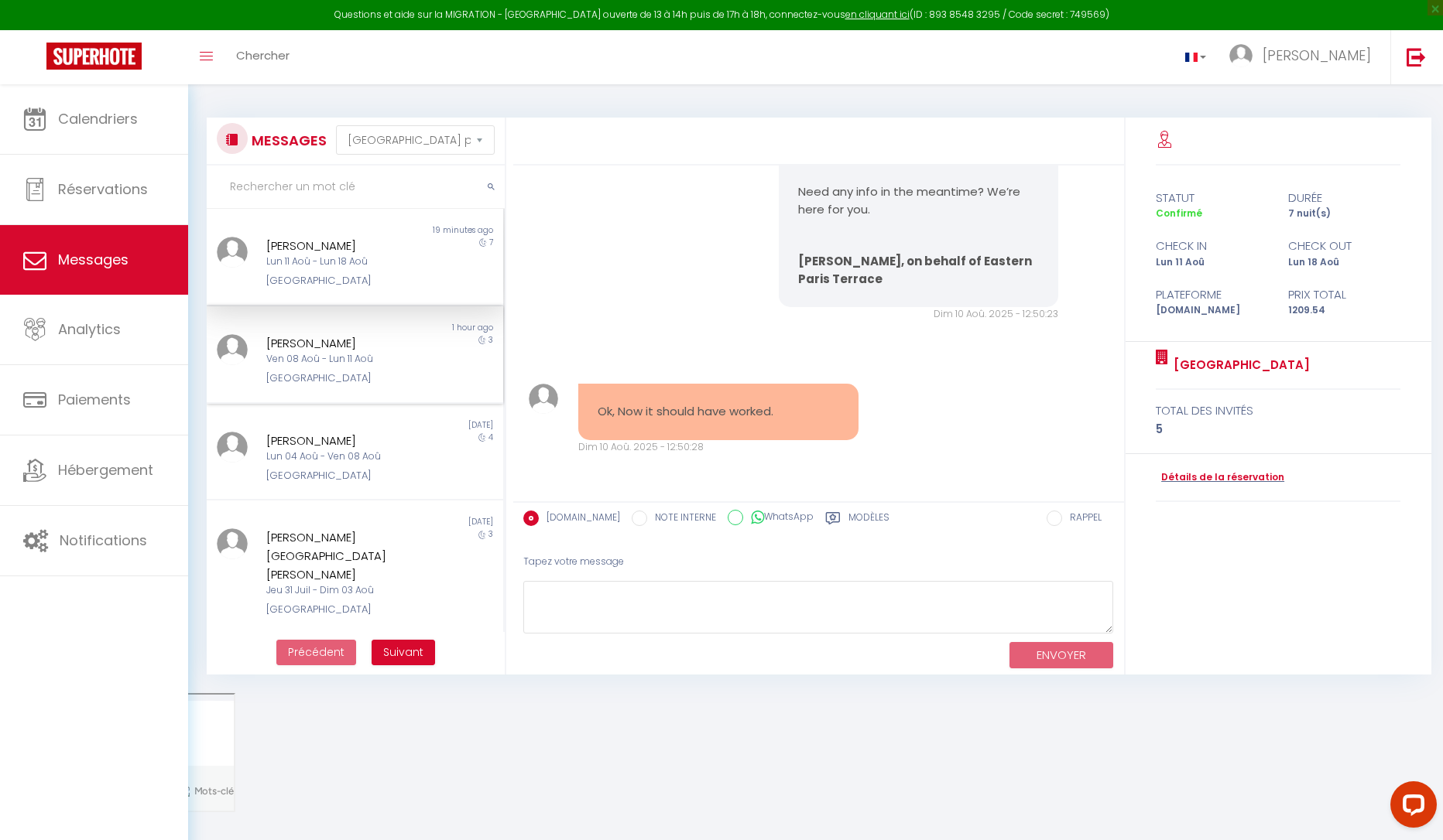
click at [361, 364] on div "Ven 08 Aoû - Lun 11 Aoû" at bounding box center [342, 359] width 152 height 15
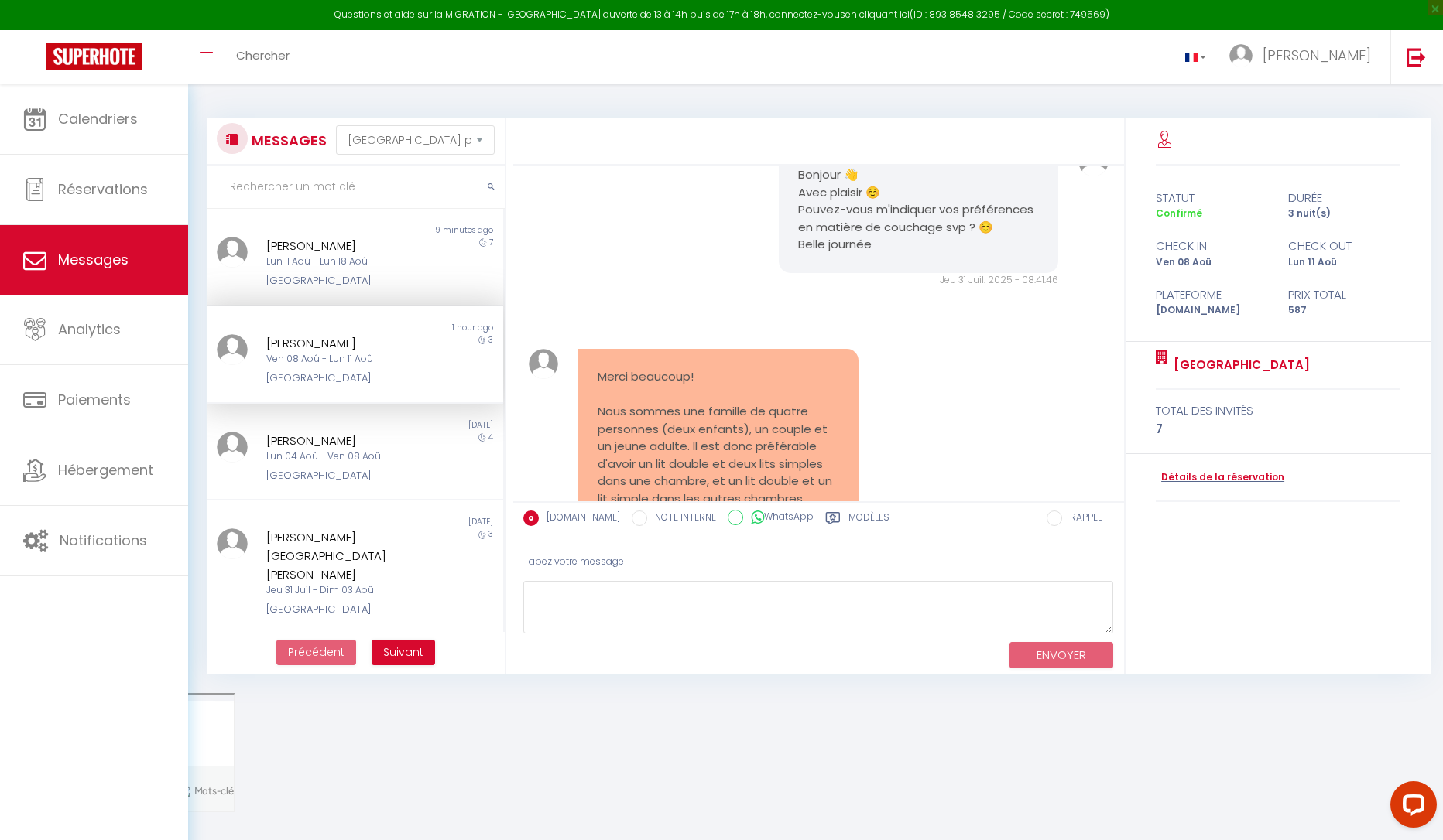
scroll to position [1057, 0]
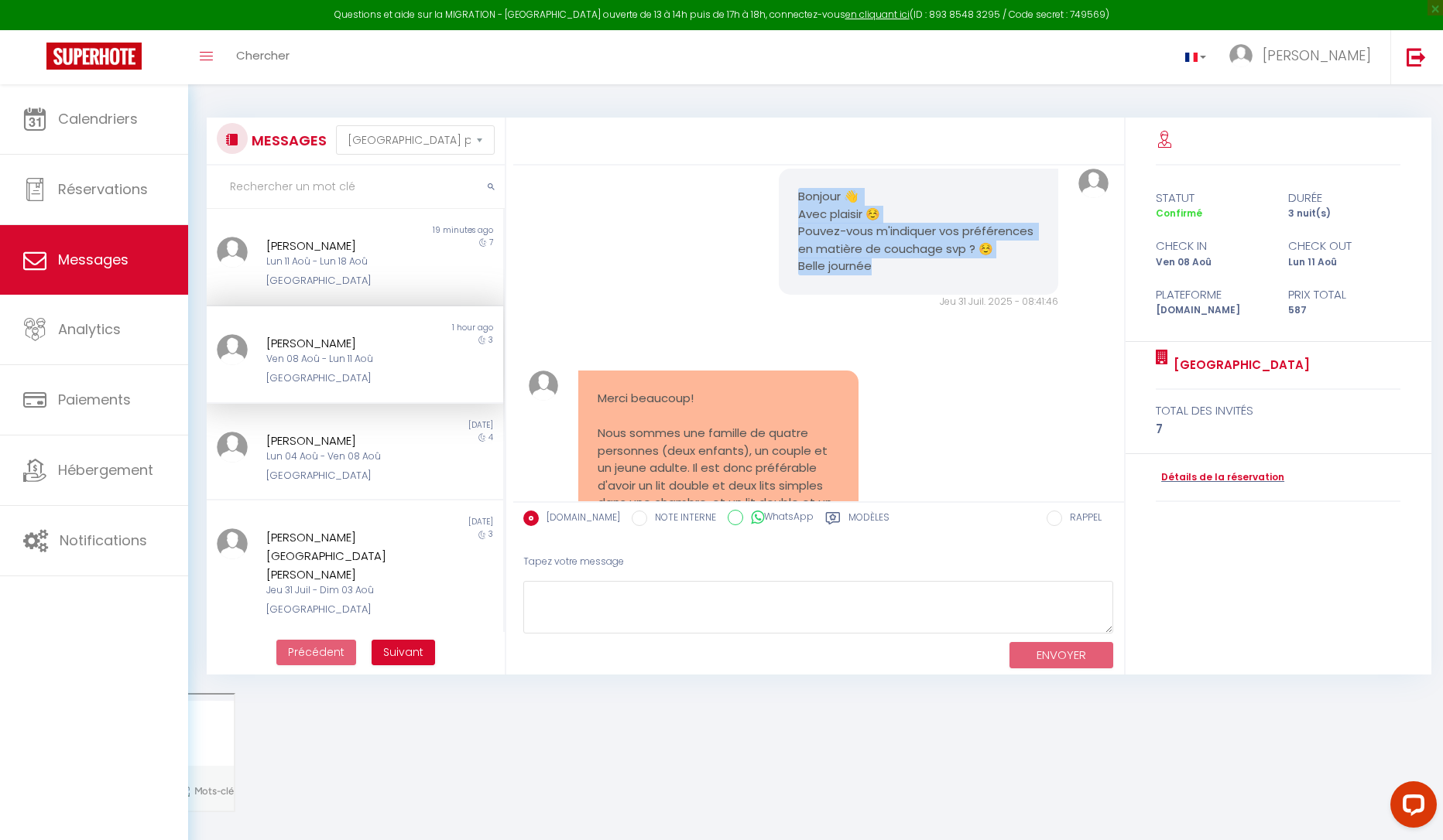
drag, startPoint x: 791, startPoint y: 334, endPoint x: 864, endPoint y: 417, distance: 110.5
click at [864, 295] on div "Bonjour 👋 Avec plaisir ☺️ Pouvez-vous m'indiquer vos préférences en matière de …" at bounding box center [918, 231] width 279 height 127
copy pre "Bonjour 👋 Avec plaisir ☺️ Pouvez-vous m'indiquer vos préférences en matière de …"
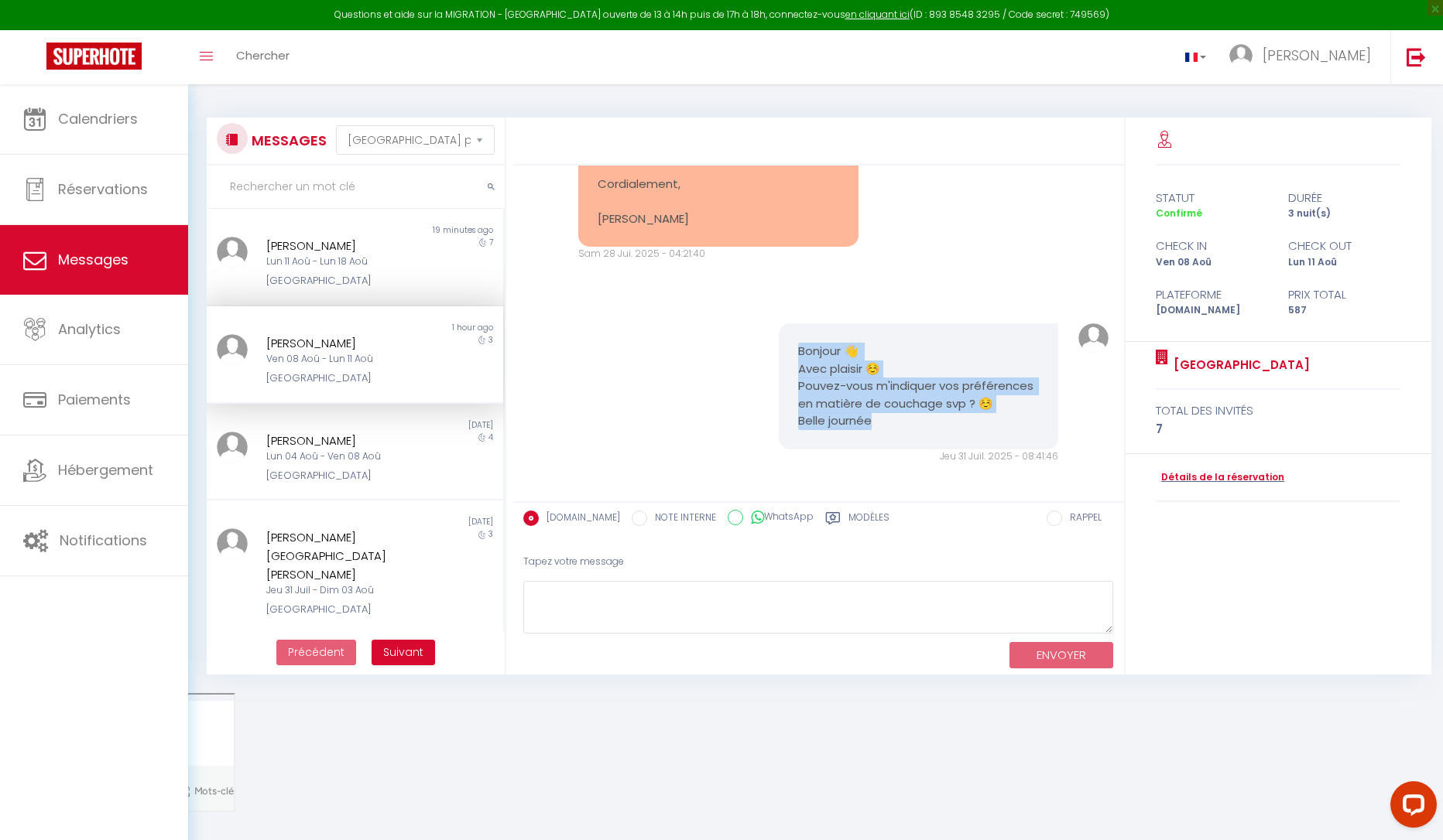
scroll to position [980, 0]
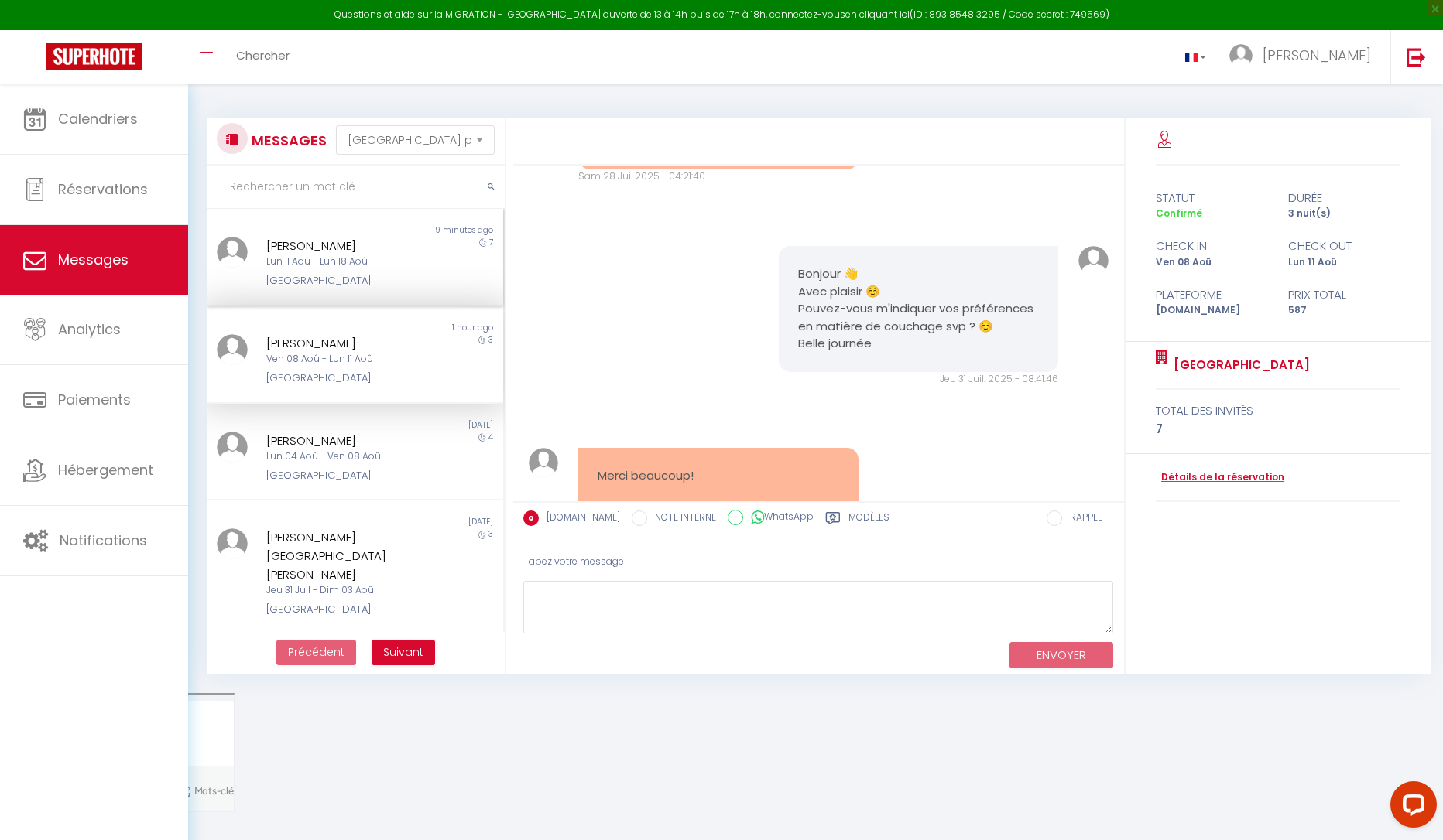
click at [389, 261] on div "Lun 11 Aoû - Lun 18 Aoû" at bounding box center [342, 261] width 152 height 15
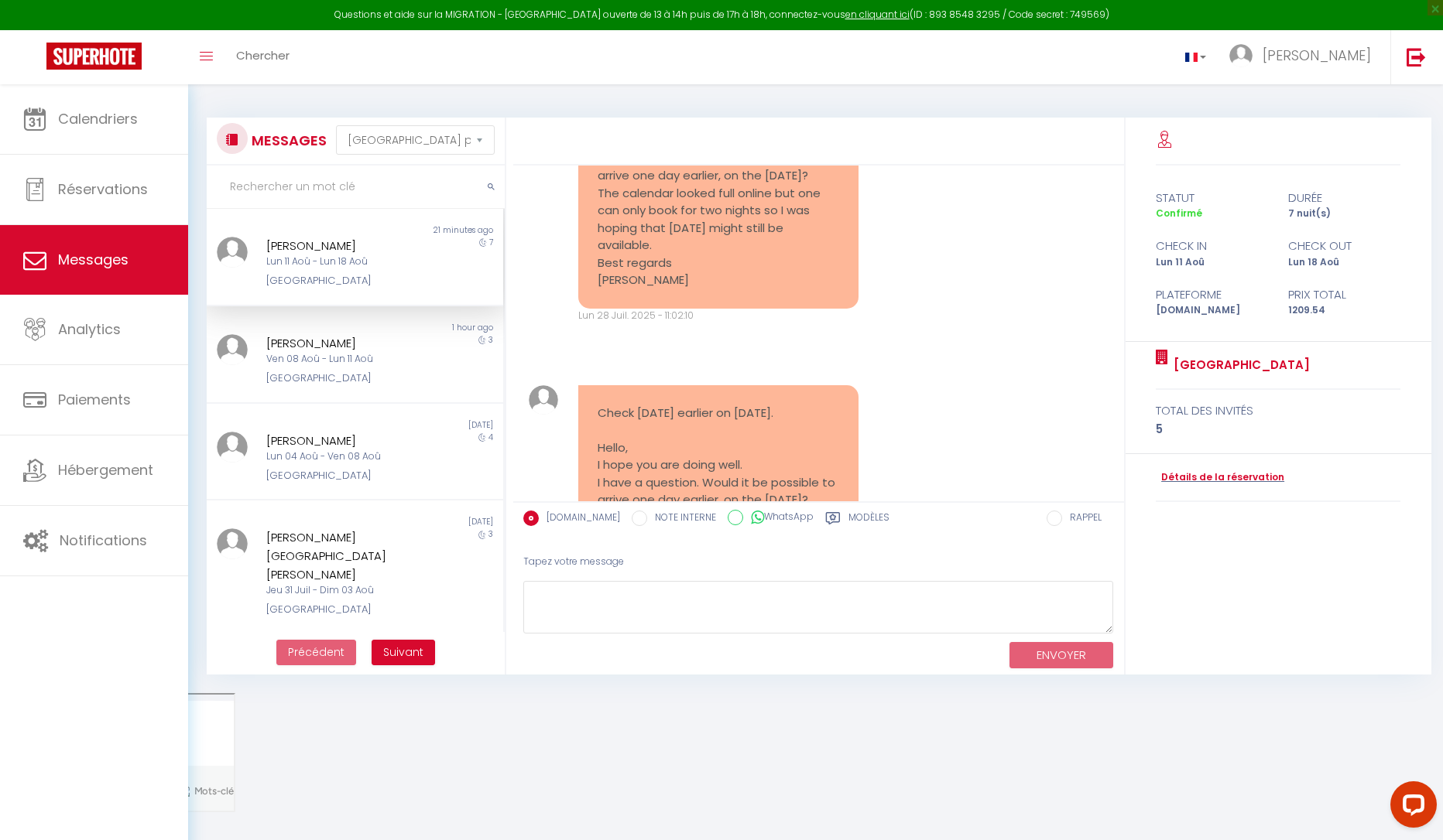
scroll to position [3971, 0]
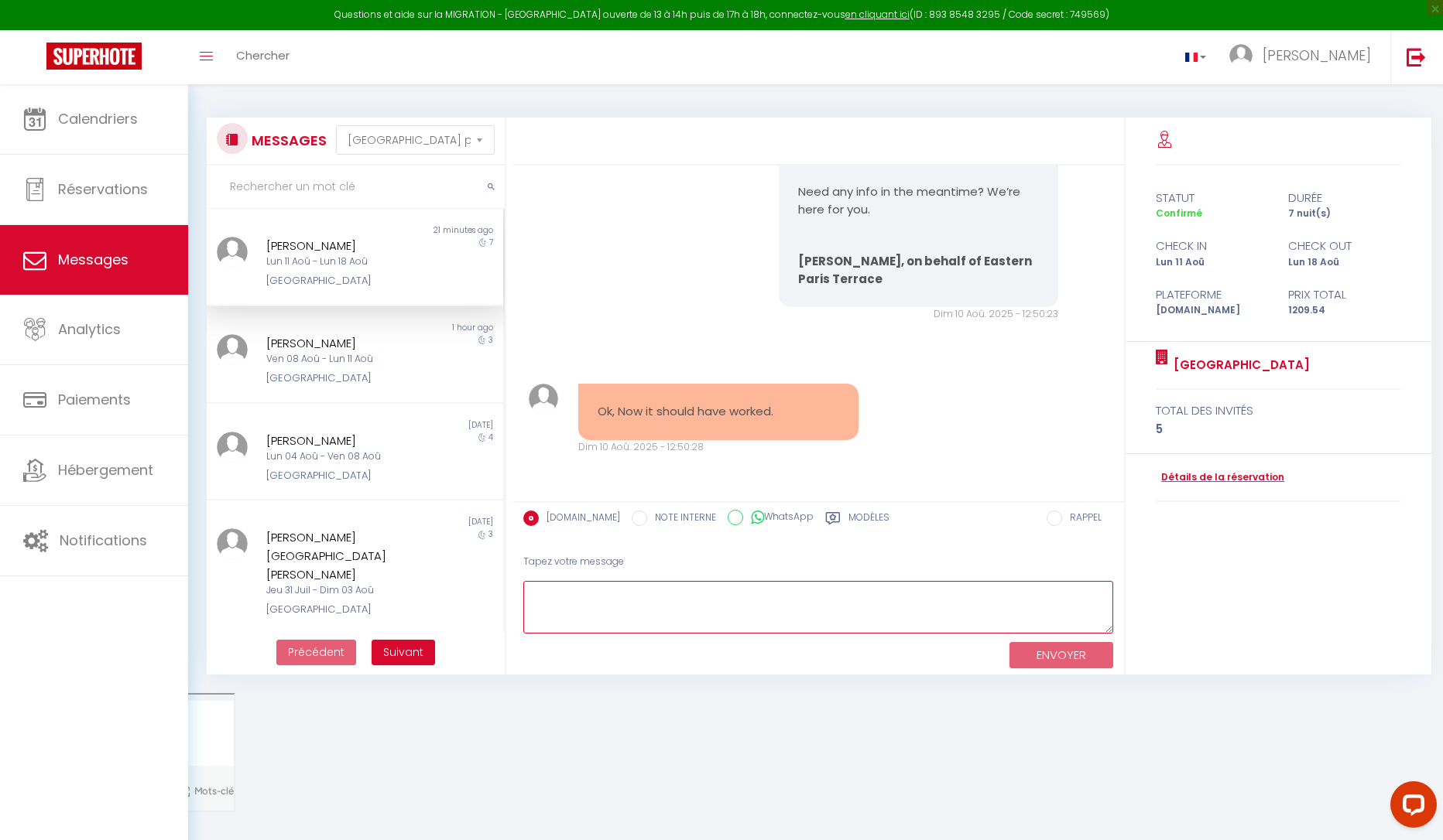
click at [577, 608] on textarea at bounding box center [818, 608] width 591 height 54
click at [579, 593] on textarea at bounding box center [818, 608] width 591 height 54
paste textarea "Hello 👋 With pleasure ☺️ Could you please let me know your bedding preferences?…"
click at [557, 581] on textarea "Hello 👋 With pleasure ☺️ Could you please let me know your bedding preferences?…" at bounding box center [818, 608] width 591 height 54
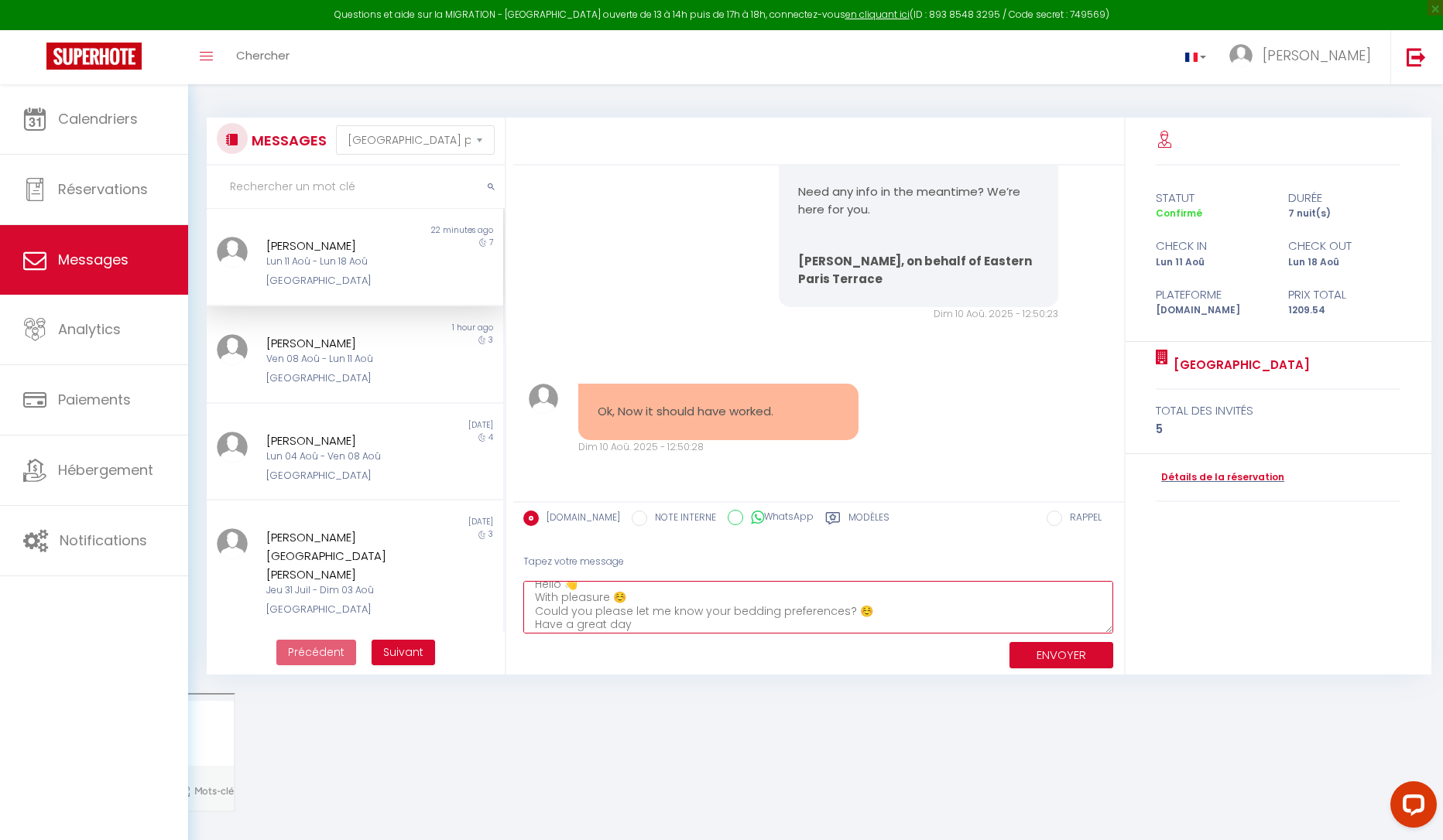
scroll to position [0, 0]
drag, startPoint x: 589, startPoint y: 590, endPoint x: 564, endPoint y: 589, distance: 25.0
click at [564, 589] on textarea "Hello 👋 With pleasure ☺️ Could you please let me know your bedding preferences?…" at bounding box center [818, 608] width 591 height 54
click at [579, 589] on textarea "Hello 👋 With pleasure ☺️ Could you please let me know your bedding preferences?…" at bounding box center [818, 608] width 591 height 54
drag, startPoint x: 584, startPoint y: 590, endPoint x: 527, endPoint y: 591, distance: 57.0
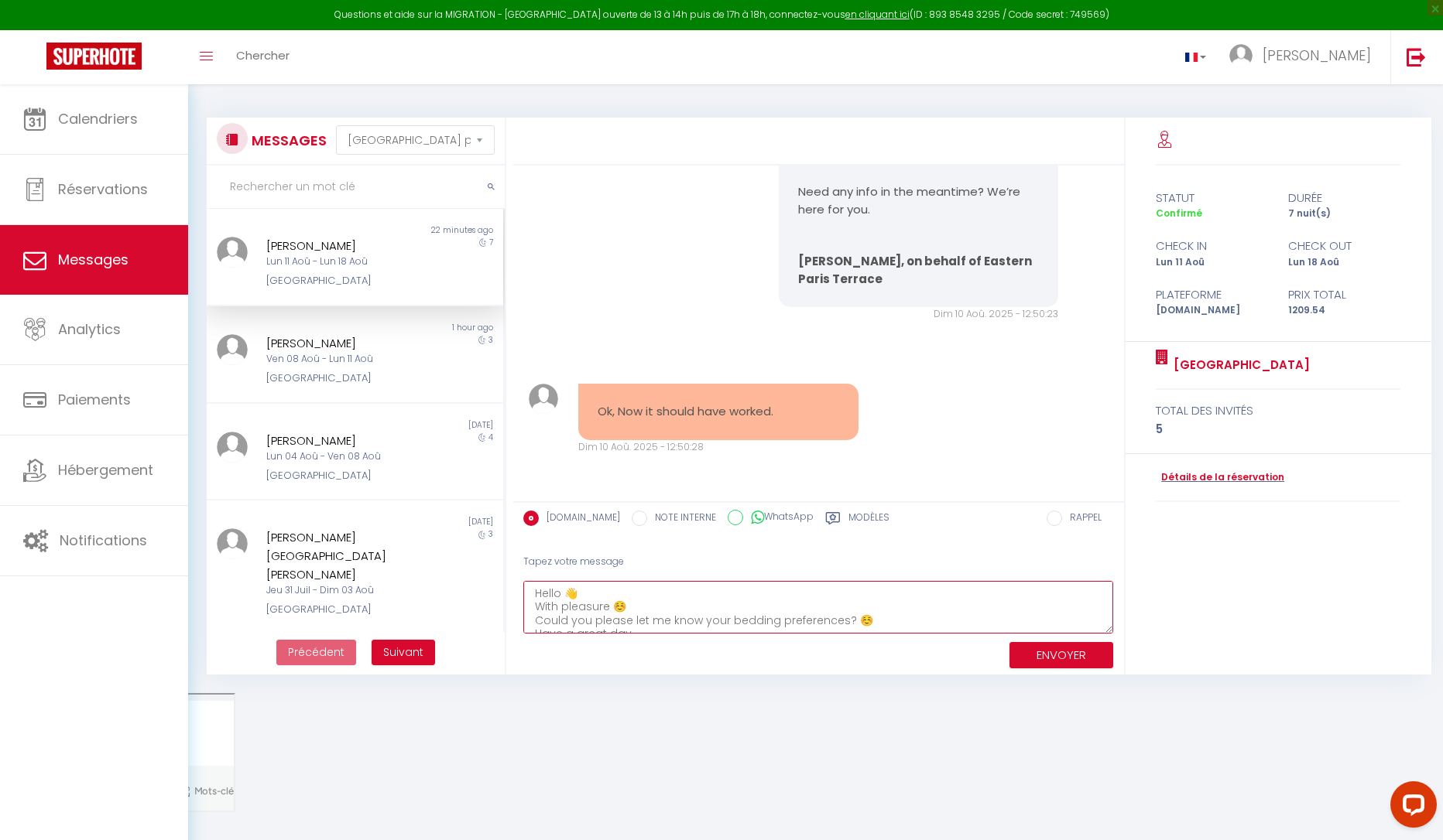
click at [527, 591] on textarea "Hello 👋 With pleasure ☺️ Could you please let me know your bedding preferences?…" at bounding box center [818, 608] width 591 height 54
click at [596, 598] on textarea "Awesome With pleasure ☺️ Could you please let me know your bedding preferences?…" at bounding box center [818, 608] width 591 height 54
drag, startPoint x: 629, startPoint y: 607, endPoint x: 516, endPoint y: 612, distance: 113.1
click at [516, 612] on div "Tapez votre message Awesome! With pleasure ☺️ Could you please let me know your…" at bounding box center [818, 609] width 611 height 132
click at [537, 594] on textarea "Awesome! Could you please let me know your bedding preferences? ☺️ Have a great…" at bounding box center [818, 608] width 591 height 54
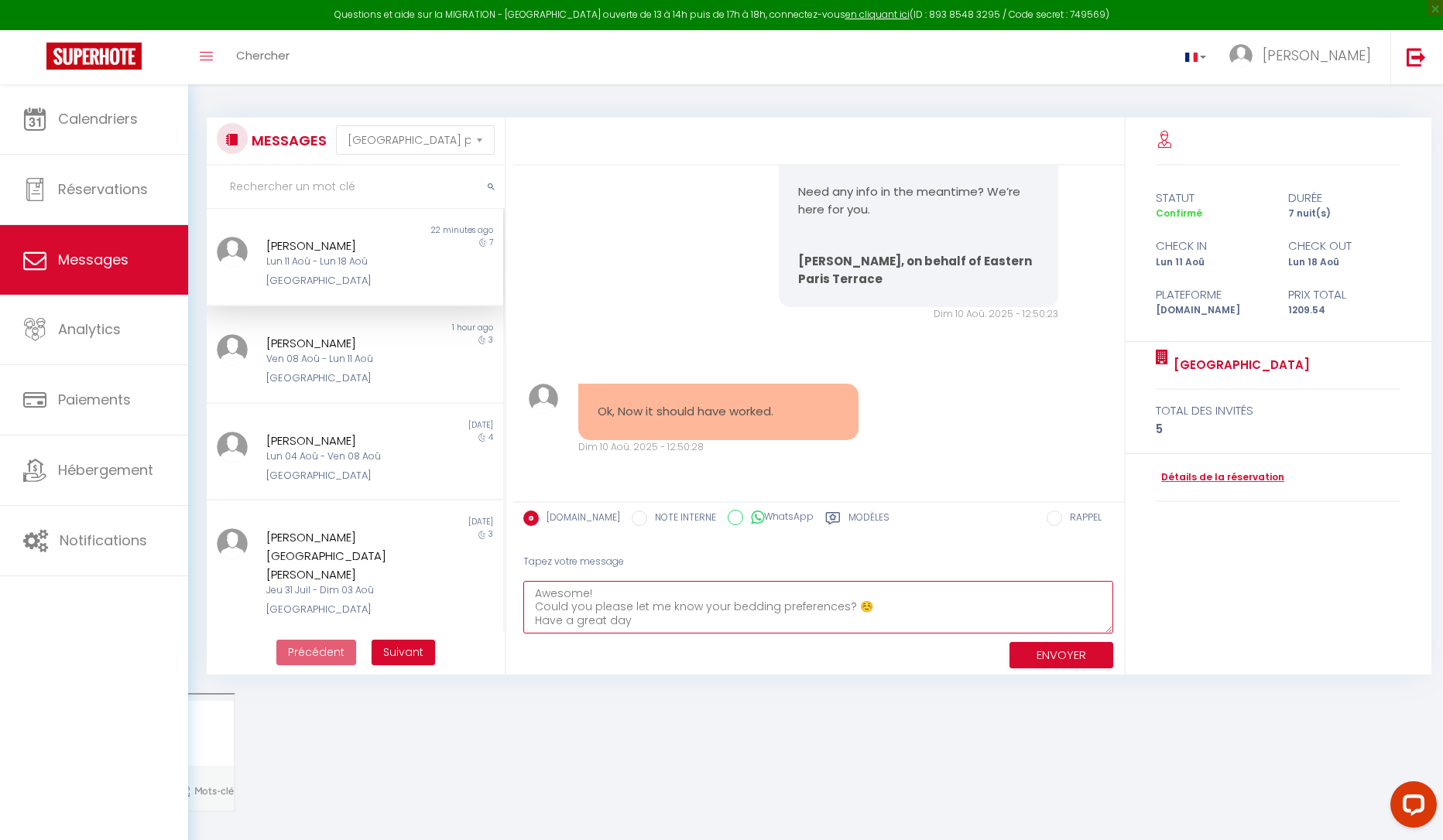
click at [715, 616] on textarea "Awesome! Could you please let me know your bedding preferences? ☺️ Have a great…" at bounding box center [818, 608] width 591 height 54
type textarea "Awesome! Could you please let me know your bedding preferences? ☺️ Have a great…"
click at [1075, 655] on button "ENVOYER" at bounding box center [1061, 656] width 104 height 27
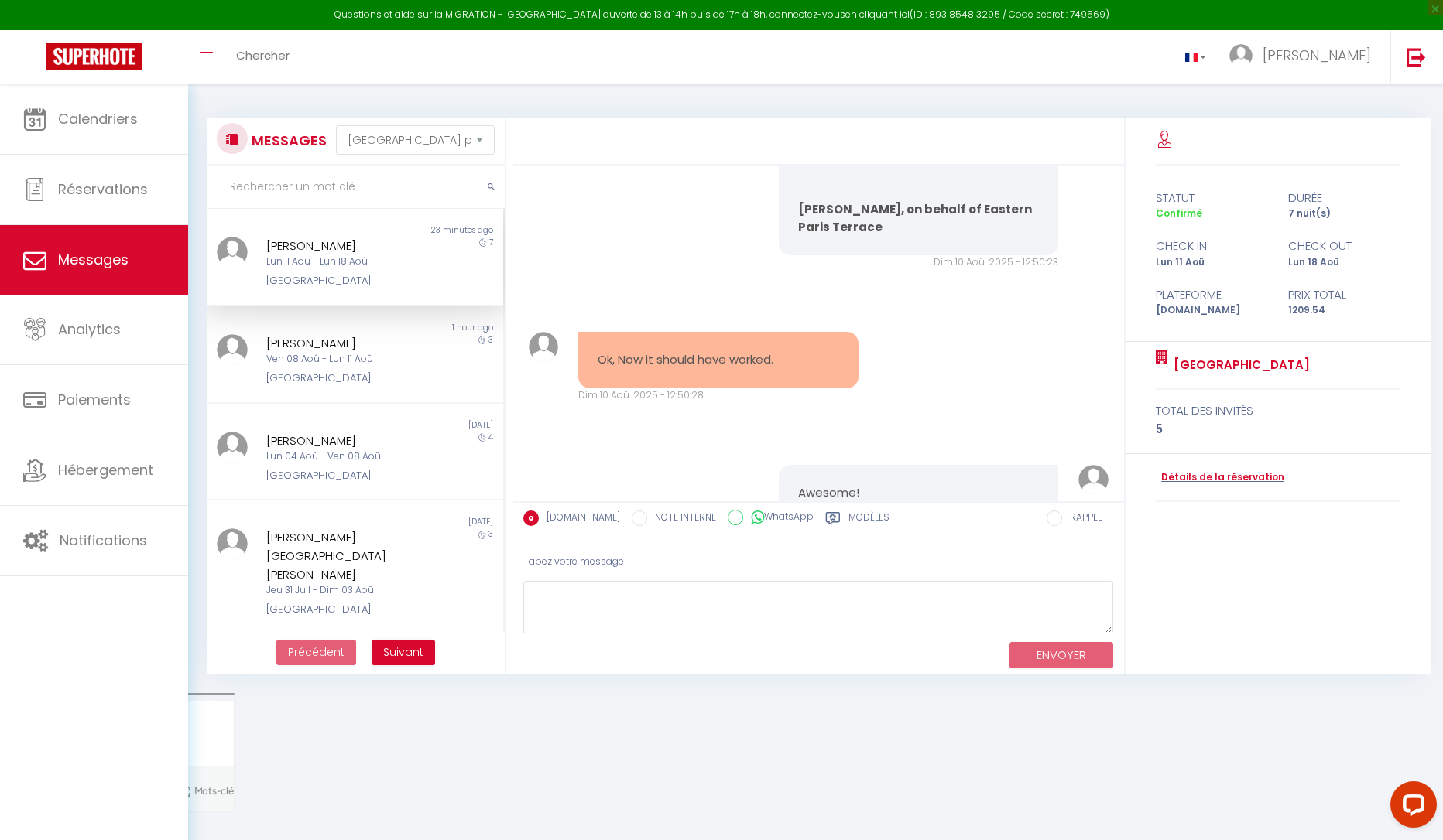
scroll to position [4156, 0]
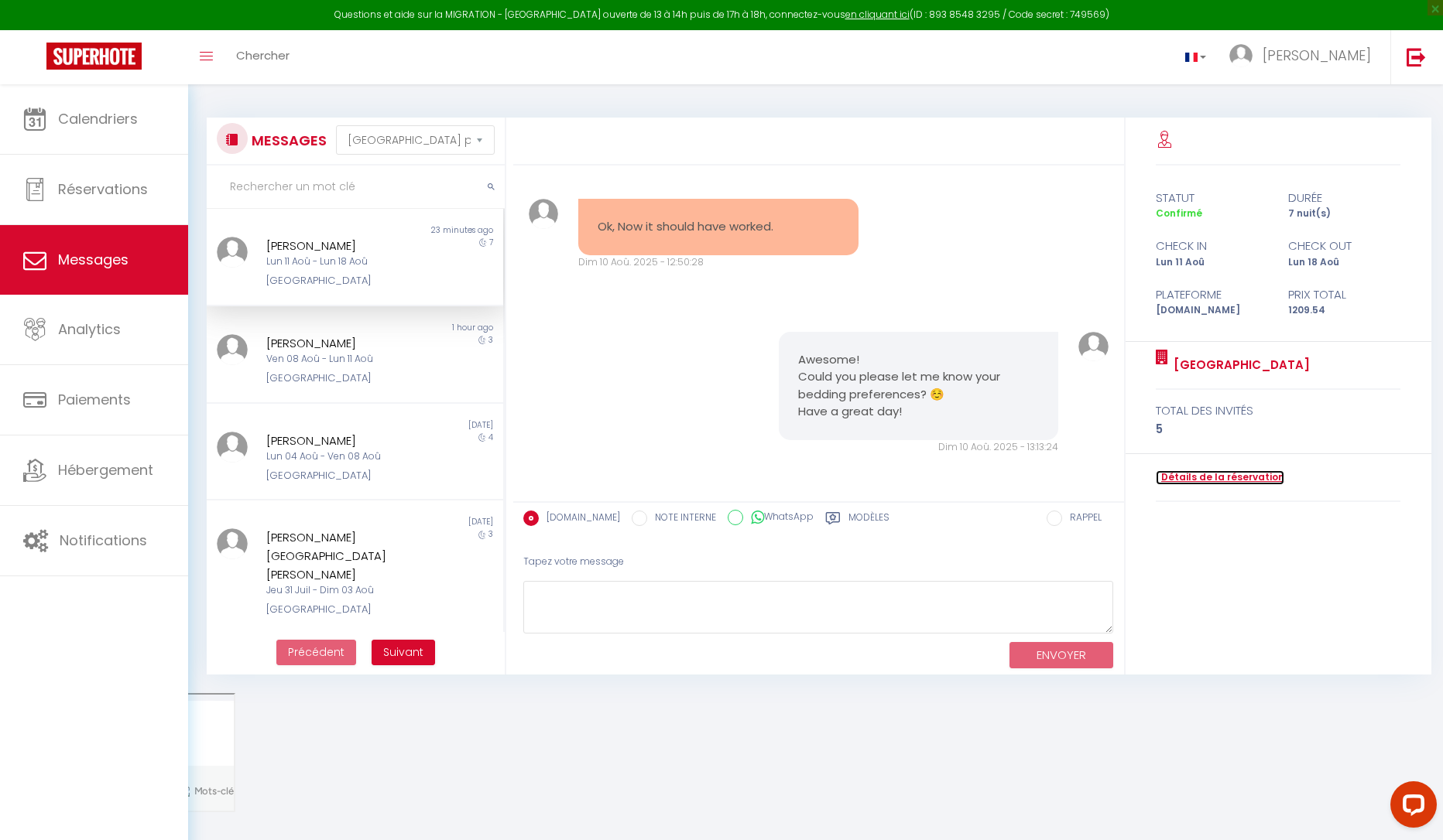
click at [1207, 473] on link "Détails de la réservation" at bounding box center [1219, 477] width 129 height 15
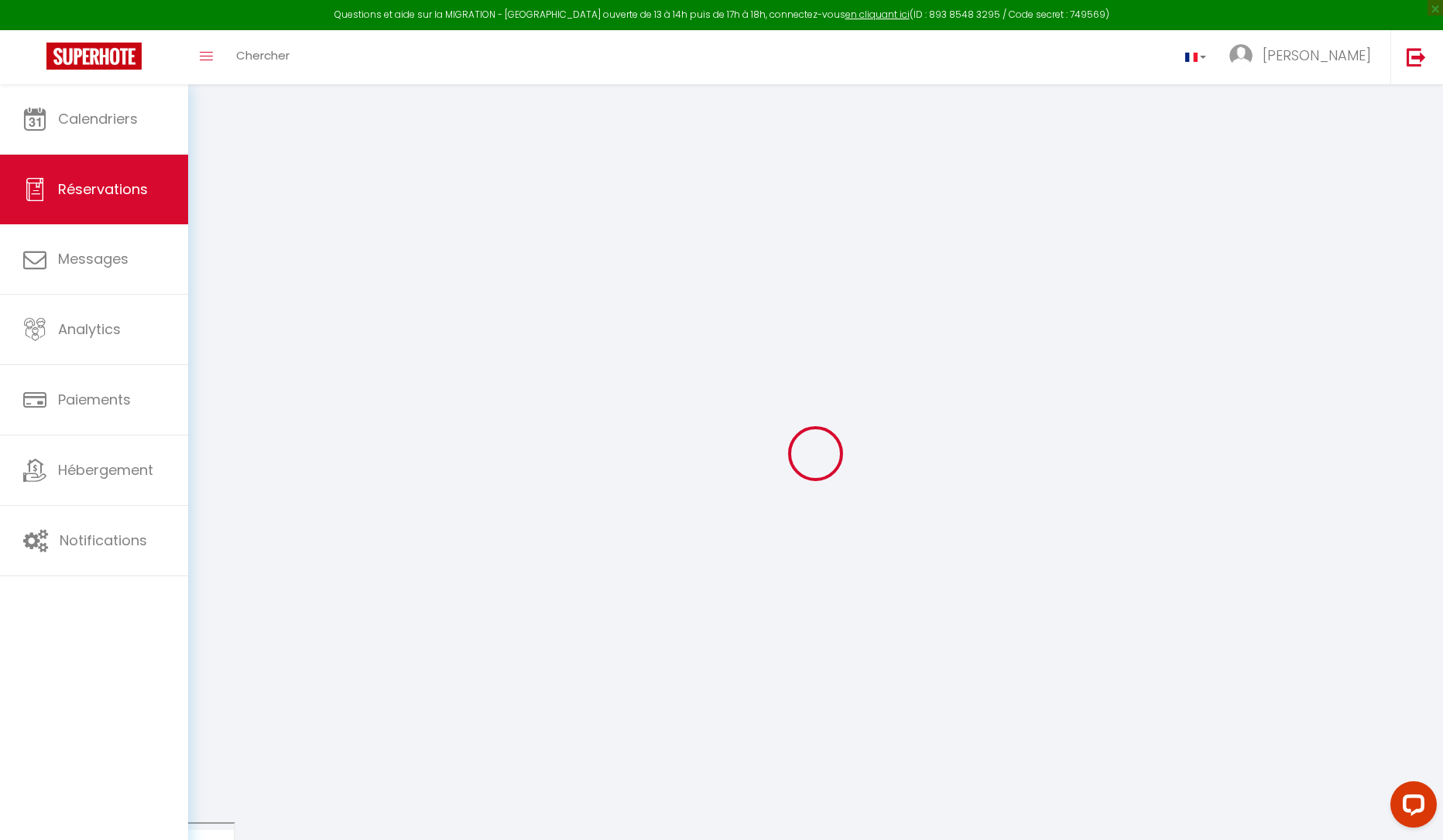
type input "[PERSON_NAME]"
type input "Knaut"
type input "[EMAIL_ADDRESS][DOMAIN_NAME]"
type input "[PHONE_NUMBER]"
type input "Sw97ru"
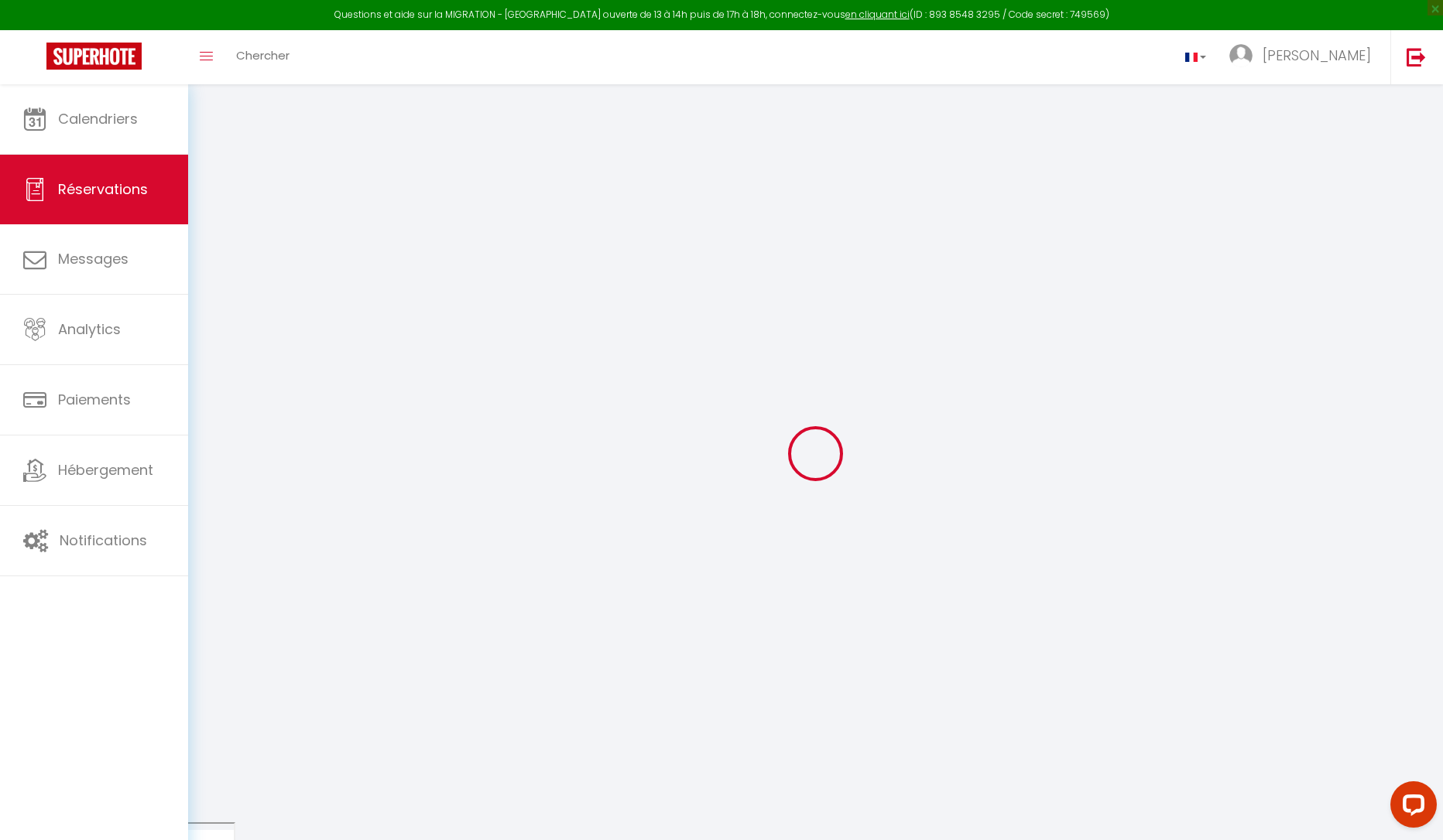
type input "[STREET_ADDRESS]"
type input "[GEOGRAPHIC_DATA]"
select select "GB"
type input "251.99"
type input "16.93"
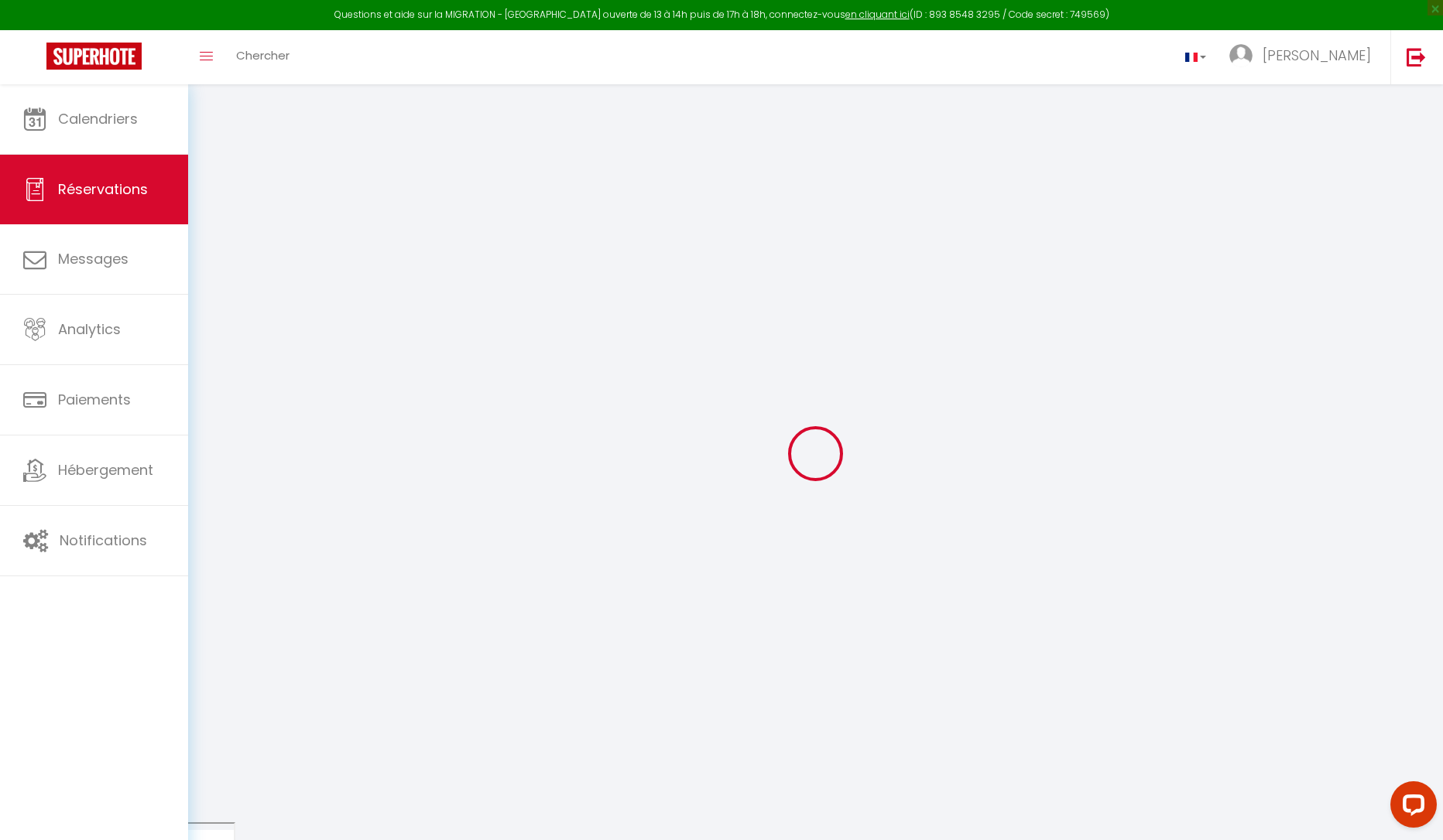
select select "61690"
select select "1"
select select
type input "5"
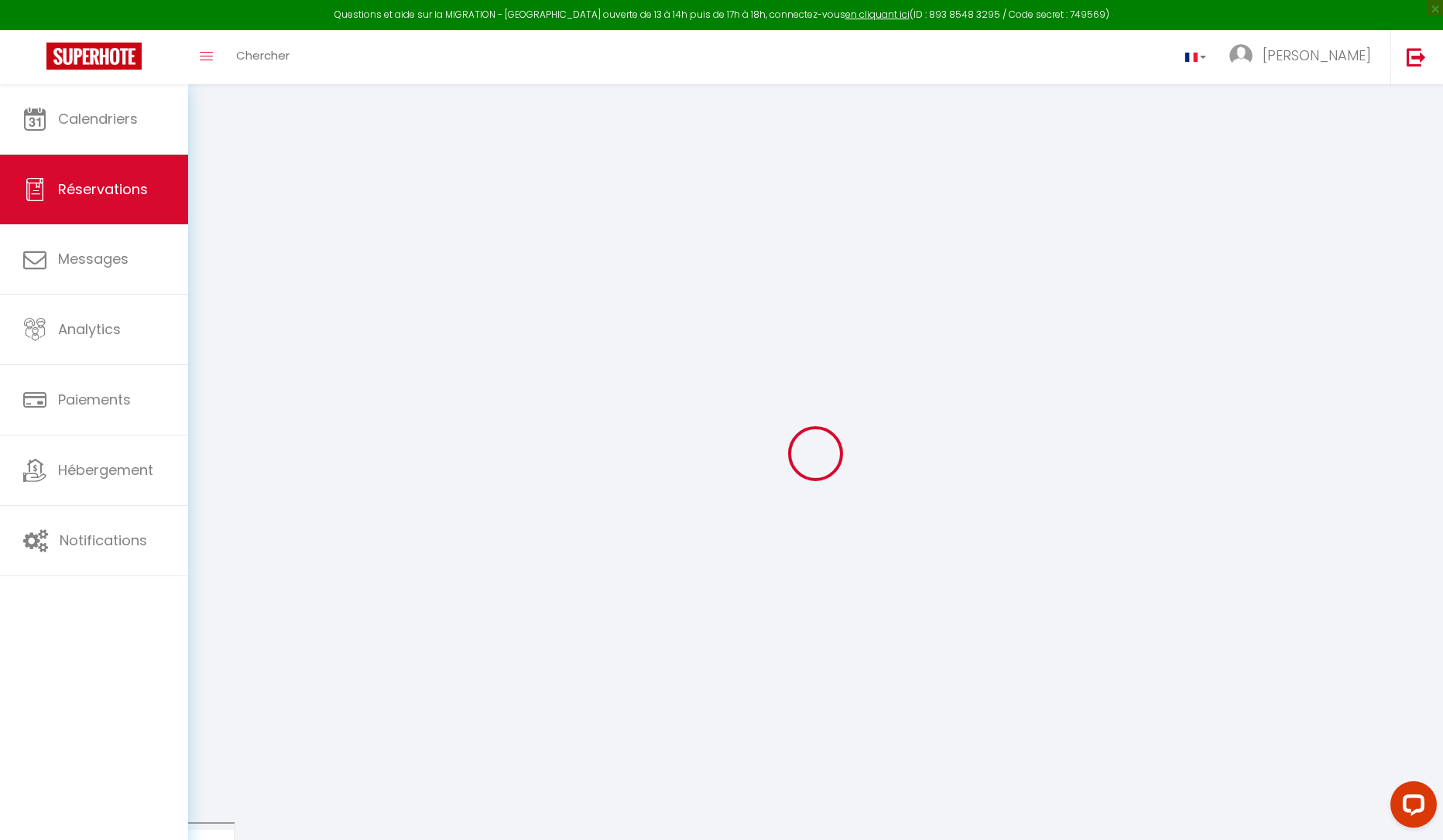
select select "12"
select select "15"
type input "1085.4"
checkbox input "false"
select select "2"
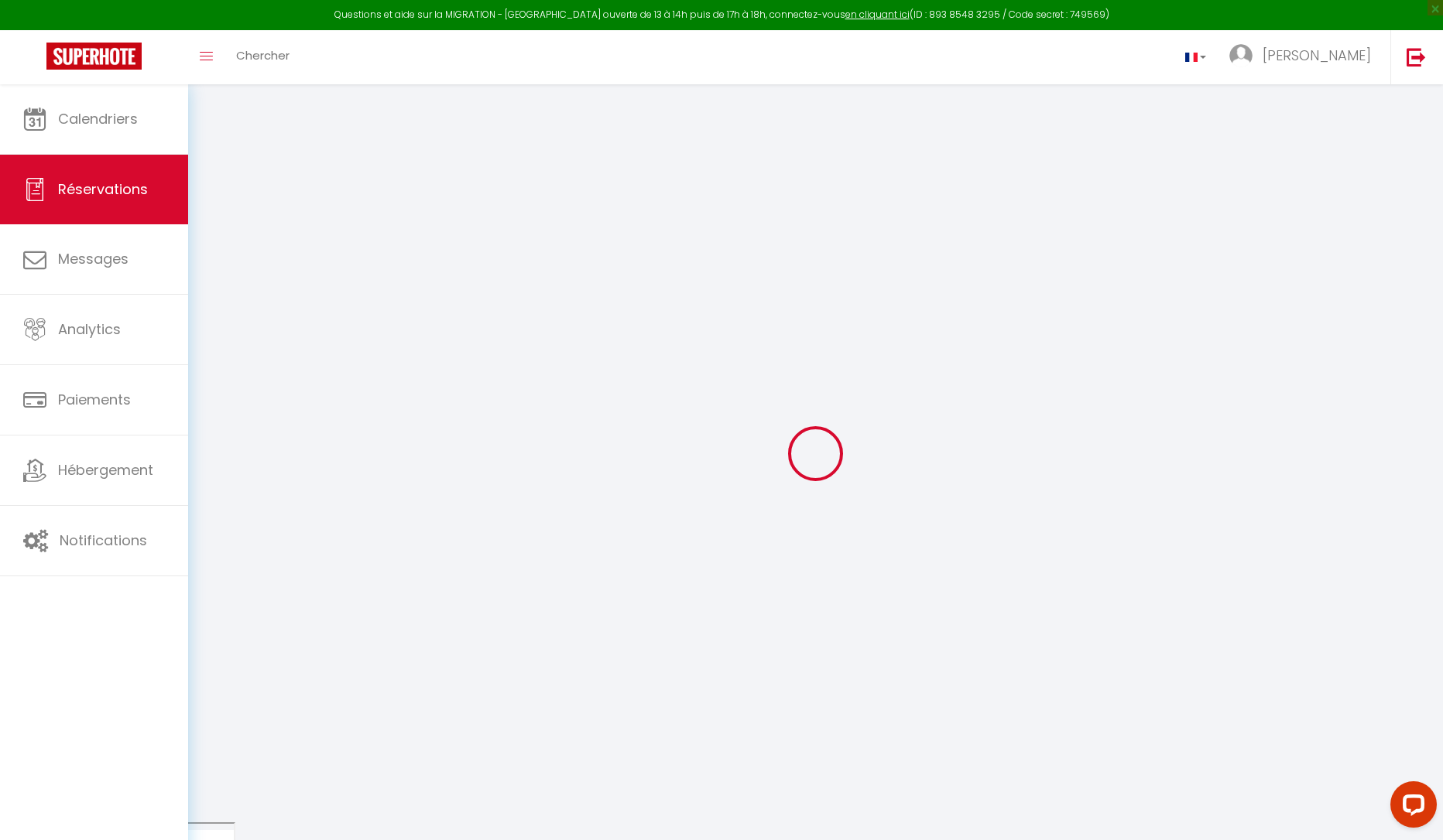
type input "0"
select select
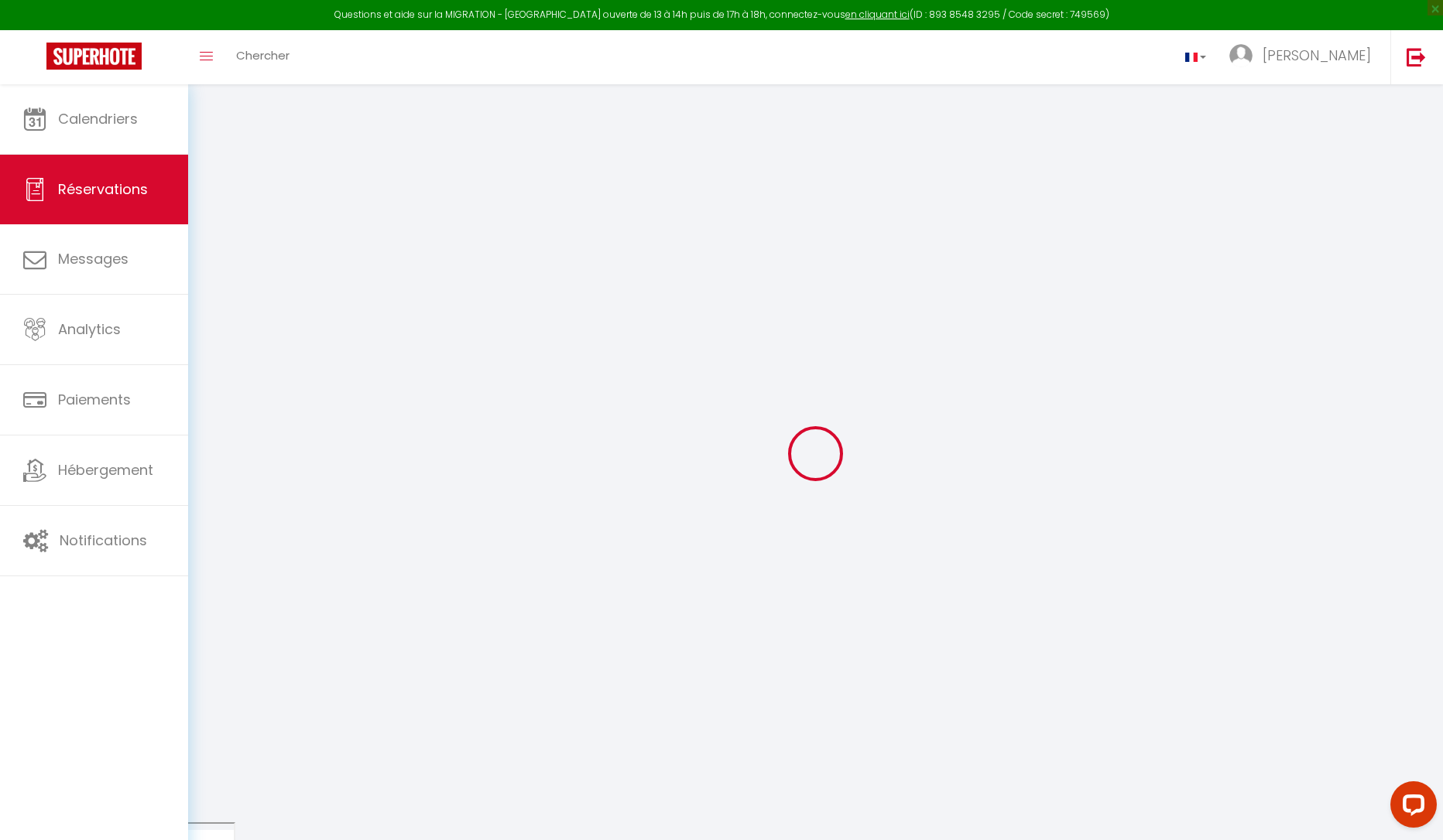
checkbox input "false"
select select
checkbox input "false"
select select
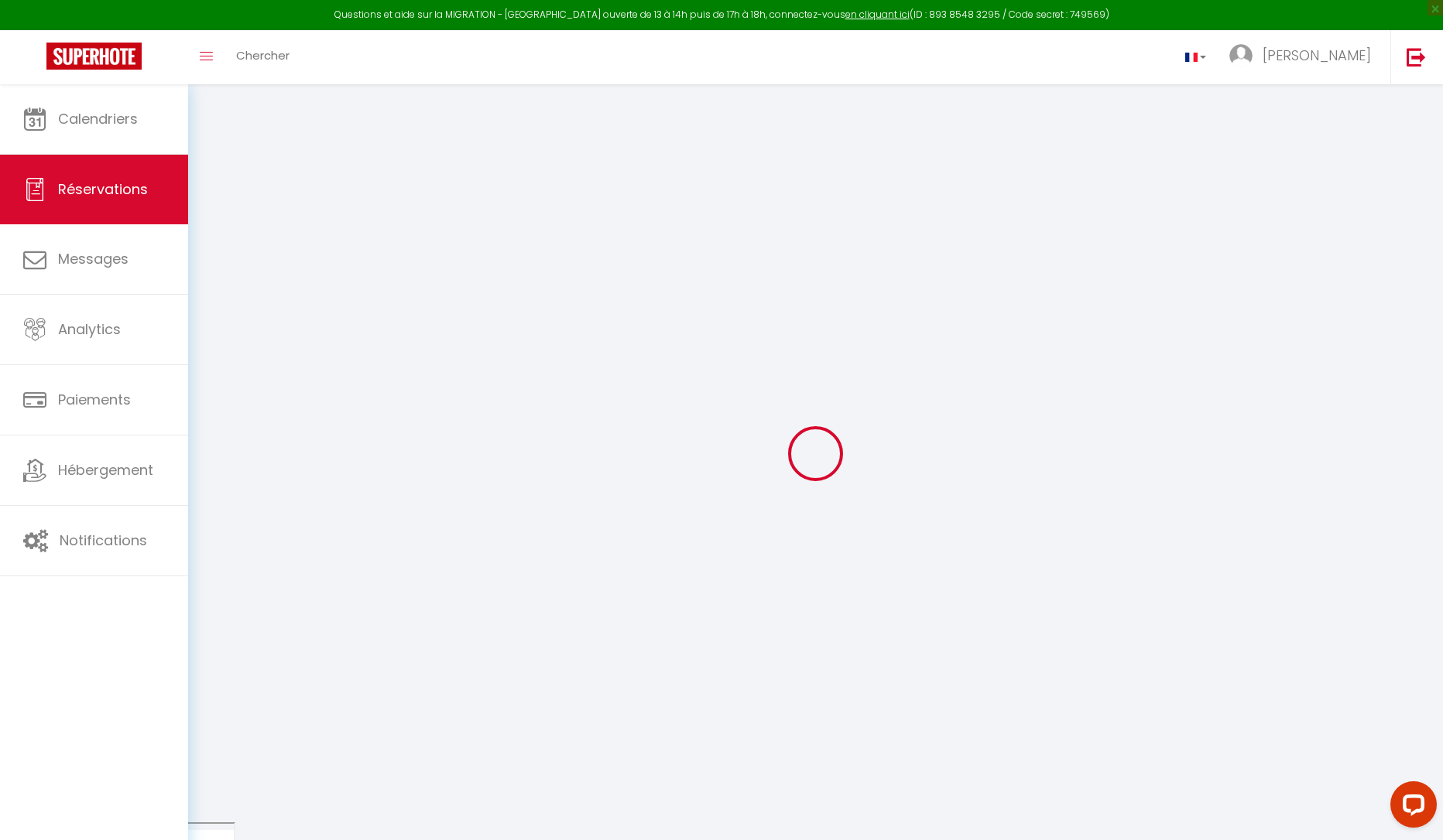
select select
checkbox input "false"
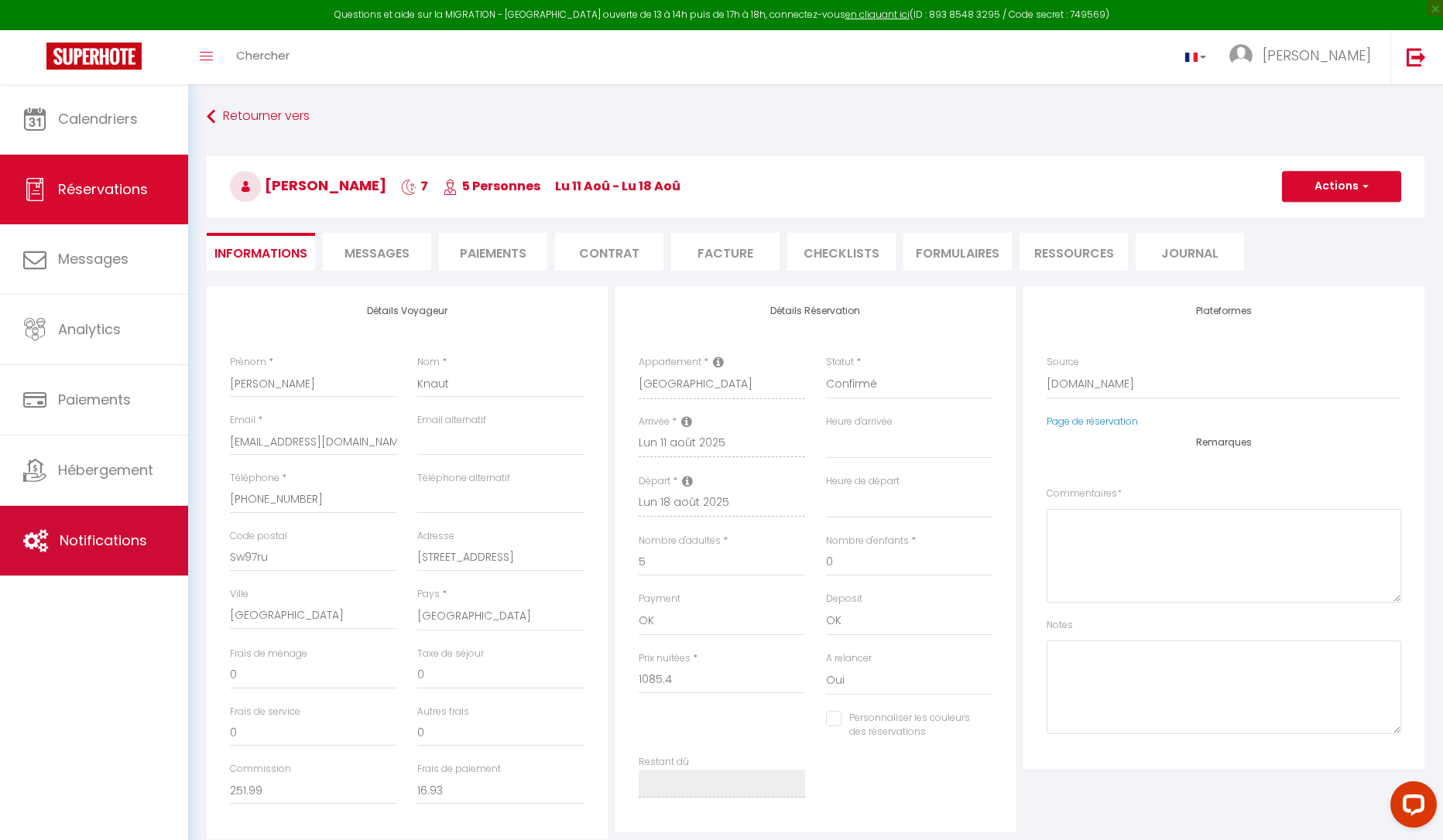
select select
checkbox input "false"
type textarea "** THIS RESERVATION HAS BEEN PRE-PAID ** BOOKING NOTE : Payment charge is EUR 1…"
type input "60"
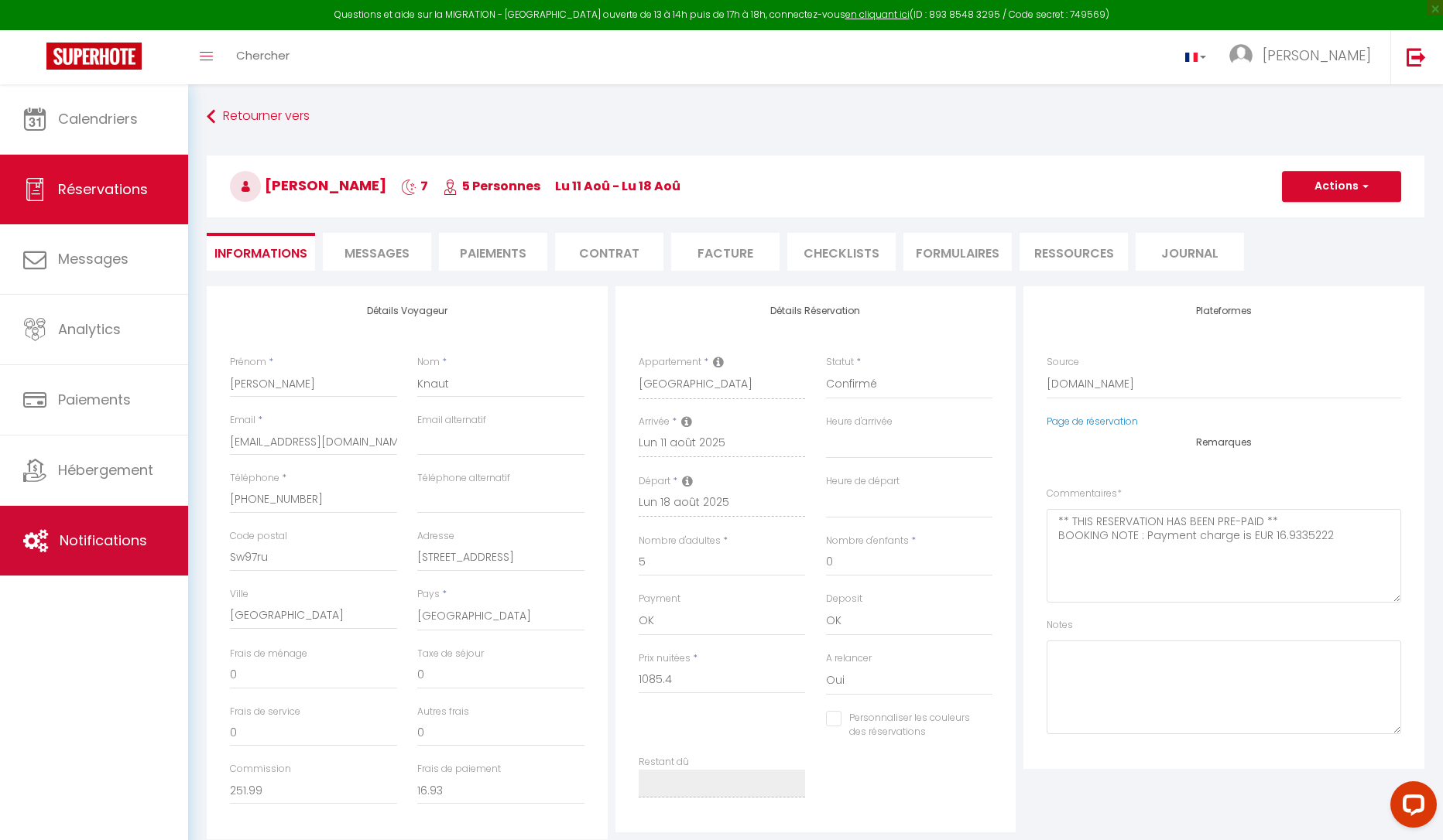
type input "64.14"
select select
checkbox input "false"
select select
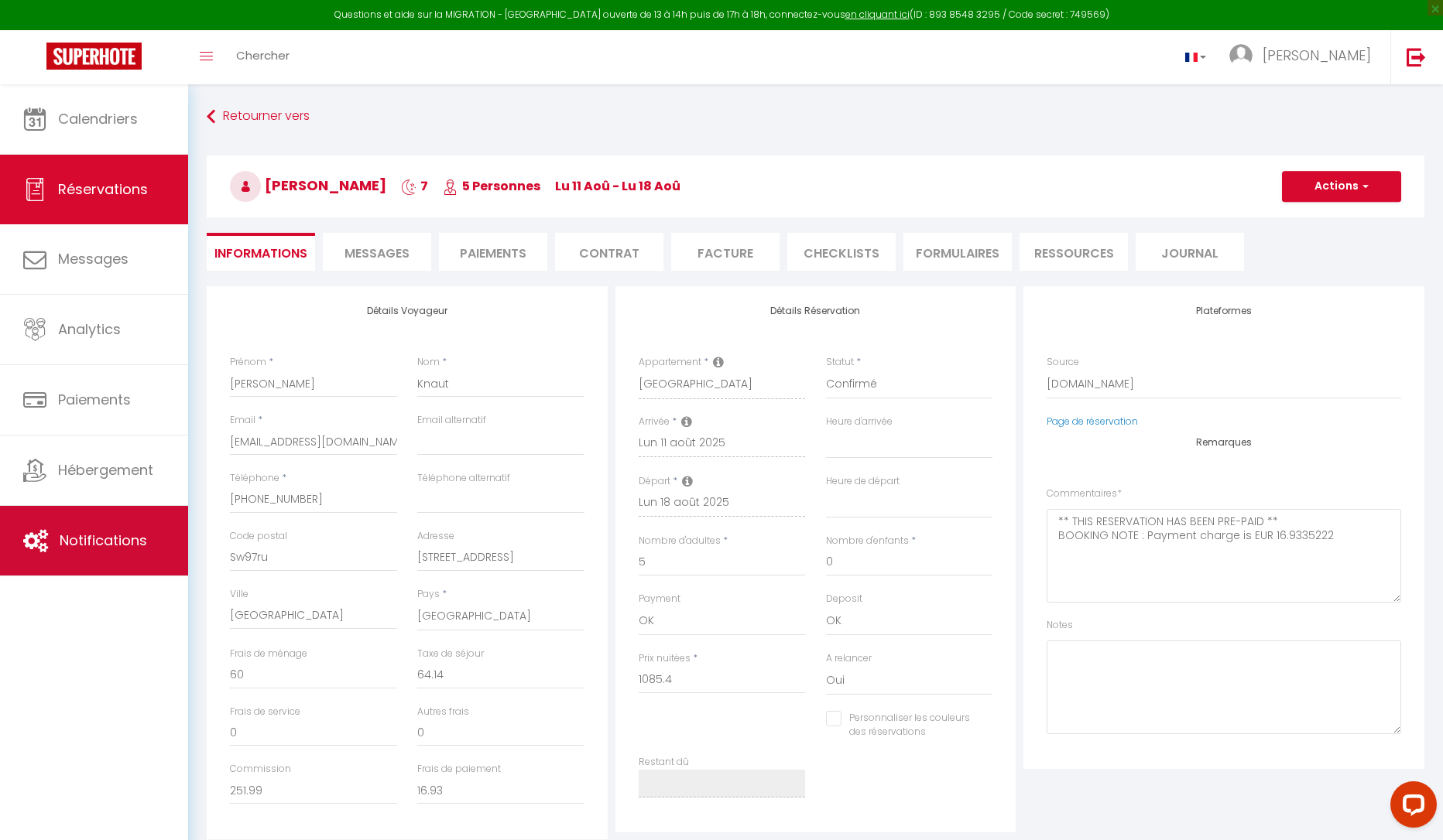
select select
